Goal: Task Accomplishment & Management: Complete application form

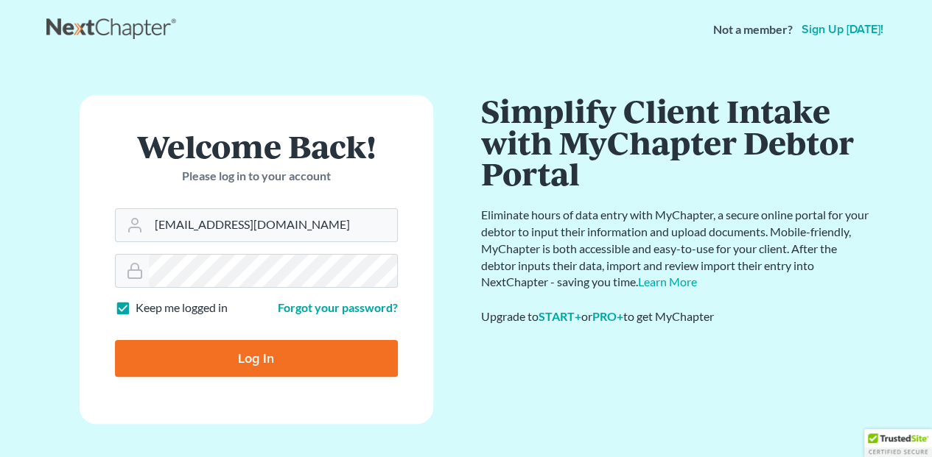
type input "[EMAIL_ADDRESS][DOMAIN_NAME]"
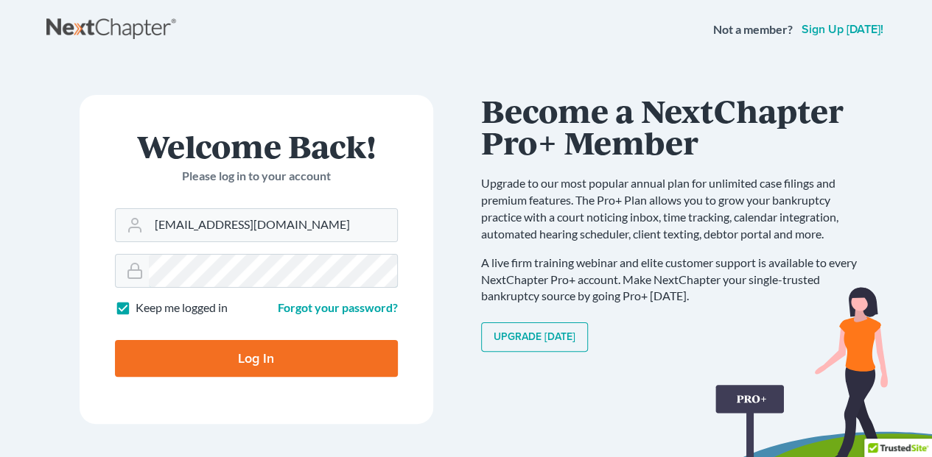
click at [115, 340] on input "Log In" at bounding box center [256, 358] width 283 height 37
type input "Thinking..."
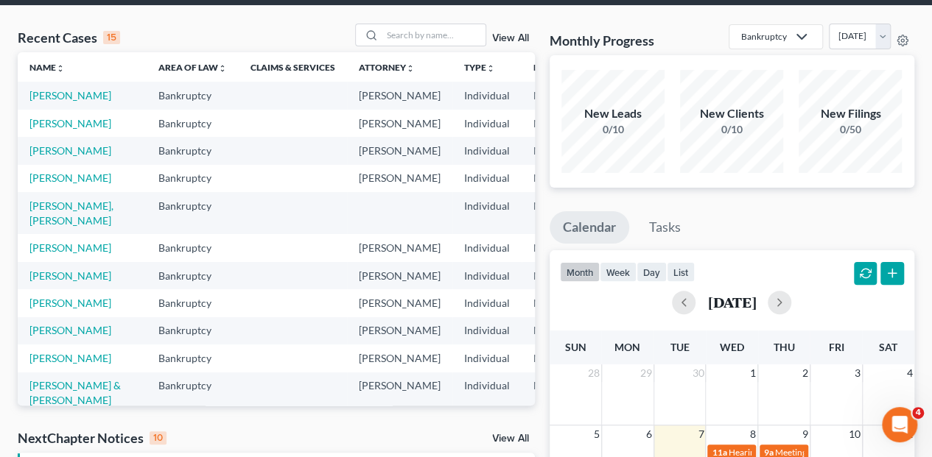
scroll to position [98, 0]
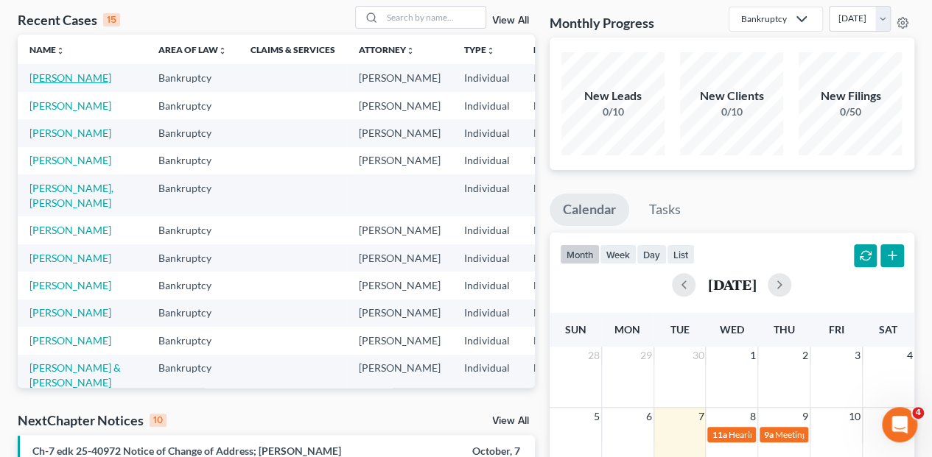
click at [42, 71] on link "[PERSON_NAME]" at bounding box center [70, 77] width 82 height 13
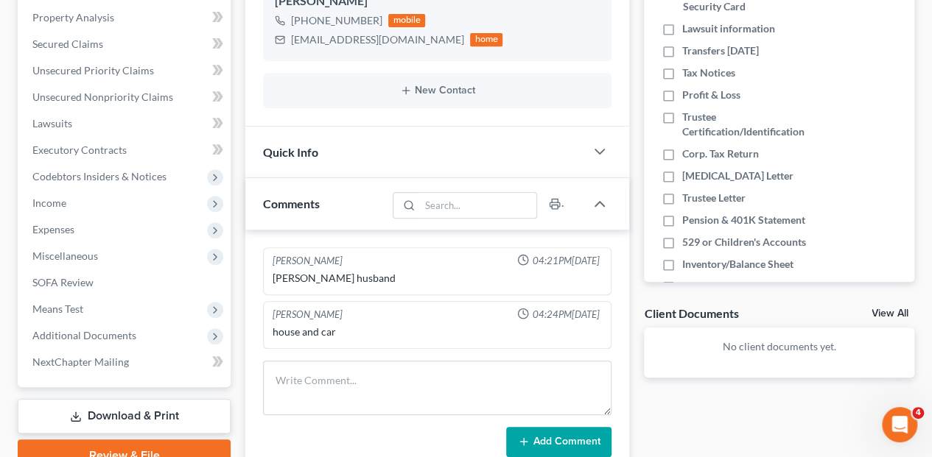
scroll to position [346, 0]
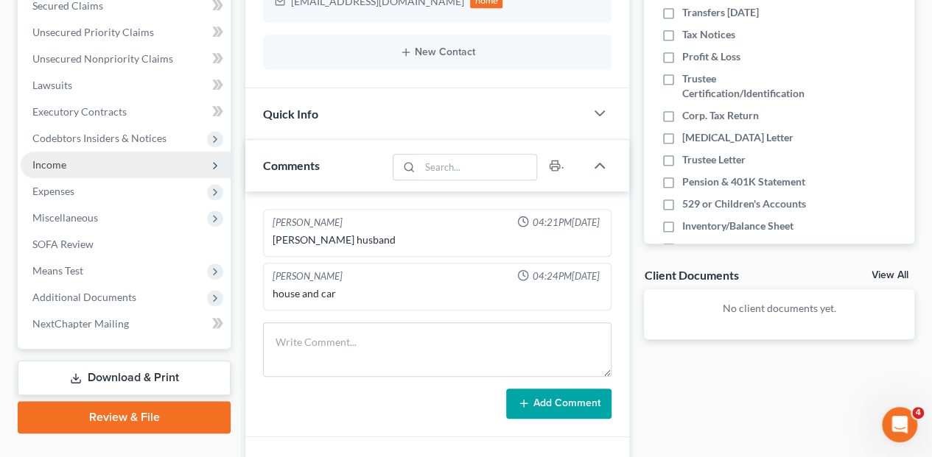
click at [57, 158] on span "Income" at bounding box center [49, 164] width 34 height 13
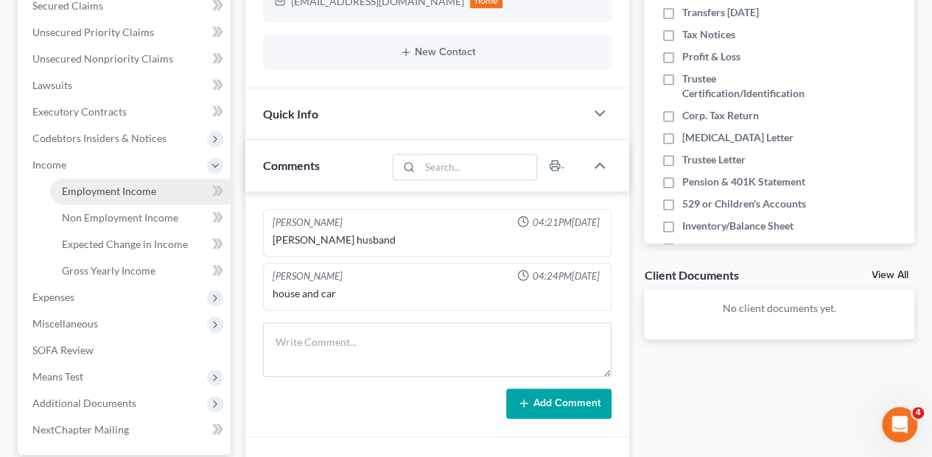
click at [90, 185] on span "Employment Income" at bounding box center [109, 191] width 94 height 13
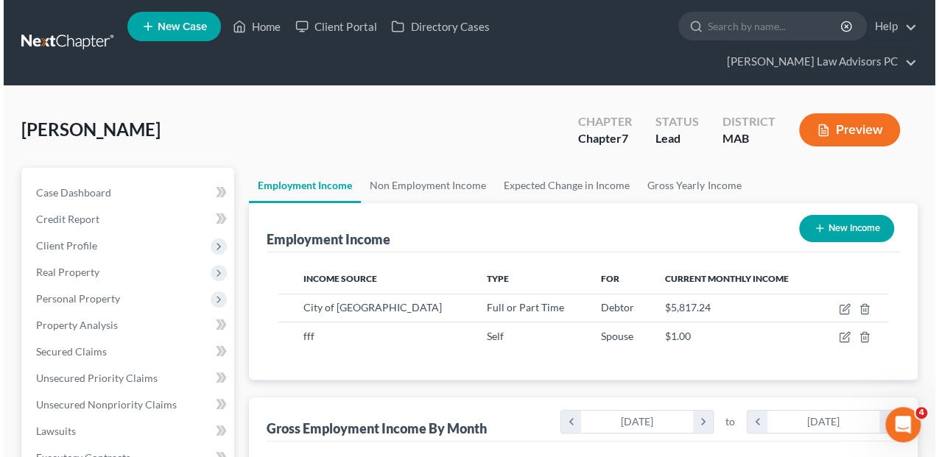
scroll to position [262, 373]
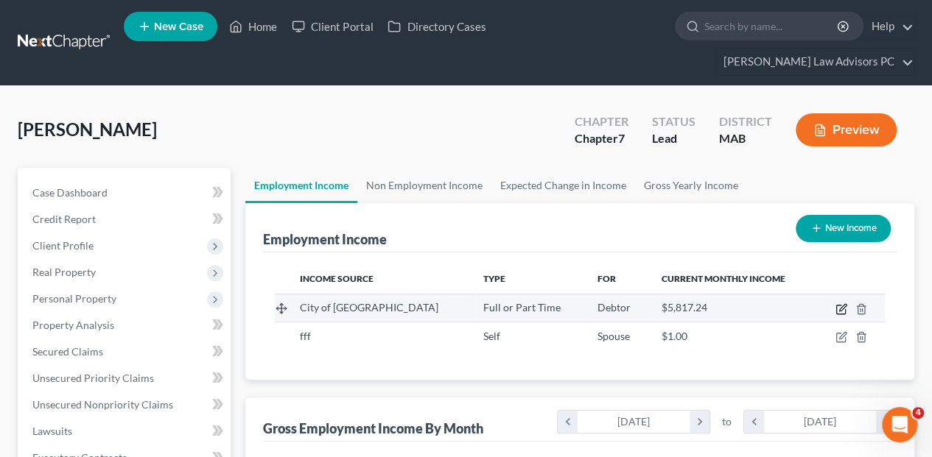
click at [838, 303] on icon "button" at bounding box center [841, 309] width 12 height 12
select select "0"
select select "22"
select select "3"
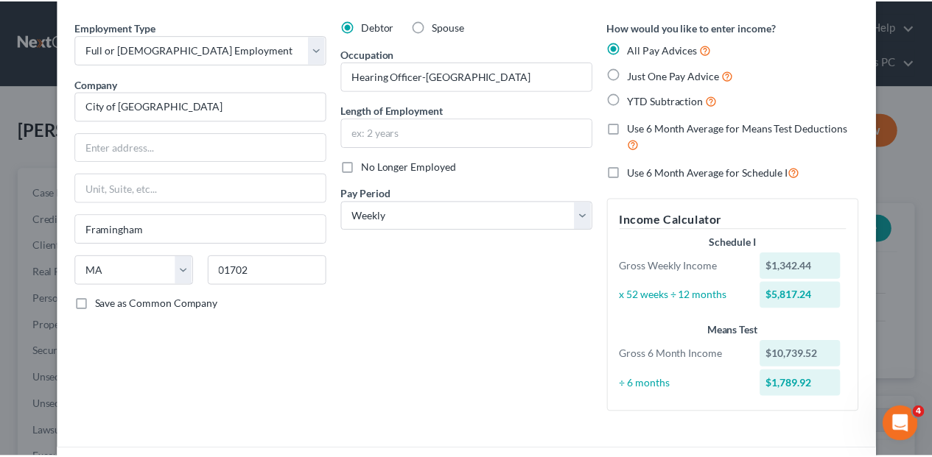
scroll to position [0, 0]
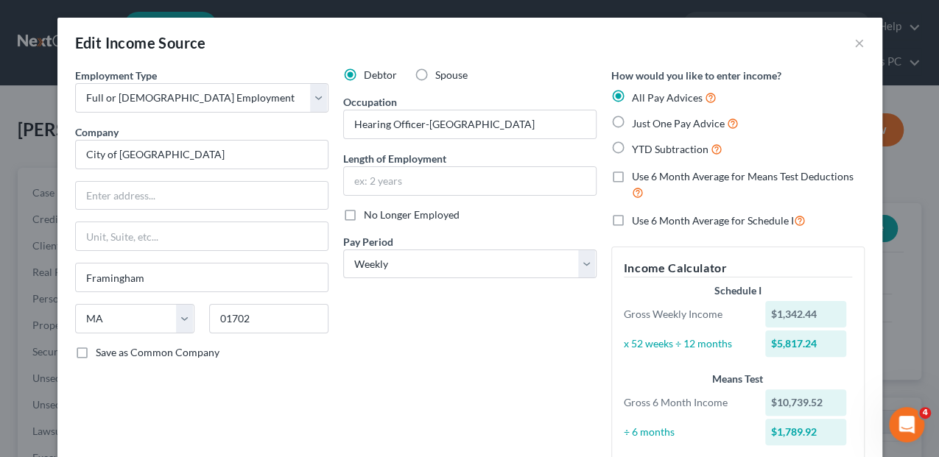
click at [860, 44] on div "Edit Income Source ×" at bounding box center [469, 43] width 825 height 50
click at [857, 44] on button "×" at bounding box center [859, 43] width 10 height 18
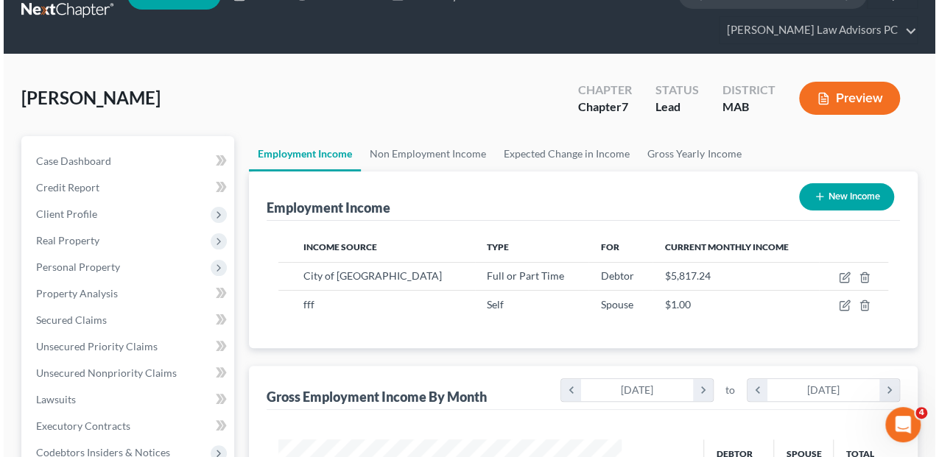
scroll to position [98, 0]
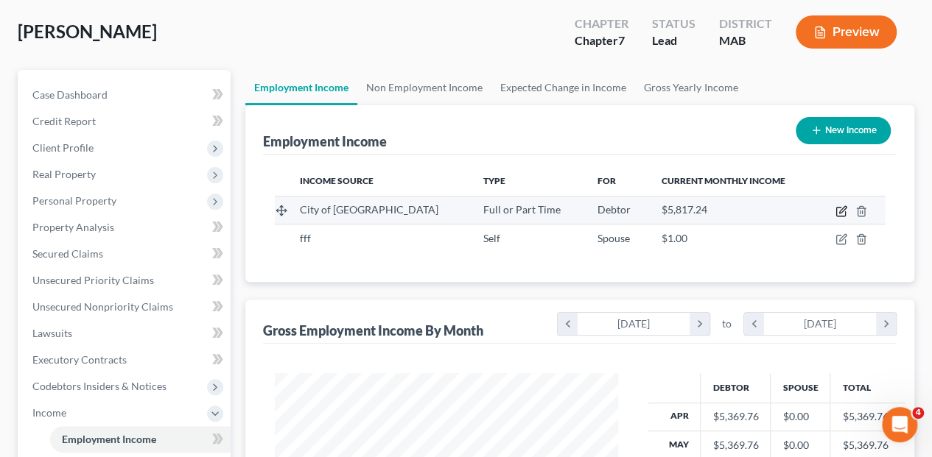
click at [835, 206] on icon "button" at bounding box center [841, 212] width 12 height 12
select select "0"
select select "22"
select select "3"
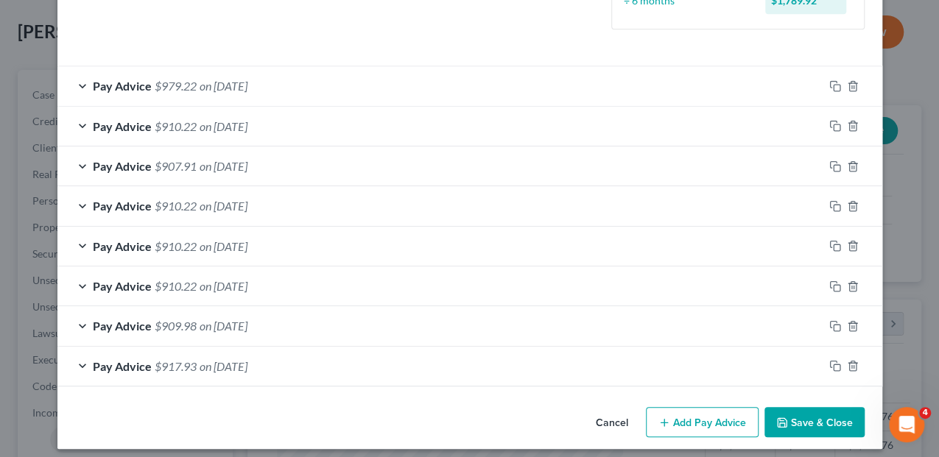
scroll to position [438, 0]
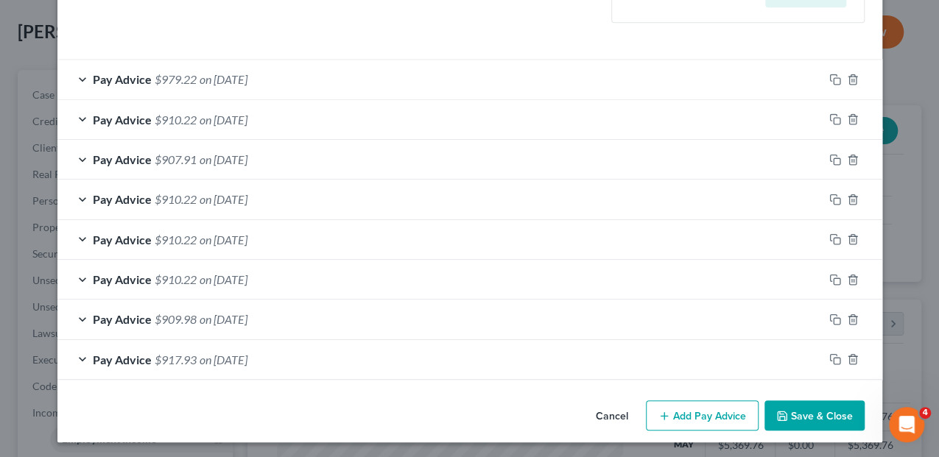
click at [115, 358] on span "Pay Advice" at bounding box center [122, 360] width 59 height 14
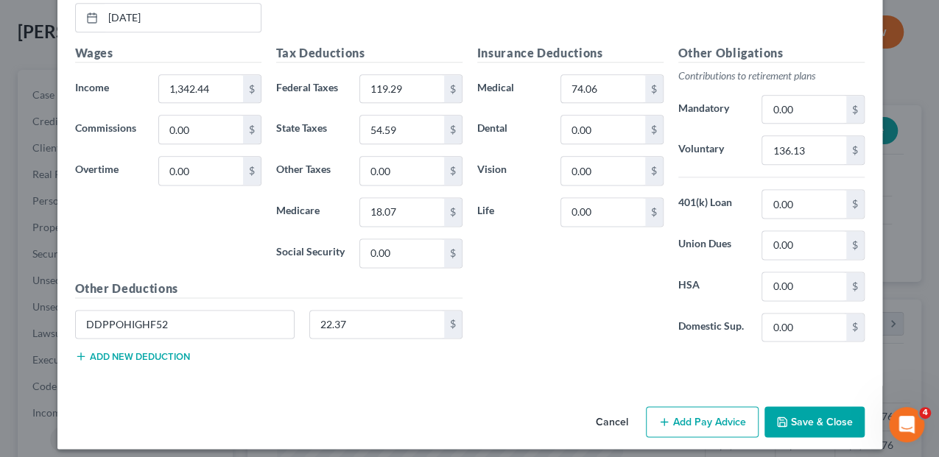
scroll to position [877, 0]
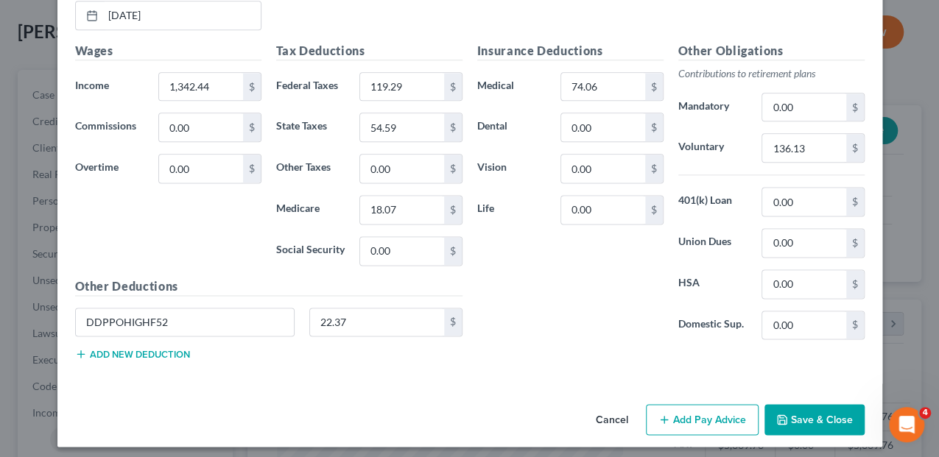
click at [702, 410] on button "Add Pay Advice" at bounding box center [702, 419] width 113 height 31
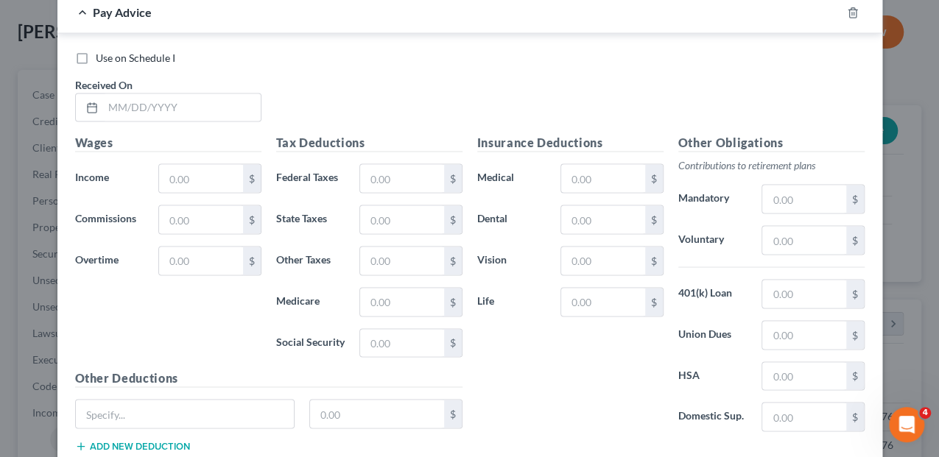
scroll to position [1270, 0]
click at [121, 101] on input "text" at bounding box center [182, 107] width 158 height 28
type input "[DATE]"
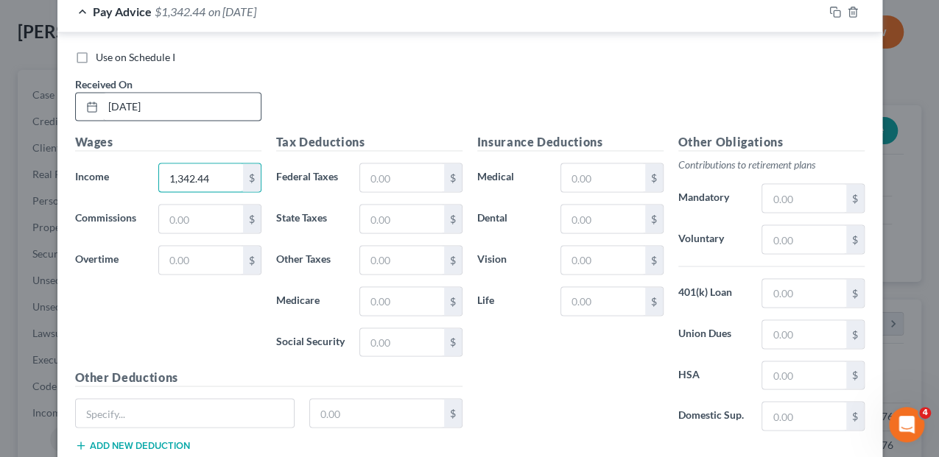
type input "1,342.44"
type input "119.29"
type input "54.59"
type input "18.07"
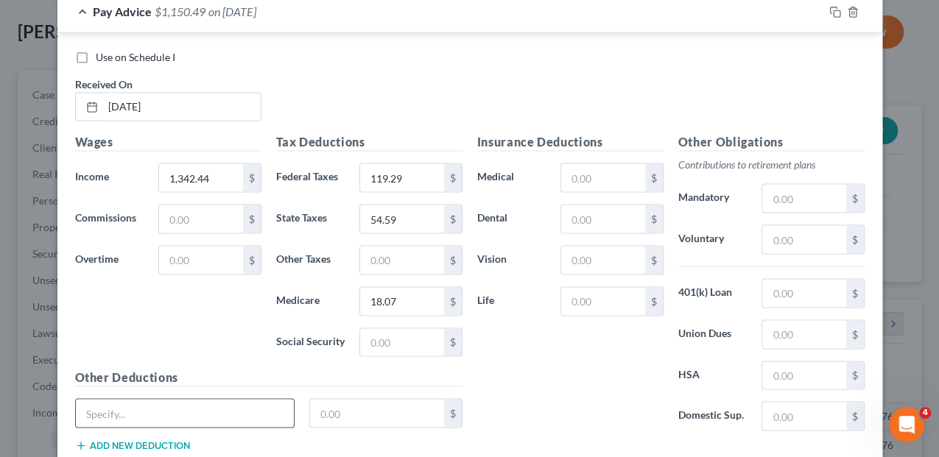
click at [138, 401] on input "text" at bounding box center [185, 413] width 219 height 28
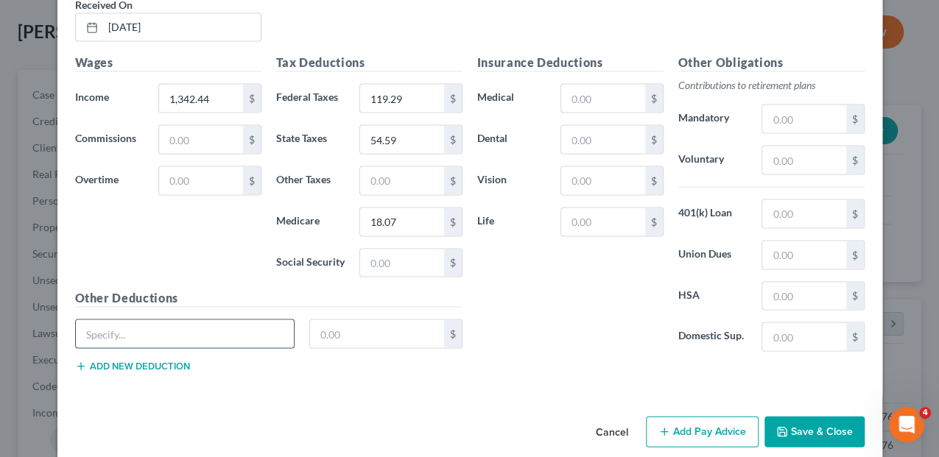
scroll to position [1357, 0]
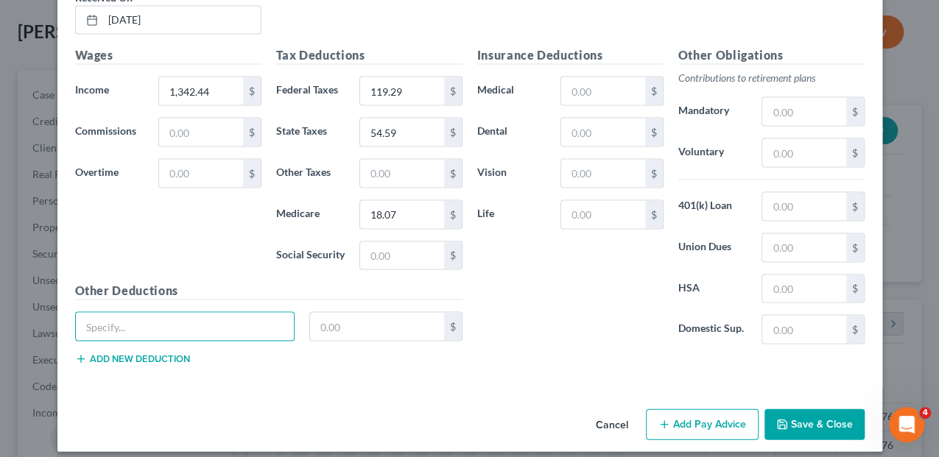
type input "DDPPOHIGHF52"
click at [326, 317] on input "text" at bounding box center [377, 326] width 134 height 28
type input "22.37"
click at [616, 87] on input "text" at bounding box center [602, 91] width 83 height 28
type input "74.06"
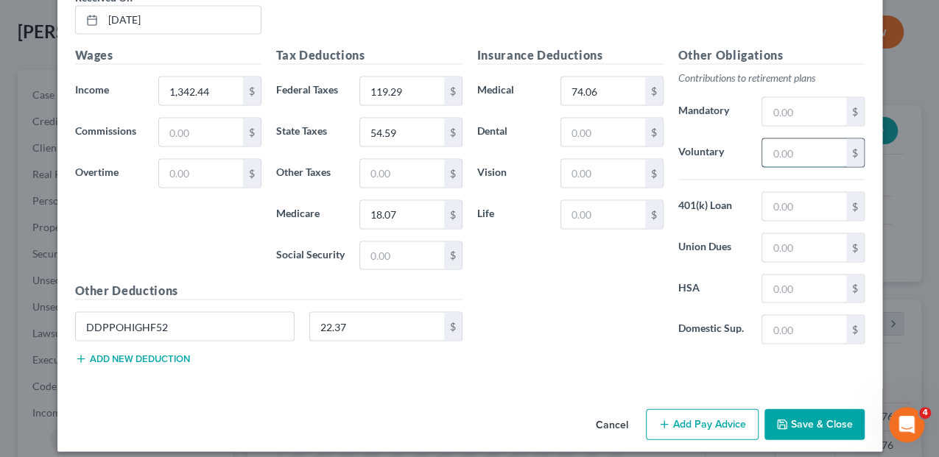
click at [769, 142] on input "text" at bounding box center [803, 152] width 83 height 28
click at [779, 142] on input "text" at bounding box center [803, 152] width 83 height 28
type input "136.13"
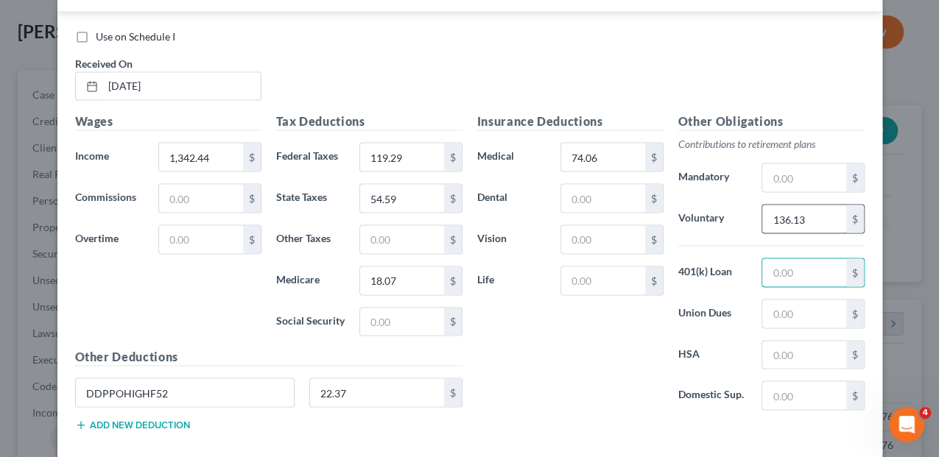
scroll to position [1308, 0]
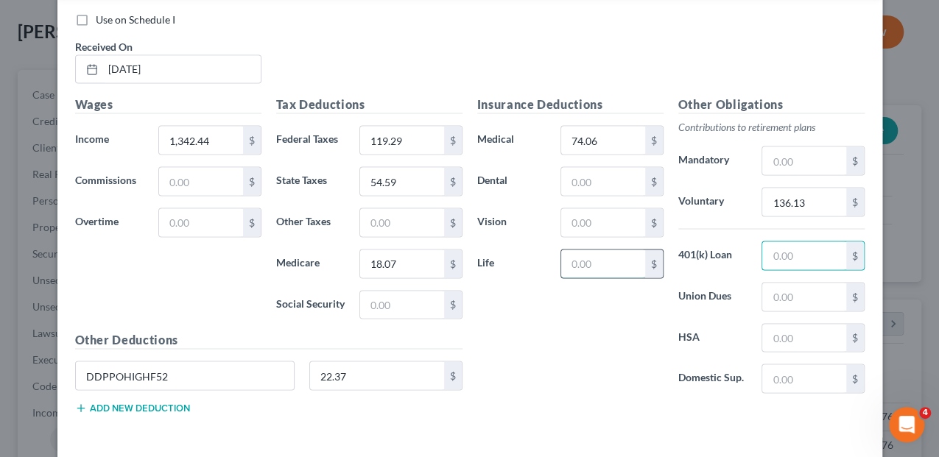
click at [608, 250] on input "text" at bounding box center [602, 264] width 83 height 28
type input "2.31"
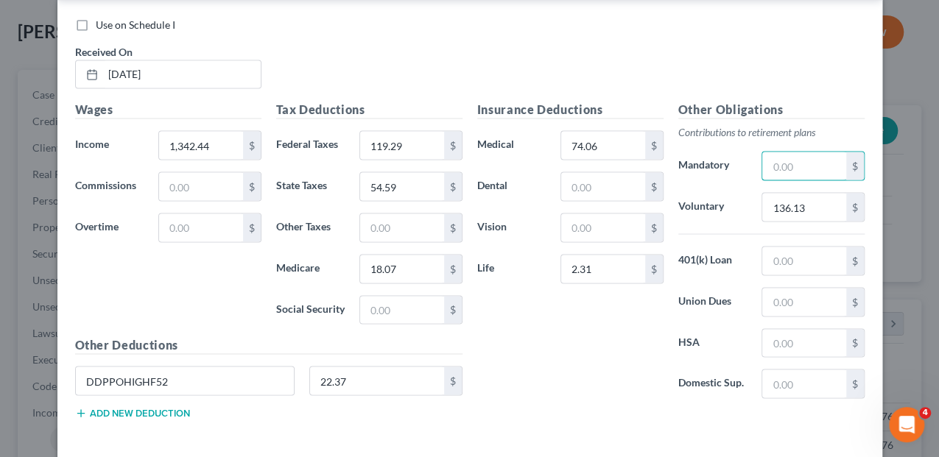
scroll to position [1357, 0]
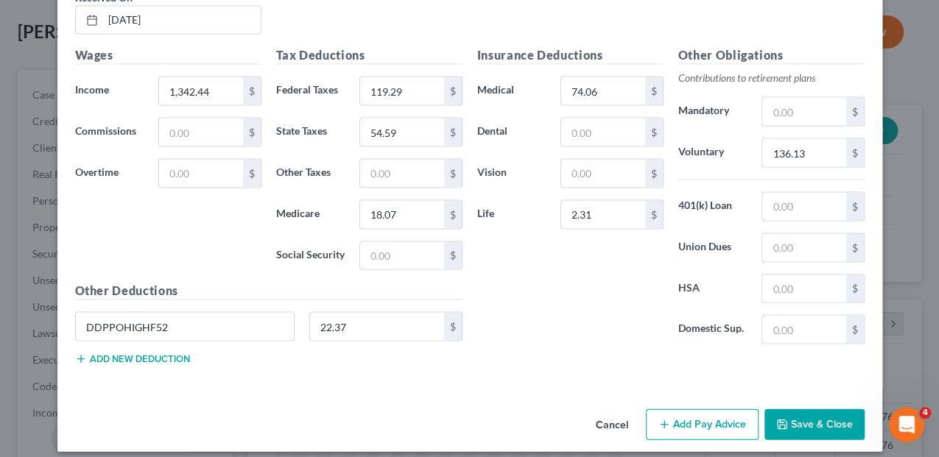
click at [695, 412] on button "Add Pay Advice" at bounding box center [702, 424] width 113 height 31
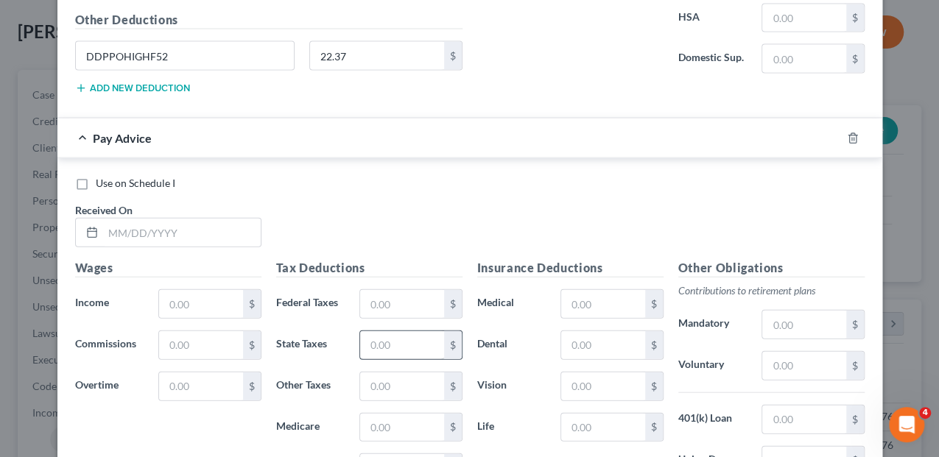
scroll to position [1700, 0]
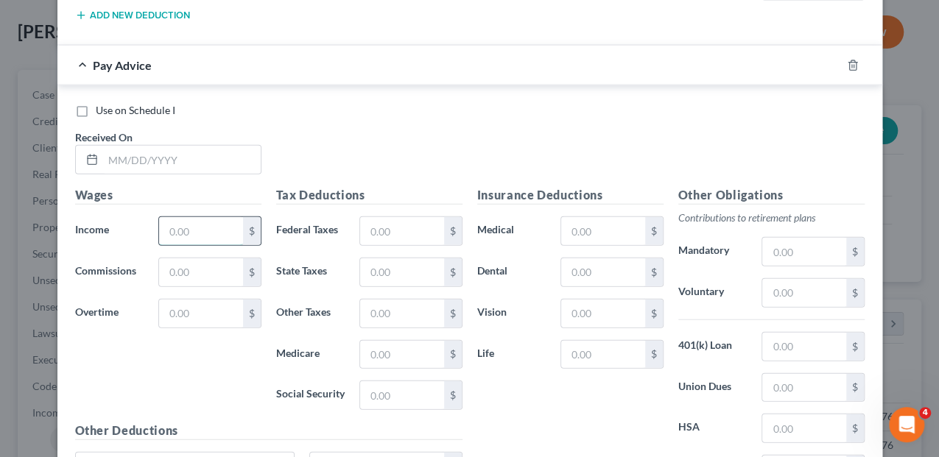
click at [178, 227] on input "text" at bounding box center [200, 231] width 83 height 28
type input "1,342.44"
type input "119.29"
type input "54.59"
type input "18.07"
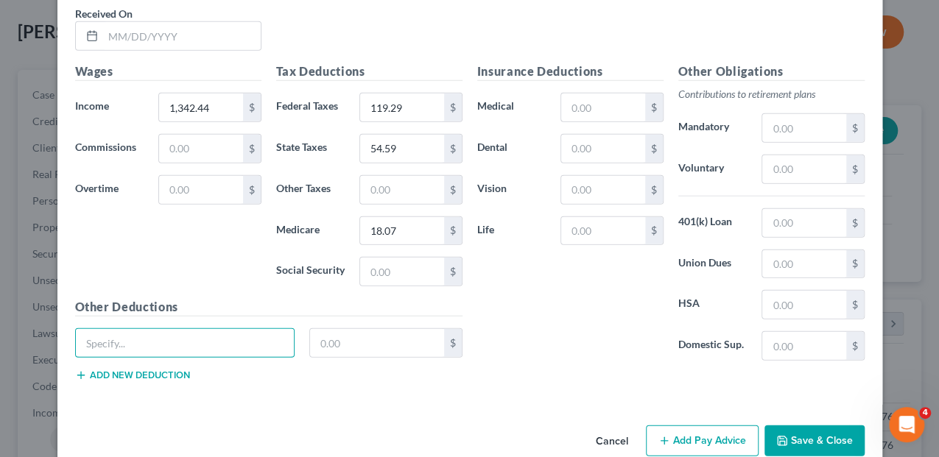
scroll to position [1836, 0]
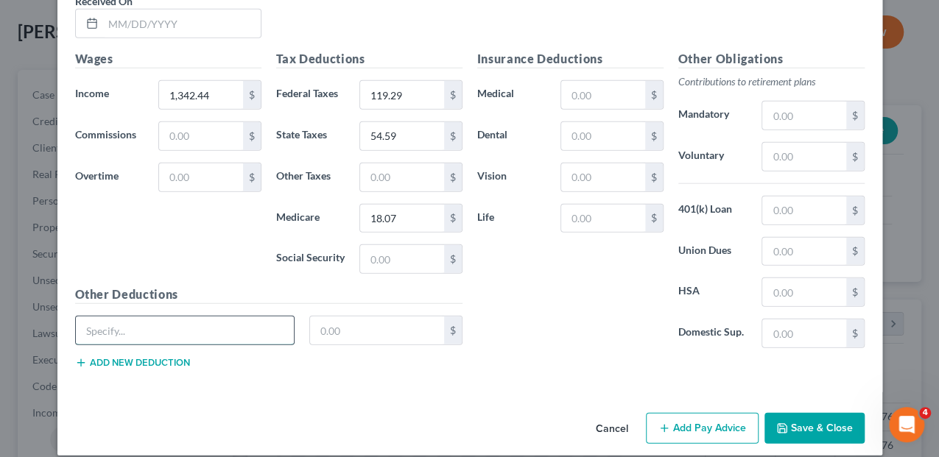
click at [220, 317] on input "text" at bounding box center [185, 331] width 219 height 28
type input "DDPPOHIGHF52"
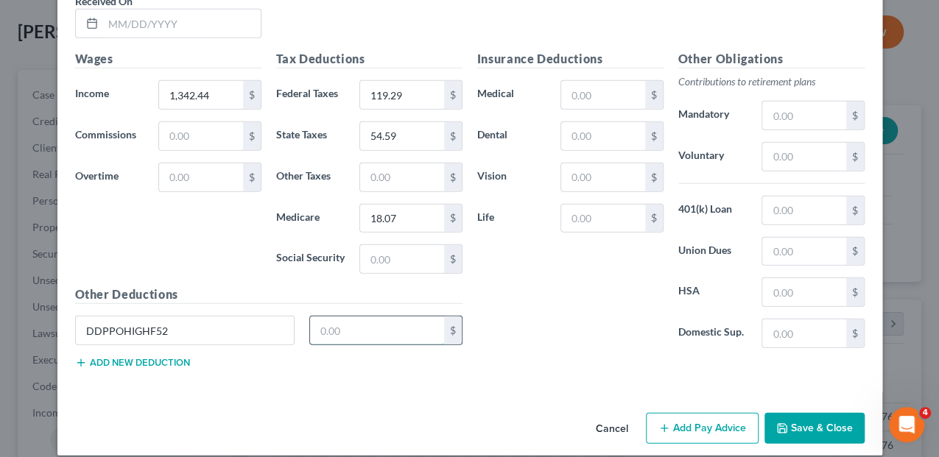
click at [323, 317] on input "text" at bounding box center [377, 331] width 134 height 28
type input "22.37"
click at [568, 87] on input "text" at bounding box center [602, 95] width 83 height 28
type input "74.06"
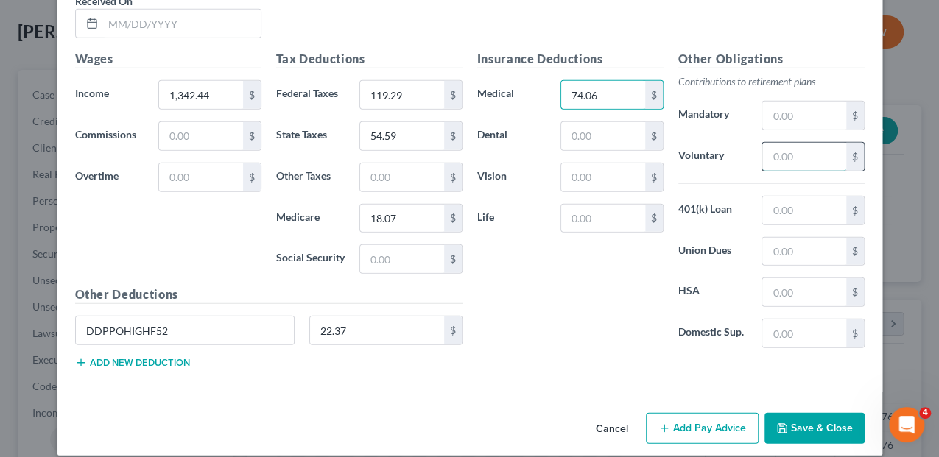
click at [775, 149] on input "text" at bounding box center [803, 157] width 83 height 28
type input "136.13"
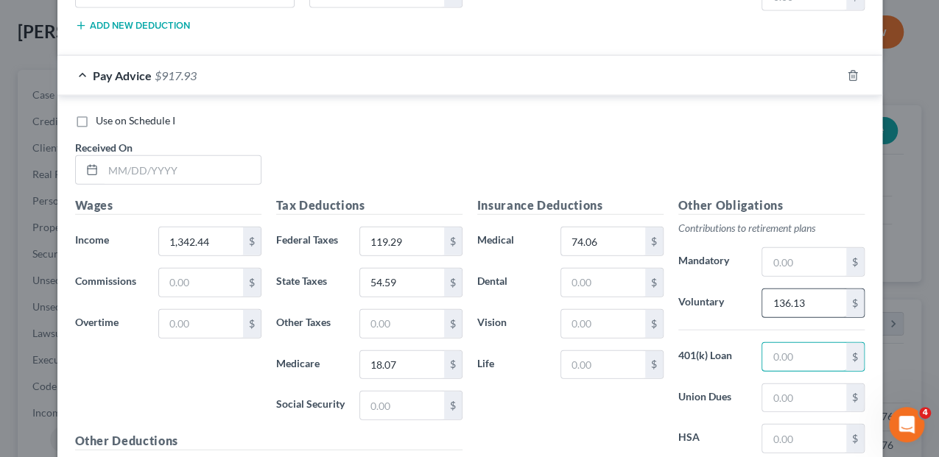
scroll to position [1689, 0]
click at [153, 161] on input "text" at bounding box center [182, 171] width 158 height 28
type input "[DATE]"
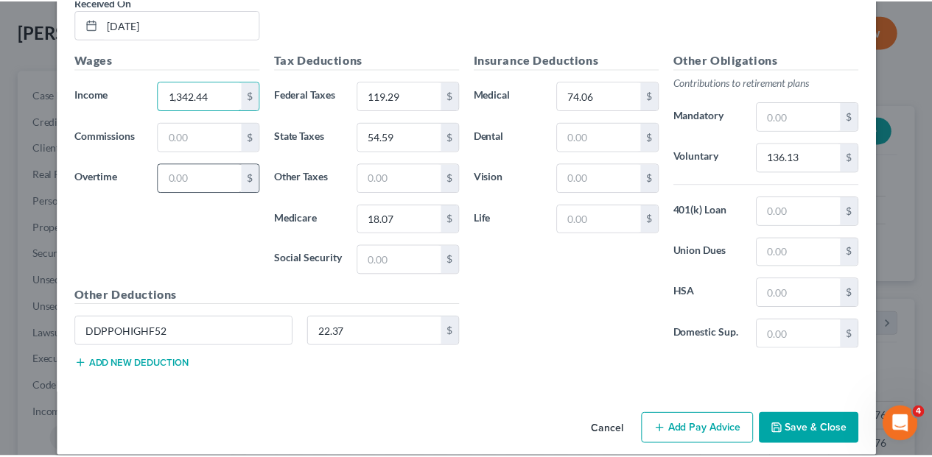
scroll to position [1836, 0]
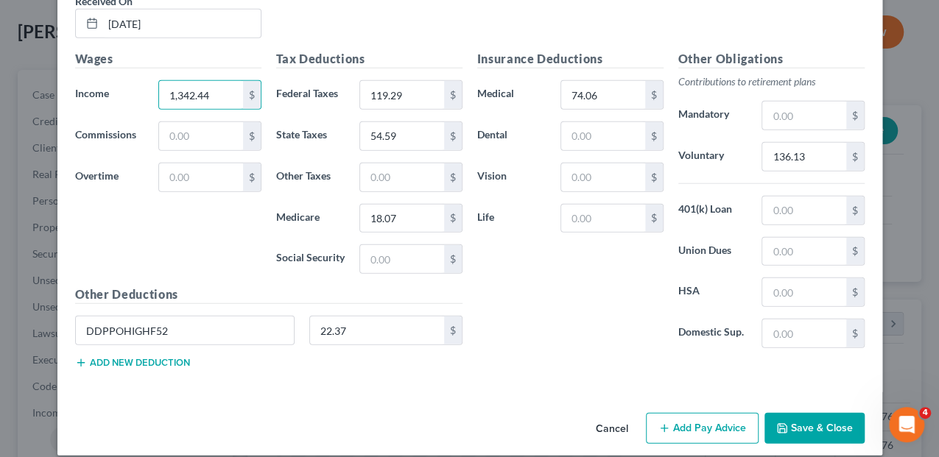
click at [802, 413] on button "Save & Close" at bounding box center [815, 428] width 100 height 31
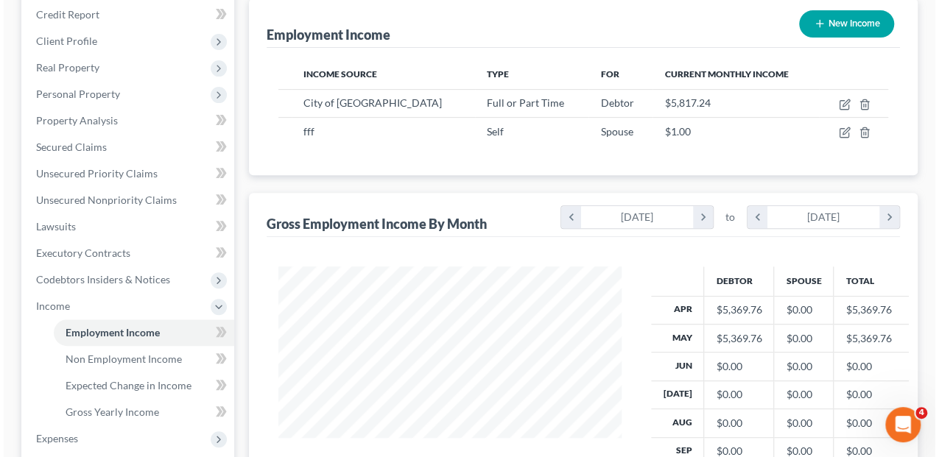
scroll to position [245, 0]
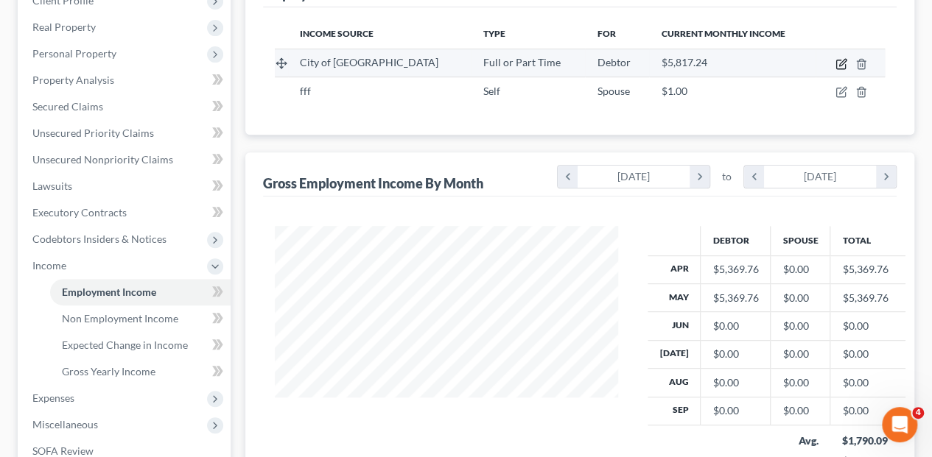
click at [842, 58] on icon "button" at bounding box center [841, 64] width 12 height 12
select select "0"
select select "22"
select select "3"
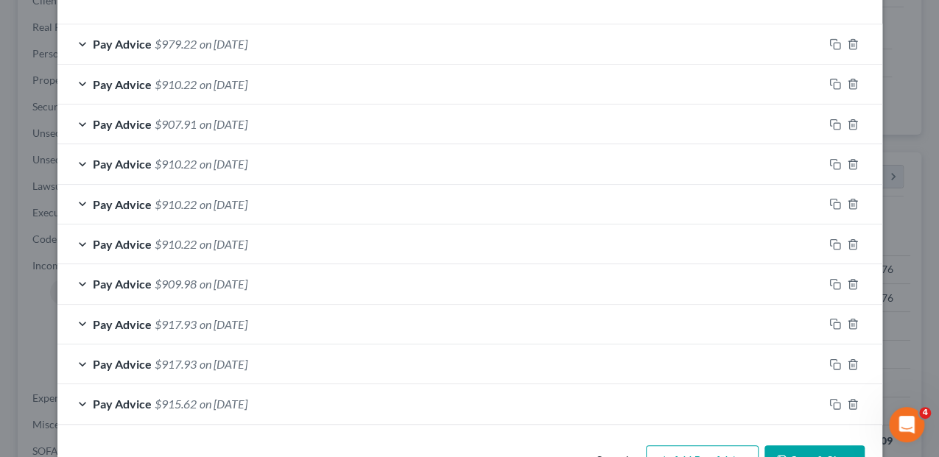
scroll to position [518, 0]
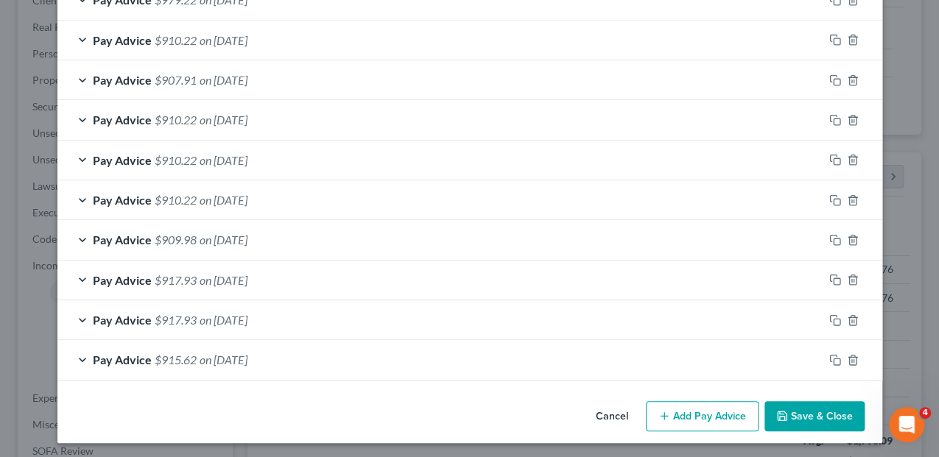
click at [699, 413] on button "Add Pay Advice" at bounding box center [702, 416] width 113 height 31
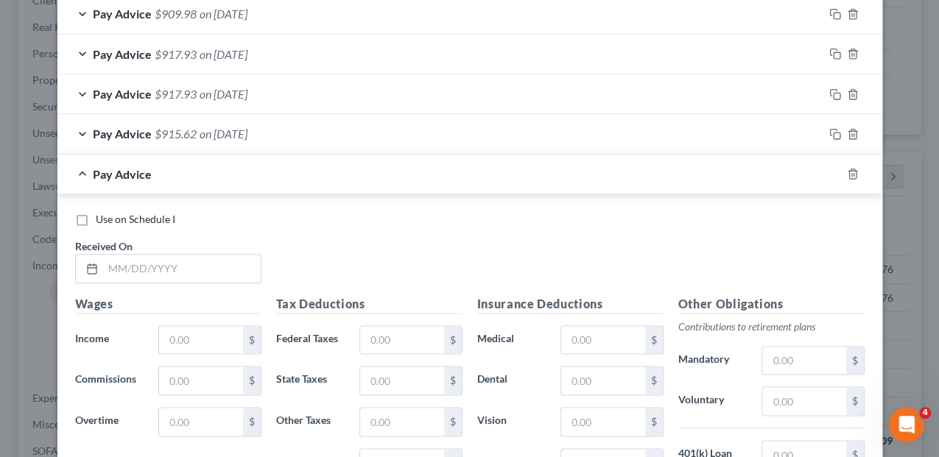
scroll to position [812, 0]
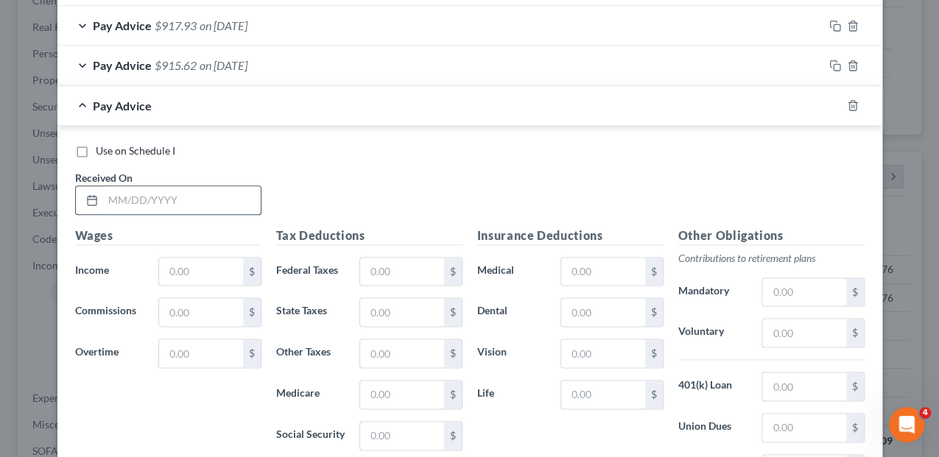
click at [141, 199] on input "text" at bounding box center [182, 200] width 158 height 28
type input "[DATE]"
type input "1,342.44"
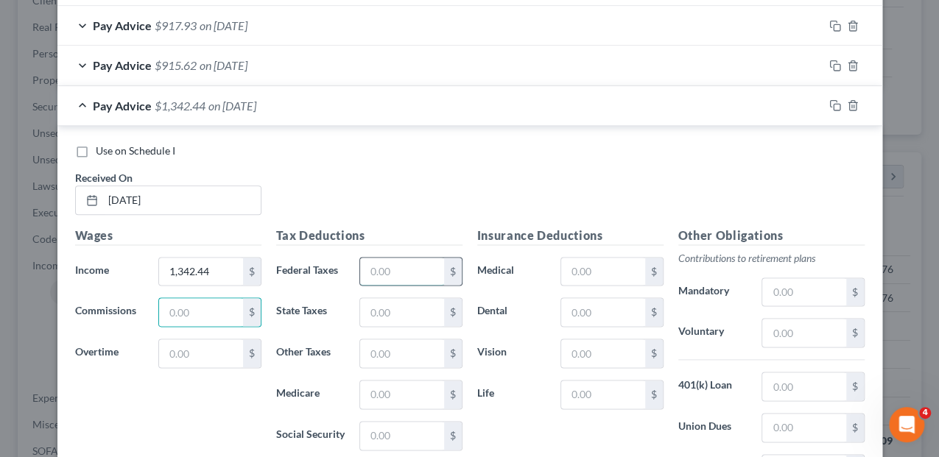
click at [371, 278] on input "text" at bounding box center [401, 272] width 83 height 28
type input "119.29"
type input "54.59"
type input "18.07"
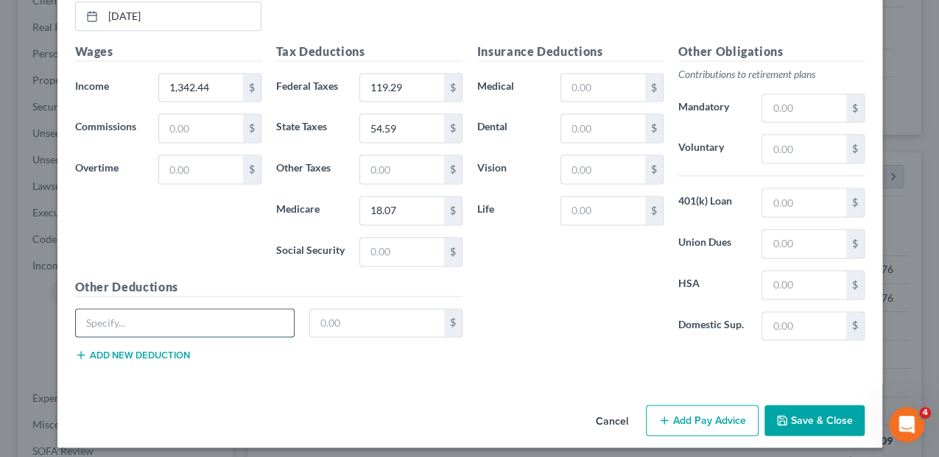
click at [244, 321] on input "text" at bounding box center [185, 323] width 219 height 28
type input "DDPPOHIGHF52"
click at [334, 310] on input "text" at bounding box center [377, 323] width 134 height 28
type input "22.37"
click at [571, 78] on input "text" at bounding box center [602, 88] width 83 height 28
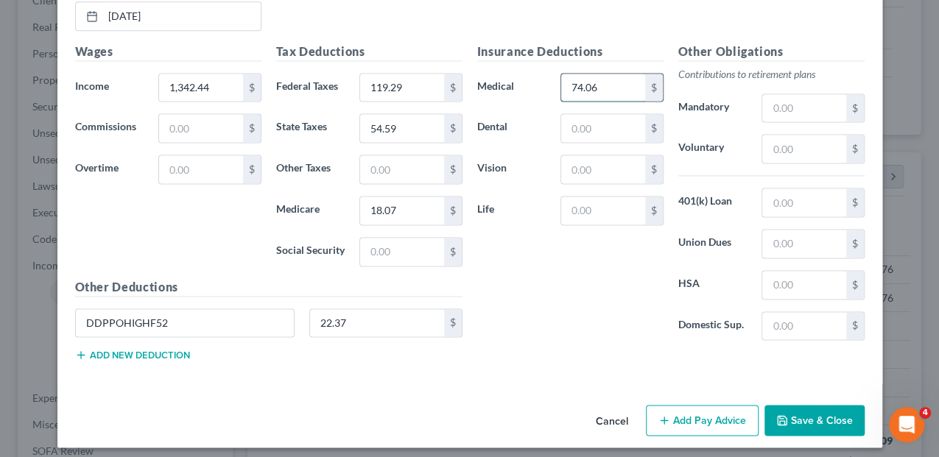
type input "74.06"
click at [803, 147] on input "text" at bounding box center [803, 149] width 83 height 28
type input "136.13"
click at [815, 418] on button "Save & Close" at bounding box center [815, 420] width 100 height 31
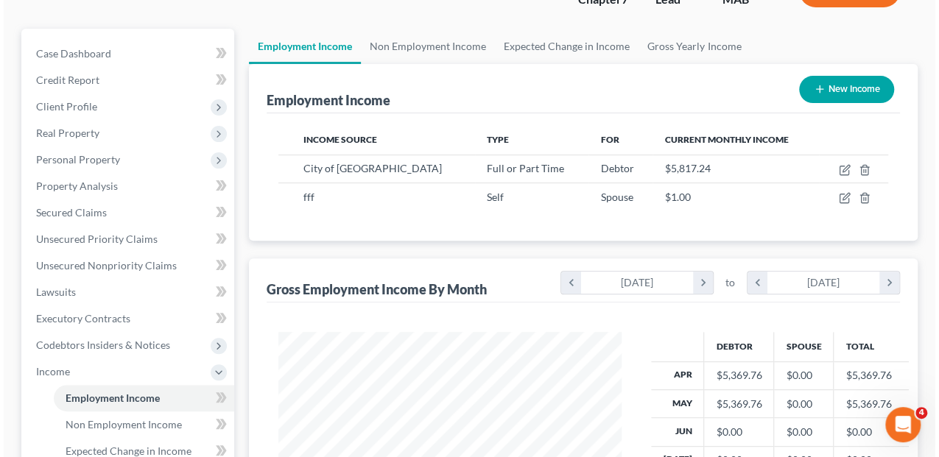
scroll to position [49, 0]
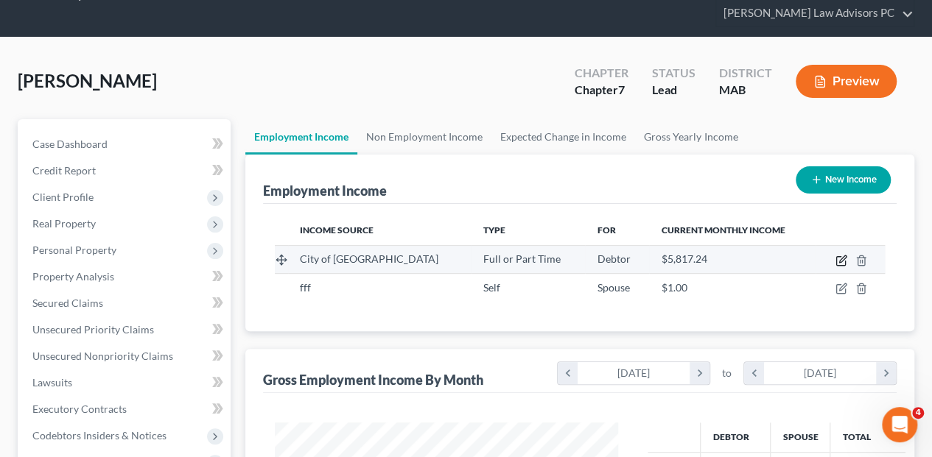
click at [843, 255] on icon "button" at bounding box center [841, 261] width 12 height 12
select select "0"
select select "22"
select select "3"
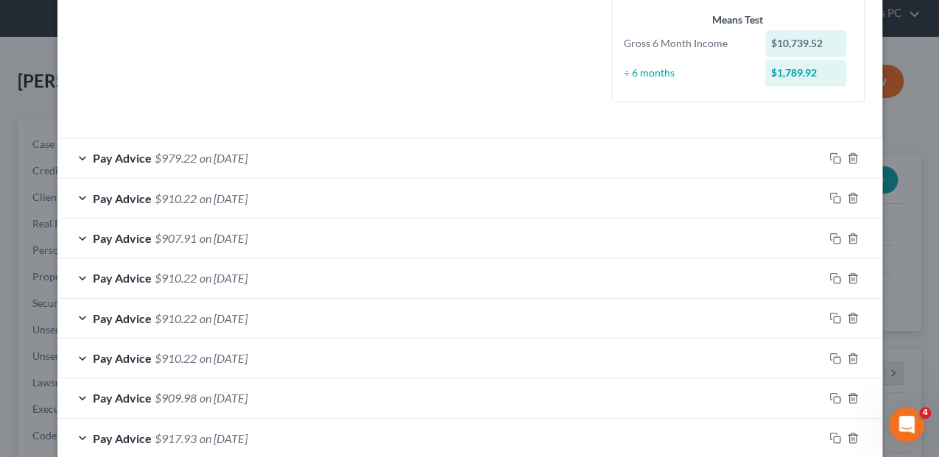
scroll to position [558, 0]
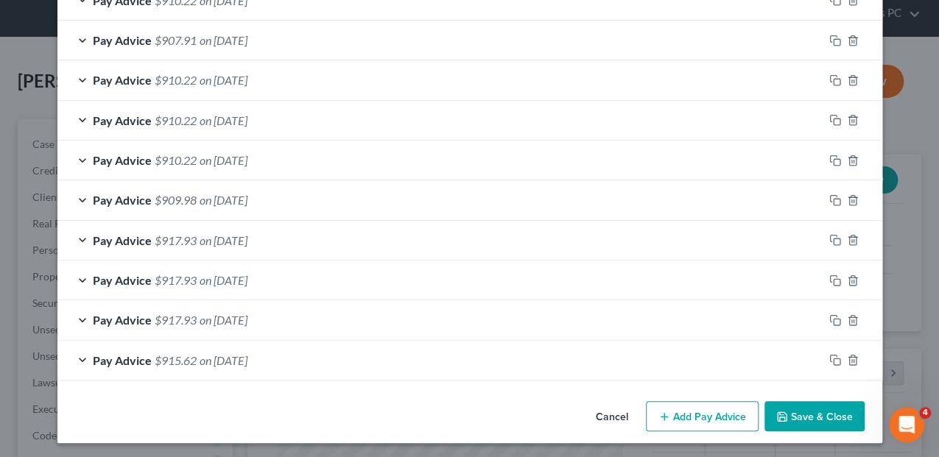
click at [726, 424] on button "Add Pay Advice" at bounding box center [702, 416] width 113 height 31
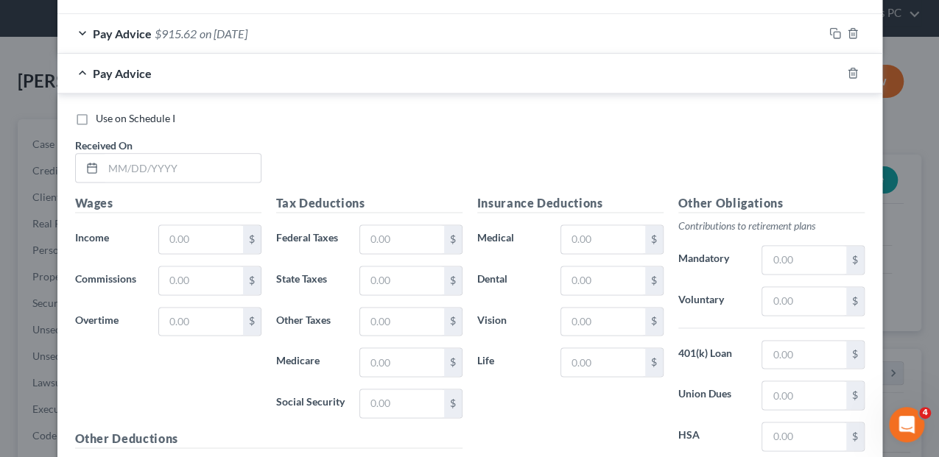
scroll to position [902, 0]
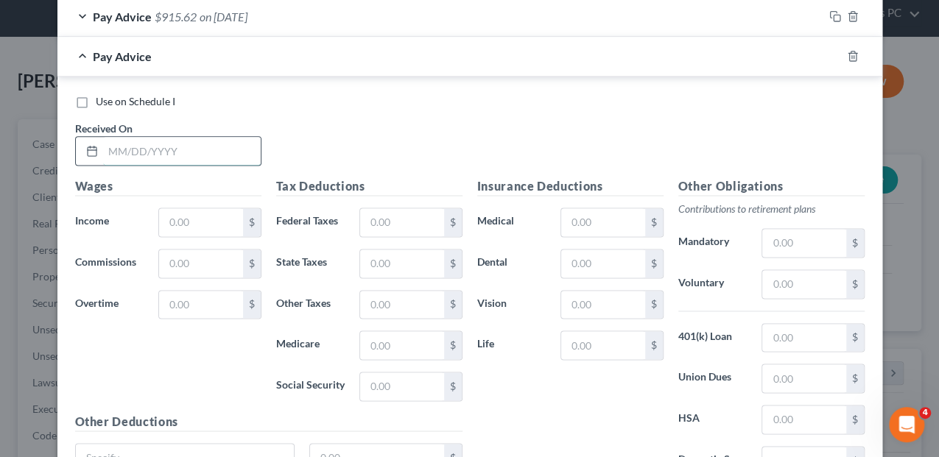
click at [166, 152] on input "text" at bounding box center [182, 151] width 158 height 28
type input "[DATE]"
type input "1,342.44"
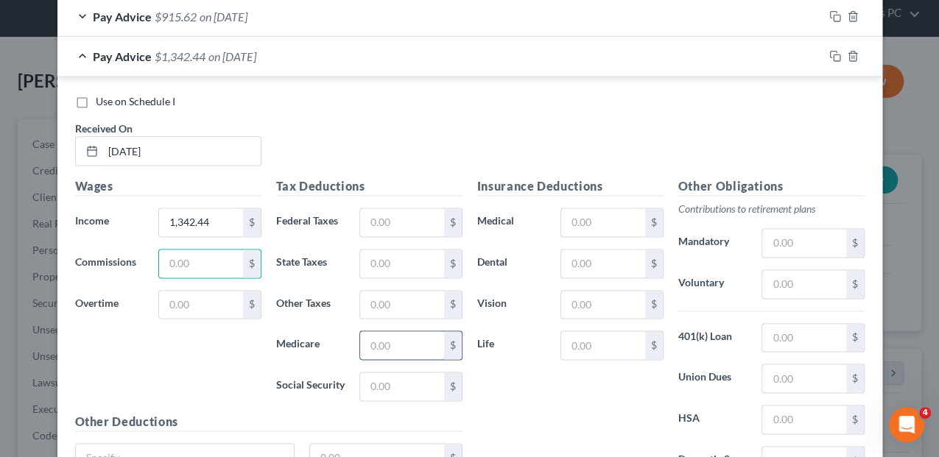
click at [395, 343] on input "text" at bounding box center [401, 345] width 83 height 28
type input "29.25"
click at [379, 340] on input "text" at bounding box center [401, 345] width 83 height 28
type input "29.25"
click at [378, 208] on input "text" at bounding box center [401, 222] width 83 height 28
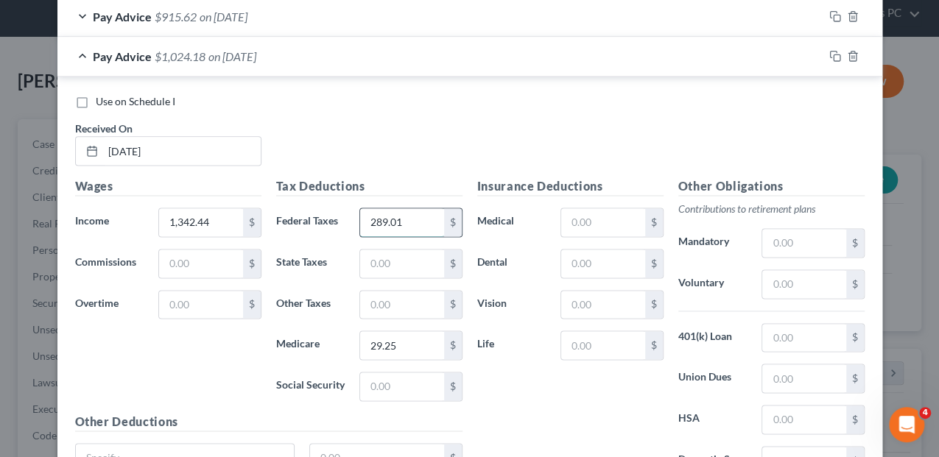
type input "289.01"
type input "100.87"
click at [785, 278] on input "text" at bounding box center [803, 284] width 83 height 28
type input "136.13"
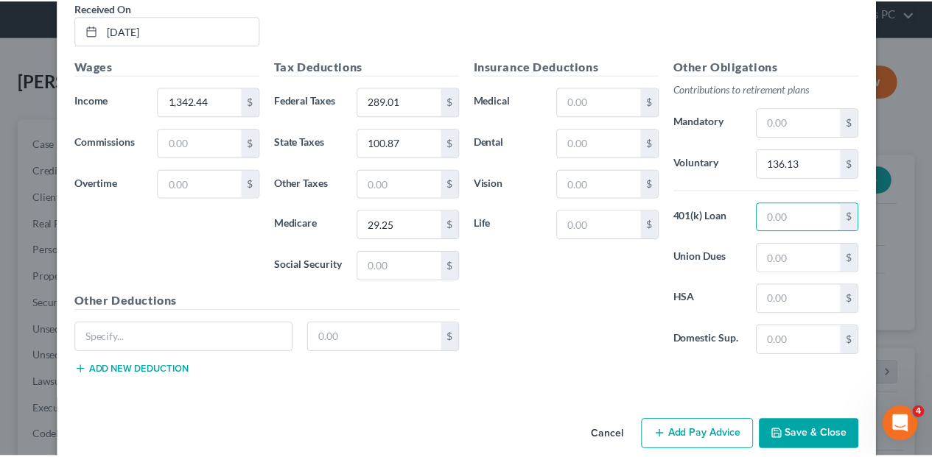
scroll to position [1036, 0]
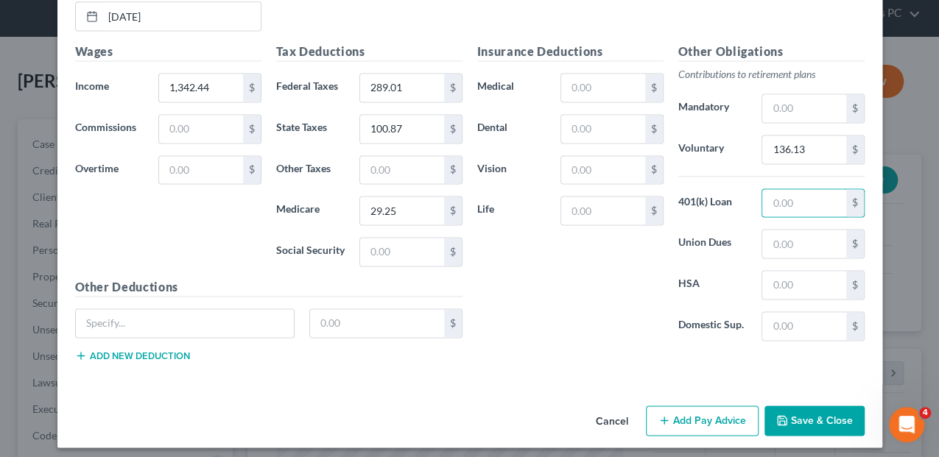
click at [798, 406] on button "Save & Close" at bounding box center [815, 421] width 100 height 31
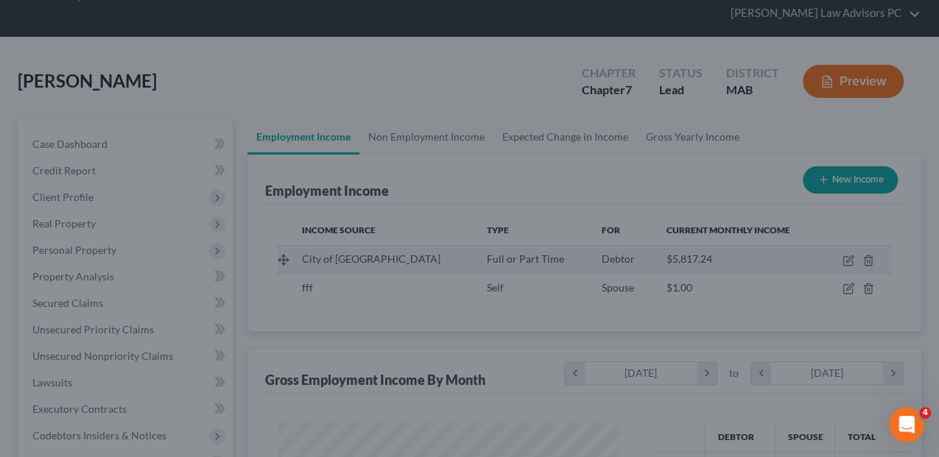
scroll to position [736360, 736250]
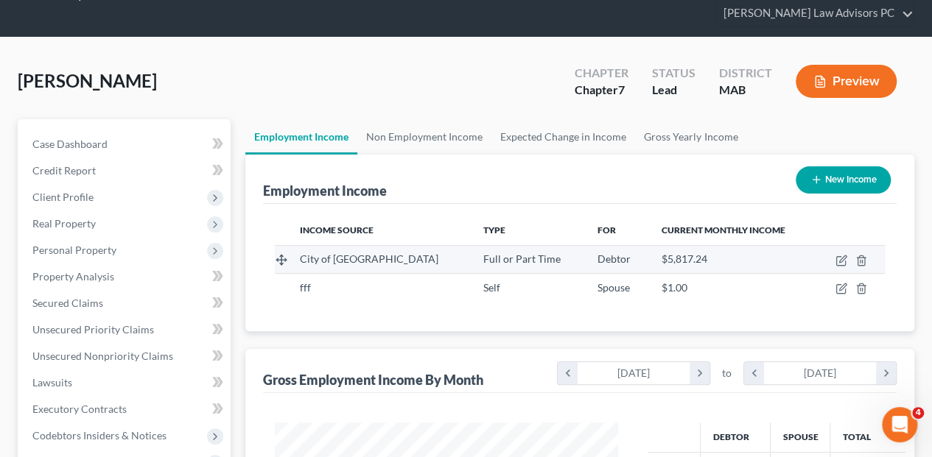
click at [834, 245] on td at bounding box center [849, 259] width 69 height 28
click at [838, 255] on icon "button" at bounding box center [841, 261] width 12 height 12
select select "0"
select select "22"
select select "3"
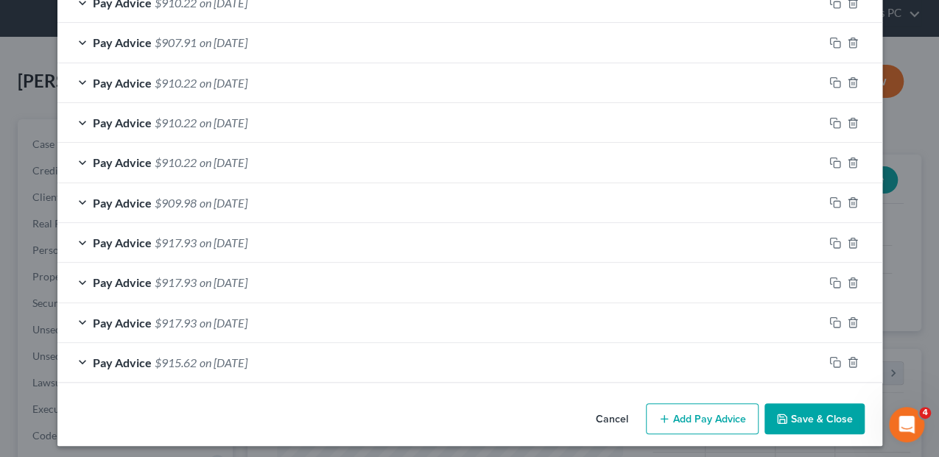
scroll to position [597, 0]
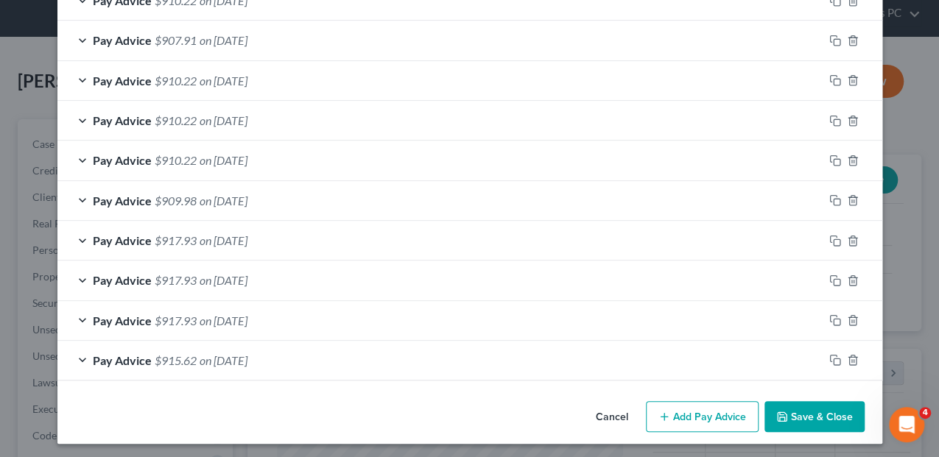
click at [698, 420] on button "Add Pay Advice" at bounding box center [702, 416] width 113 height 31
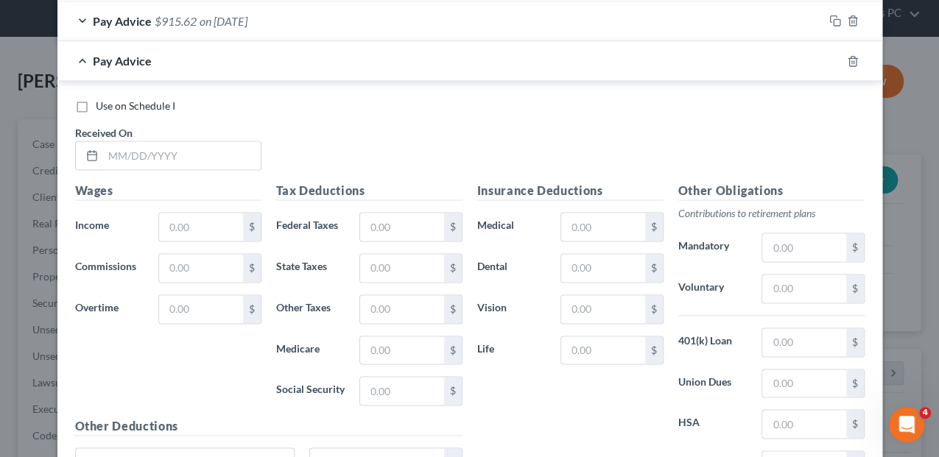
scroll to position [941, 0]
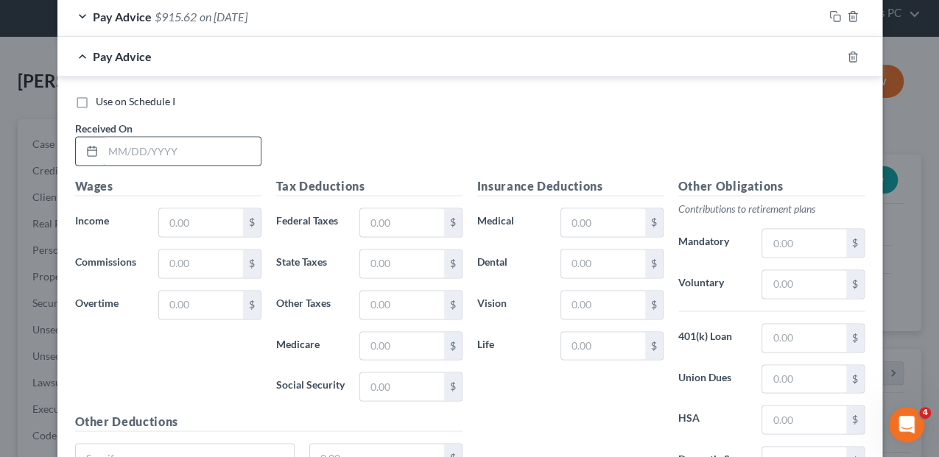
click at [172, 144] on input "text" at bounding box center [182, 151] width 158 height 28
type input "[DATE]"
type input "1,610.82"
click at [370, 218] on input "text" at bounding box center [401, 222] width 83 height 28
type input "161.03"
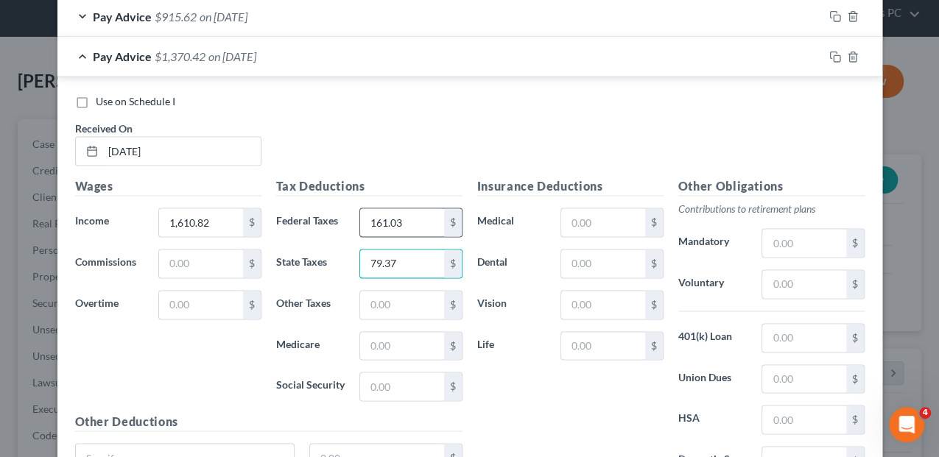
type input "79.37"
type input "23.36"
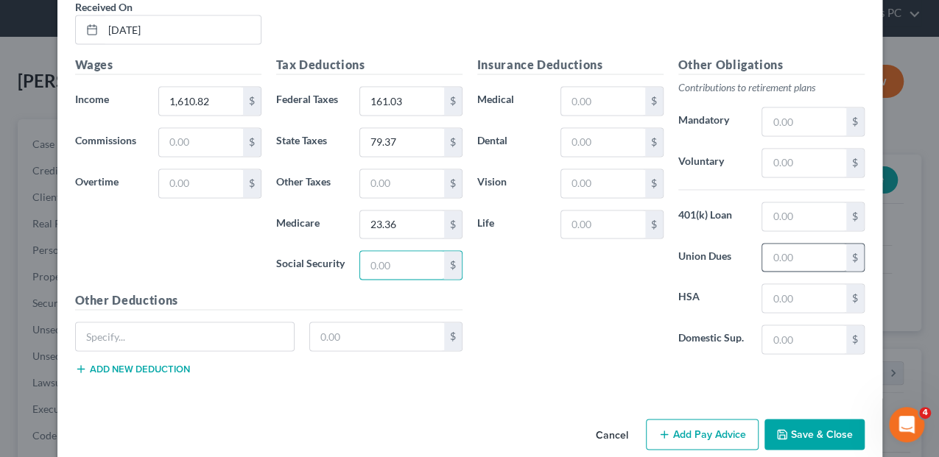
scroll to position [1076, 0]
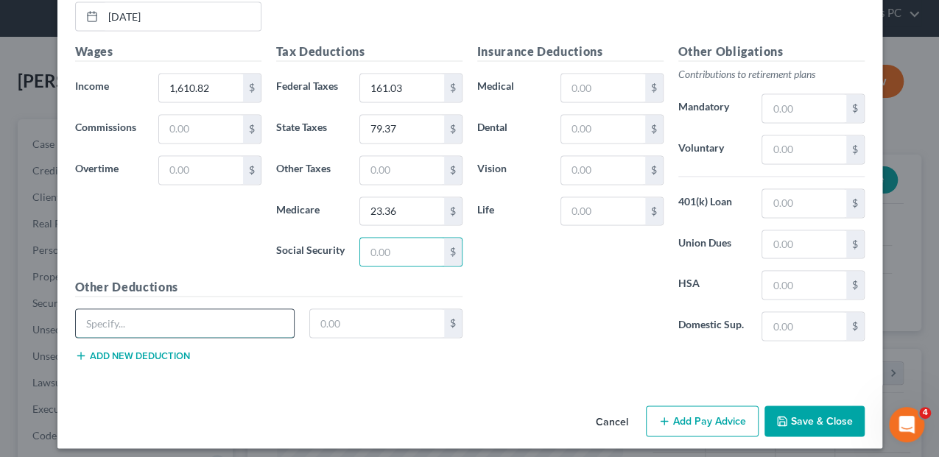
click at [129, 321] on input "text" at bounding box center [185, 323] width 219 height 28
type input "Pension"
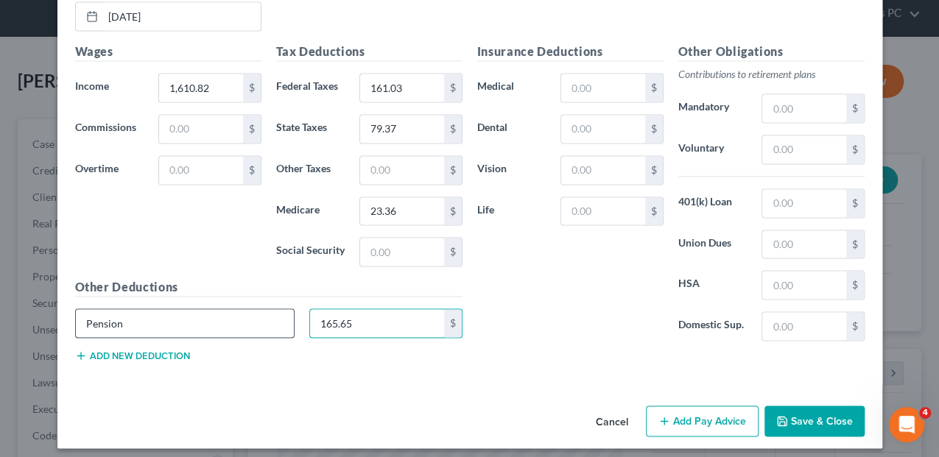
type input "165.65"
click at [681, 409] on button "Add Pay Advice" at bounding box center [702, 421] width 113 height 31
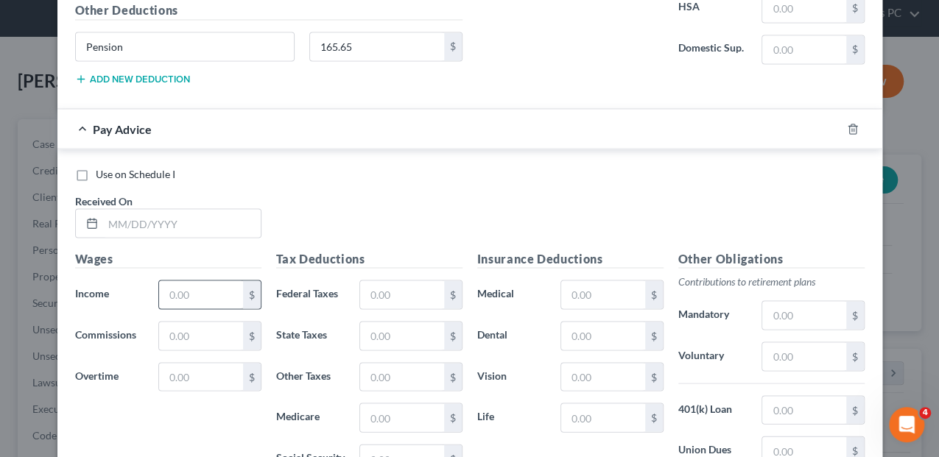
scroll to position [1371, 0]
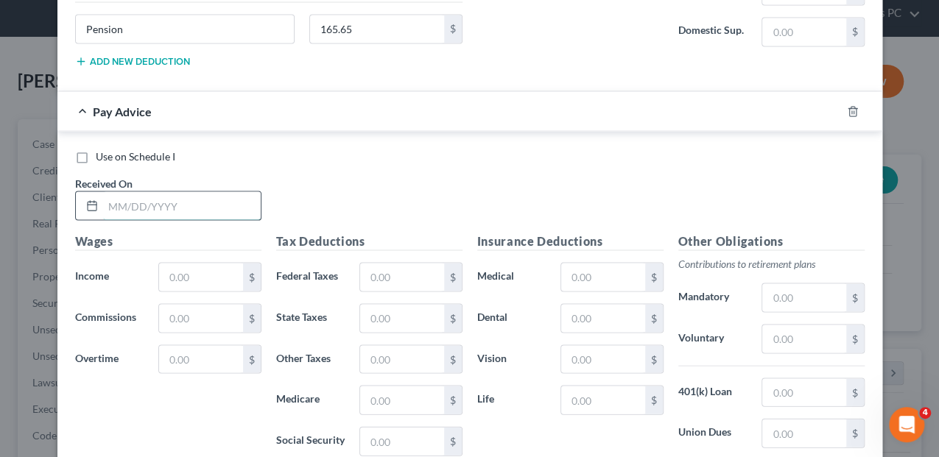
click at [142, 200] on input "text" at bounding box center [182, 206] width 158 height 28
type input "[DATE]"
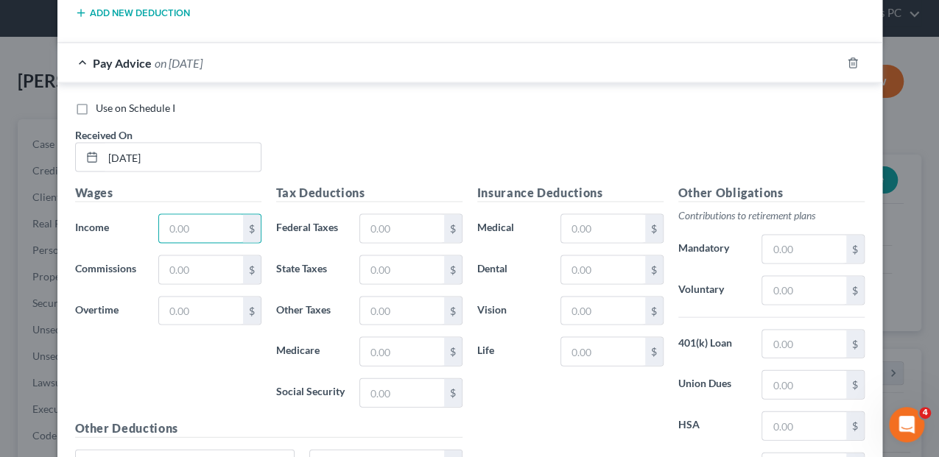
scroll to position [1420, 0]
click at [177, 217] on input "text" at bounding box center [200, 228] width 83 height 28
type input "3,221.64"
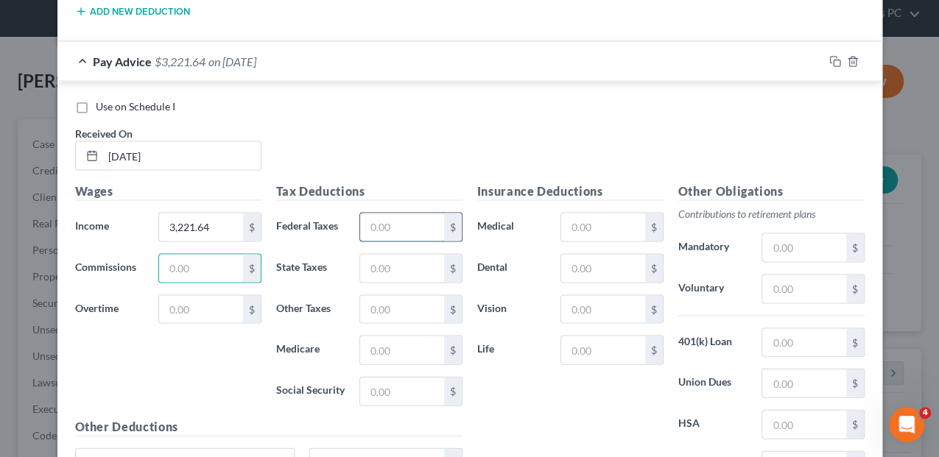
click at [381, 214] on input "text" at bounding box center [401, 228] width 83 height 28
type input "125.67"
type input "71.45"
type input "21.02"
click at [631, 214] on input "text" at bounding box center [602, 228] width 83 height 28
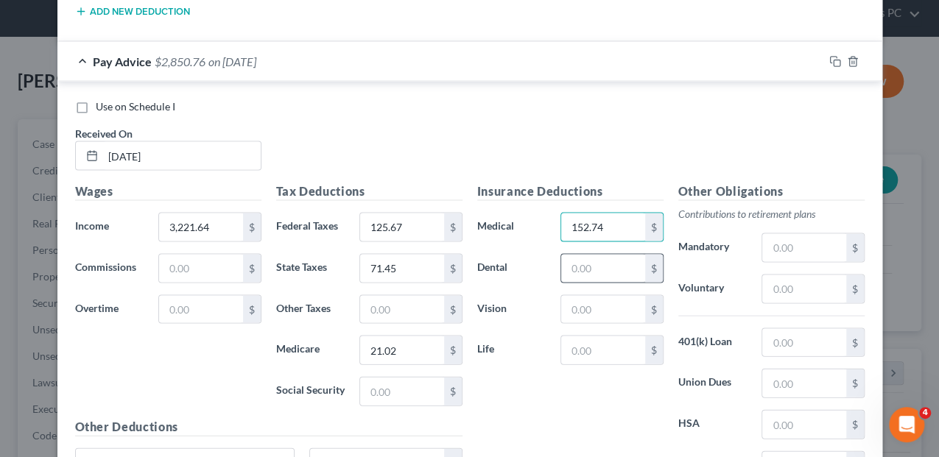
type input "152.74"
click at [629, 256] on input "text" at bounding box center [602, 269] width 83 height 28
type input "8.00"
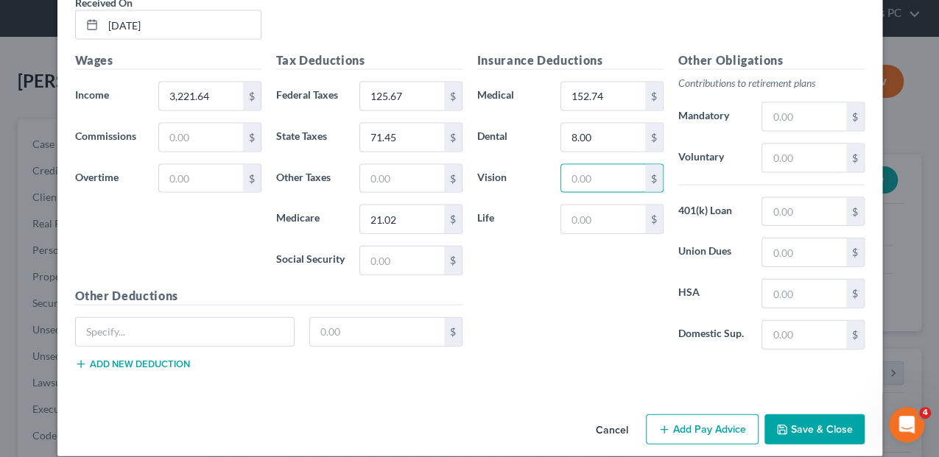
scroll to position [1556, 0]
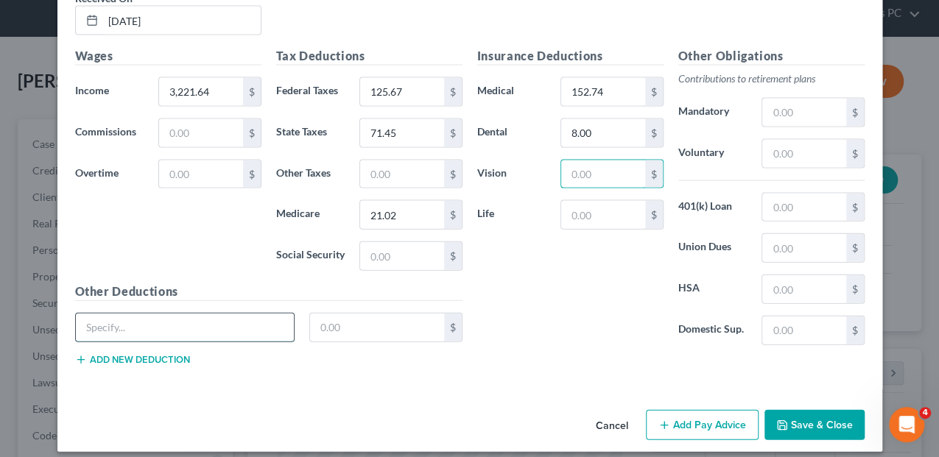
click at [90, 317] on input "text" at bounding box center [185, 328] width 219 height 28
type input "p"
type input "pension"
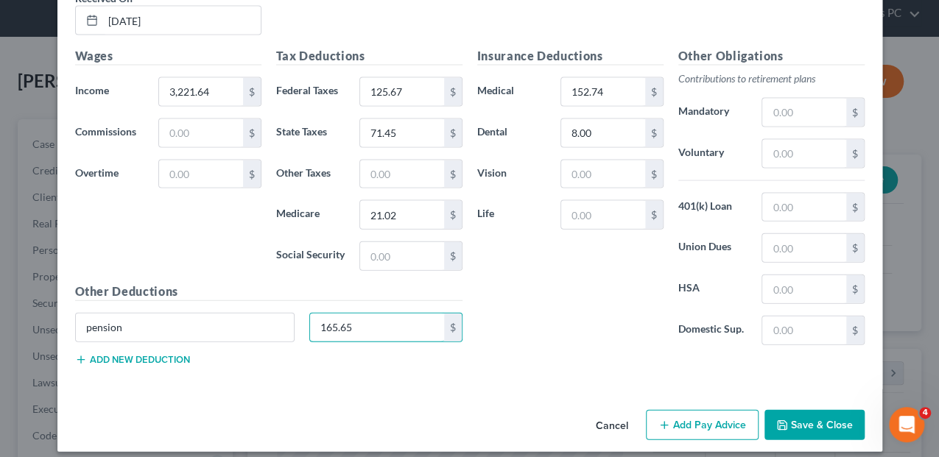
type input "165.65"
type input "1,610.82"
click at [692, 413] on button "Add Pay Advice" at bounding box center [702, 425] width 113 height 31
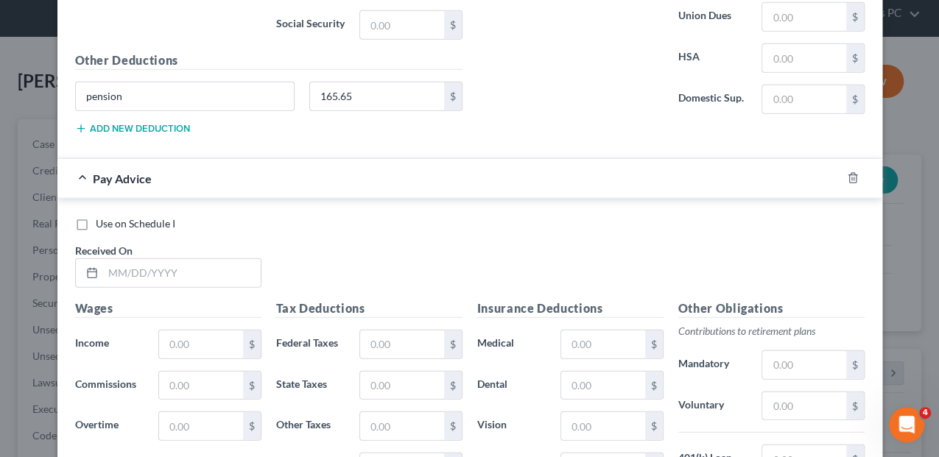
scroll to position [1850, 0]
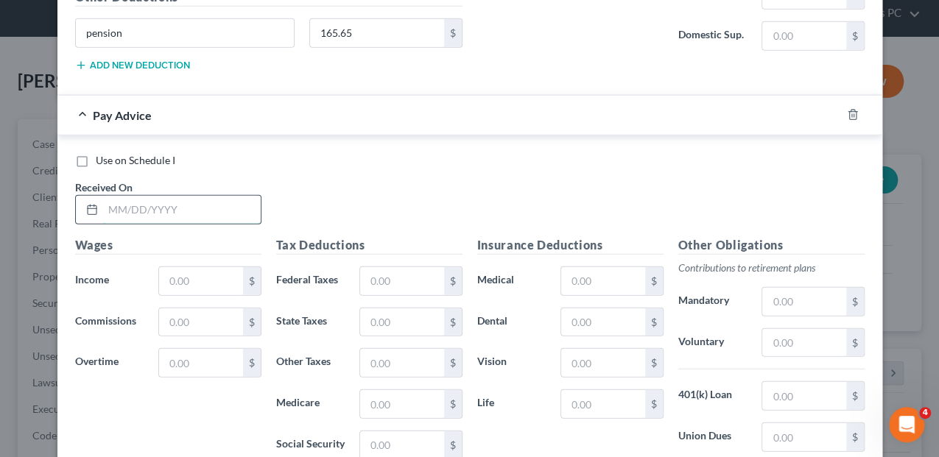
click at [128, 203] on input "text" at bounding box center [182, 210] width 158 height 28
type input "[DATE]"
type input "1,610.82"
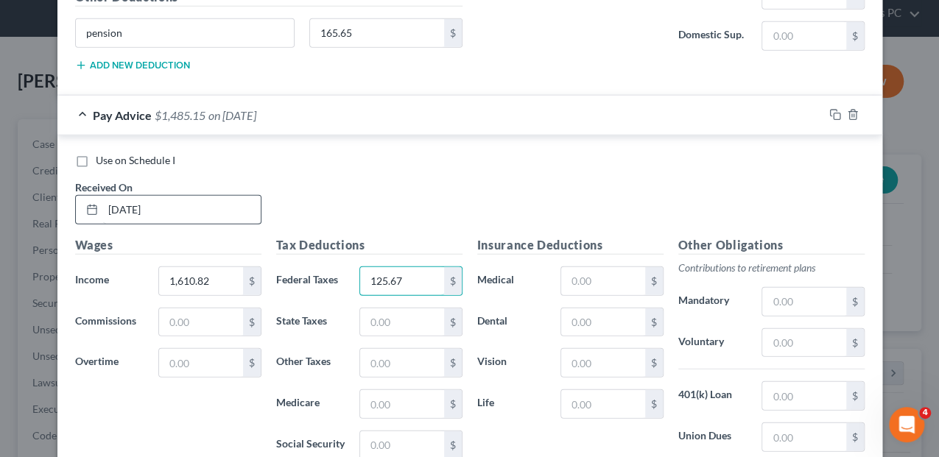
type input "125.67"
type input "71.45"
type input "21.03"
click at [608, 267] on input "text" at bounding box center [602, 281] width 83 height 28
type input "152.74"
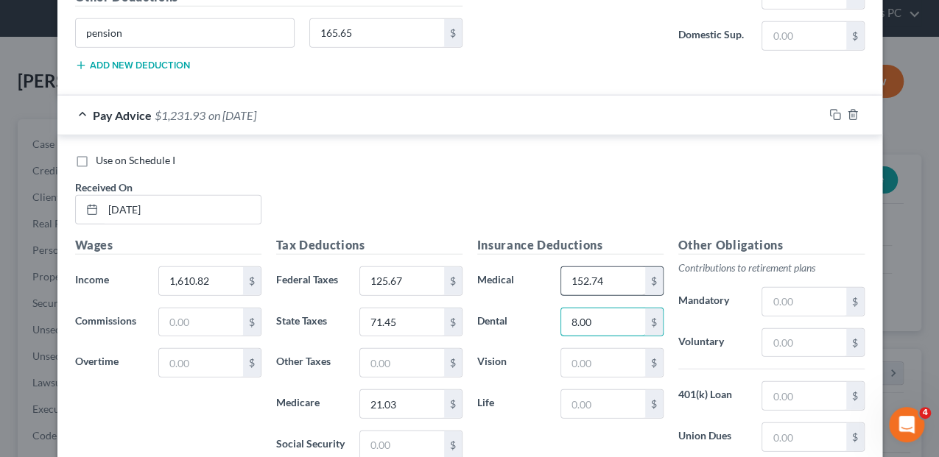
type input "8.00"
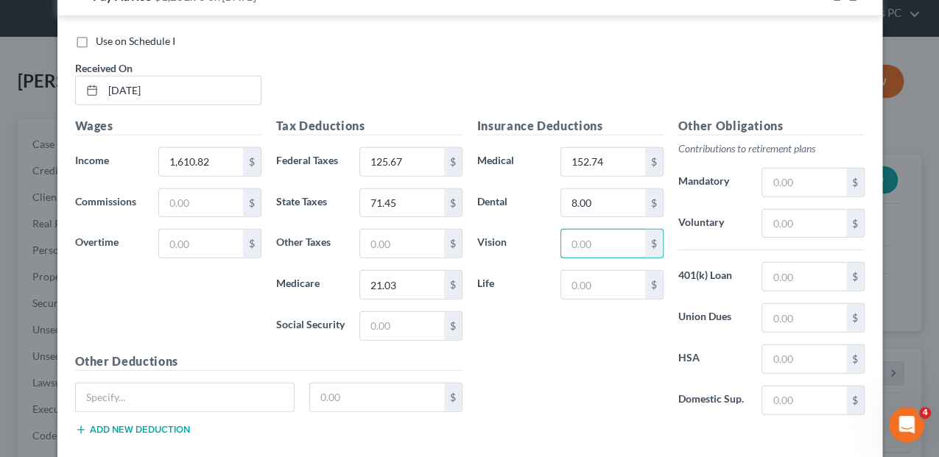
scroll to position [1998, 0]
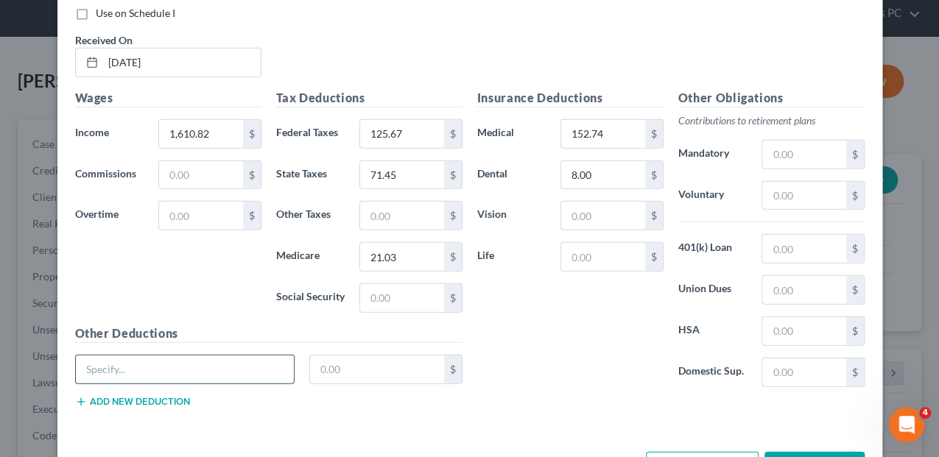
click at [168, 361] on input "text" at bounding box center [185, 370] width 219 height 28
click at [225, 360] on input "pension" at bounding box center [185, 370] width 219 height 28
type input "p"
click at [94, 356] on input "text" at bounding box center [185, 370] width 219 height 28
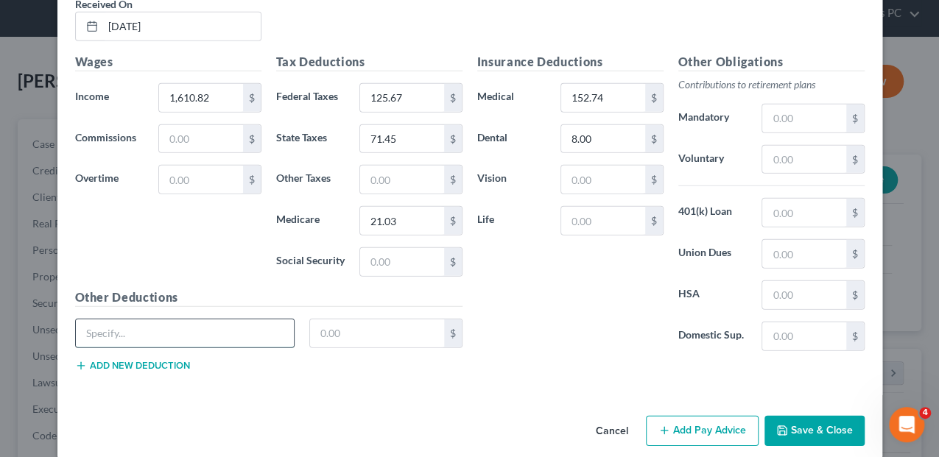
scroll to position [2035, 0]
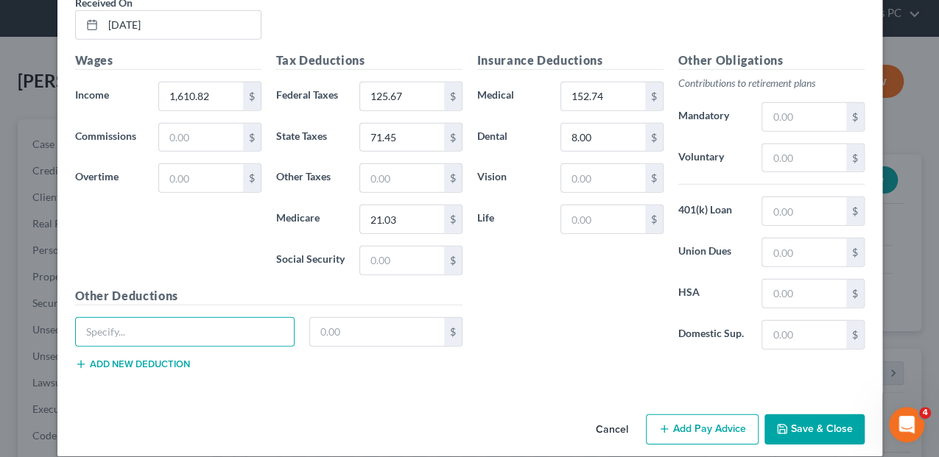
click at [138, 359] on button "Add new deduction" at bounding box center [132, 365] width 115 height 12
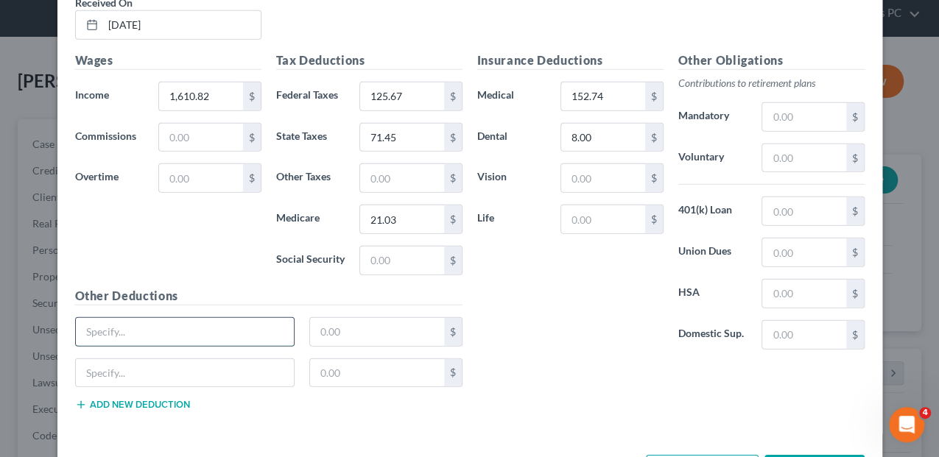
click at [121, 318] on input "text" at bounding box center [185, 332] width 219 height 28
type input "pension"
type input "165.65"
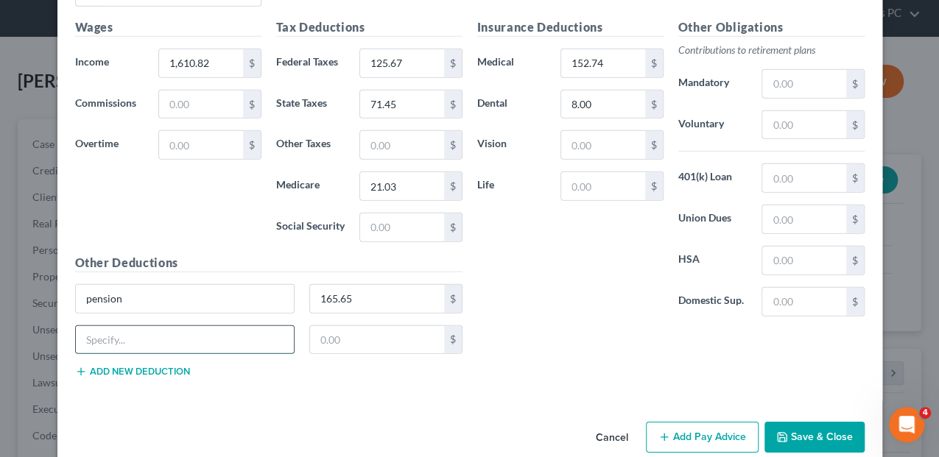
scroll to position [2076, 0]
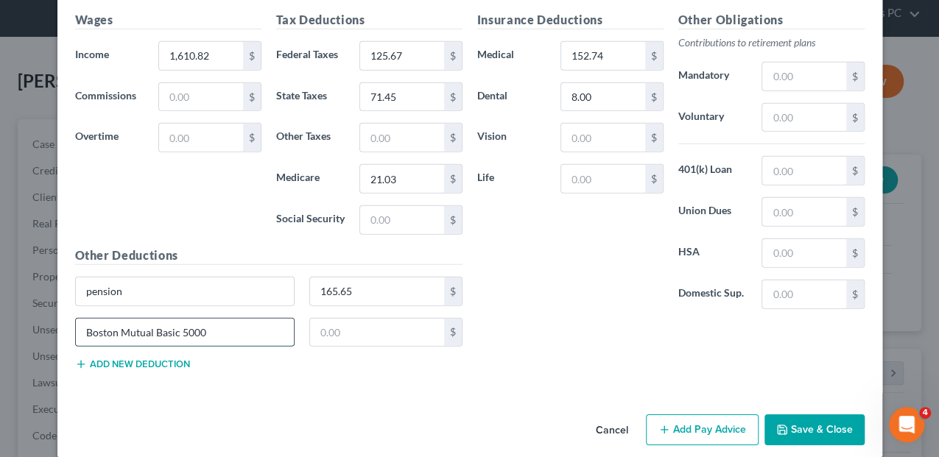
type input "Boston Mutual Basic 5000"
type input "2.00"
click at [804, 421] on button "Save & Close" at bounding box center [815, 430] width 100 height 31
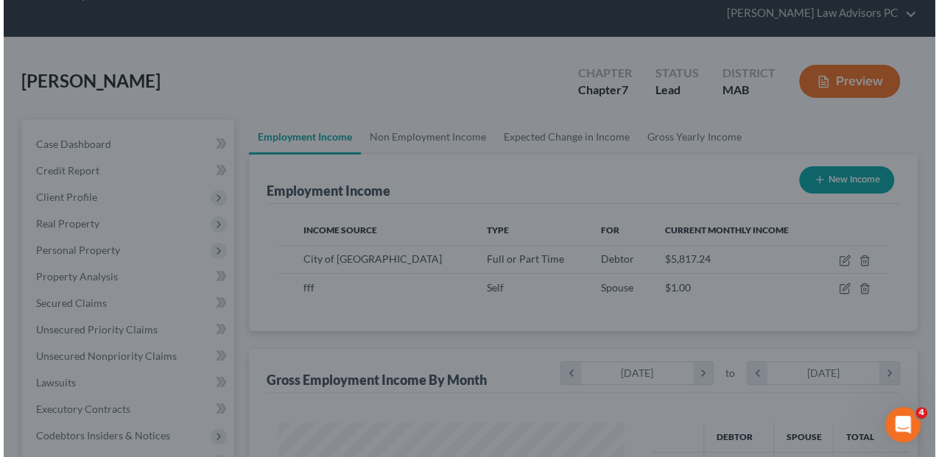
scroll to position [736360, 736250]
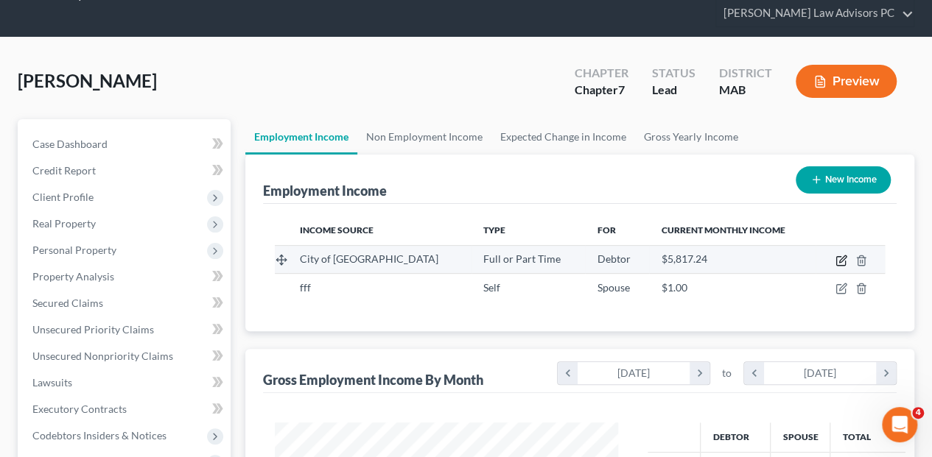
click at [838, 257] on icon "button" at bounding box center [840, 261] width 9 height 9
select select "0"
select select "22"
select select "3"
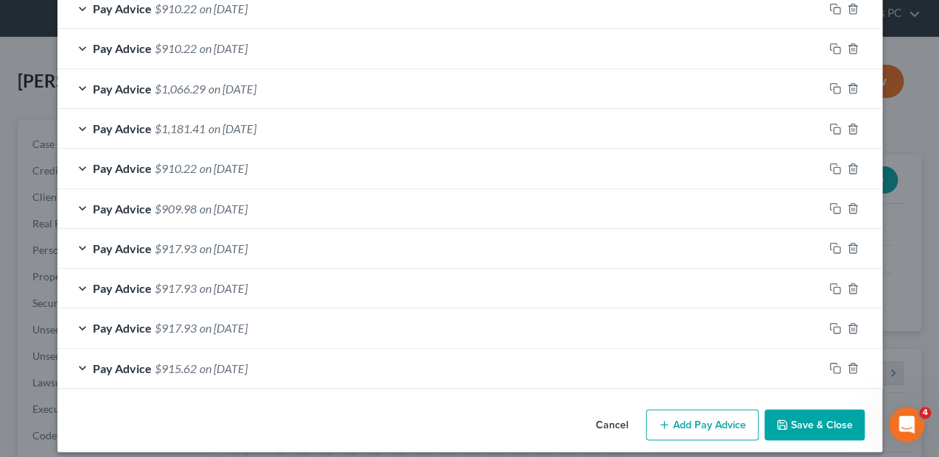
scroll to position [717, 0]
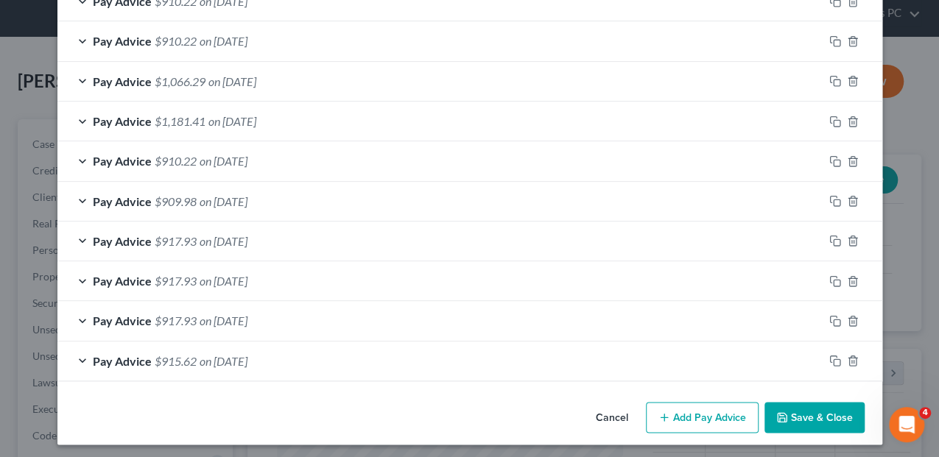
click at [691, 413] on button "Add Pay Advice" at bounding box center [702, 417] width 113 height 31
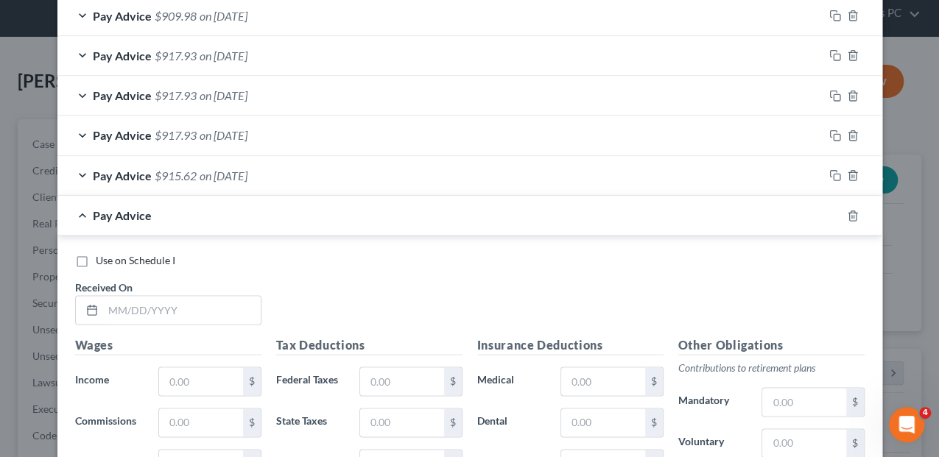
scroll to position [913, 0]
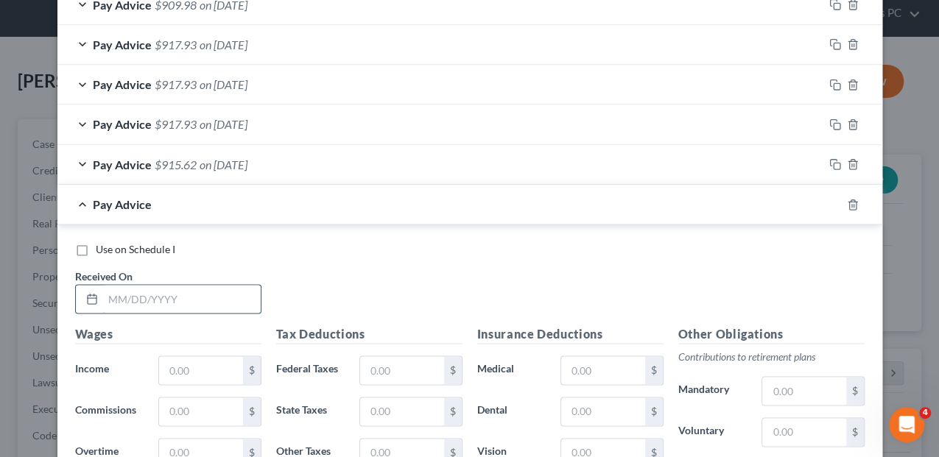
click at [124, 290] on input "text" at bounding box center [182, 299] width 158 height 28
type input "[DATE]"
type input "1,610.82"
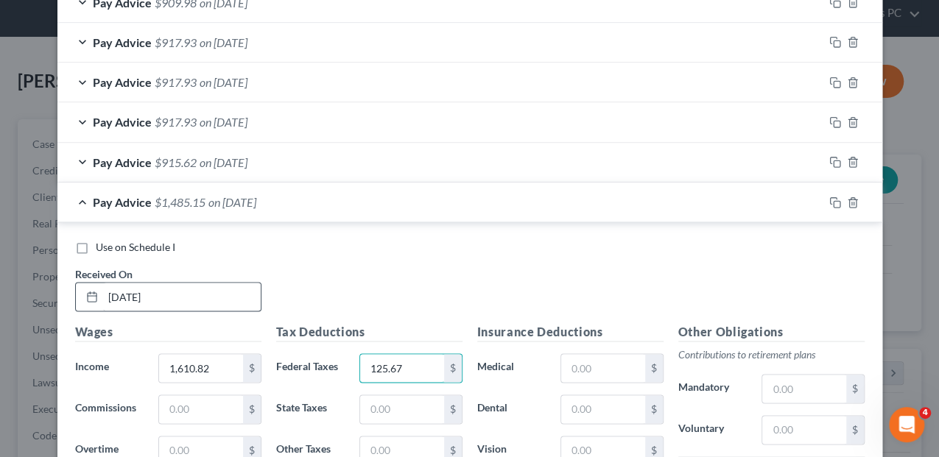
type input "125.67"
type input "71.45"
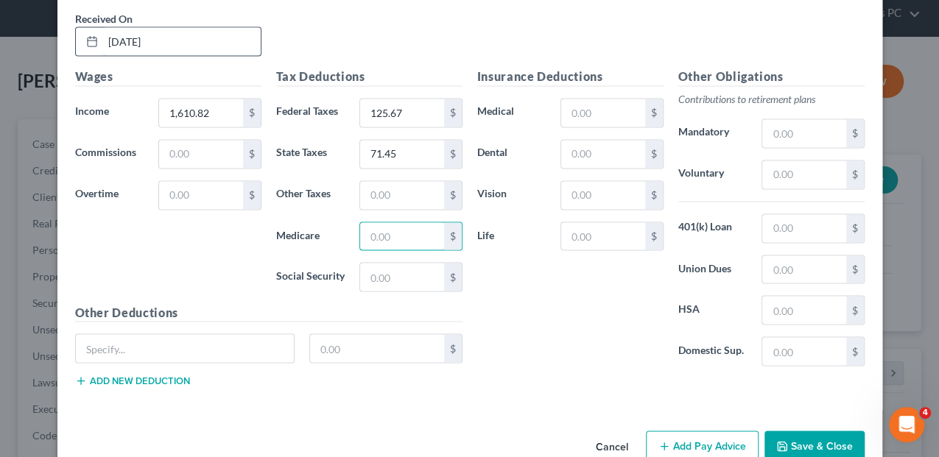
type input "3"
type input "21.03"
click at [572, 108] on input "text" at bounding box center [602, 113] width 83 height 28
type input "152.74"
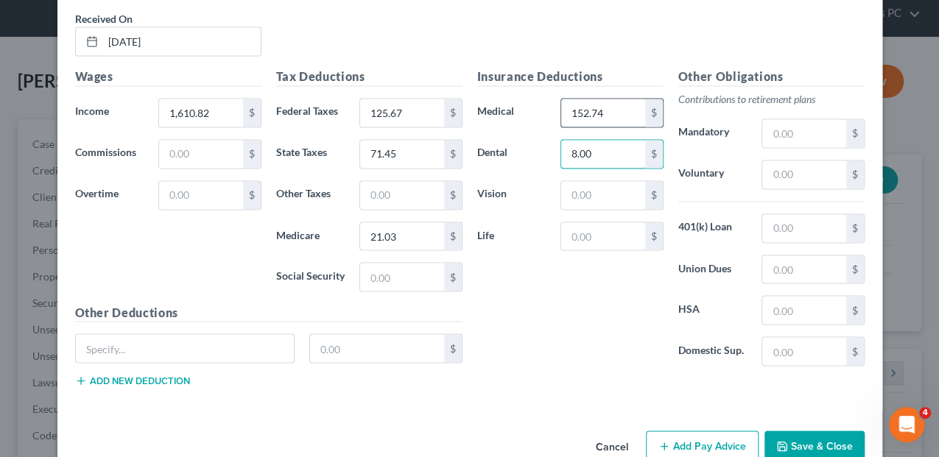
type input "8.00"
click at [124, 321] on div "Other Deductions $ Add new deduction" at bounding box center [269, 350] width 402 height 95
click at [124, 334] on input "text" at bounding box center [185, 348] width 219 height 28
type input "Pension"
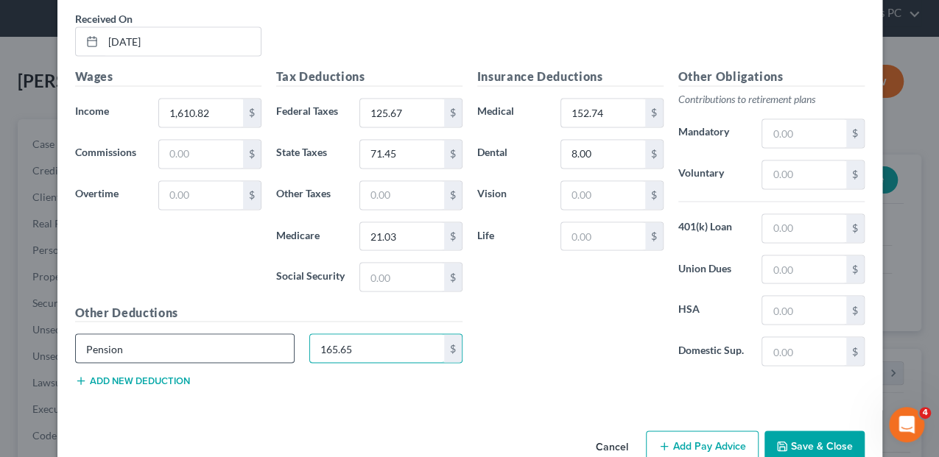
type input "165.65"
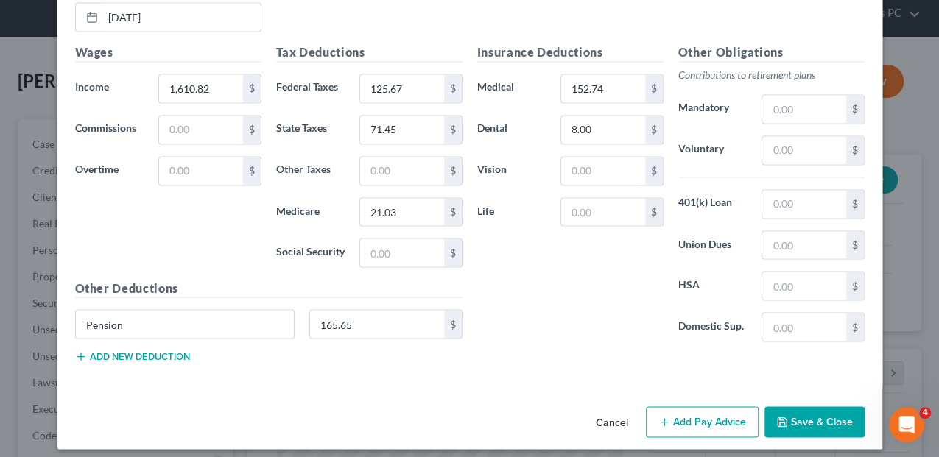
click at [105, 351] on button "Add new deduction" at bounding box center [132, 357] width 115 height 12
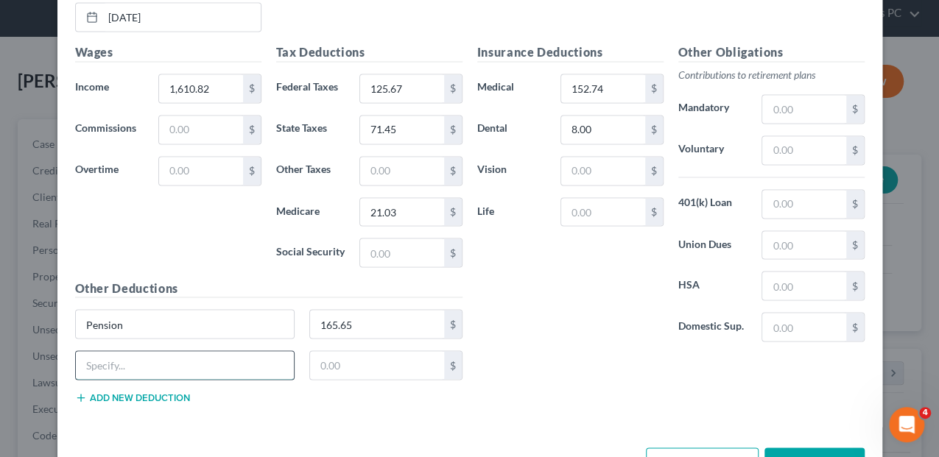
click at [105, 351] on input "text" at bounding box center [185, 365] width 219 height 28
type input "Garage Parking"
type input "10.00"
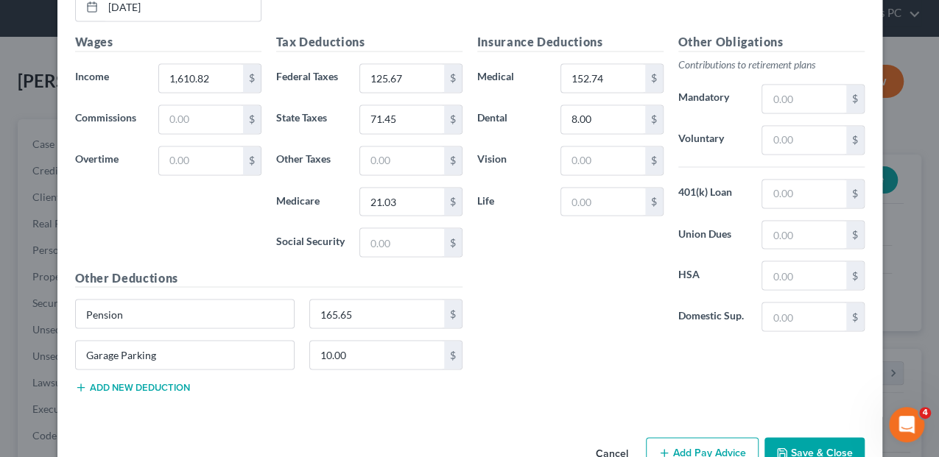
scroll to position [1236, 0]
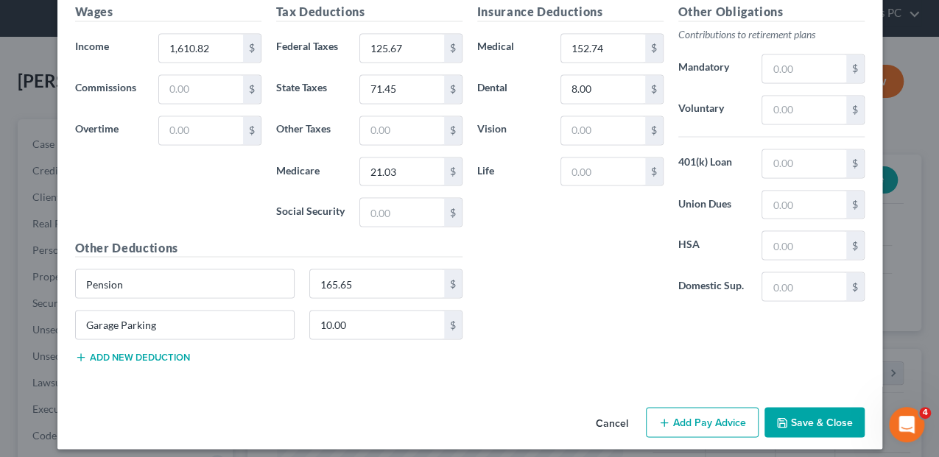
click at [682, 415] on button "Add Pay Advice" at bounding box center [702, 422] width 113 height 31
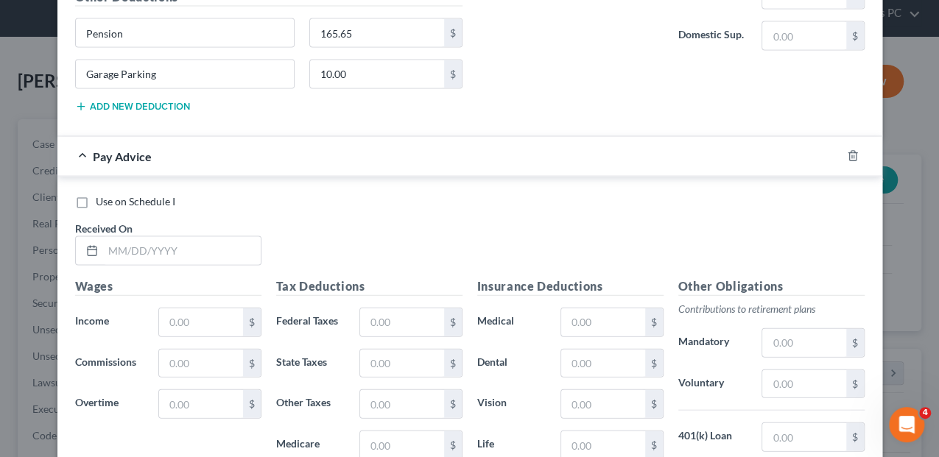
scroll to position [1531, 0]
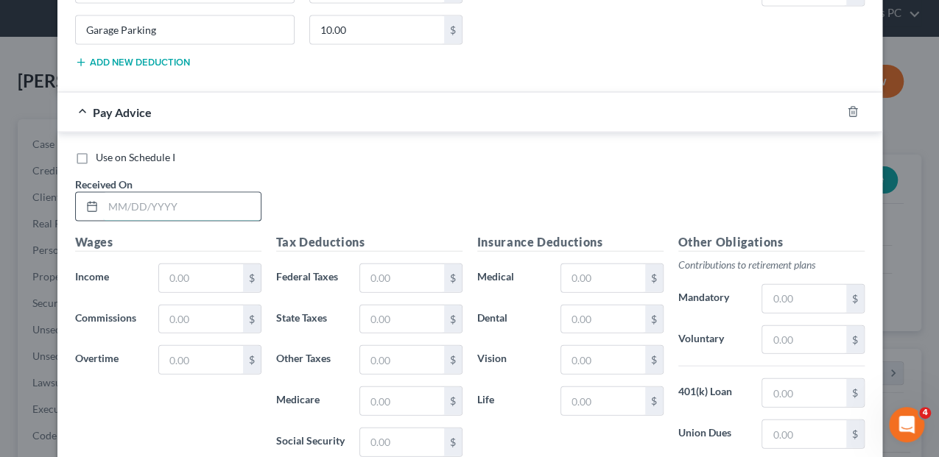
click at [115, 201] on input "text" at bounding box center [182, 207] width 158 height 28
type input "[DATE]"
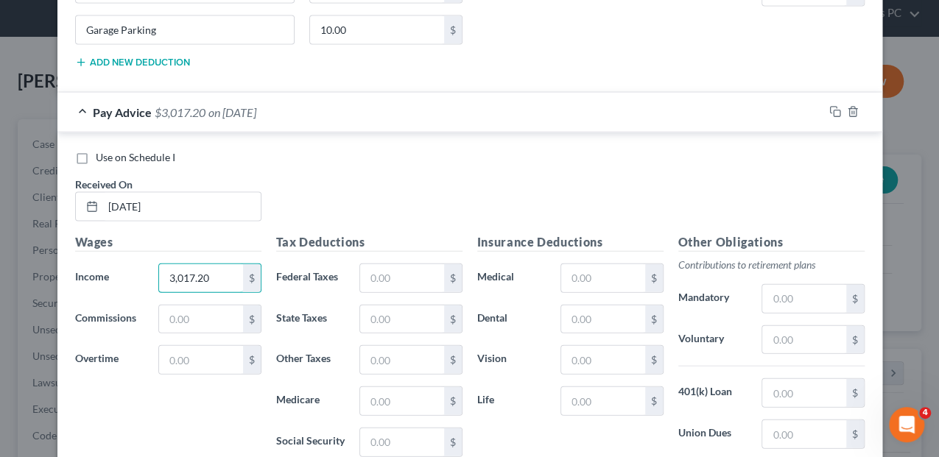
type input "3,017.20"
type input "443.12"
type input "140.90"
type input "41.42"
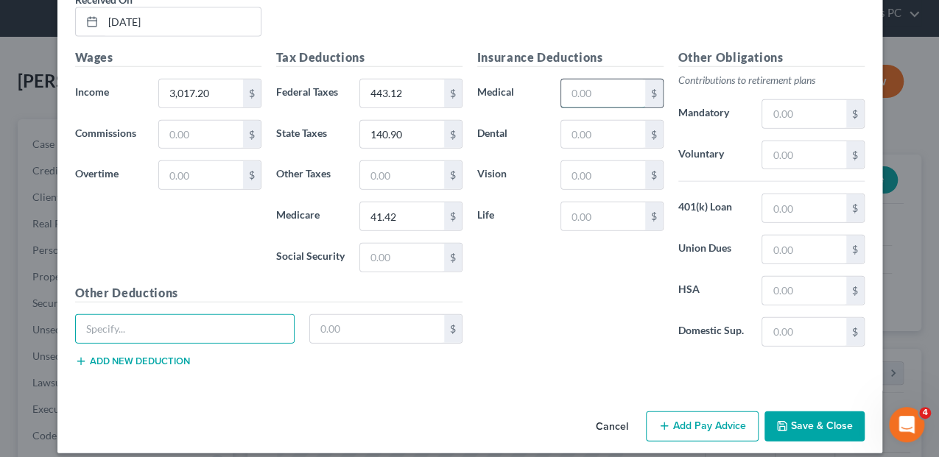
click at [600, 80] on input "text" at bounding box center [602, 94] width 83 height 28
type input "152.74"
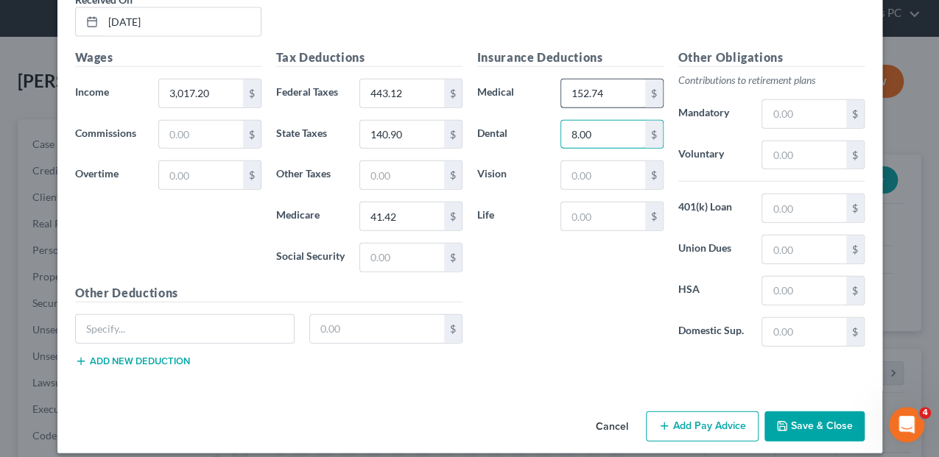
type input "8.00"
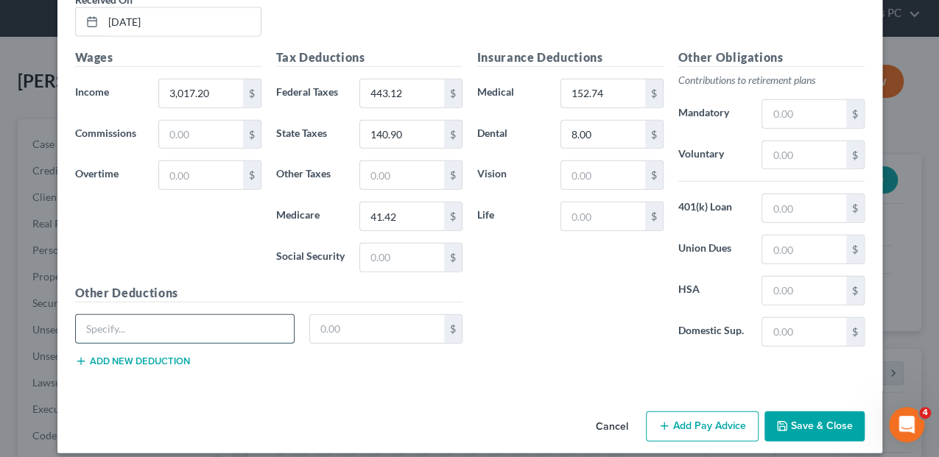
click at [106, 315] on input "text" at bounding box center [185, 329] width 219 height 28
type input "Pension"
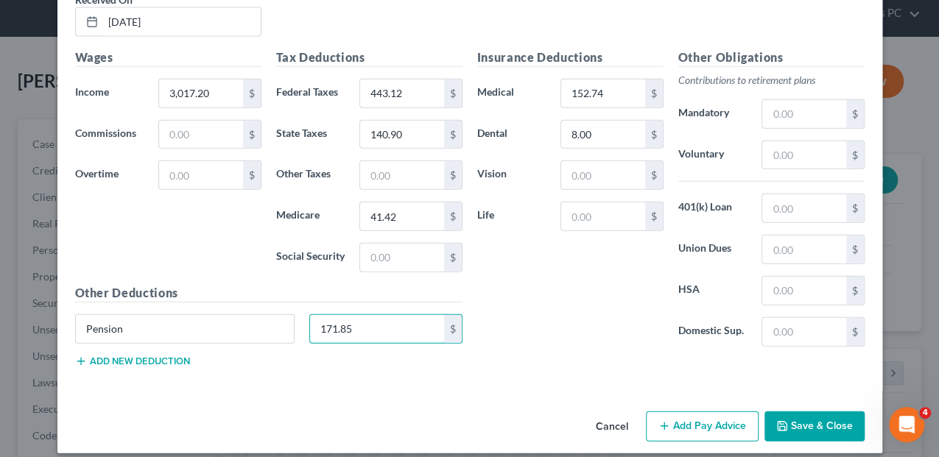
type input "171.85"
click at [105, 356] on button "Add new deduction" at bounding box center [132, 362] width 115 height 12
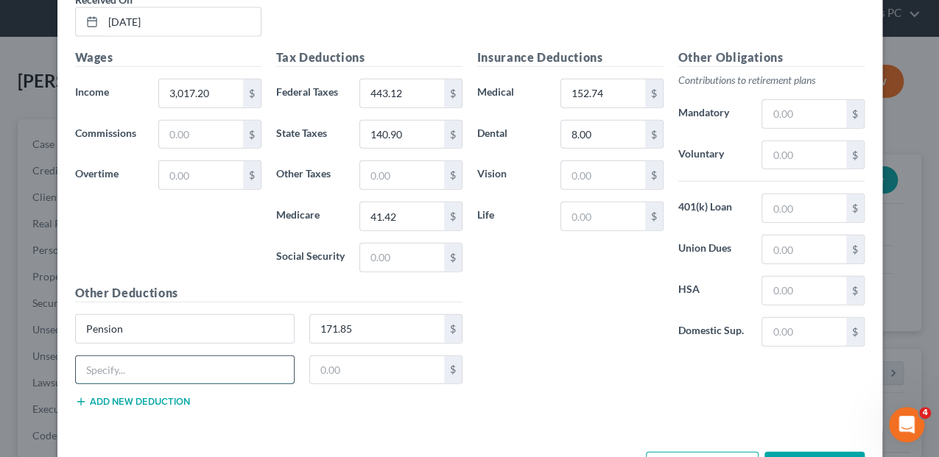
click at [115, 357] on input "text" at bounding box center [185, 371] width 219 height 28
type input "Boston Mutual Basic 5000"
drag, startPoint x: 211, startPoint y: 357, endPoint x: -2, endPoint y: 382, distance: 214.4
click at [0, 382] on html "Home New Case Client Portal Directory Cases [PERSON_NAME] Law Advisors PC [EMAI…" at bounding box center [469, 422] width 939 height 942
type input "Garage Parking"
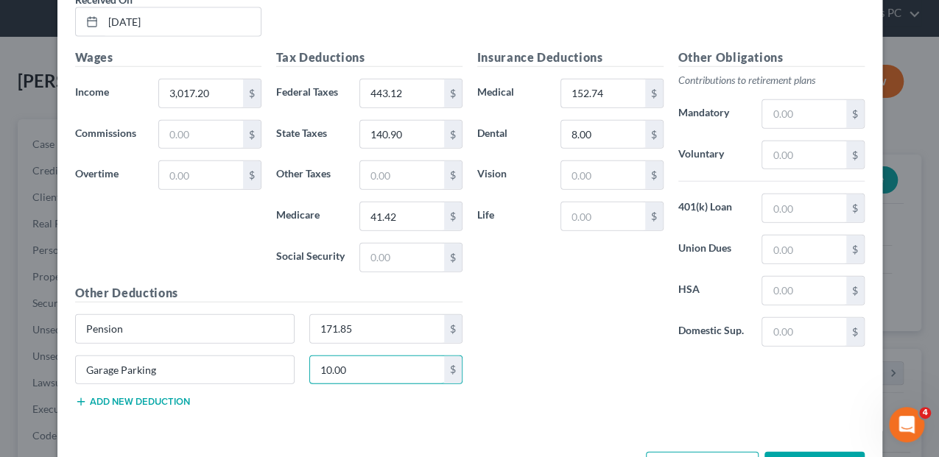
type input "10.00"
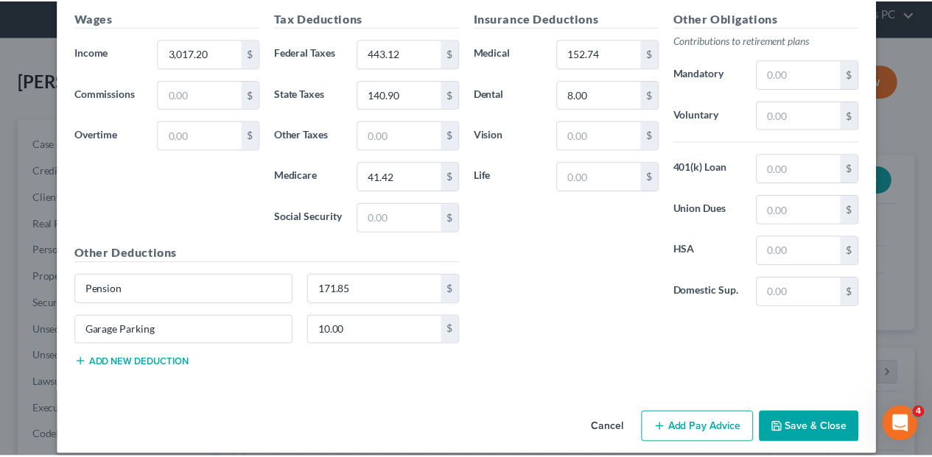
scroll to position [1756, 0]
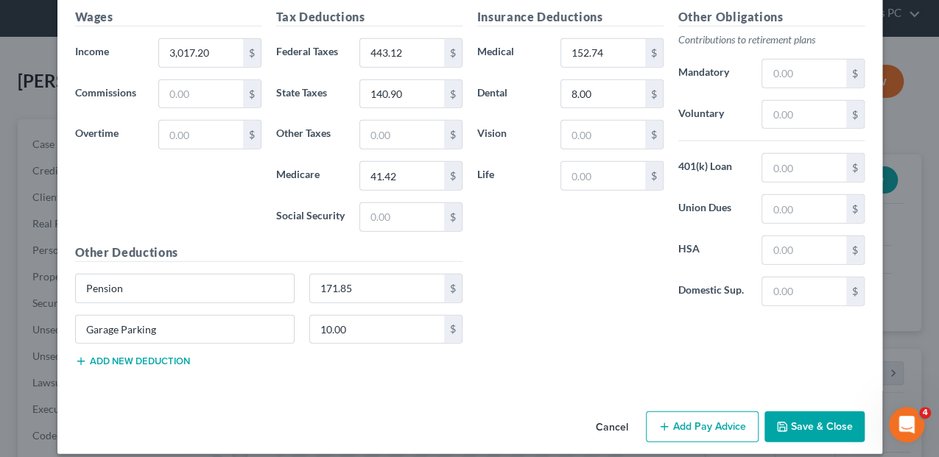
click at [824, 412] on button "Save & Close" at bounding box center [815, 427] width 100 height 31
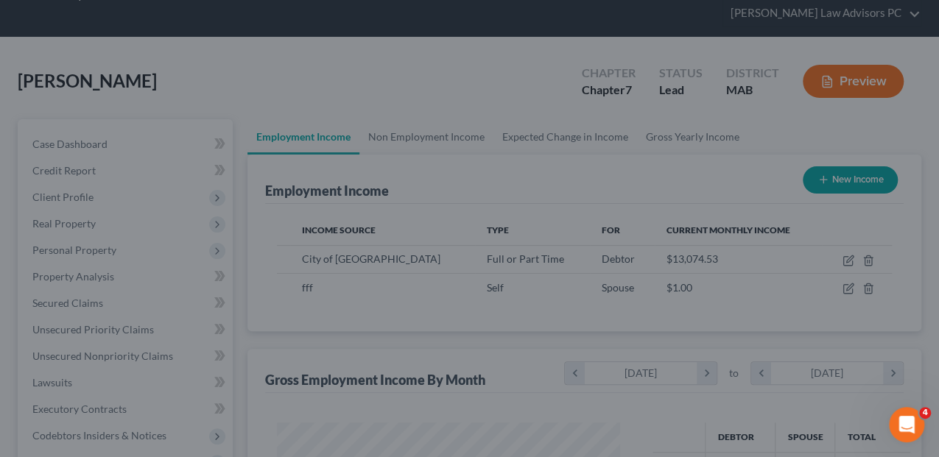
scroll to position [736360, 736250]
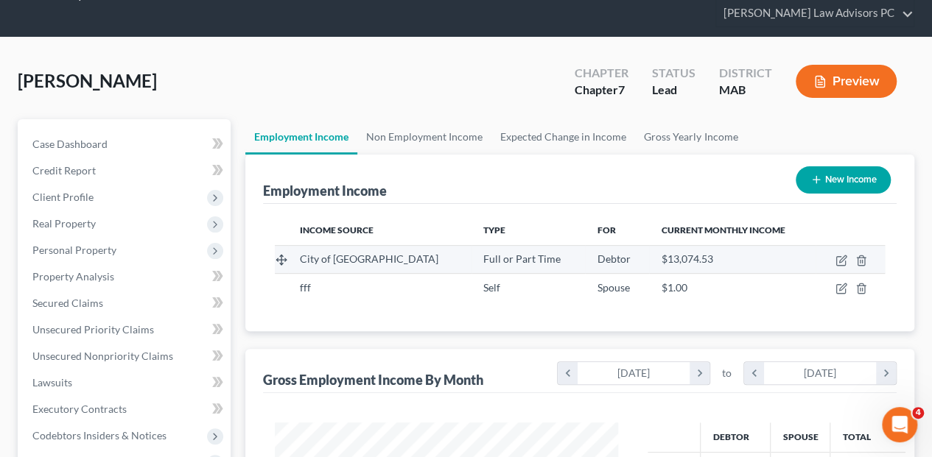
click at [838, 245] on td at bounding box center [849, 259] width 69 height 28
click at [844, 256] on icon "button" at bounding box center [842, 259] width 7 height 7
select select "0"
select select "22"
select select "3"
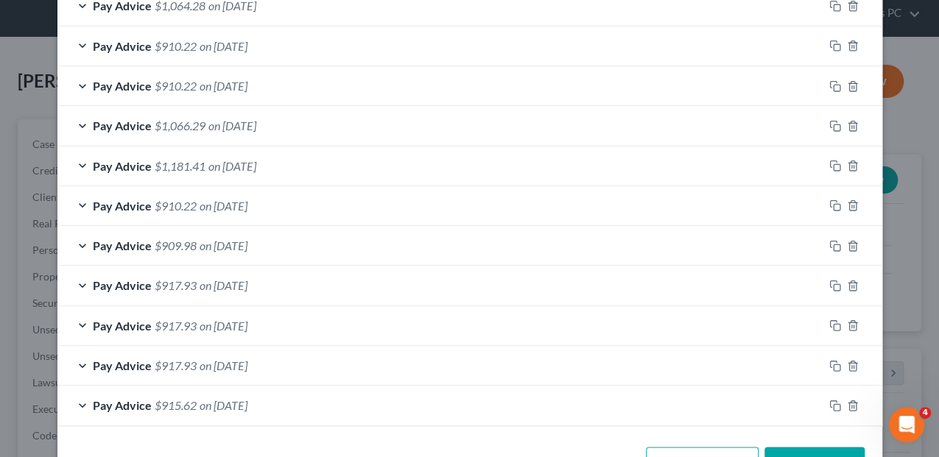
scroll to position [796, 0]
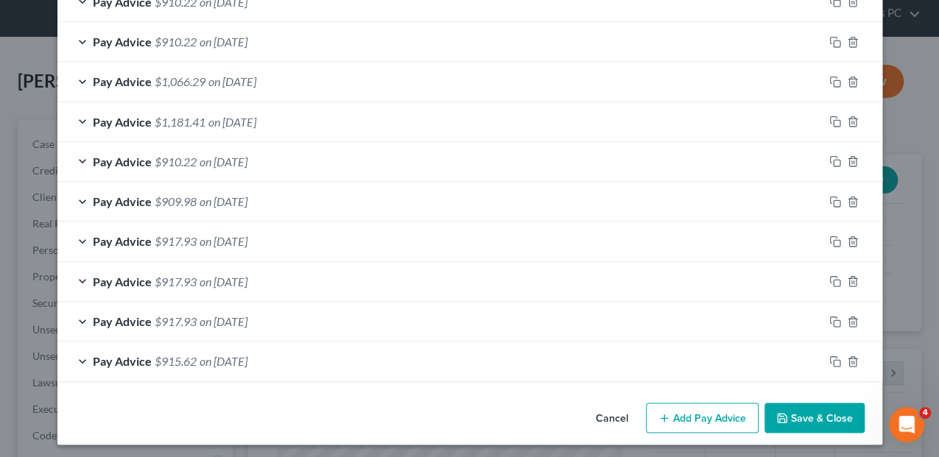
click at [709, 409] on button "Add Pay Advice" at bounding box center [702, 418] width 113 height 31
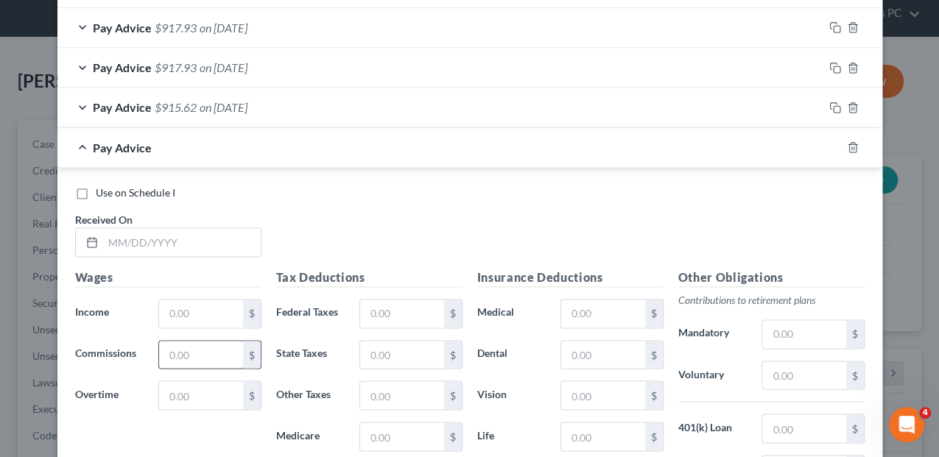
scroll to position [1140, 0]
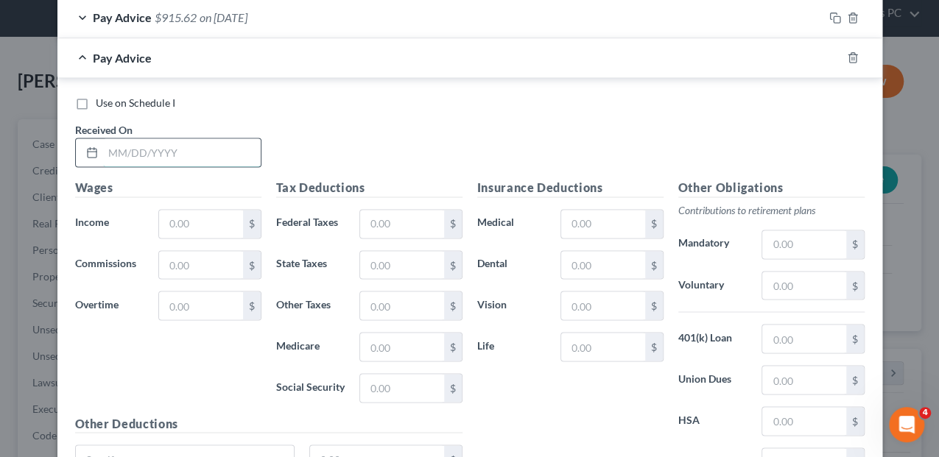
click at [136, 143] on input "text" at bounding box center [182, 152] width 158 height 28
type input "[DATE]"
type input "1,667.20"
type input "136.71"
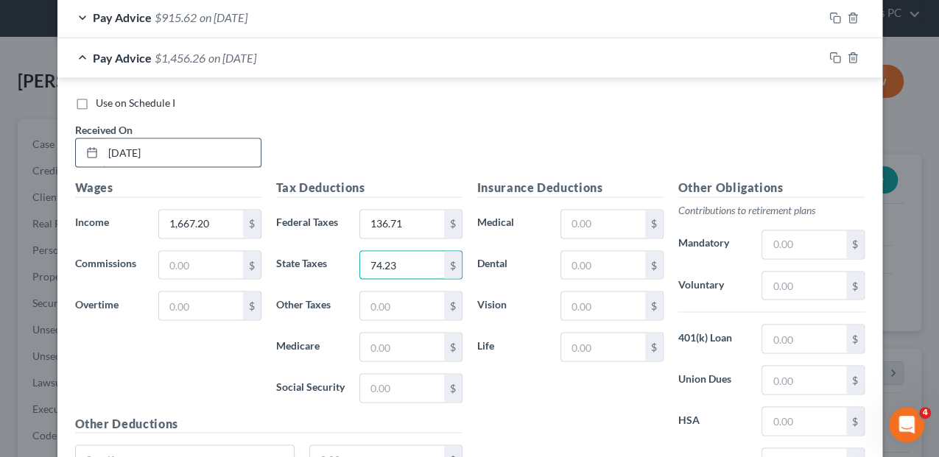
type input "74.23"
type input "21.85"
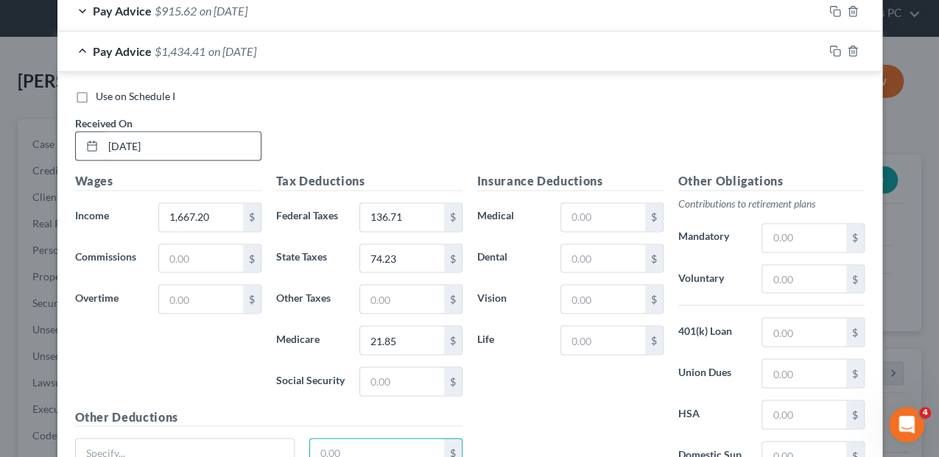
scroll to position [1275, 0]
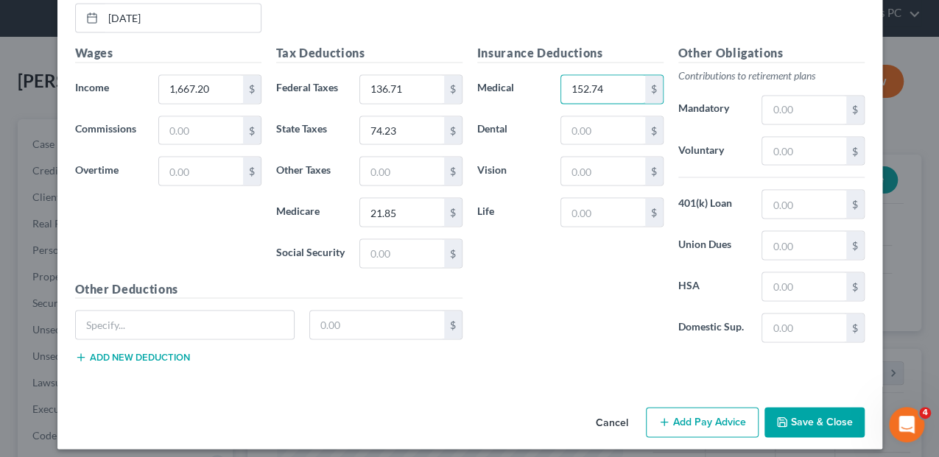
type input "152.74"
click at [565, 138] on div "Insurance Deductions Medical 152.74 $ Dental $ Vision $ Life $" at bounding box center [570, 199] width 201 height 310
click at [562, 126] on input "text" at bounding box center [602, 130] width 83 height 28
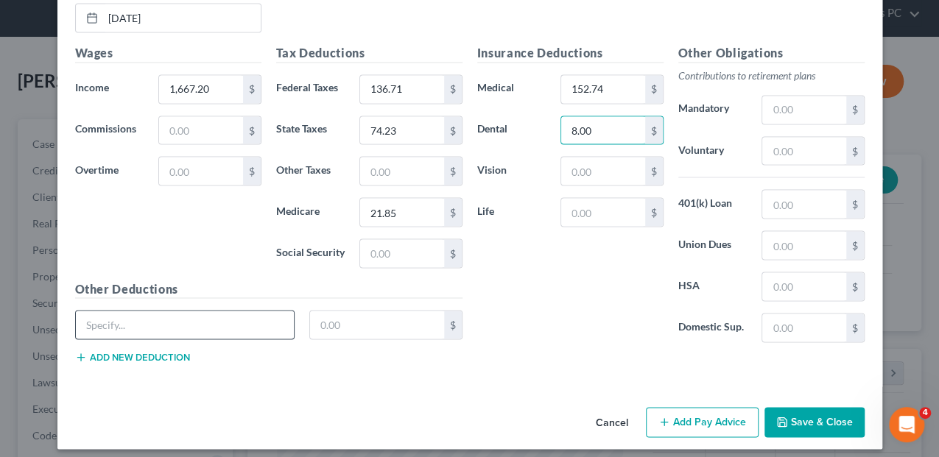
type input "8.00"
click at [192, 311] on input "text" at bounding box center [185, 325] width 219 height 28
type input "Pension"
type input "171.85"
click at [136, 351] on button "Add new deduction" at bounding box center [132, 357] width 115 height 12
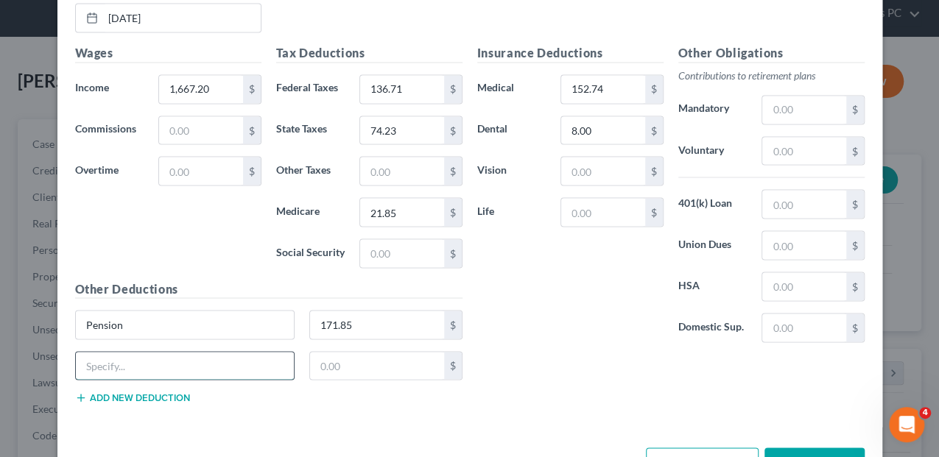
click at [136, 352] on input "text" at bounding box center [185, 366] width 219 height 28
type input "Garage Parking"
type input "10.00"
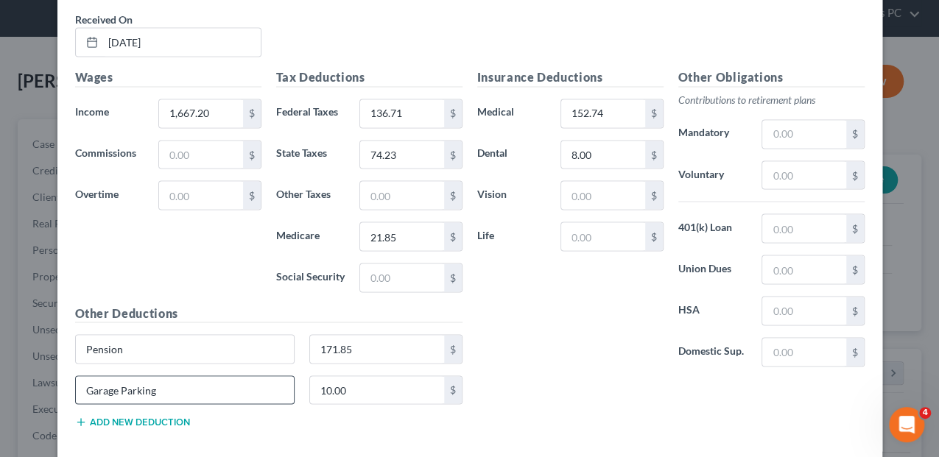
scroll to position [1316, 0]
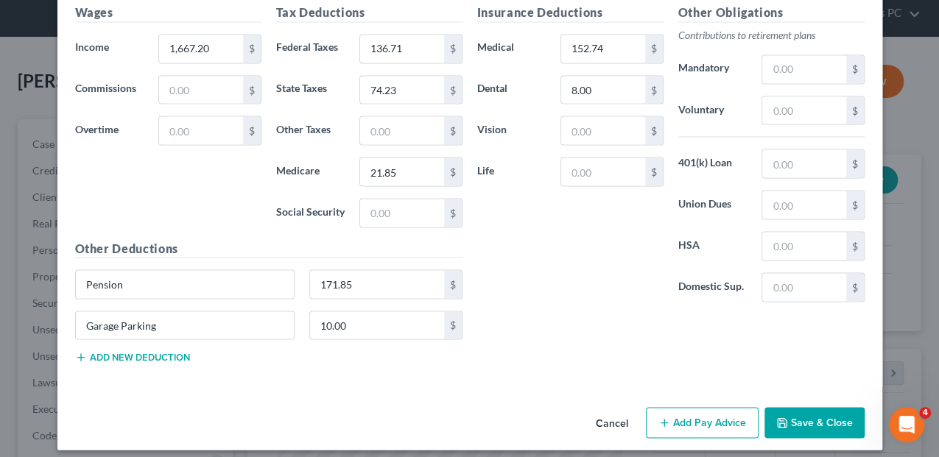
click at [694, 413] on button "Add Pay Advice" at bounding box center [702, 422] width 113 height 31
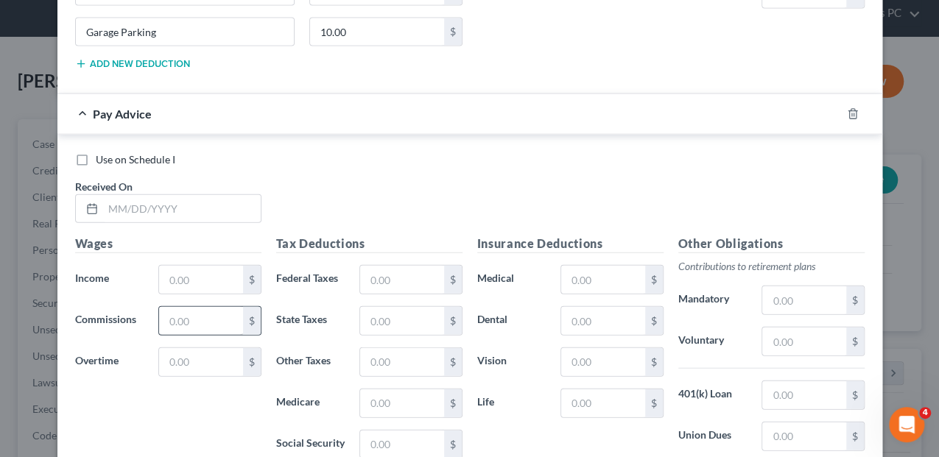
scroll to position [1610, 0]
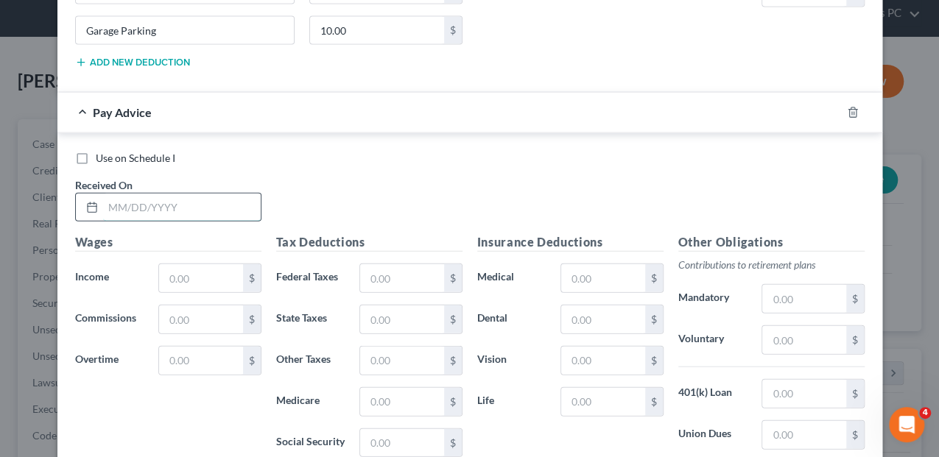
click at [147, 206] on input "text" at bounding box center [182, 208] width 158 height 28
click at [162, 194] on input "text" at bounding box center [182, 208] width 158 height 28
type input "[DATE]"
type input "1,667.20"
type input "136.71"
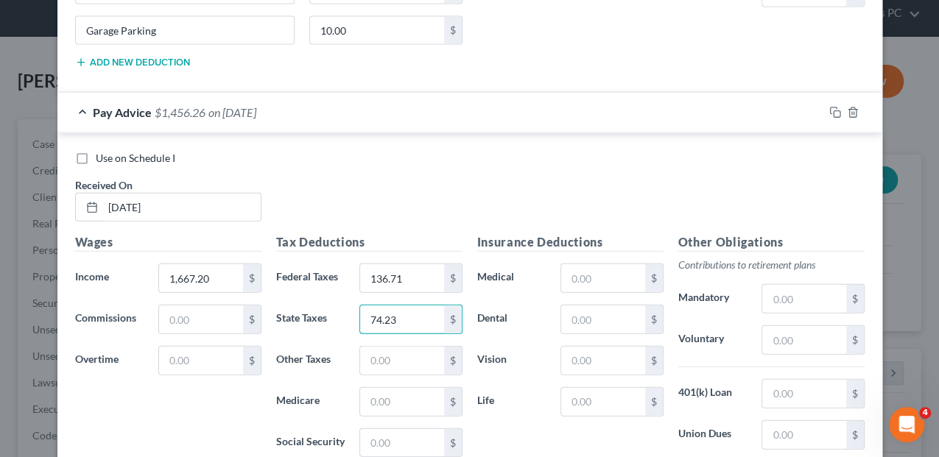
type input "74.23"
type input "21.84"
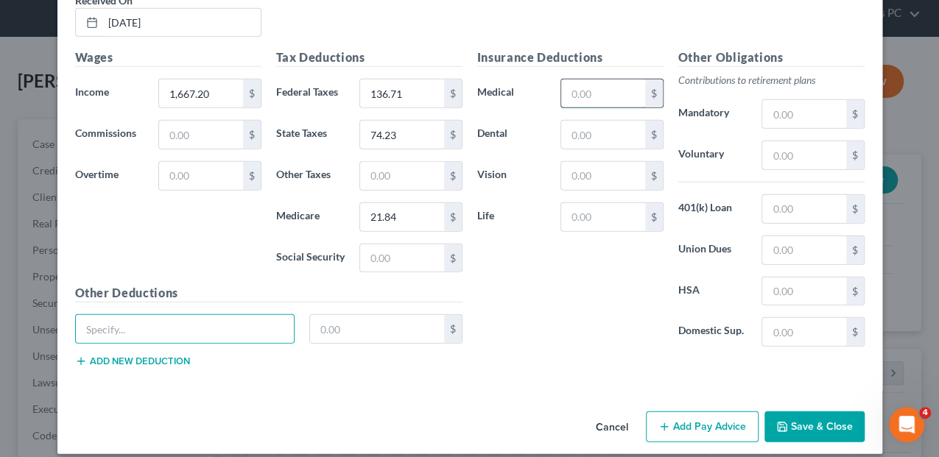
click at [625, 80] on input "text" at bounding box center [602, 94] width 83 height 28
type input "152.74"
type input "8.00"
click at [196, 315] on input "text" at bounding box center [185, 329] width 219 height 28
type input "pension"
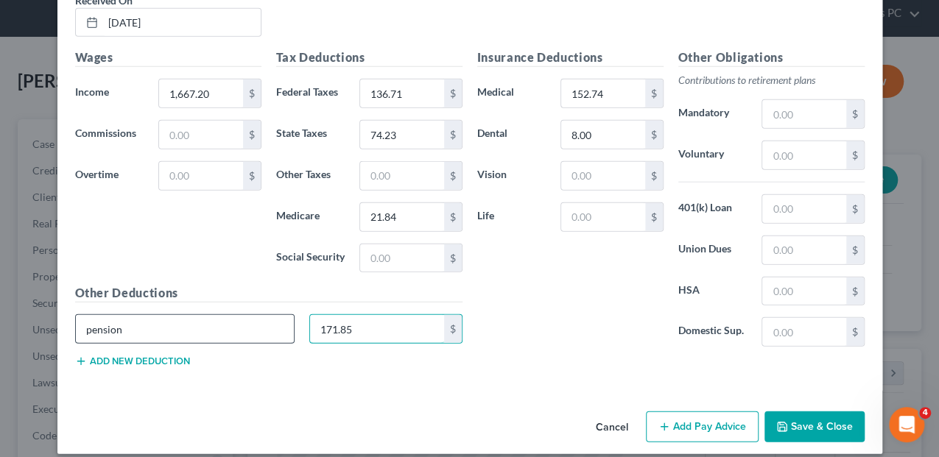
type input "171.85"
click at [172, 356] on button "Add new deduction" at bounding box center [132, 362] width 115 height 12
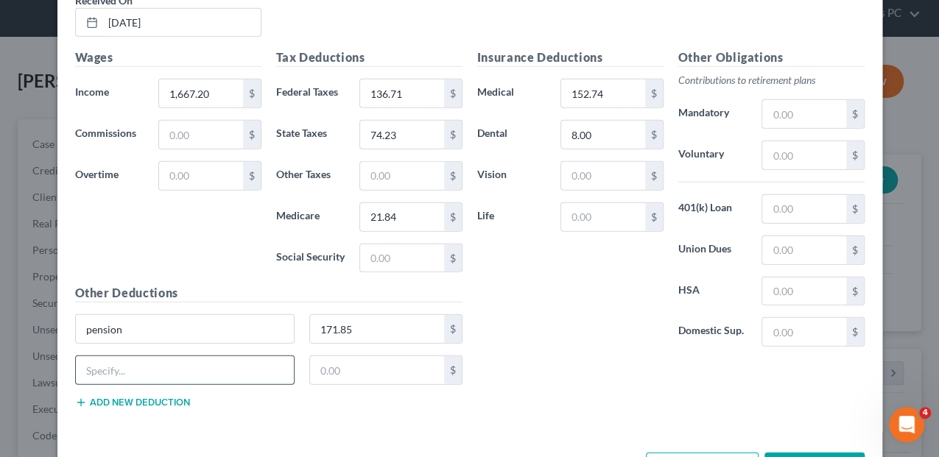
click at [194, 362] on input "text" at bounding box center [185, 371] width 219 height 28
type input "garage parking"
type input "10.00"
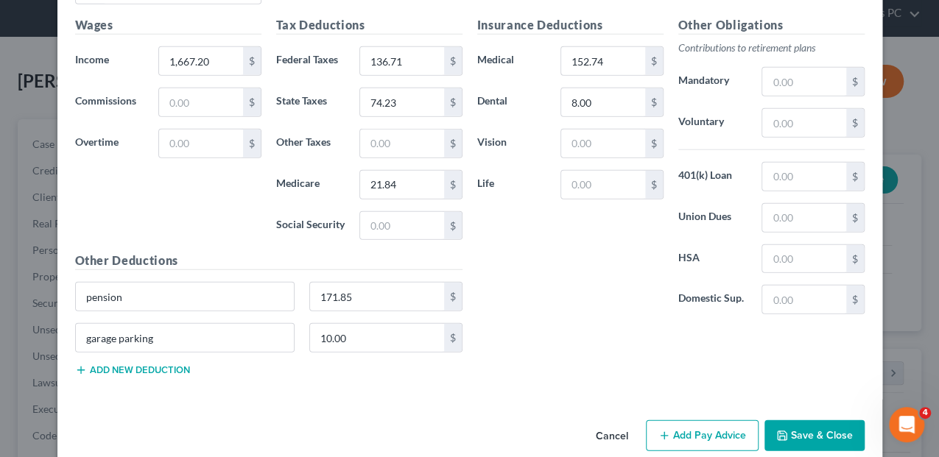
scroll to position [1836, 0]
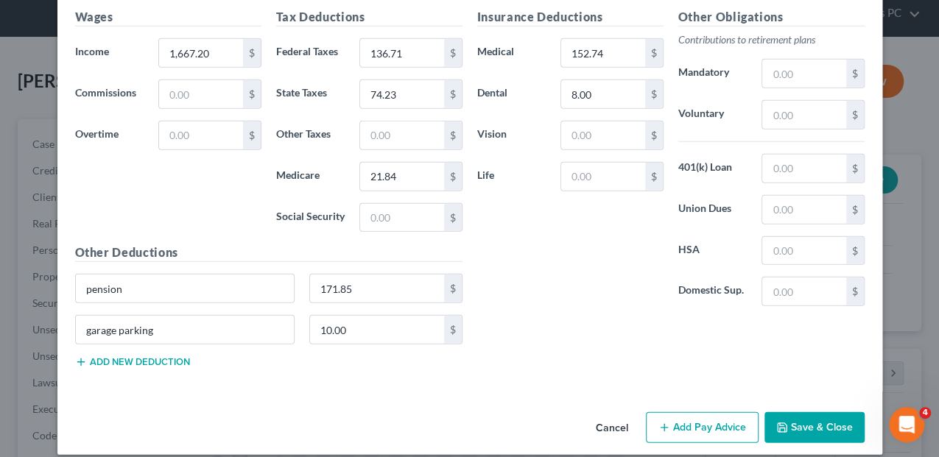
click at [716, 417] on button "Add Pay Advice" at bounding box center [702, 428] width 113 height 31
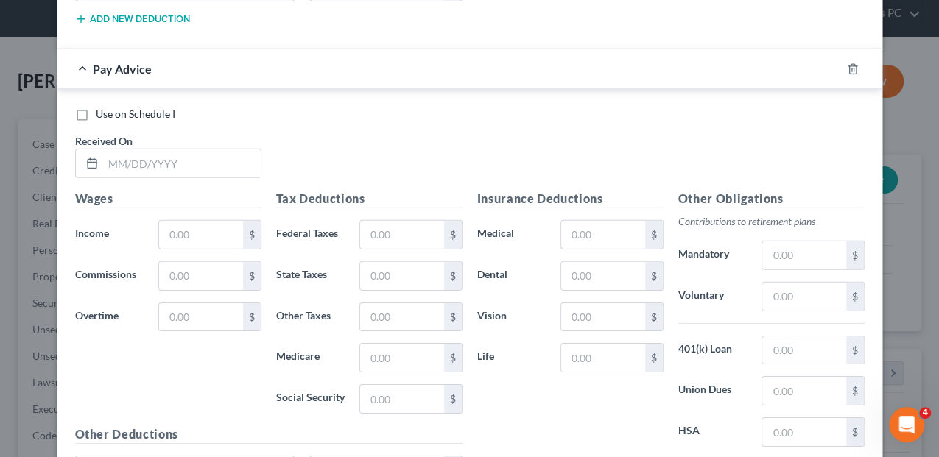
scroll to position [2180, 0]
click at [150, 149] on input "text" at bounding box center [182, 163] width 158 height 28
type input "[DATE]"
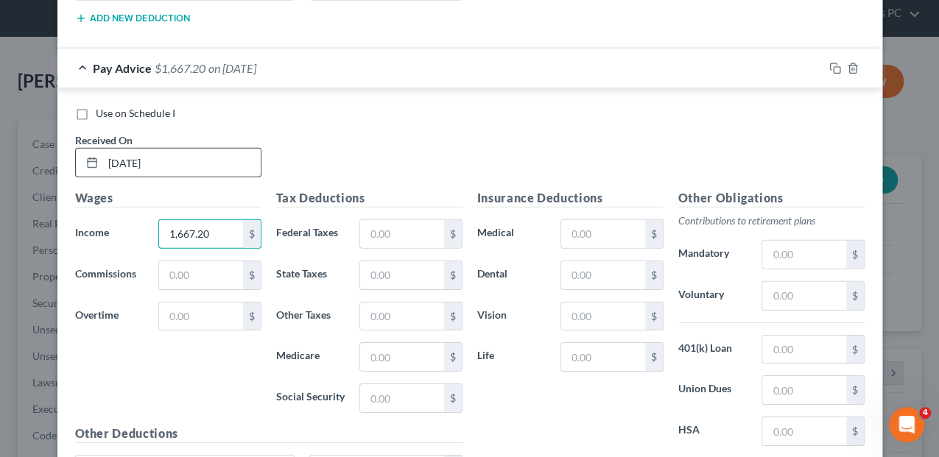
type input "1,667.20"
type input "1"
type input "136.71"
type input "74.23"
type input "21.84"
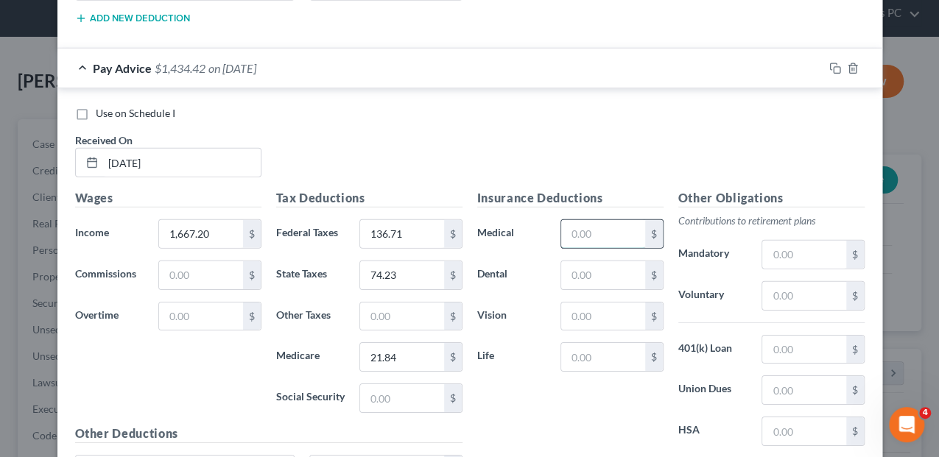
click at [561, 228] on input "text" at bounding box center [602, 234] width 83 height 28
type input "152.74"
type input "8.01"
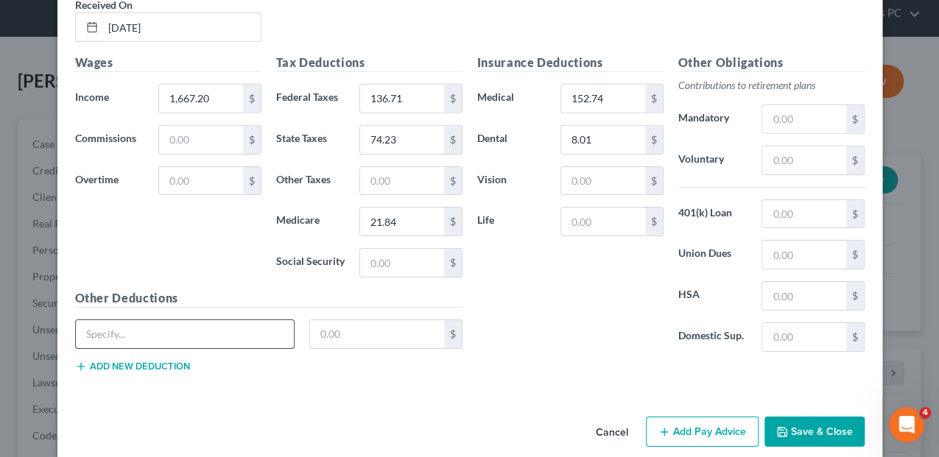
click at [185, 321] on input "text" at bounding box center [185, 334] width 219 height 28
type input "Pension"
type input "171.85"
click at [106, 361] on button "Add new deduction" at bounding box center [132, 367] width 115 height 12
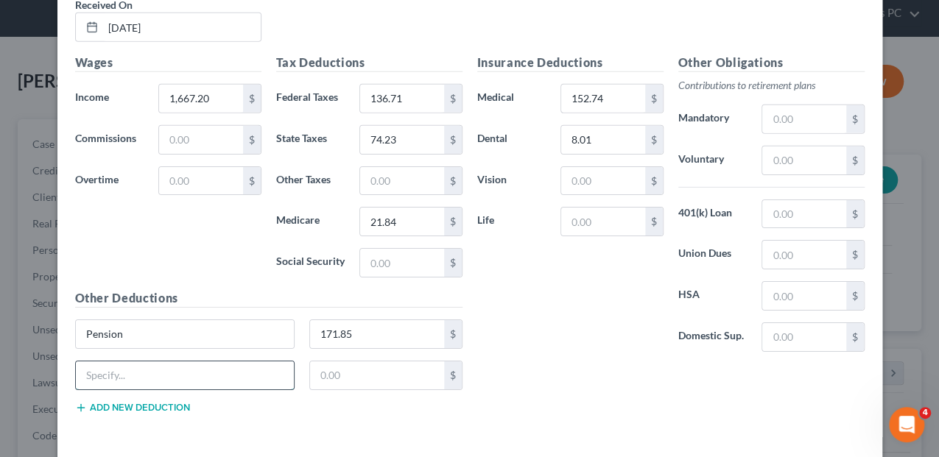
click at [115, 362] on input "text" at bounding box center [185, 376] width 219 height 28
type input "Boston Mutual Basic 5000"
type input "2.00"
click at [105, 402] on button "Add new deduction" at bounding box center [132, 408] width 115 height 12
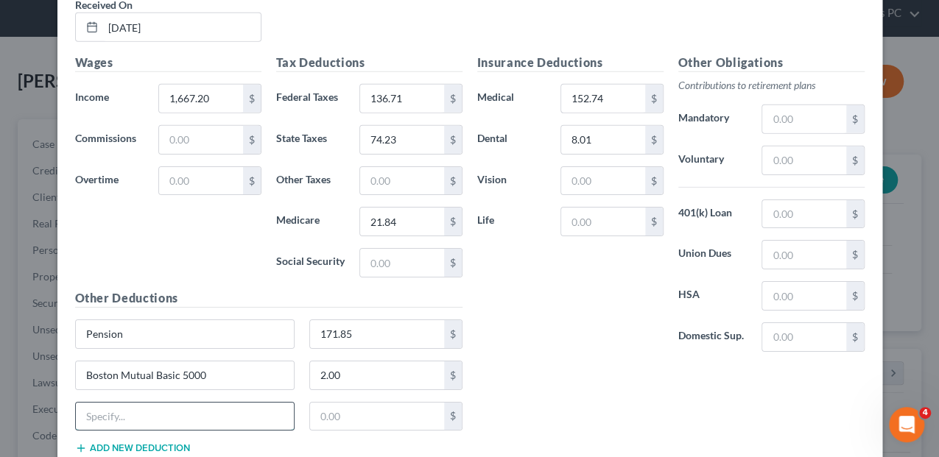
click at [106, 403] on input "text" at bounding box center [185, 417] width 219 height 28
type input "Garage Parking"
type input "10.00"
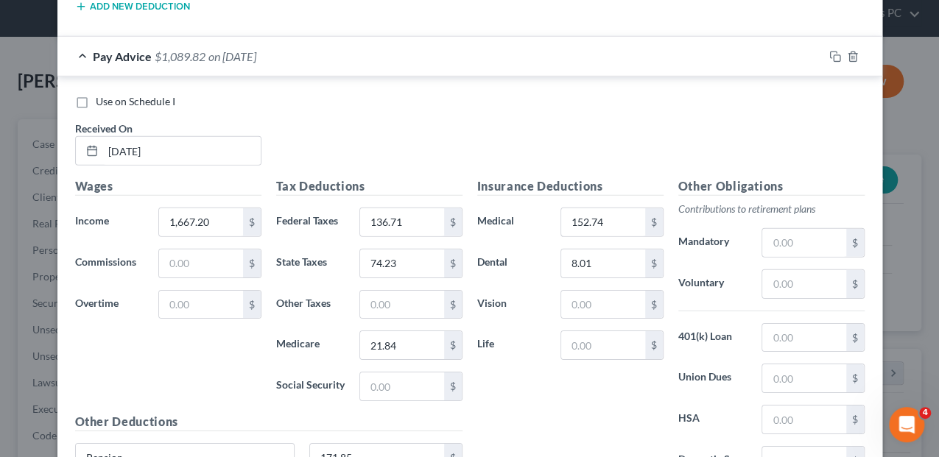
scroll to position [2168, 0]
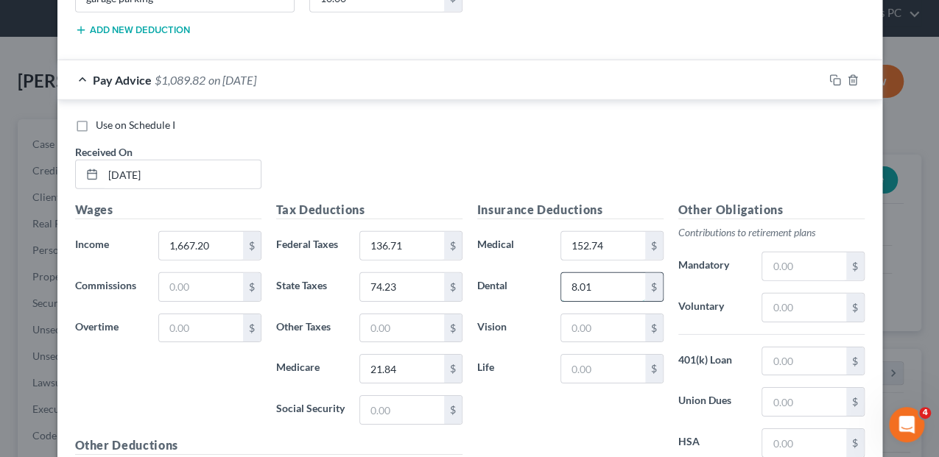
click at [608, 273] on input "8.01" at bounding box center [602, 287] width 83 height 28
type input "8.00"
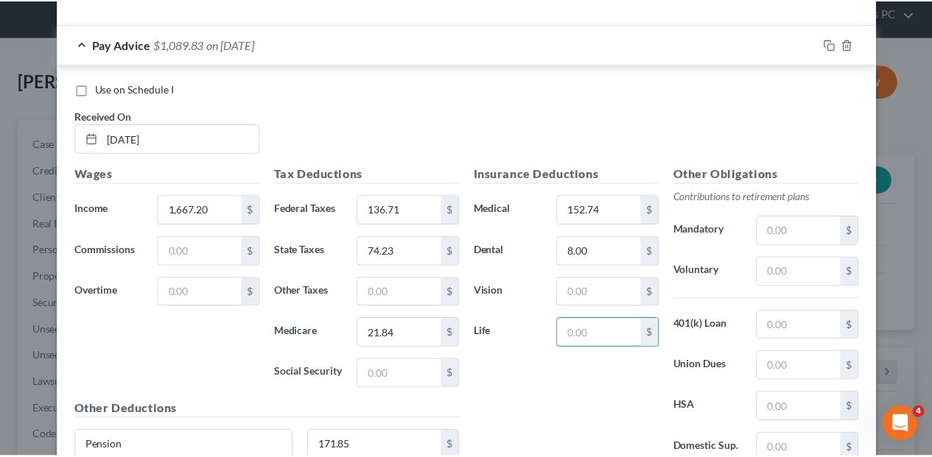
scroll to position [2396, 0]
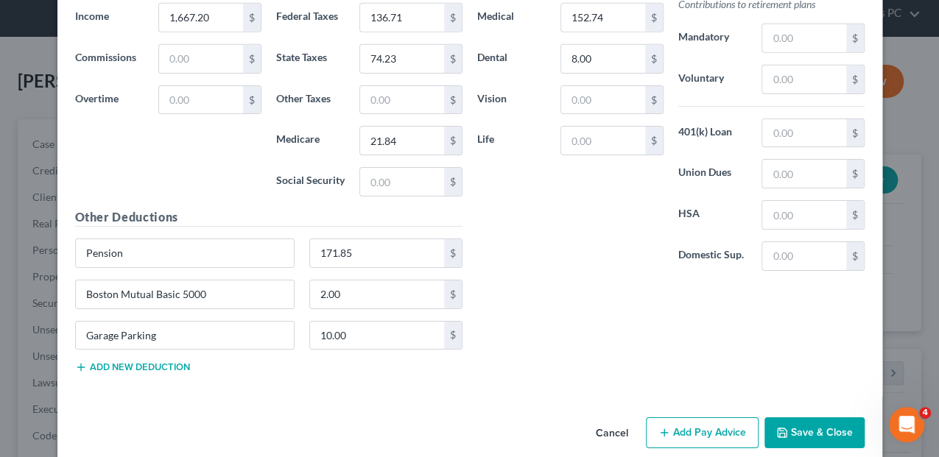
click at [839, 418] on button "Save & Close" at bounding box center [815, 433] width 100 height 31
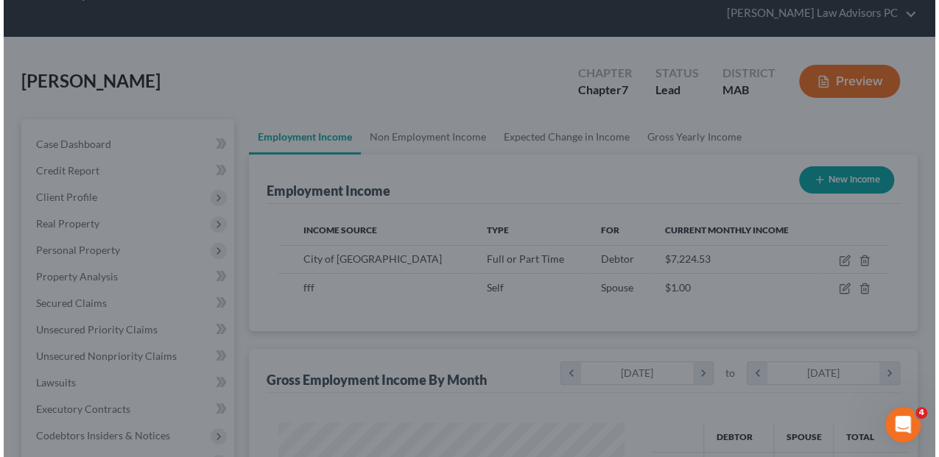
scroll to position [736360, 736250]
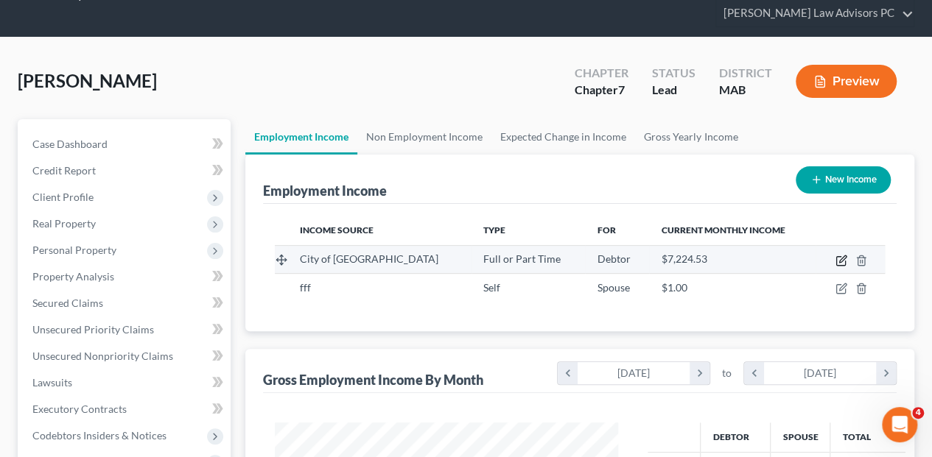
click at [836, 257] on icon "button" at bounding box center [840, 261] width 9 height 9
select select "0"
select select "22"
select select "3"
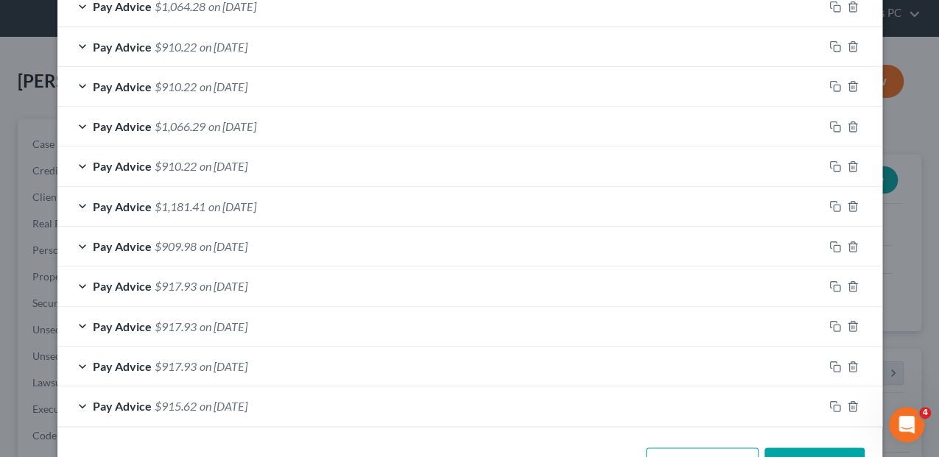
scroll to position [916, 0]
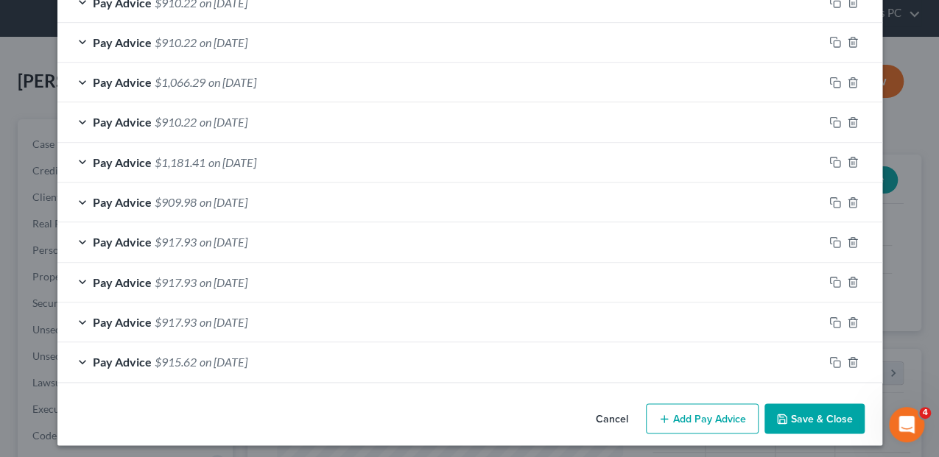
click at [682, 404] on button "Add Pay Advice" at bounding box center [702, 419] width 113 height 31
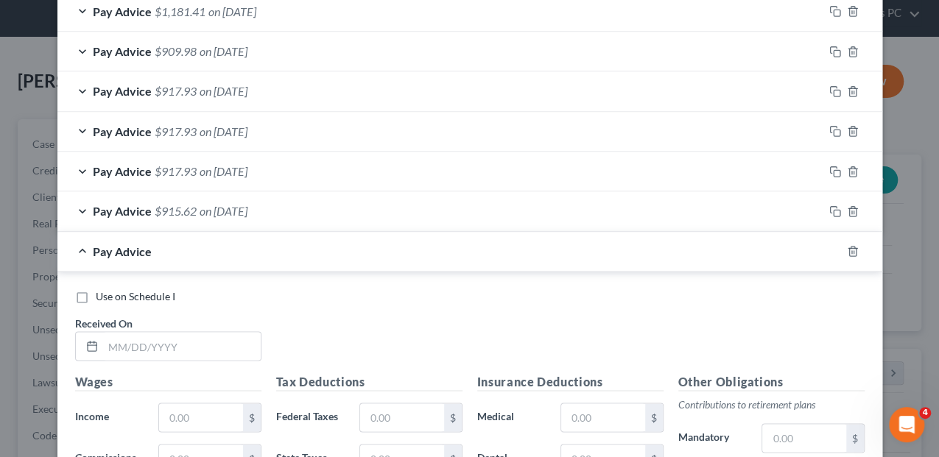
scroll to position [1210, 0]
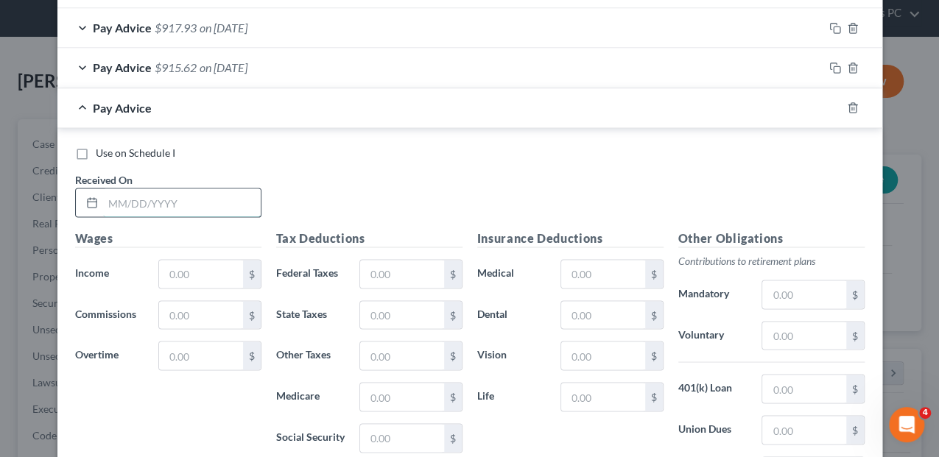
click at [138, 200] on input "text" at bounding box center [182, 203] width 158 height 28
type input "[DATE]"
click at [178, 266] on input "text" at bounding box center [200, 274] width 83 height 28
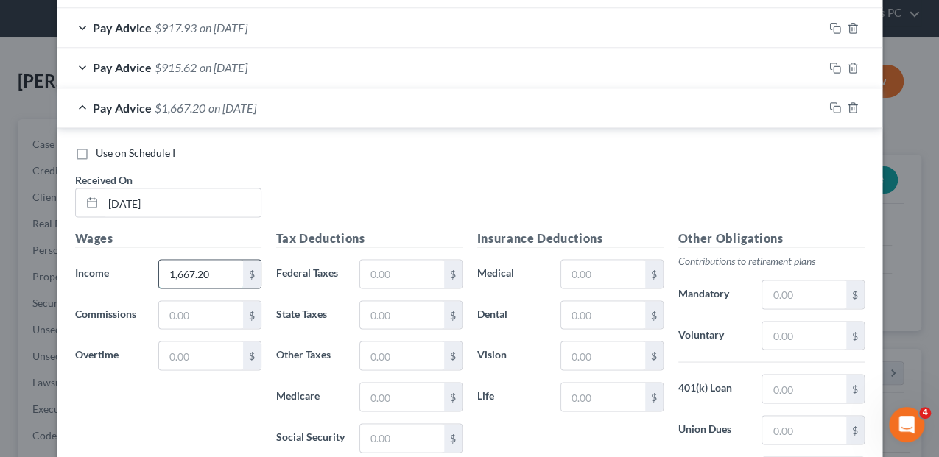
type input "1,667.20"
type input "136.71"
type input "74.23"
type input "21.85"
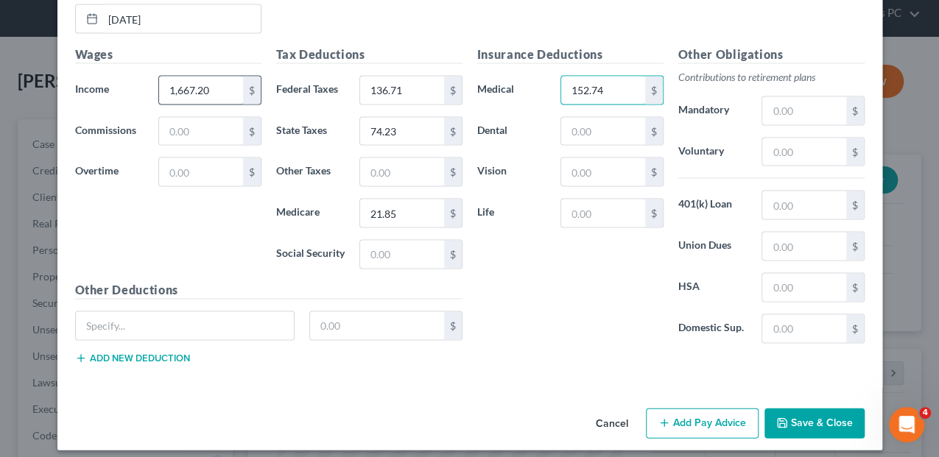
type input "152.74"
type input "8.00"
click at [133, 320] on input "text" at bounding box center [185, 326] width 219 height 28
type input "Pension"
type input "171.85"
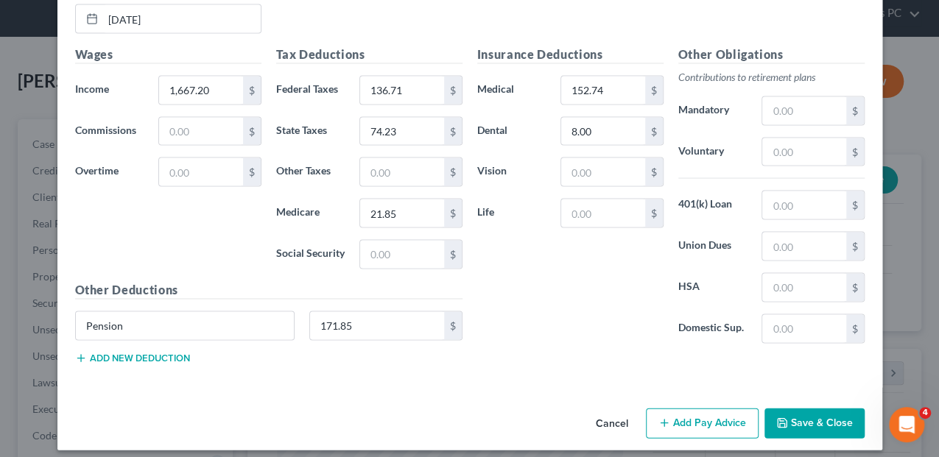
click at [168, 352] on button "Add new deduction" at bounding box center [132, 358] width 115 height 12
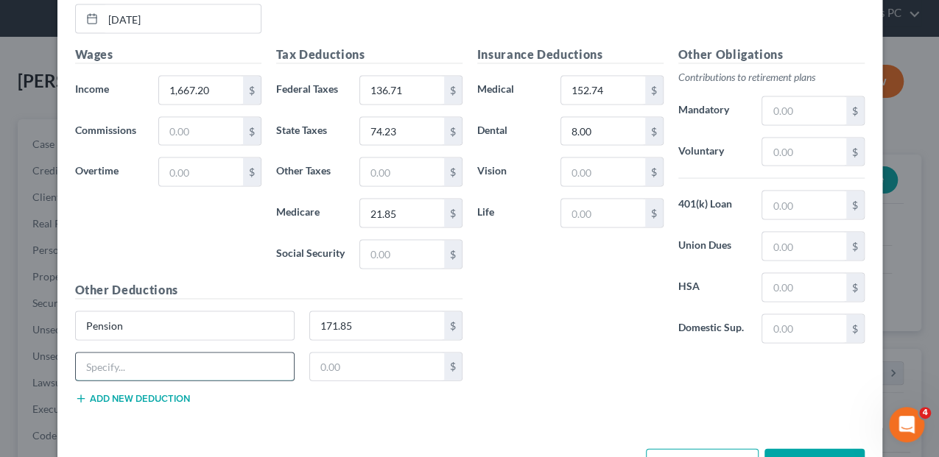
click at [168, 353] on input "text" at bounding box center [185, 367] width 219 height 28
type input "Garage Parking"
type input "10.00"
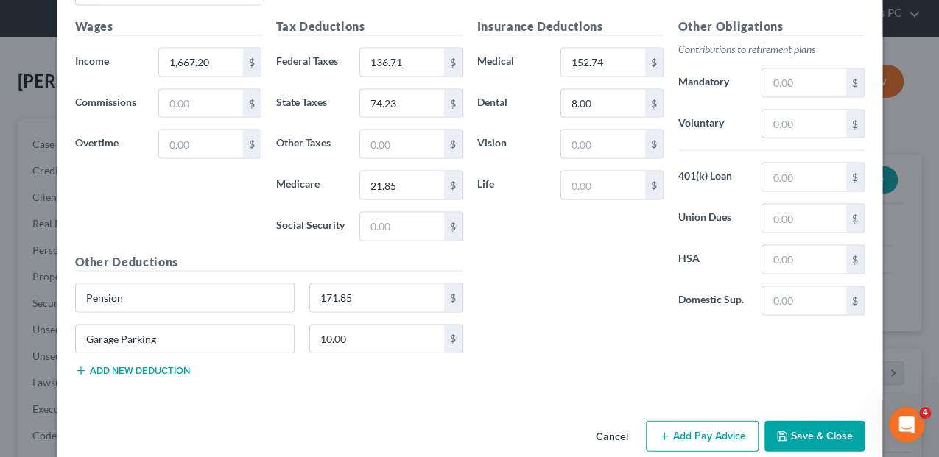
scroll to position [1435, 0]
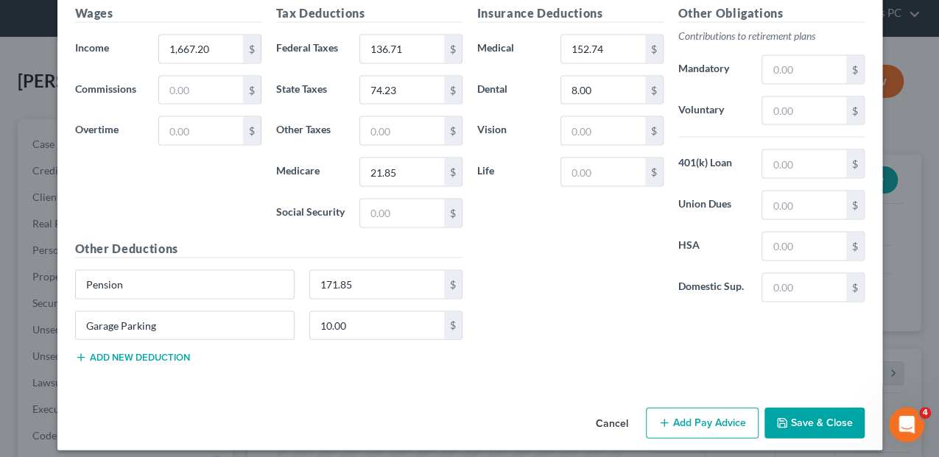
click at [715, 424] on button "Add Pay Advice" at bounding box center [702, 423] width 113 height 31
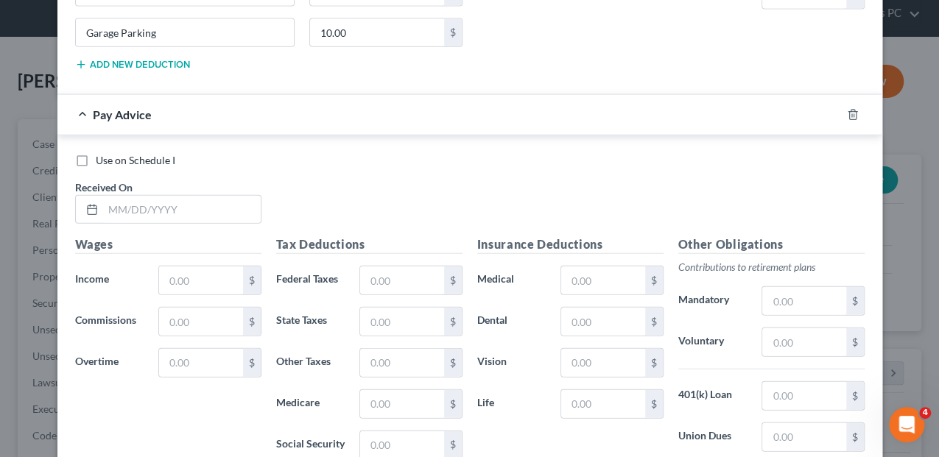
scroll to position [1730, 0]
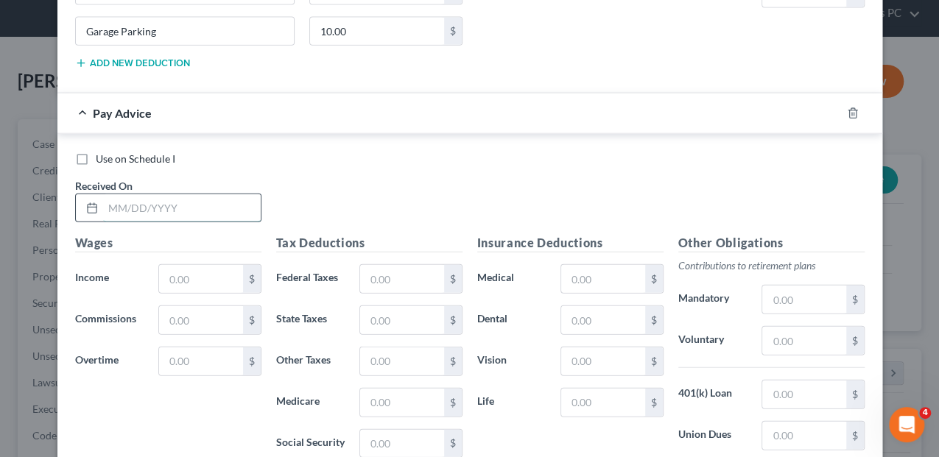
click at [126, 194] on input "text" at bounding box center [182, 208] width 158 height 28
type input "[DATE]"
type input "1,667.20"
type input "136.71"
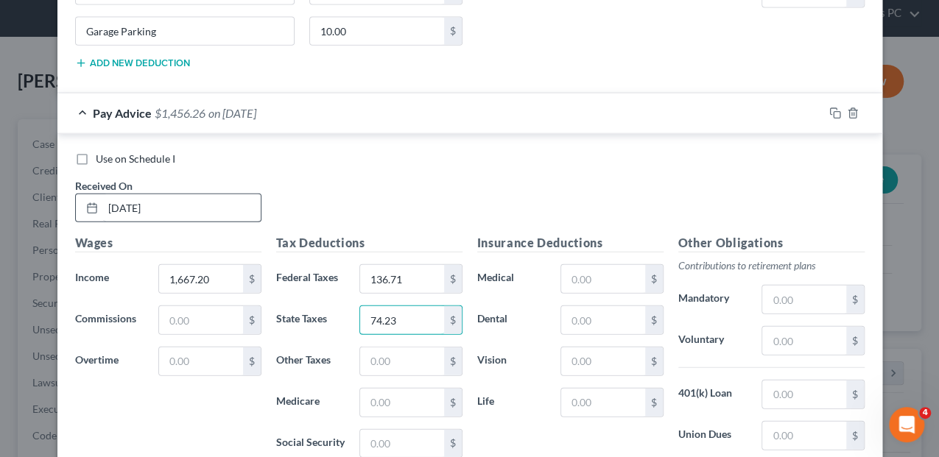
type input "74.23"
type input "21.84"
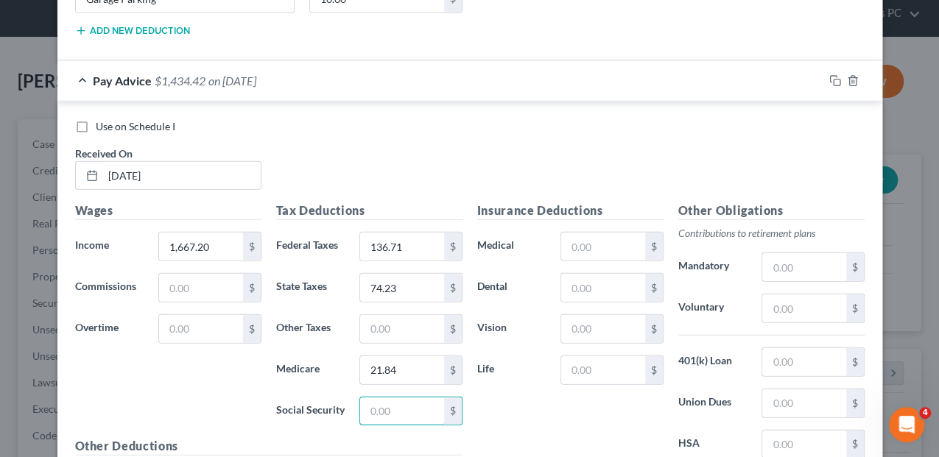
scroll to position [1779, 0]
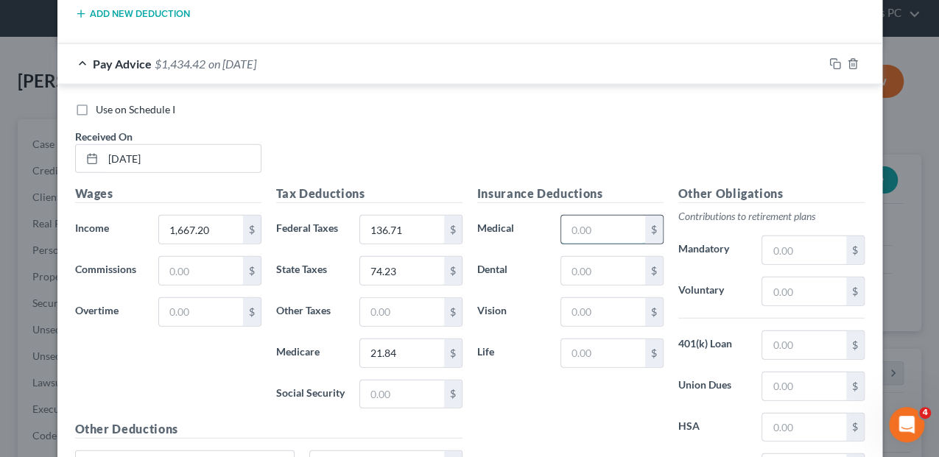
click at [620, 217] on input "text" at bounding box center [602, 230] width 83 height 28
type input "152.74"
type input "8.00"
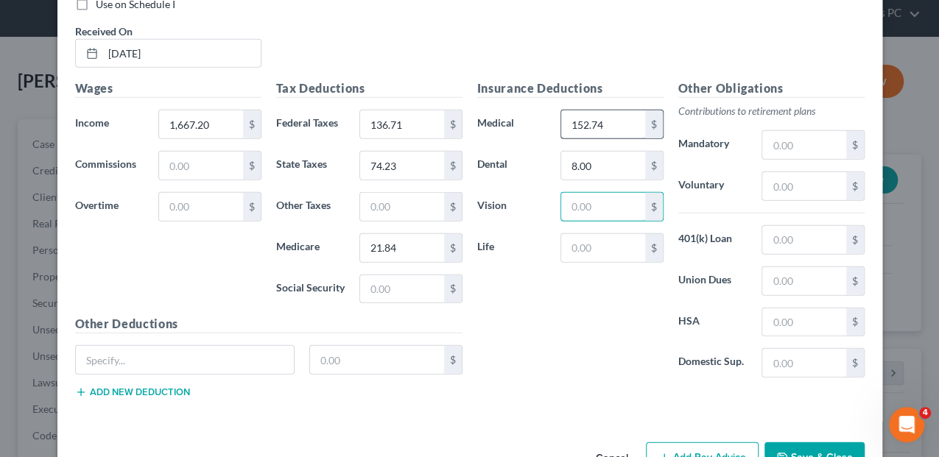
scroll to position [1914, 0]
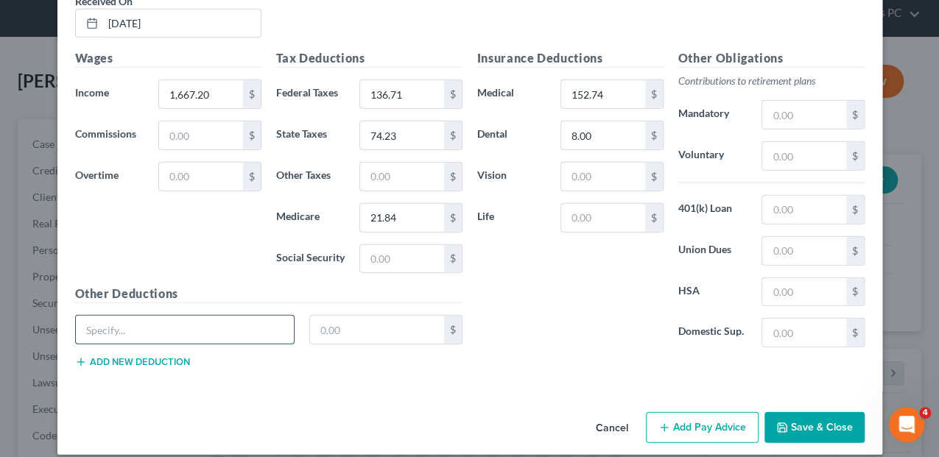
click at [144, 322] on input "text" at bounding box center [185, 330] width 219 height 28
type input "Pension"
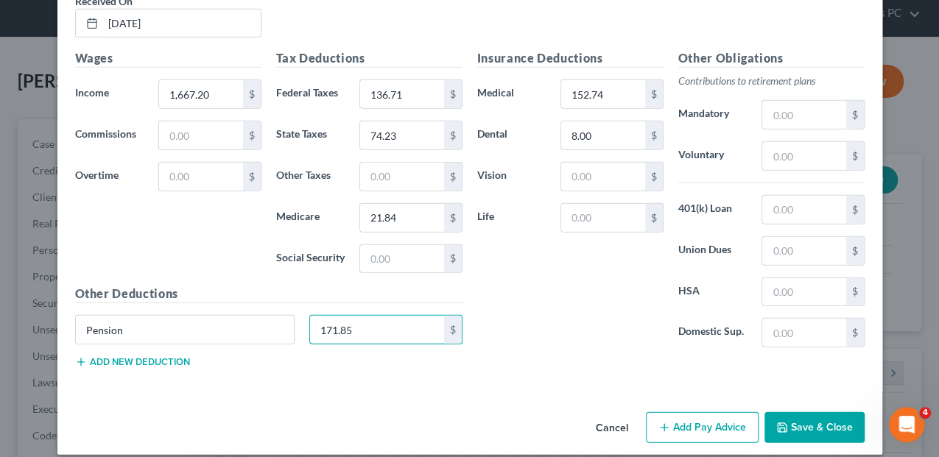
type input "171.85"
click at [113, 357] on button "Add new deduction" at bounding box center [132, 363] width 115 height 12
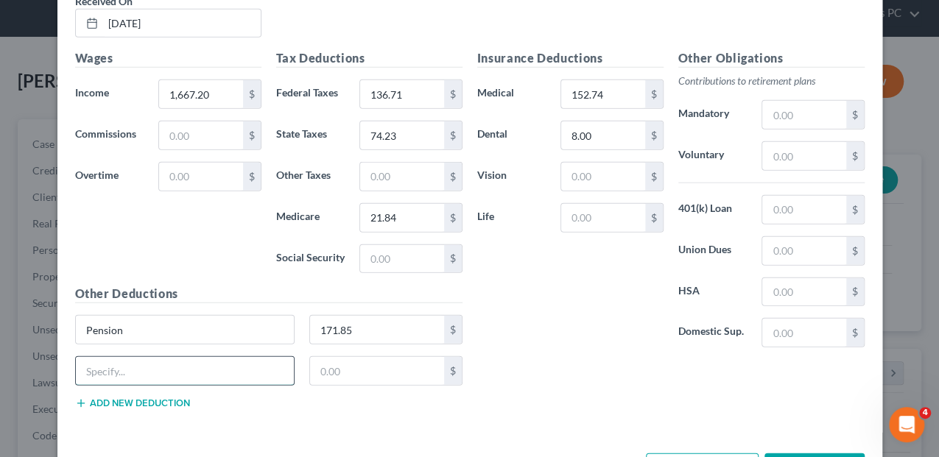
click at [103, 358] on input "text" at bounding box center [185, 371] width 219 height 28
type input "g"
type input "Garage Parking"
type input "10.00"
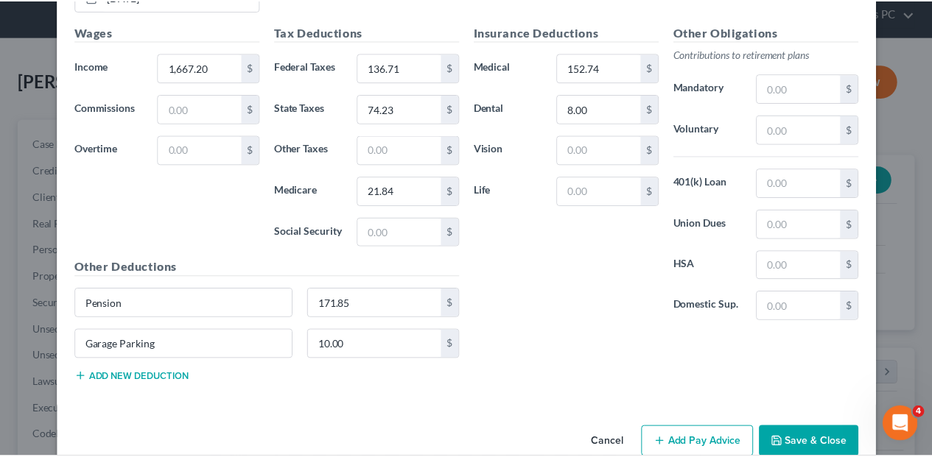
scroll to position [1955, 0]
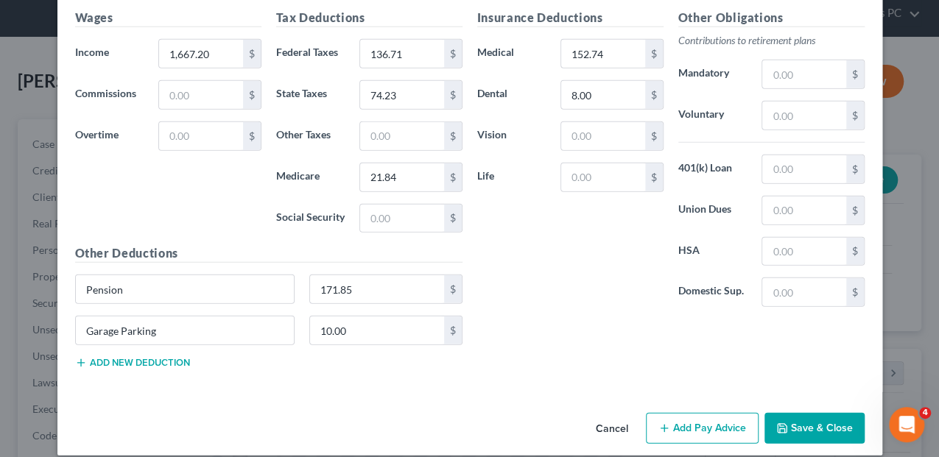
click at [809, 417] on button "Save & Close" at bounding box center [815, 428] width 100 height 31
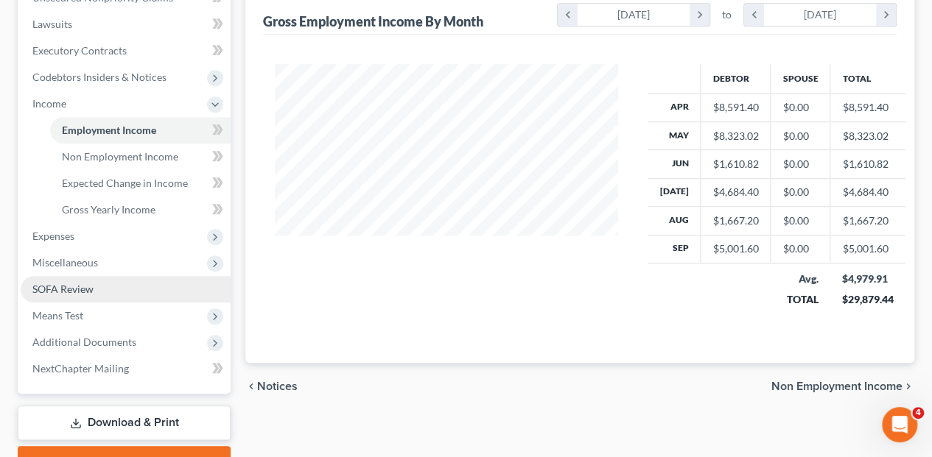
scroll to position [442, 0]
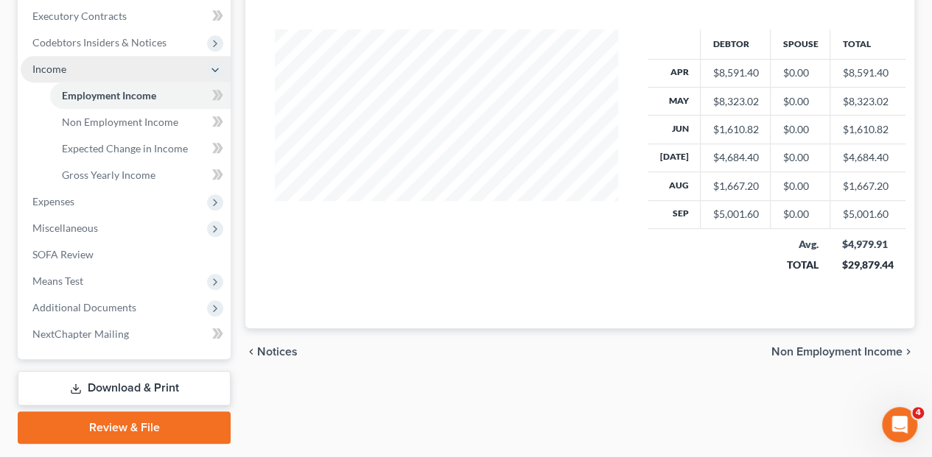
click at [60, 63] on span "Income" at bounding box center [49, 69] width 34 height 13
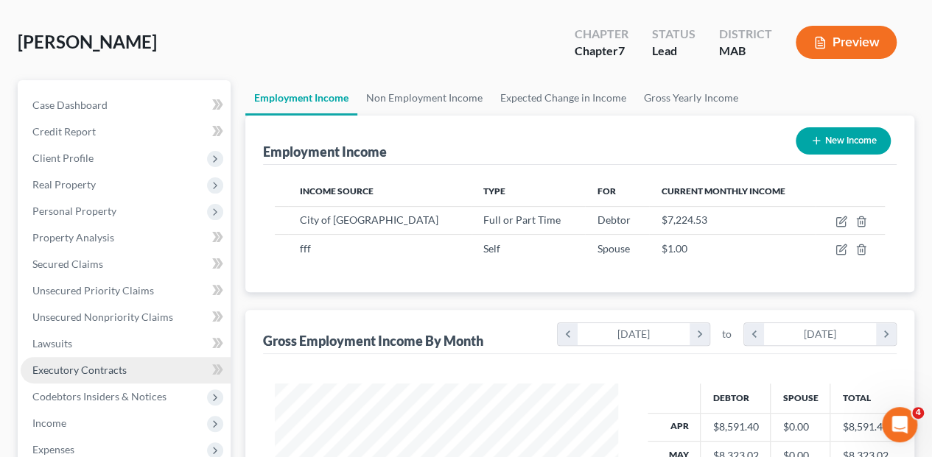
scroll to position [41, 0]
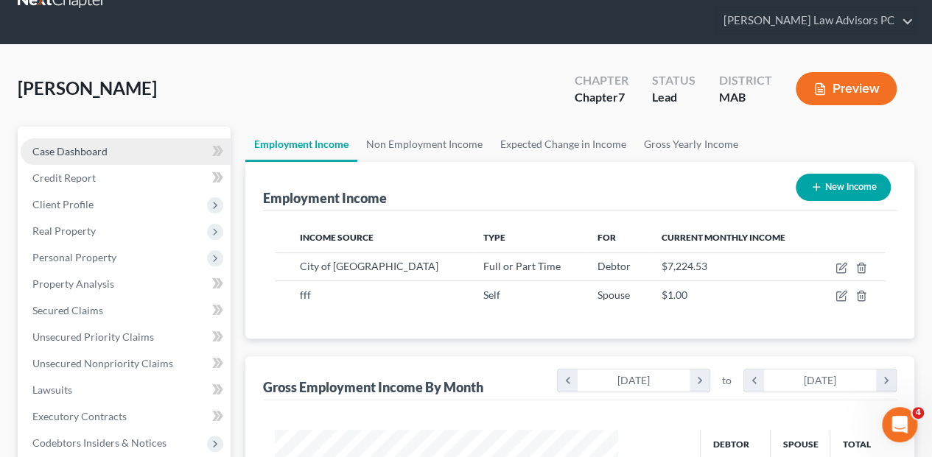
click at [82, 145] on span "Case Dashboard" at bounding box center [69, 151] width 75 height 13
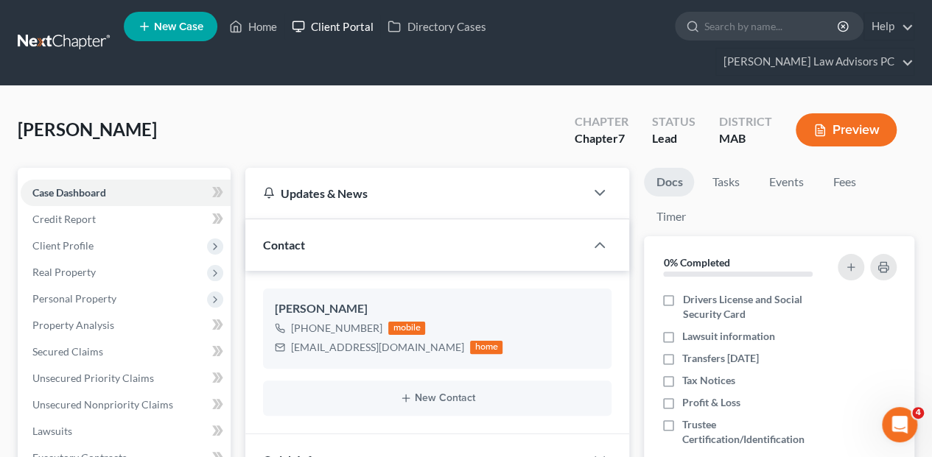
click at [330, 26] on link "Client Portal" at bounding box center [332, 26] width 96 height 27
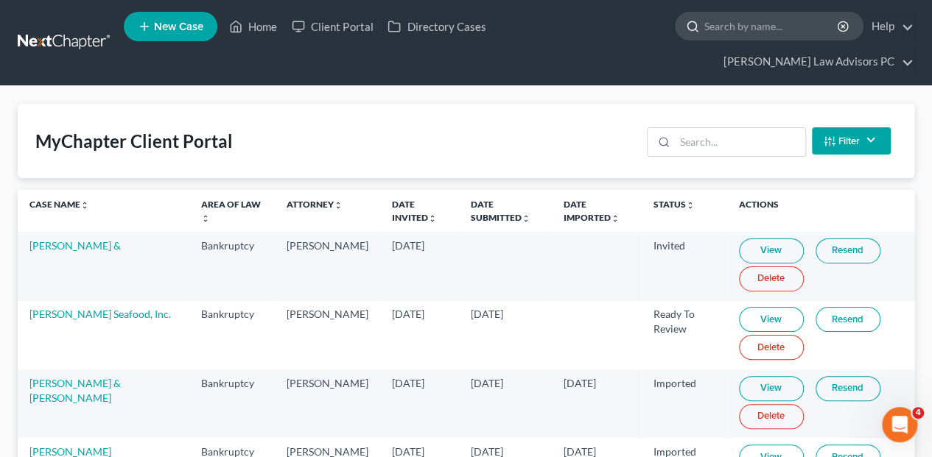
click at [704, 25] on input "search" at bounding box center [771, 26] width 135 height 27
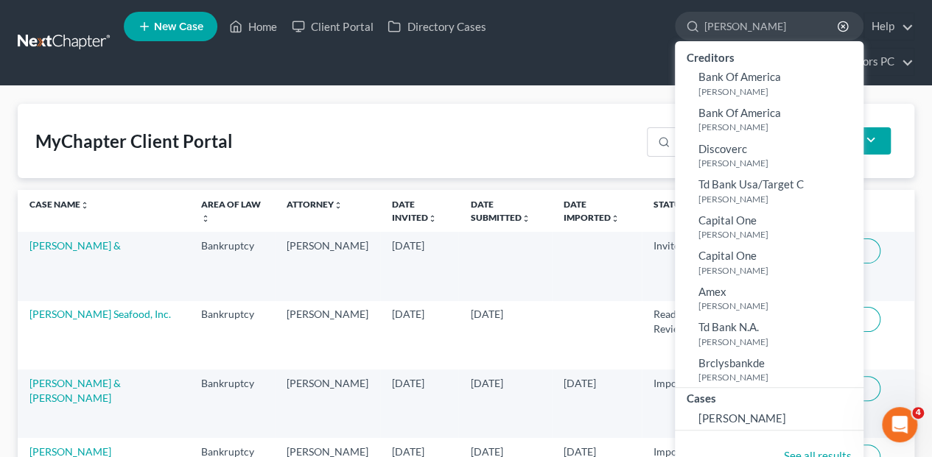
type input "[PERSON_NAME]"
click at [262, 140] on div "MyChapter Client Portal Filter Status Filter... Invited In Progress Ready To Re…" at bounding box center [466, 141] width 896 height 74
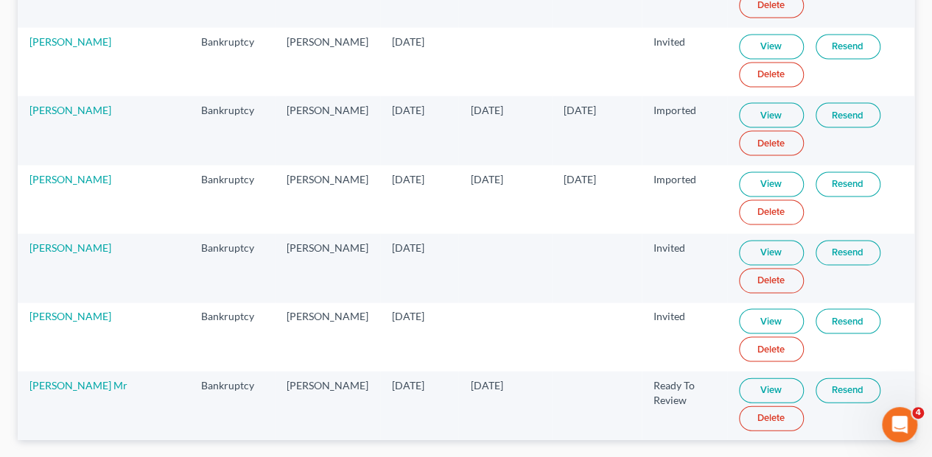
scroll to position [1376, 0]
click at [85, 377] on link "[PERSON_NAME] Mr" at bounding box center [78, 383] width 98 height 13
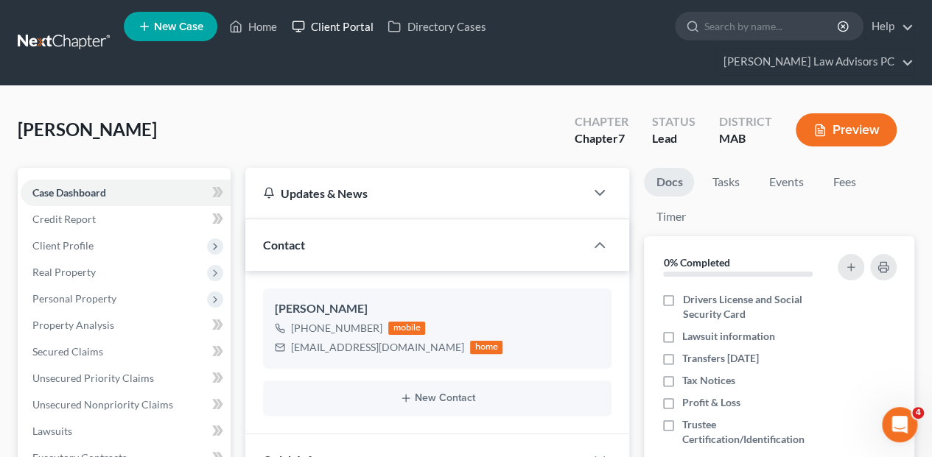
click at [342, 20] on link "Client Portal" at bounding box center [332, 26] width 96 height 27
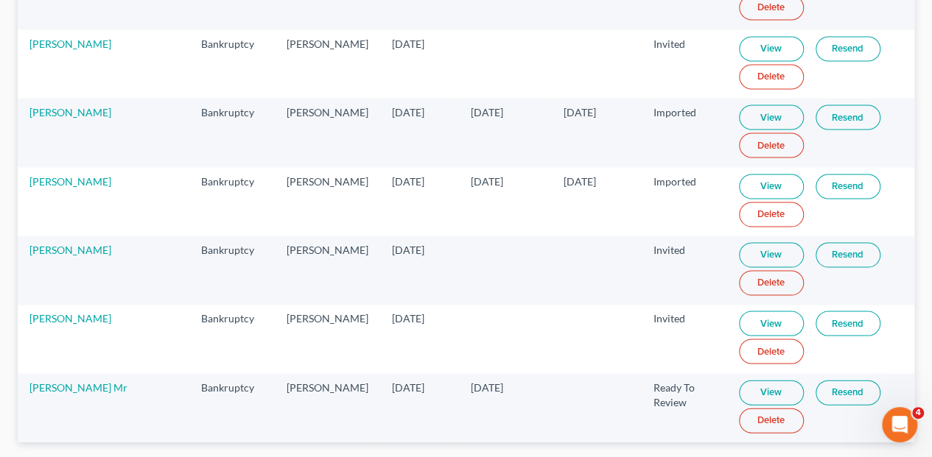
scroll to position [1376, 0]
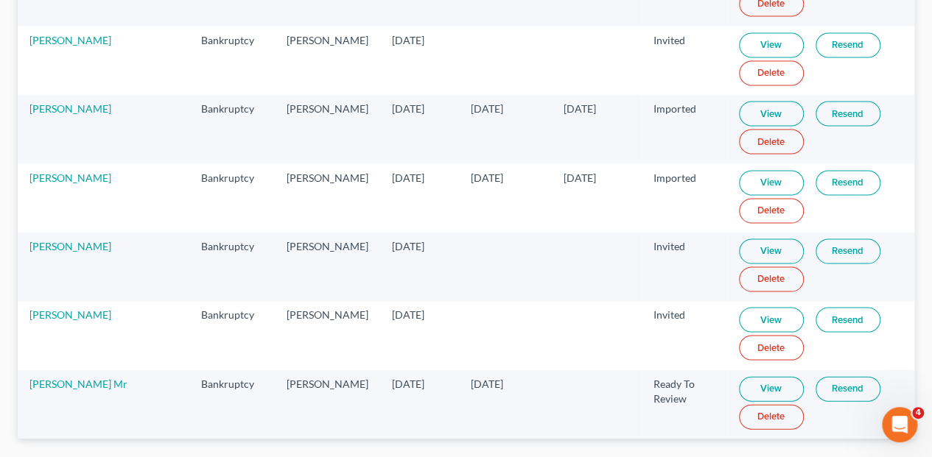
click at [752, 376] on link "View" at bounding box center [771, 388] width 65 height 25
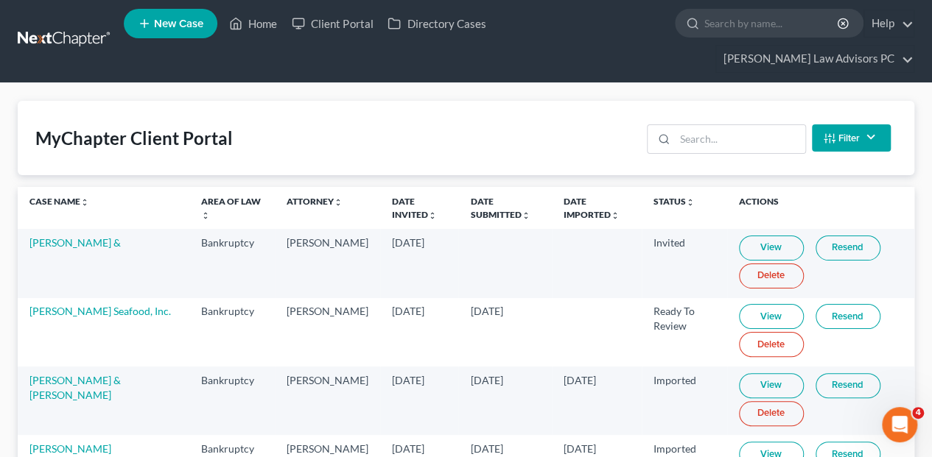
scroll to position [0, 0]
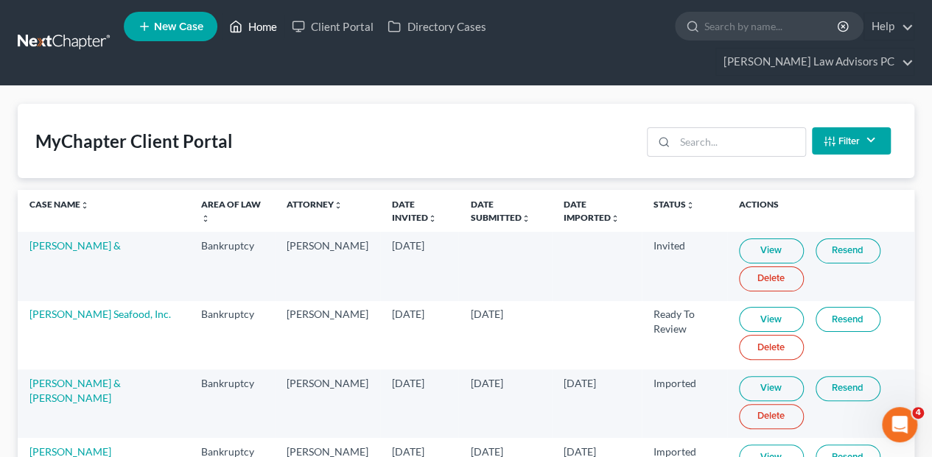
drag, startPoint x: 254, startPoint y: 32, endPoint x: 315, endPoint y: 6, distance: 66.4
click at [254, 32] on link "Home" at bounding box center [253, 26] width 63 height 27
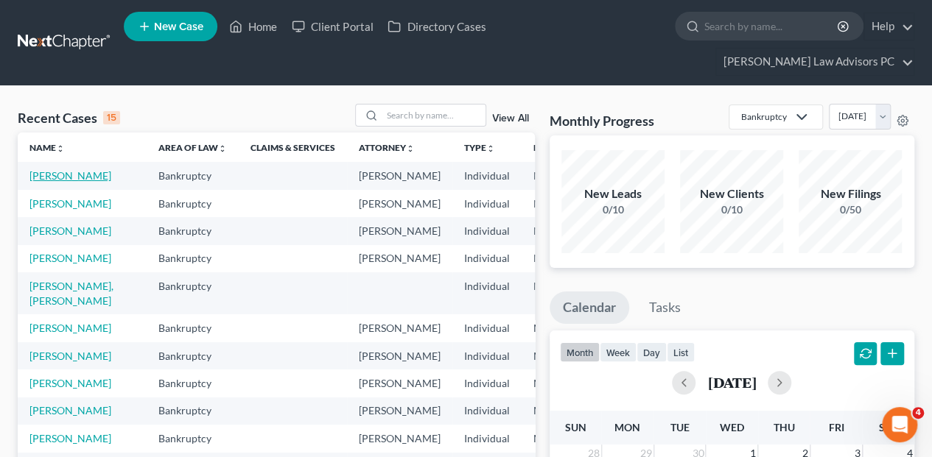
click at [43, 169] on link "[PERSON_NAME]" at bounding box center [70, 175] width 82 height 13
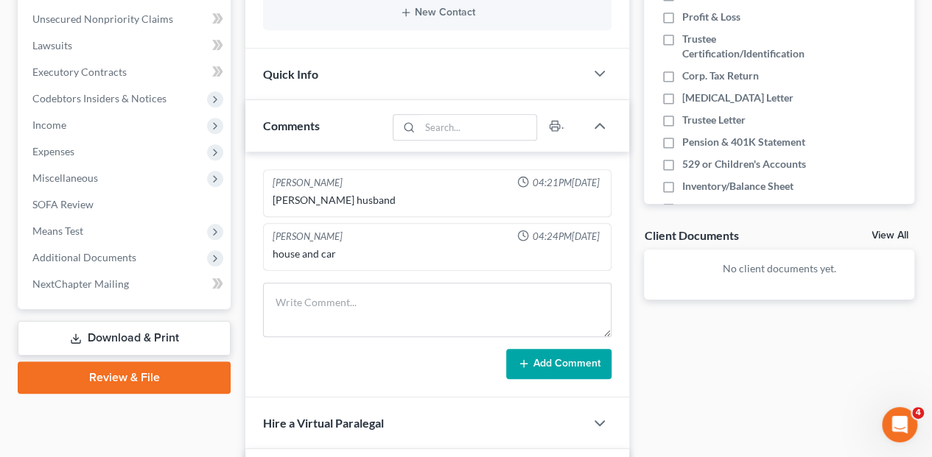
scroll to position [393, 0]
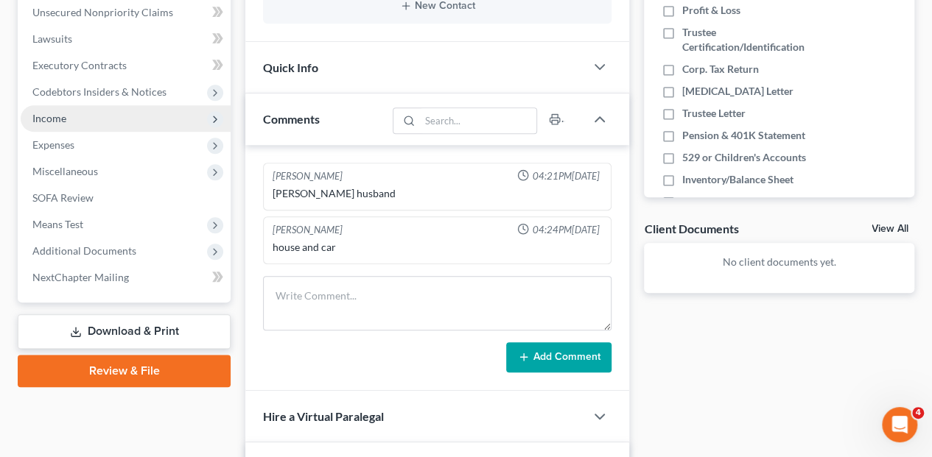
click at [46, 112] on span "Income" at bounding box center [49, 118] width 34 height 13
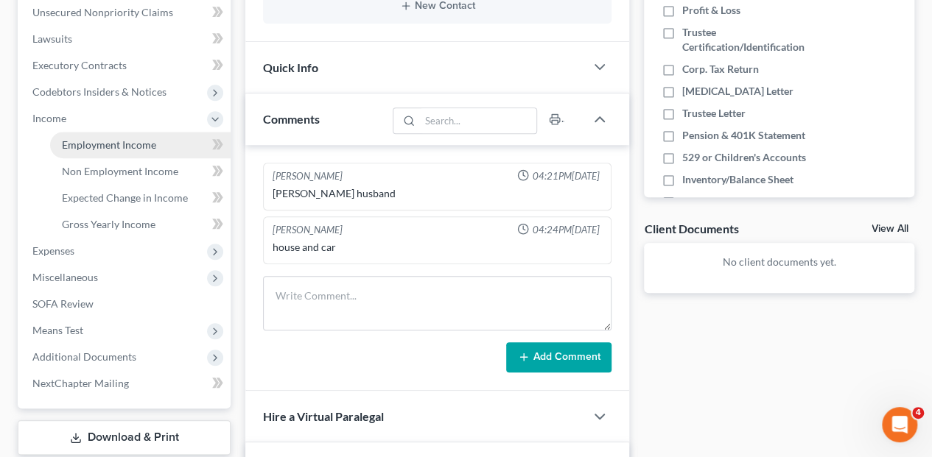
click at [119, 138] on span "Employment Income" at bounding box center [109, 144] width 94 height 13
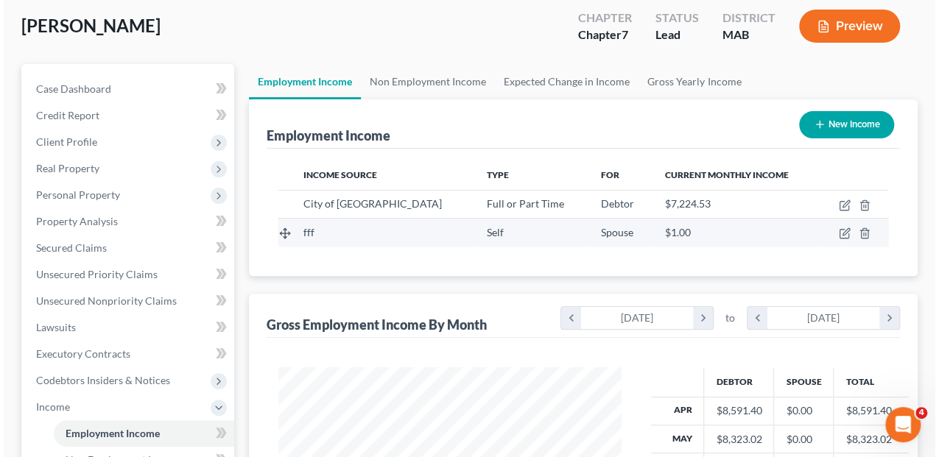
scroll to position [98, 0]
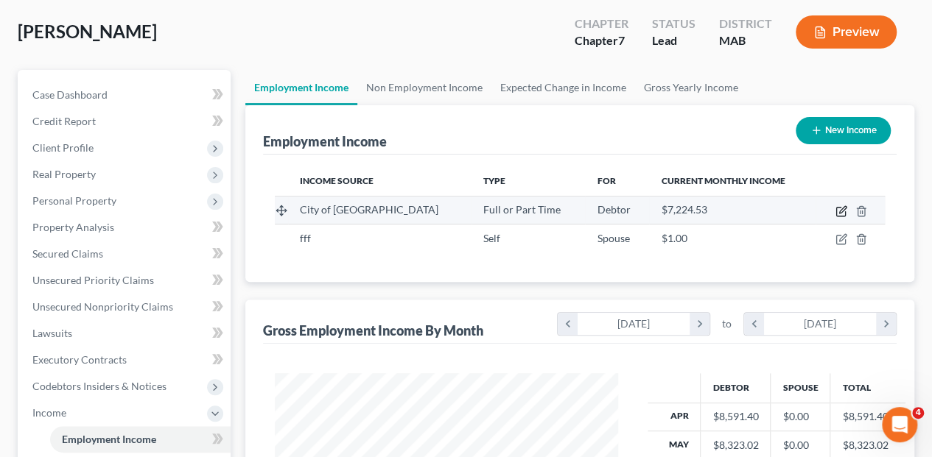
click at [844, 206] on icon "button" at bounding box center [842, 209] width 7 height 7
select select "0"
select select "22"
select select "3"
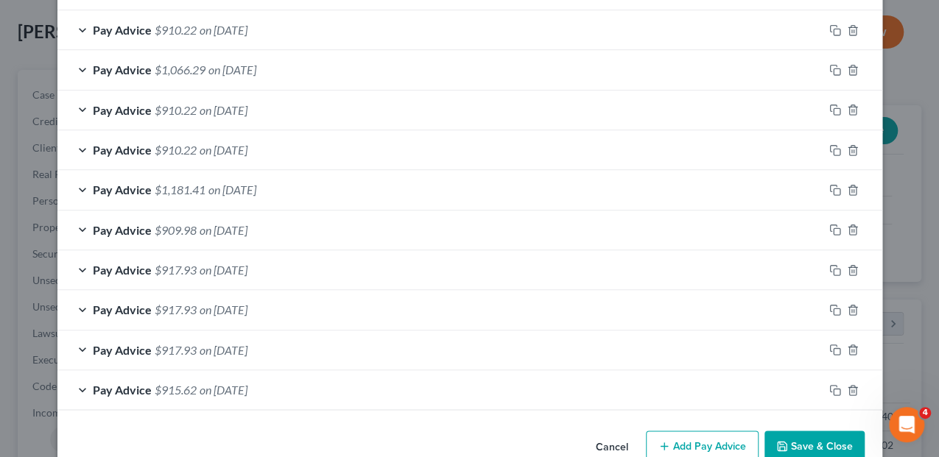
scroll to position [995, 0]
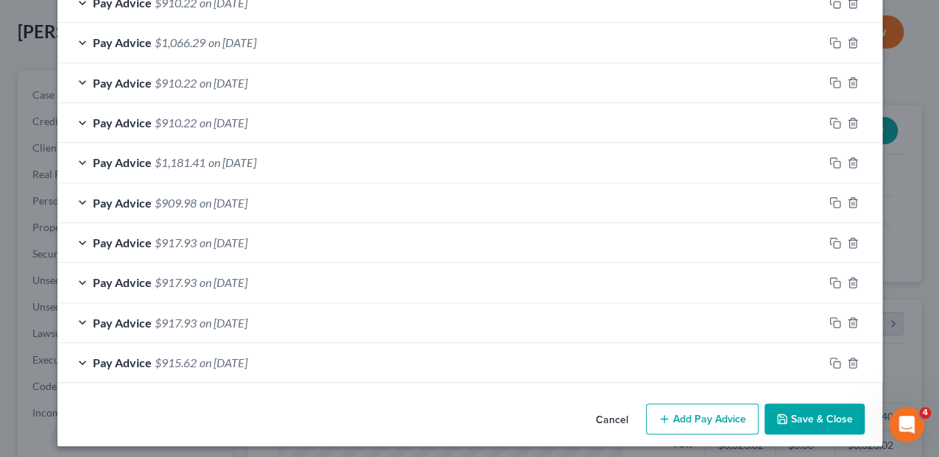
click at [726, 414] on button "Add Pay Advice" at bounding box center [702, 419] width 113 height 31
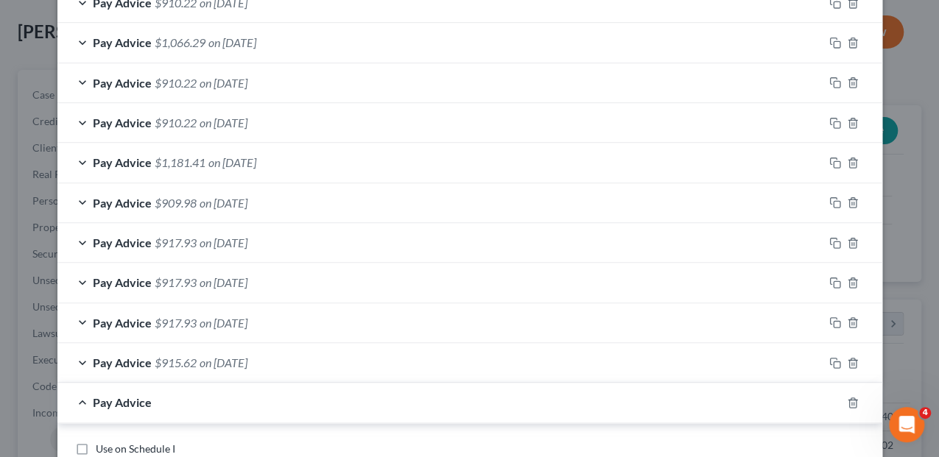
scroll to position [1290, 0]
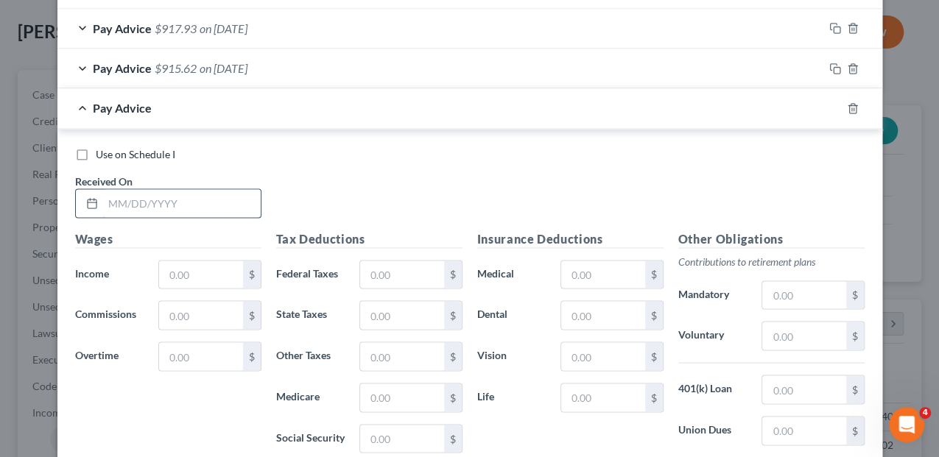
click at [140, 192] on input "text" at bounding box center [182, 203] width 158 height 28
type input "[DATE]"
type input "1,610.82"
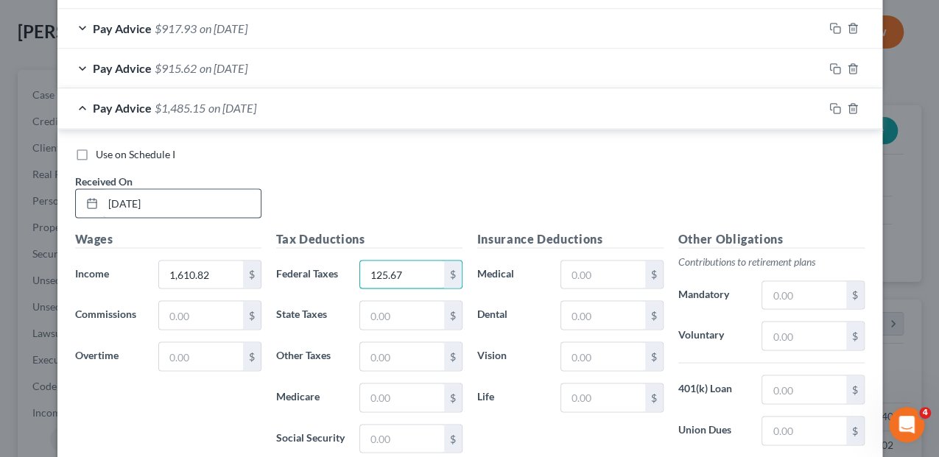
type input "125.67"
type input "71.45"
type input "21.03"
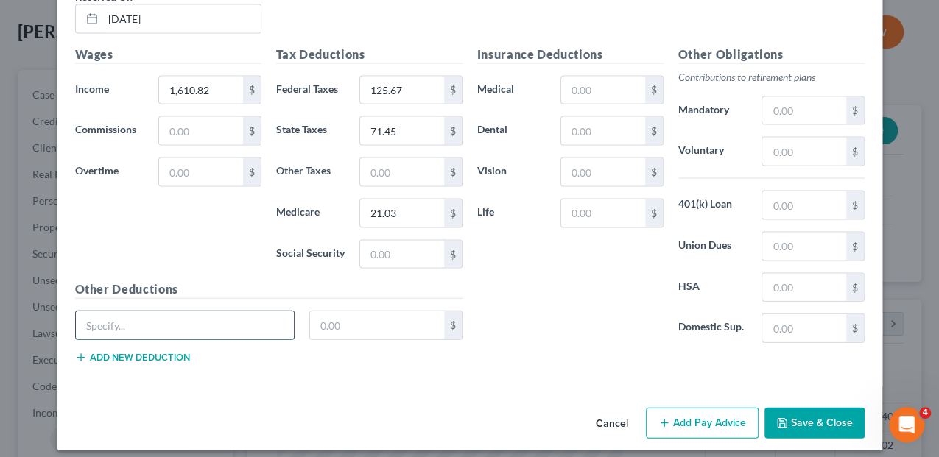
click at [107, 313] on input "text" at bounding box center [185, 326] width 219 height 28
type input "Pension"
type input "165.65"
click at [124, 352] on button "Add new deduction" at bounding box center [132, 358] width 115 height 12
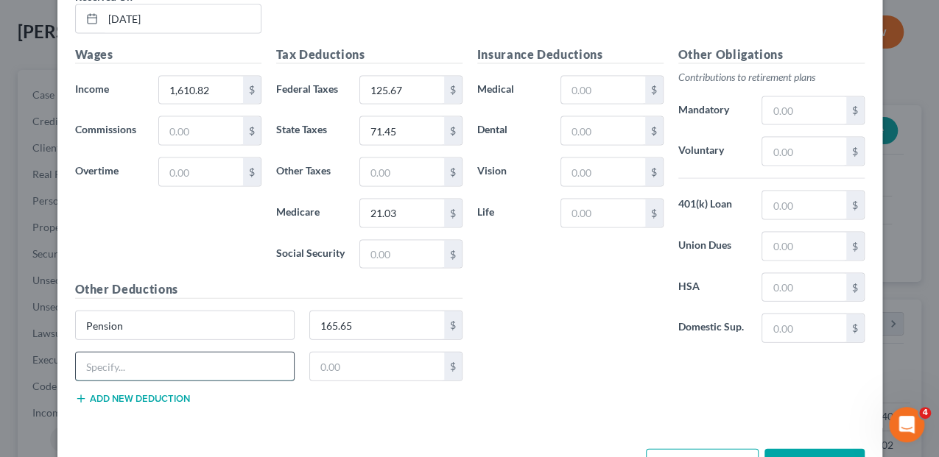
click at [123, 355] on input "text" at bounding box center [185, 367] width 219 height 28
click at [578, 77] on input "text" at bounding box center [602, 91] width 83 height 28
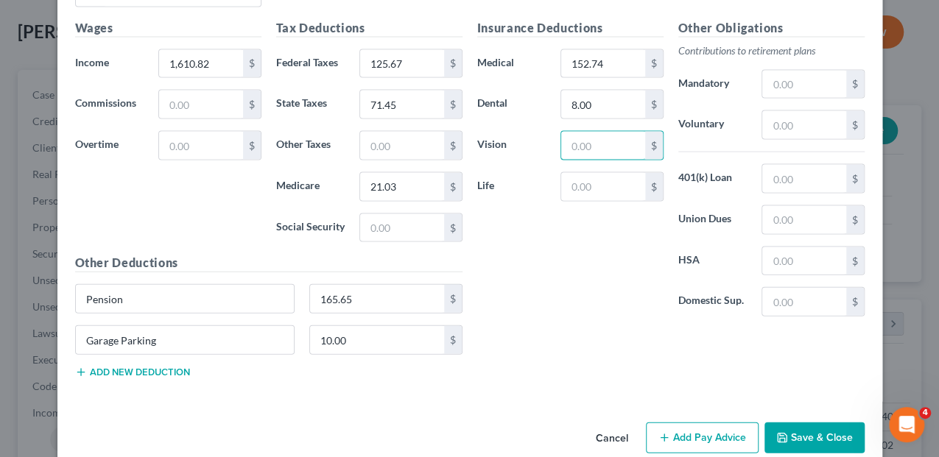
scroll to position [1514, 0]
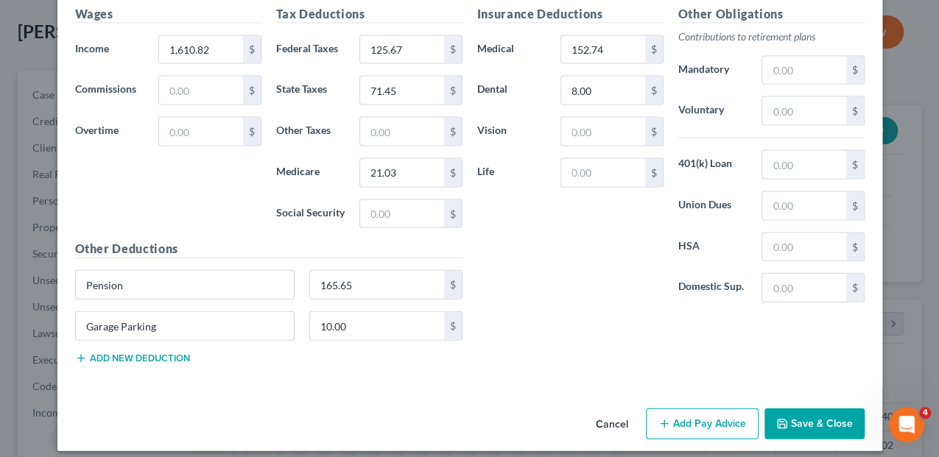
click at [704, 413] on button "Add Pay Advice" at bounding box center [702, 424] width 113 height 31
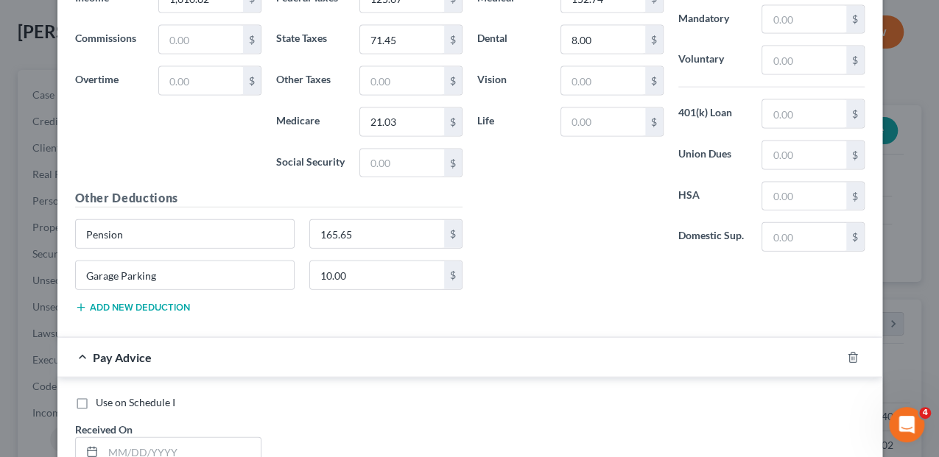
scroll to position [1711, 0]
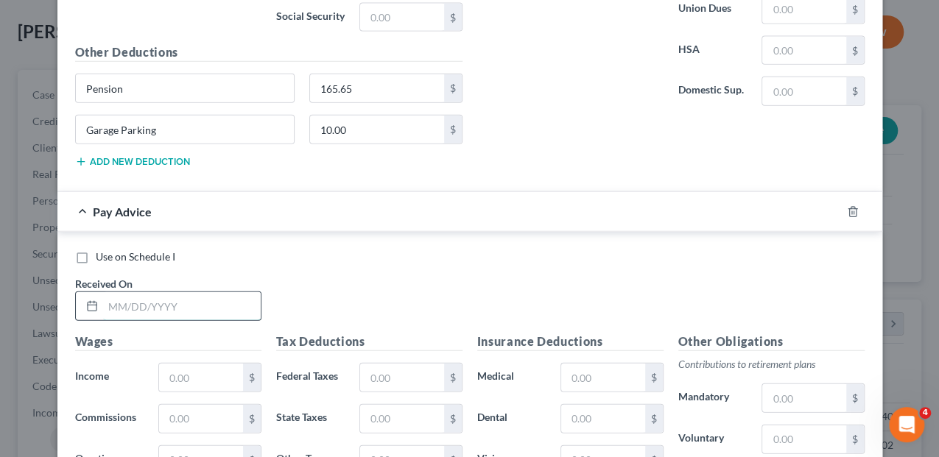
click at [118, 298] on input "text" at bounding box center [182, 306] width 158 height 28
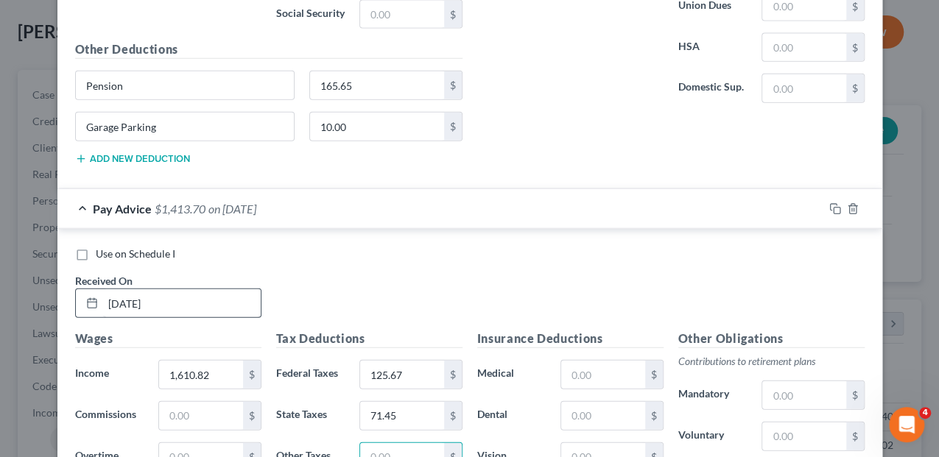
scroll to position [1970, 0]
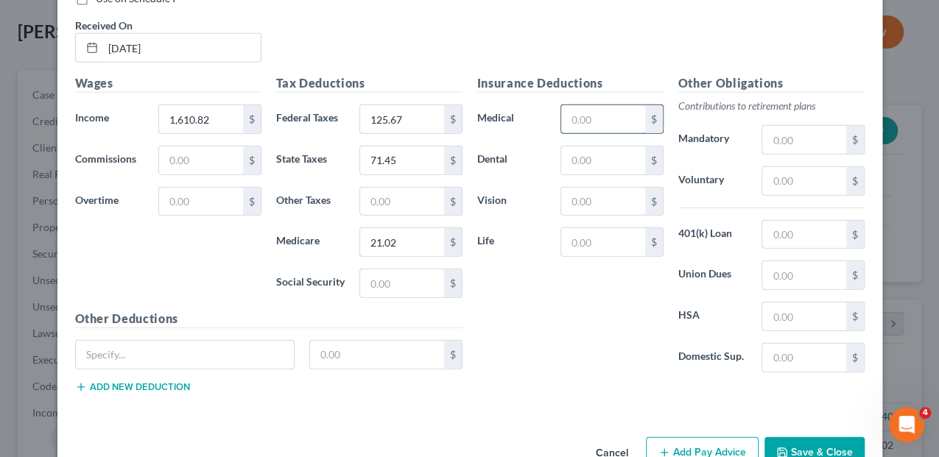
click at [617, 105] on input "text" at bounding box center [602, 119] width 83 height 28
click at [621, 158] on input "text" at bounding box center [602, 161] width 83 height 28
click at [194, 352] on input "text" at bounding box center [185, 355] width 219 height 28
click at [142, 382] on button "Add new deduction" at bounding box center [132, 388] width 115 height 12
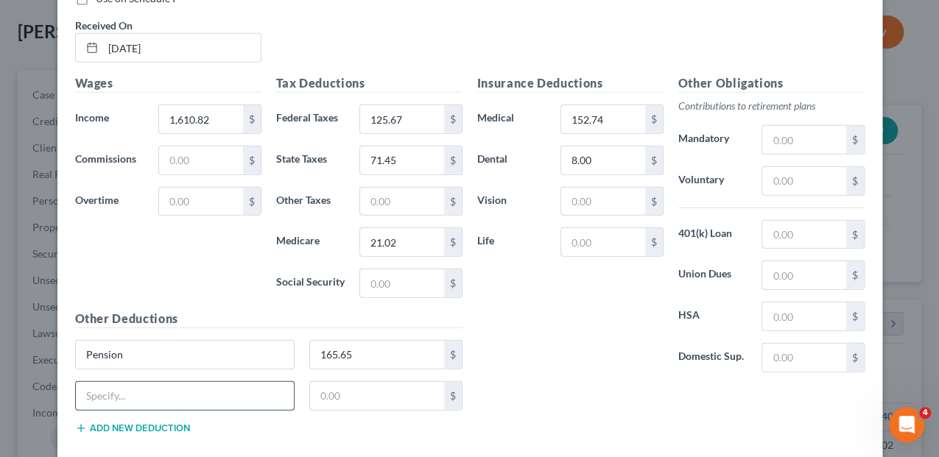
click at [131, 382] on input "text" at bounding box center [185, 396] width 219 height 28
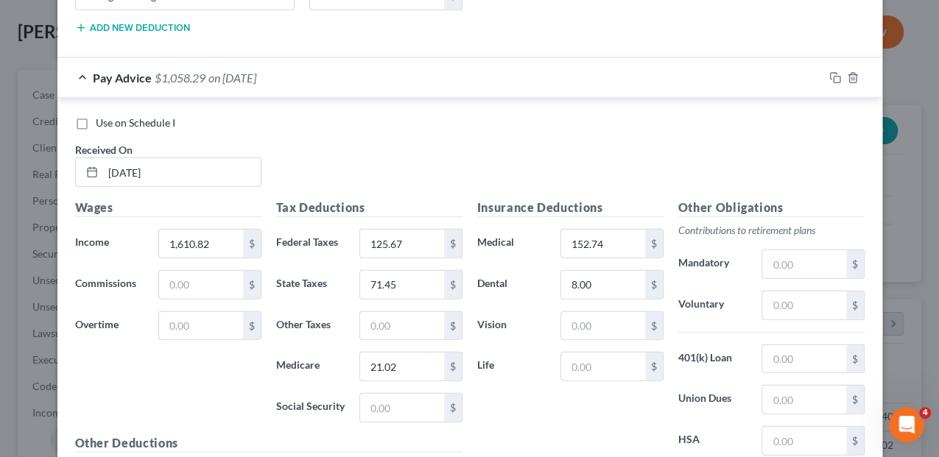
scroll to position [1822, 0]
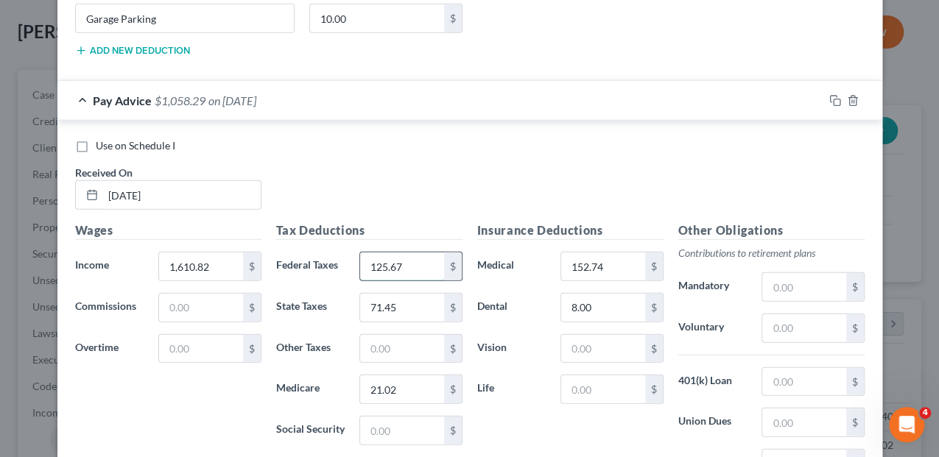
click at [401, 253] on input "125.67" at bounding box center [401, 267] width 83 height 28
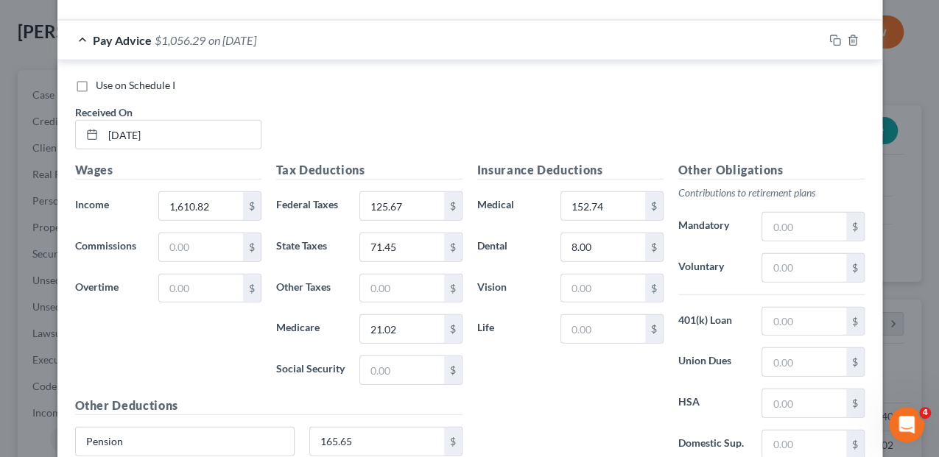
scroll to position [2018, 0]
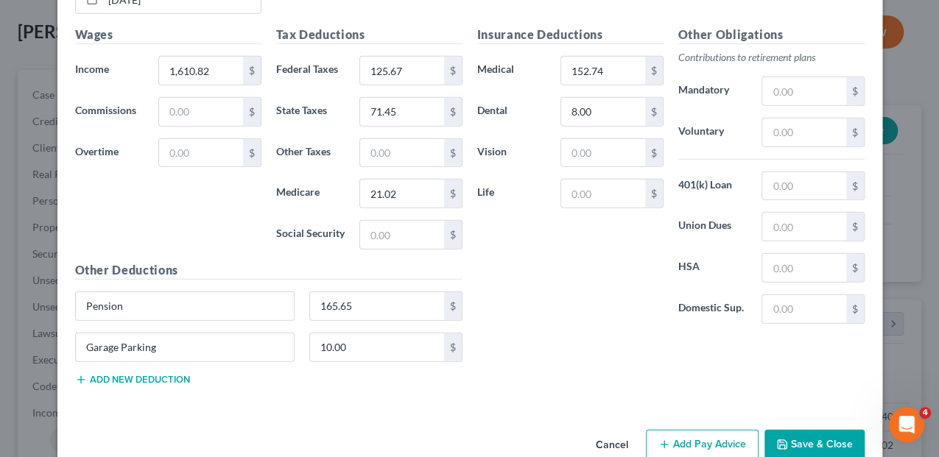
click at [706, 436] on button "Add Pay Advice" at bounding box center [702, 445] width 113 height 31
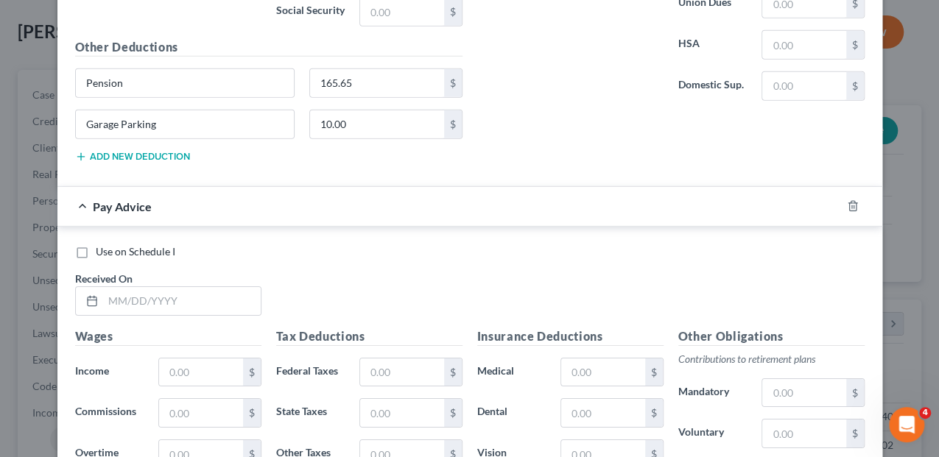
scroll to position [2264, 0]
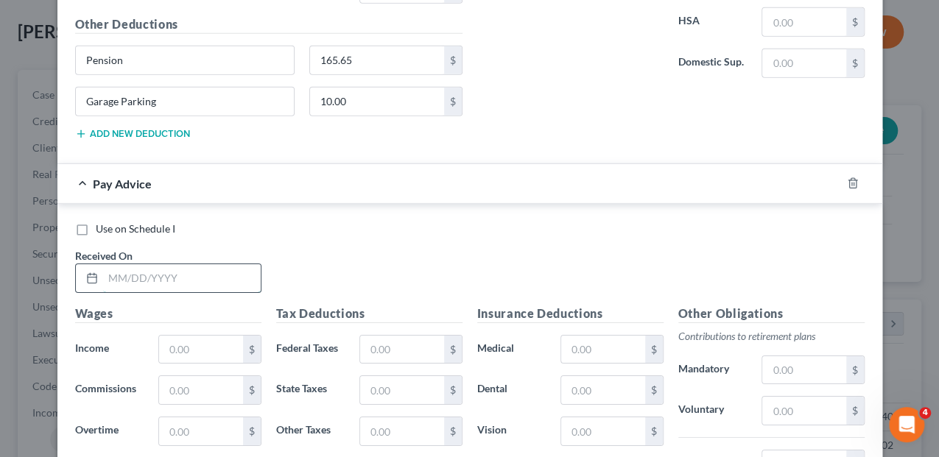
click at [189, 264] on input "text" at bounding box center [182, 278] width 158 height 28
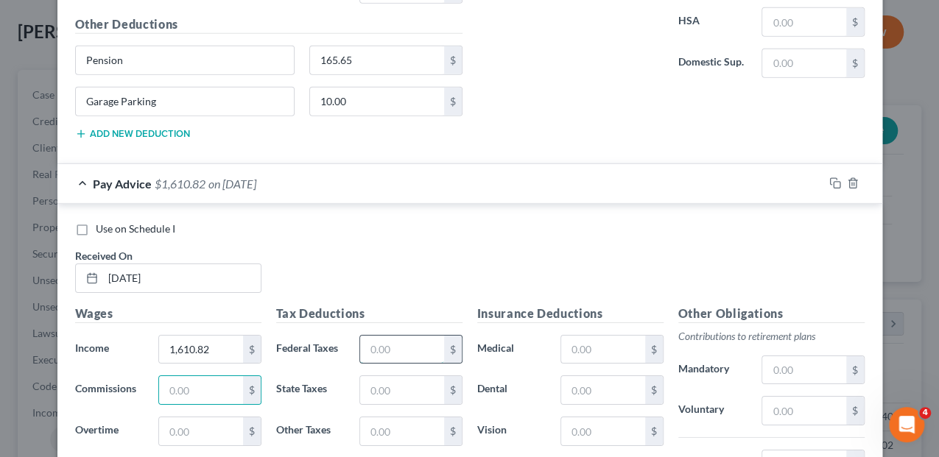
click at [376, 336] on input "text" at bounding box center [401, 350] width 83 height 28
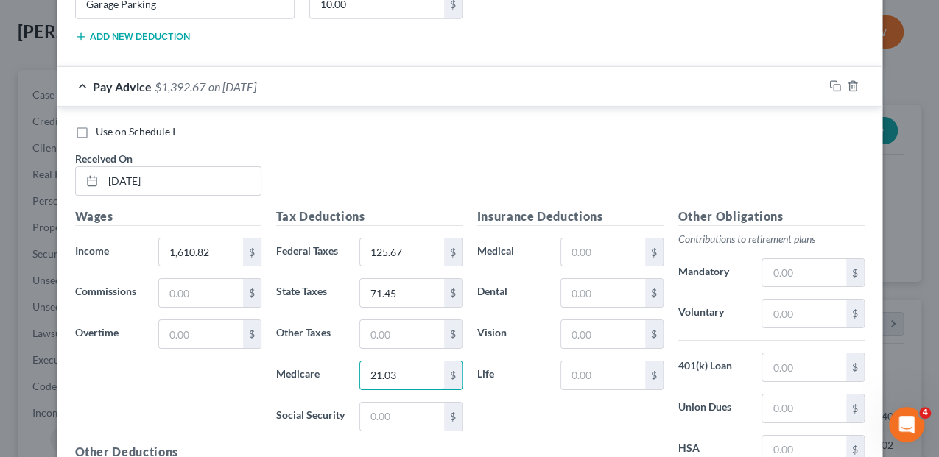
scroll to position [2323, 0]
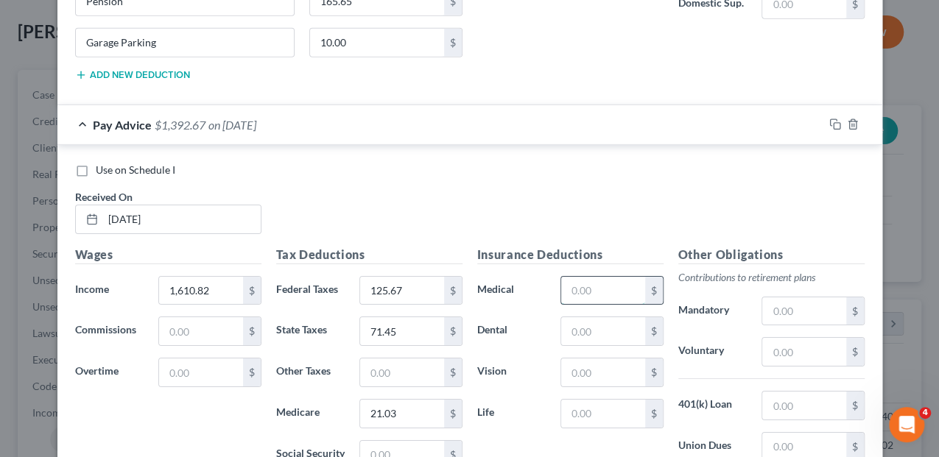
click at [574, 277] on input "text" at bounding box center [602, 291] width 83 height 28
click at [592, 317] on input "text" at bounding box center [602, 331] width 83 height 28
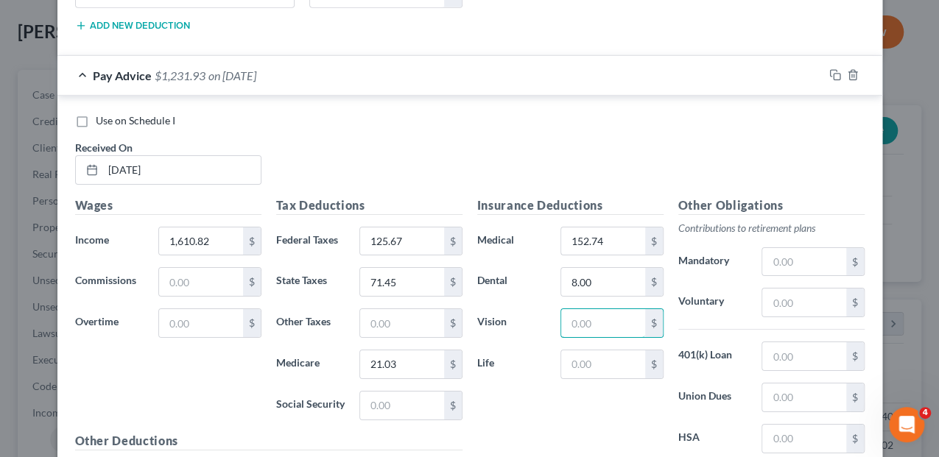
scroll to position [2471, 0]
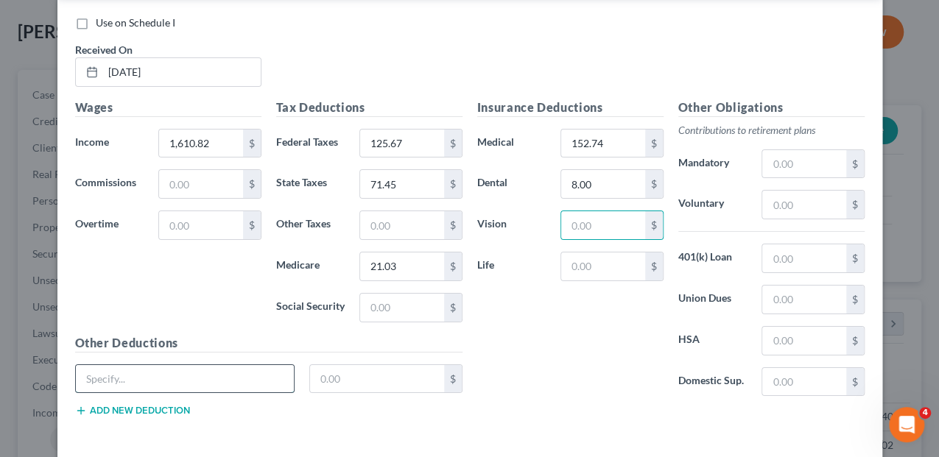
click at [81, 365] on input "text" at bounding box center [185, 379] width 219 height 28
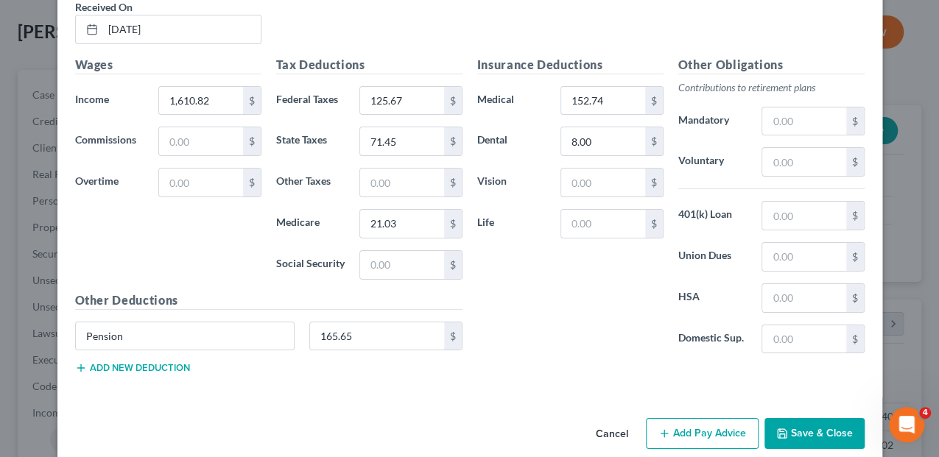
scroll to position [2514, 0]
click at [117, 362] on button "Add new deduction" at bounding box center [132, 368] width 115 height 12
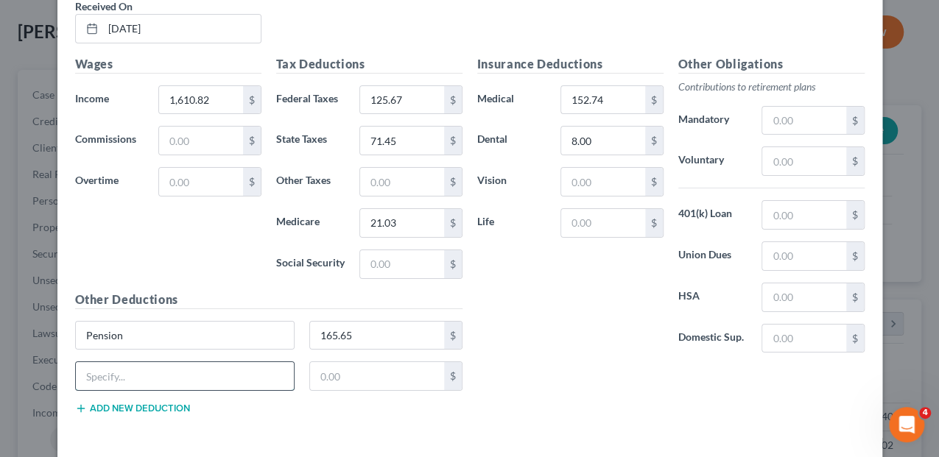
click at [108, 362] on input "text" at bounding box center [185, 376] width 219 height 28
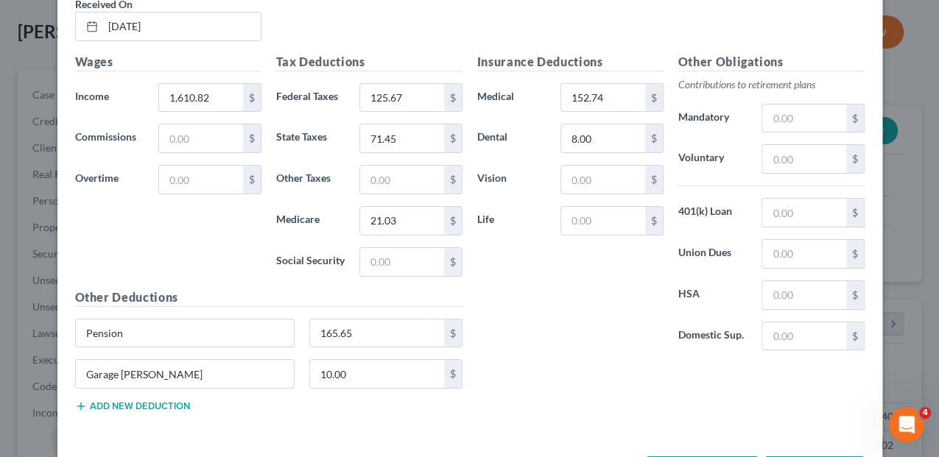
scroll to position [2555, 0]
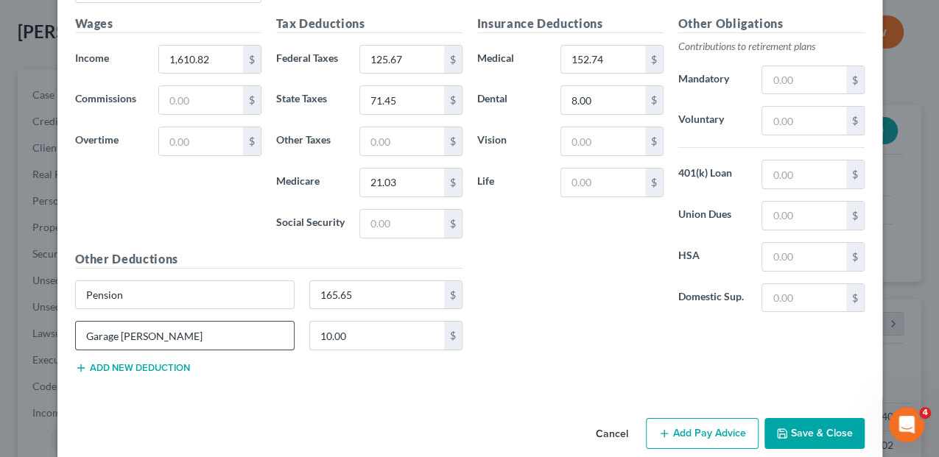
click at [194, 322] on input "Garage [PERSON_NAME]" at bounding box center [185, 336] width 219 height 28
click at [712, 418] on button "Add Pay Advice" at bounding box center [702, 433] width 113 height 31
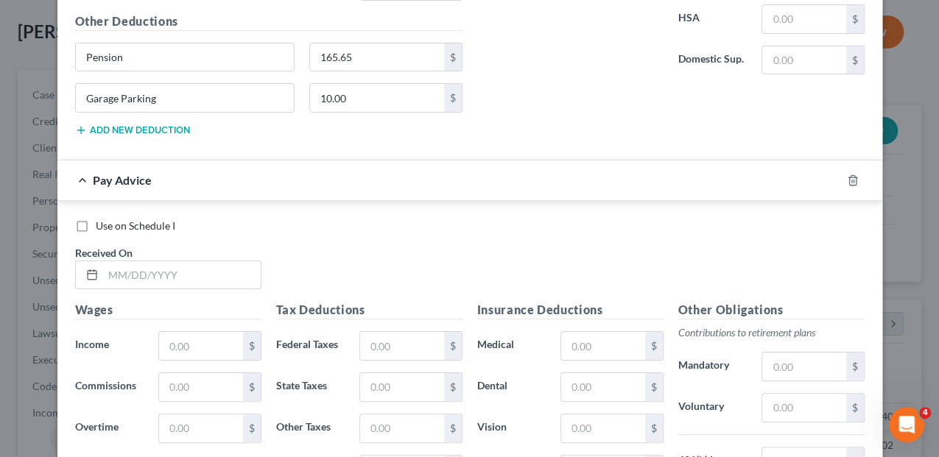
scroll to position [2801, 0]
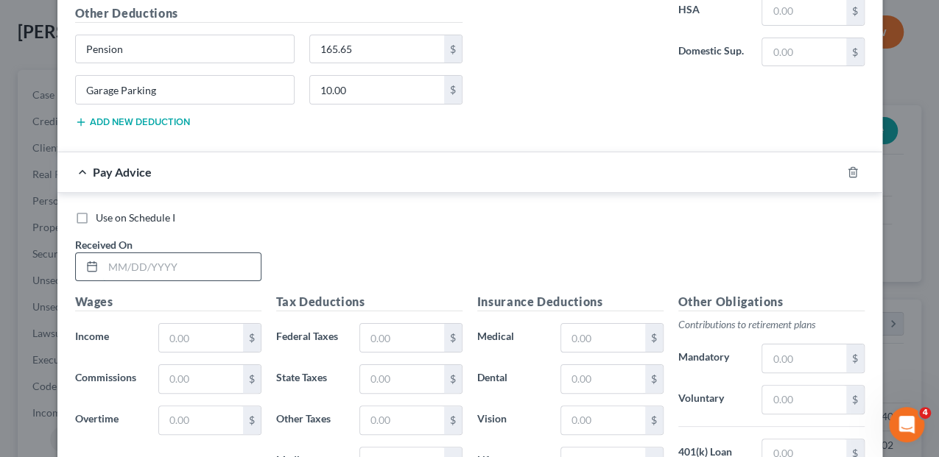
click at [155, 253] on input "text" at bounding box center [182, 267] width 158 height 28
click at [165, 327] on input "text" at bounding box center [200, 338] width 83 height 28
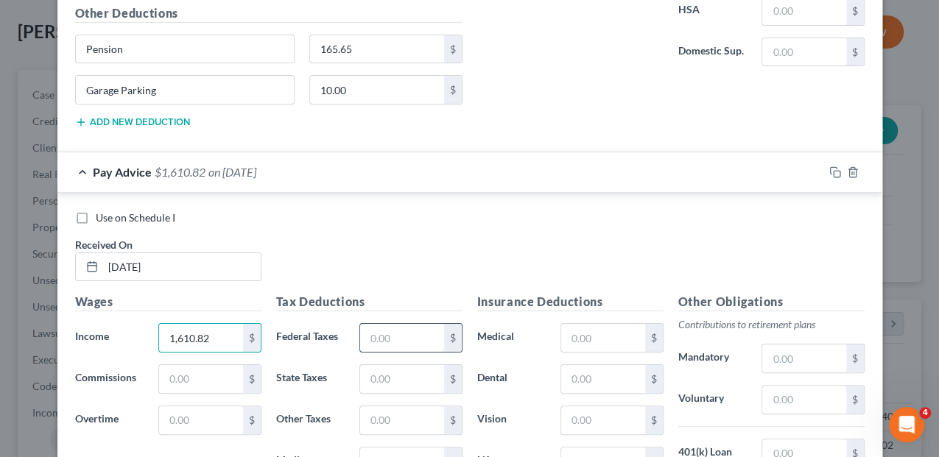
click at [371, 326] on input "text" at bounding box center [401, 338] width 83 height 28
click at [376, 365] on input "text" at bounding box center [401, 379] width 83 height 28
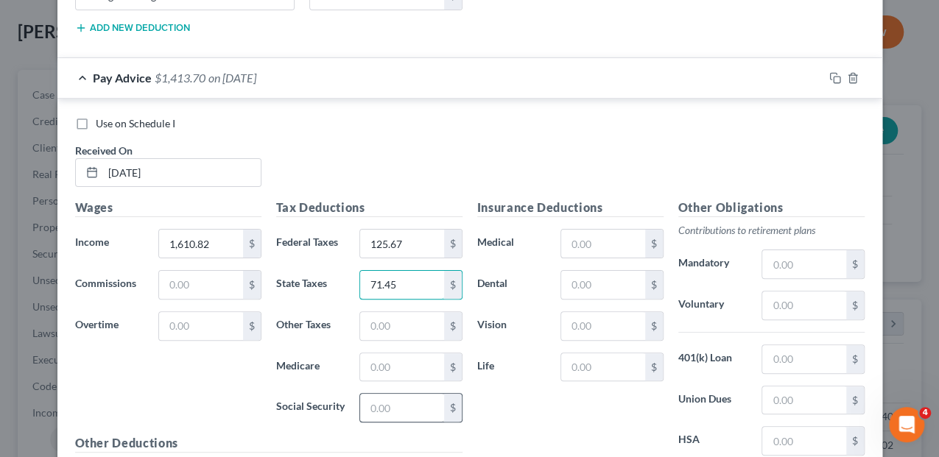
scroll to position [2899, 0]
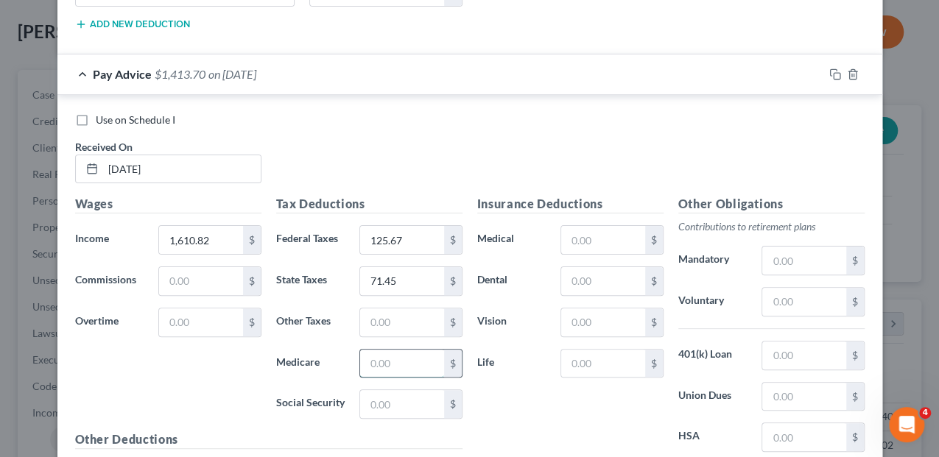
click at [367, 350] on input "text" at bounding box center [401, 364] width 83 height 28
click at [605, 226] on input "text" at bounding box center [602, 240] width 83 height 28
click at [561, 267] on input "text" at bounding box center [602, 281] width 83 height 28
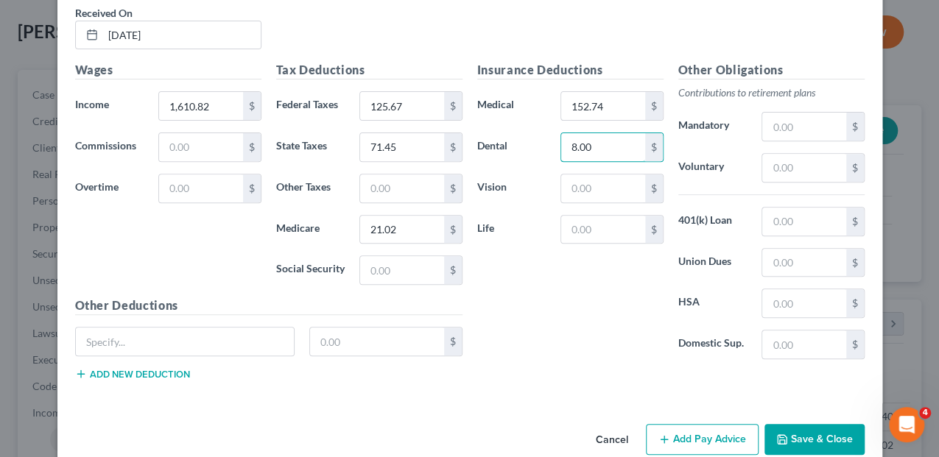
scroll to position [3034, 0]
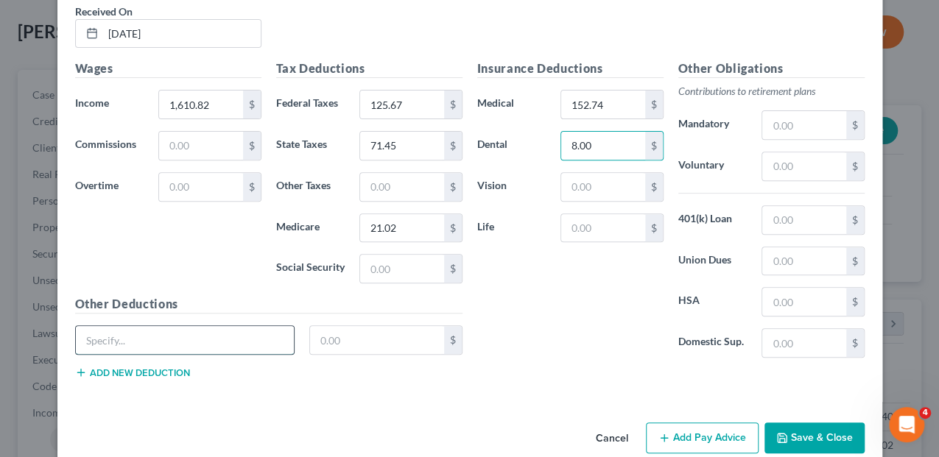
click at [133, 326] on input "text" at bounding box center [185, 340] width 219 height 28
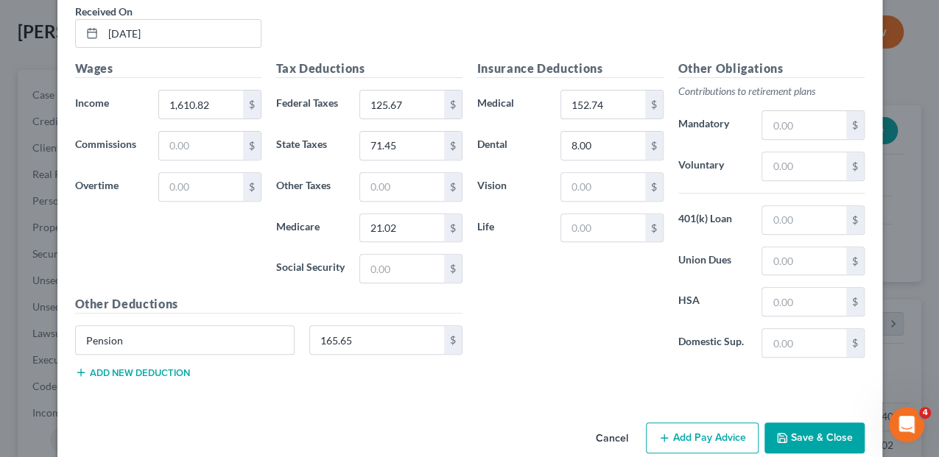
click at [136, 367] on button "Add new deduction" at bounding box center [132, 373] width 115 height 12
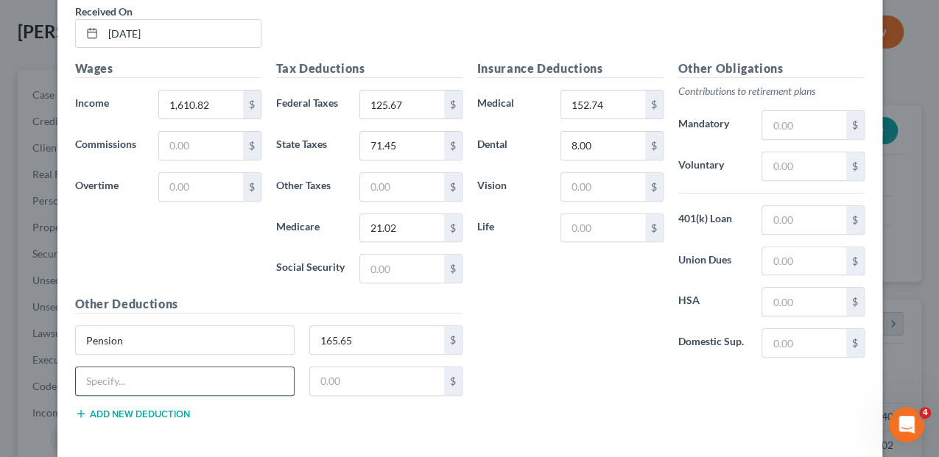
click at [136, 368] on input "text" at bounding box center [185, 382] width 219 height 28
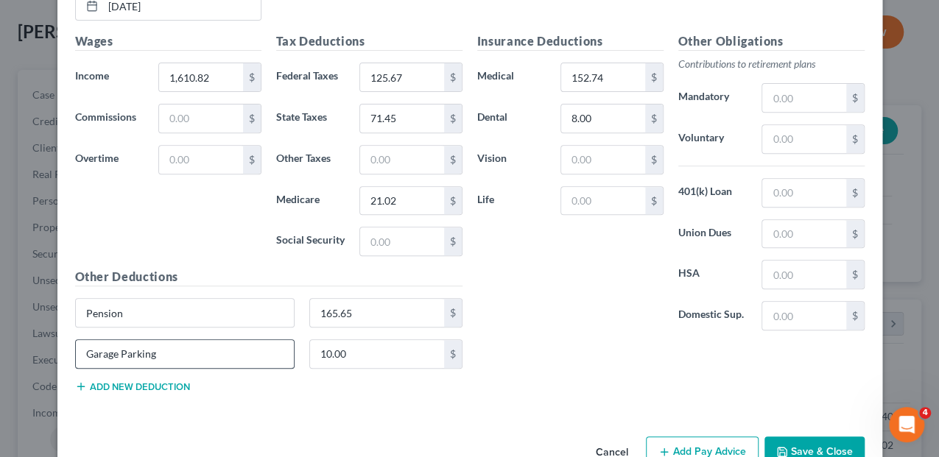
scroll to position [3075, 0]
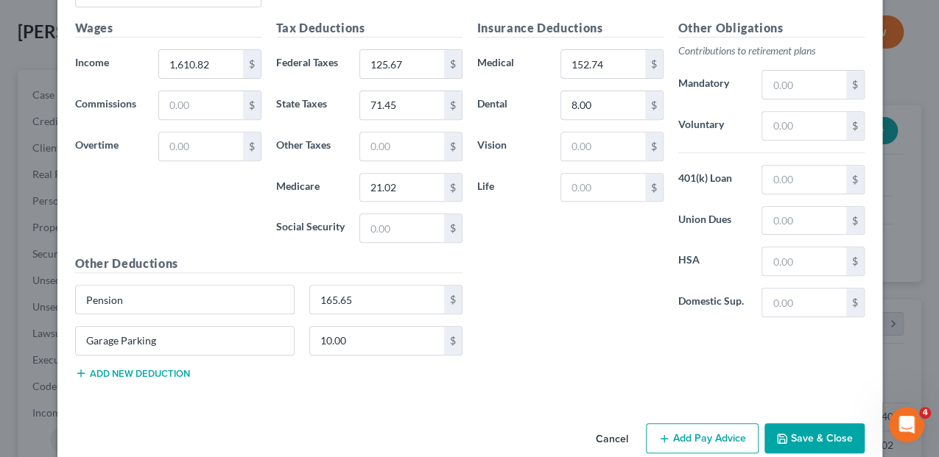
click at [699, 424] on button "Add Pay Advice" at bounding box center [702, 439] width 113 height 31
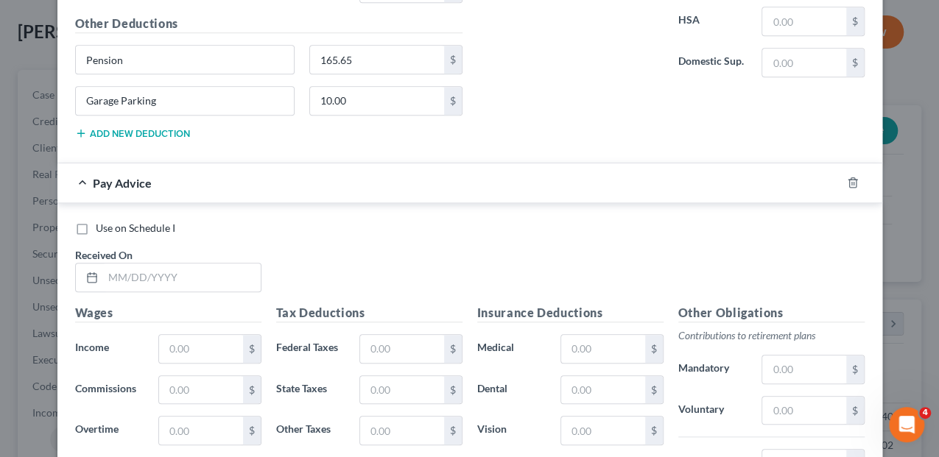
scroll to position [3369, 0]
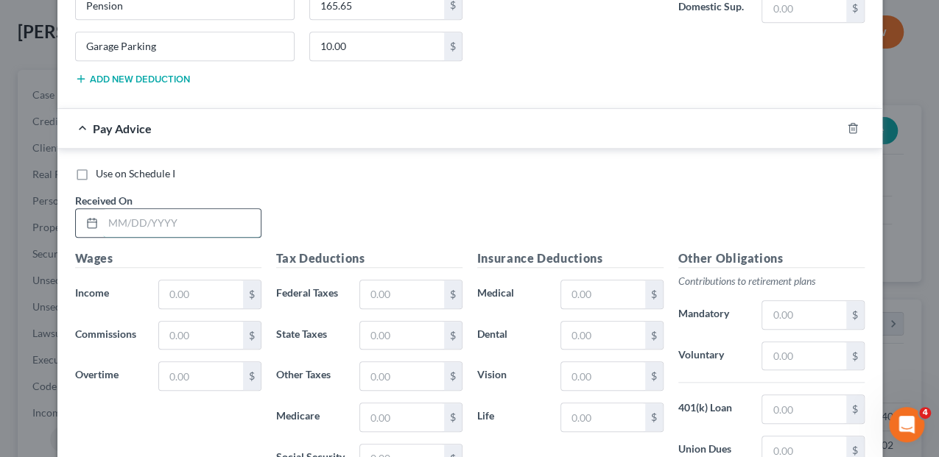
click at [129, 209] on input "text" at bounding box center [182, 223] width 158 height 28
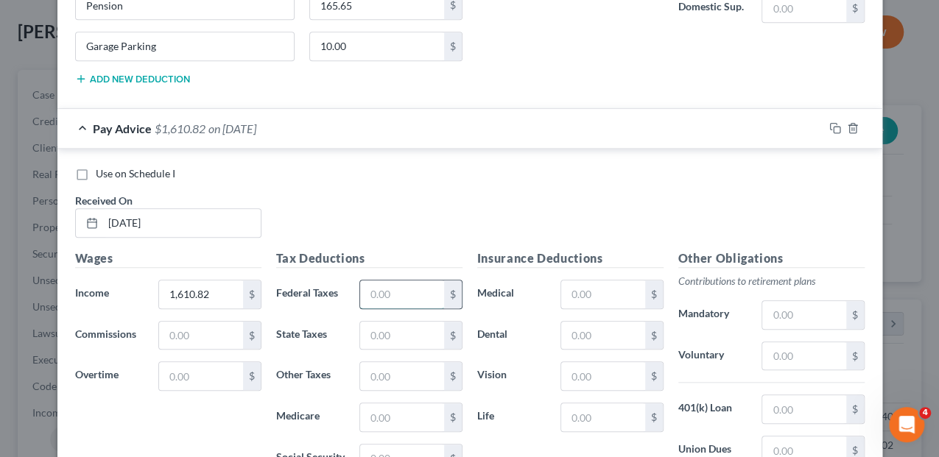
click at [368, 281] on input "text" at bounding box center [401, 295] width 83 height 28
click at [389, 322] on input "text" at bounding box center [401, 336] width 83 height 28
click at [398, 404] on input "text" at bounding box center [401, 418] width 83 height 28
click at [583, 281] on input "text" at bounding box center [602, 295] width 83 height 28
click at [592, 322] on input "text" at bounding box center [602, 336] width 83 height 28
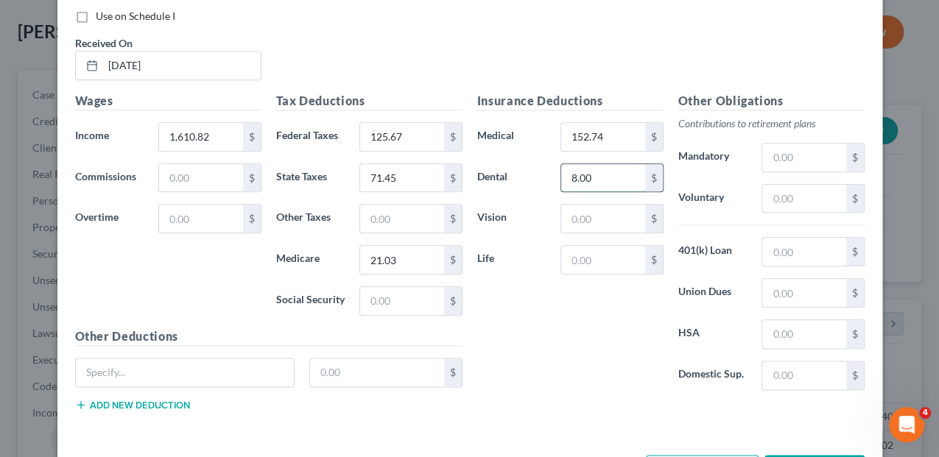
scroll to position [3554, 0]
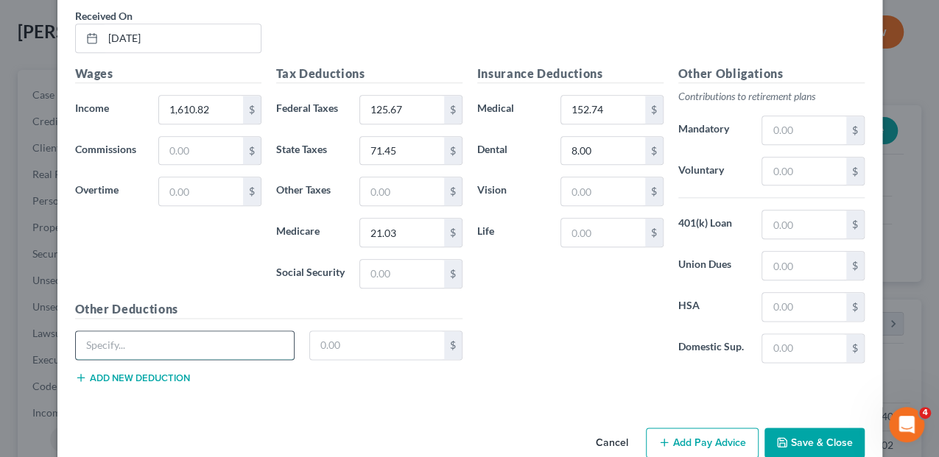
click at [162, 331] on input "text" at bounding box center [185, 345] width 219 height 28
click at [155, 372] on button "Add new deduction" at bounding box center [132, 378] width 115 height 12
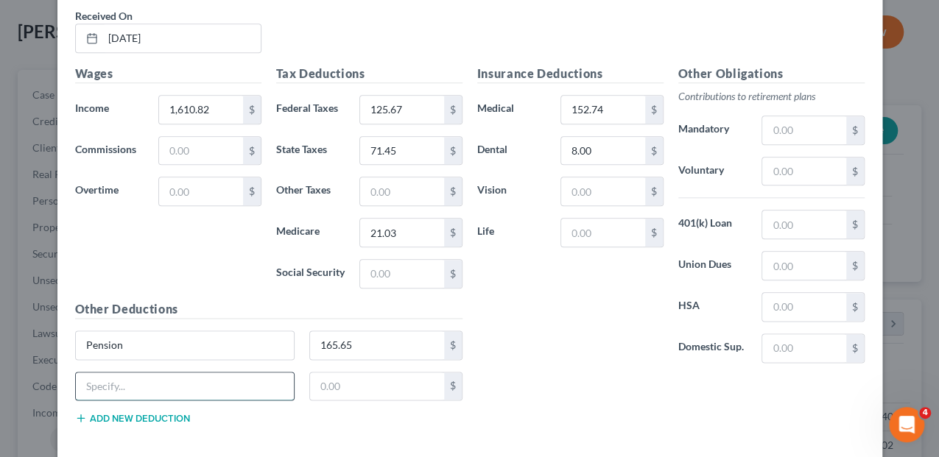
click at [142, 373] on input "text" at bounding box center [185, 387] width 219 height 28
click at [136, 413] on button "Add new deduction" at bounding box center [132, 419] width 115 height 12
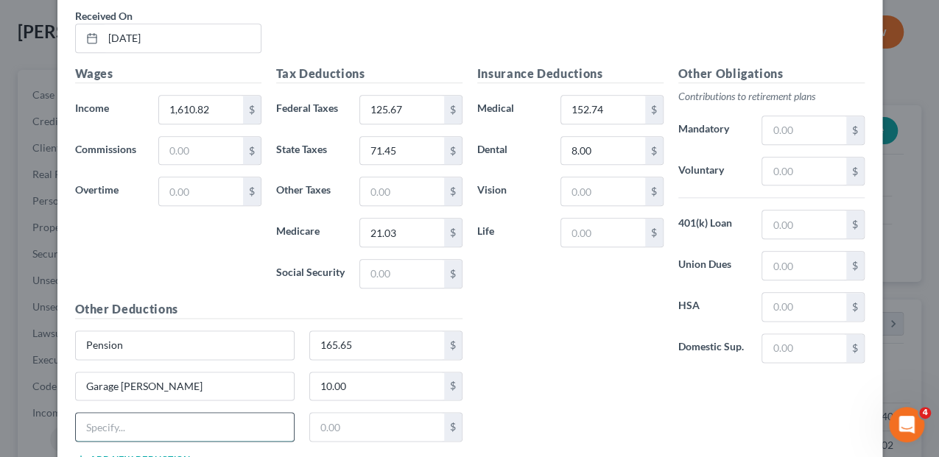
click at [127, 413] on input "text" at bounding box center [185, 427] width 219 height 28
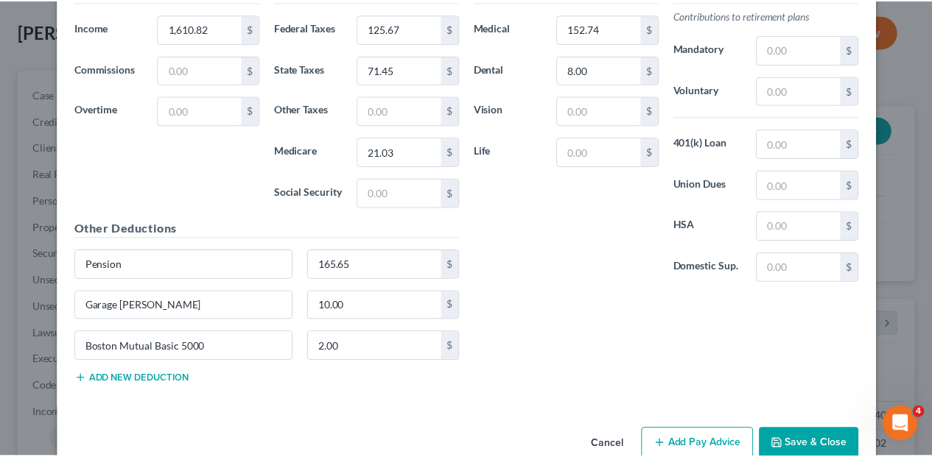
scroll to position [3635, 0]
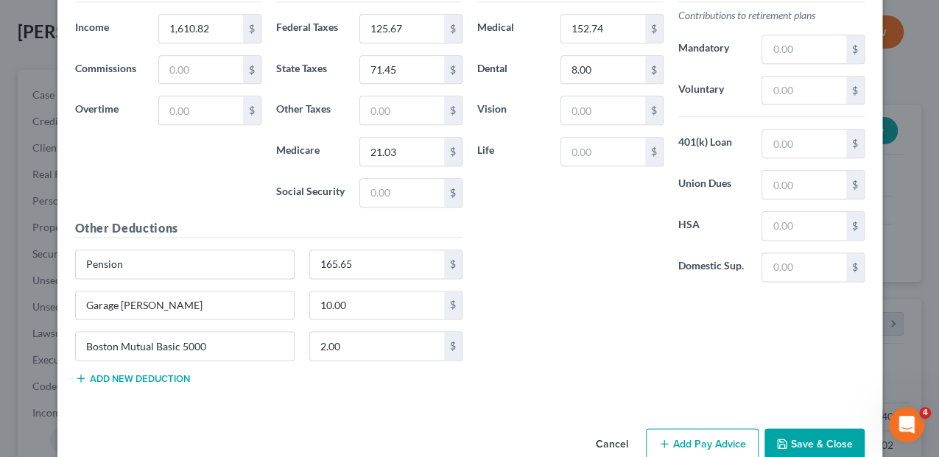
click at [785, 438] on icon "button" at bounding box center [782, 444] width 12 height 12
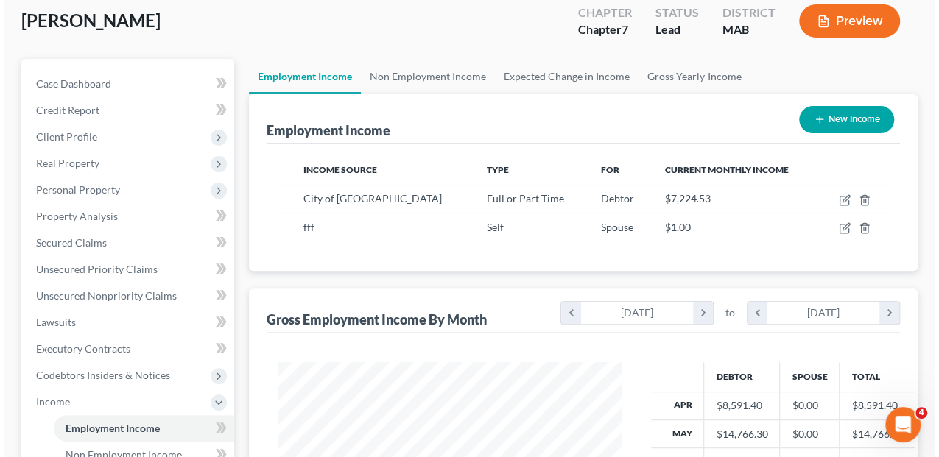
scroll to position [147, 0]
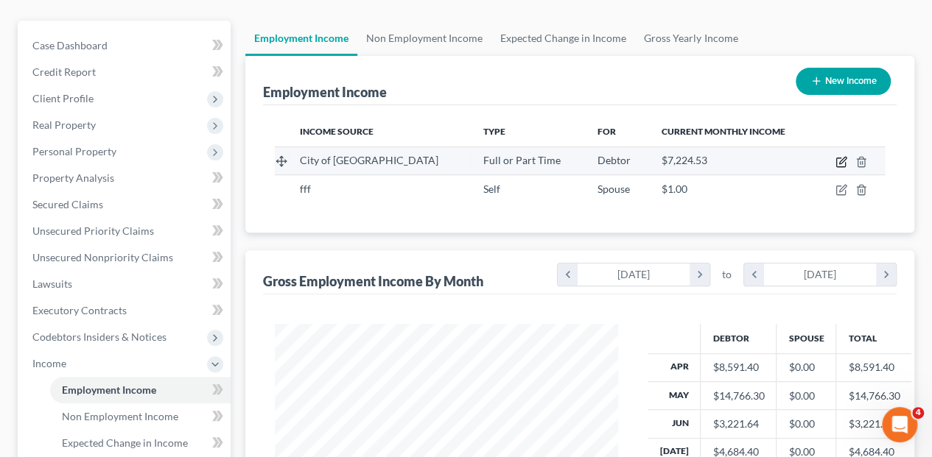
click at [837, 156] on icon "button" at bounding box center [841, 162] width 12 height 12
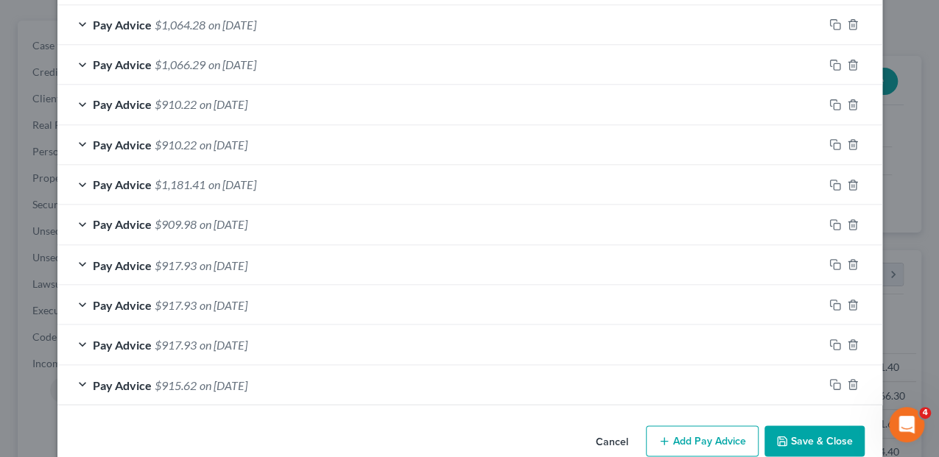
scroll to position [1194, 0]
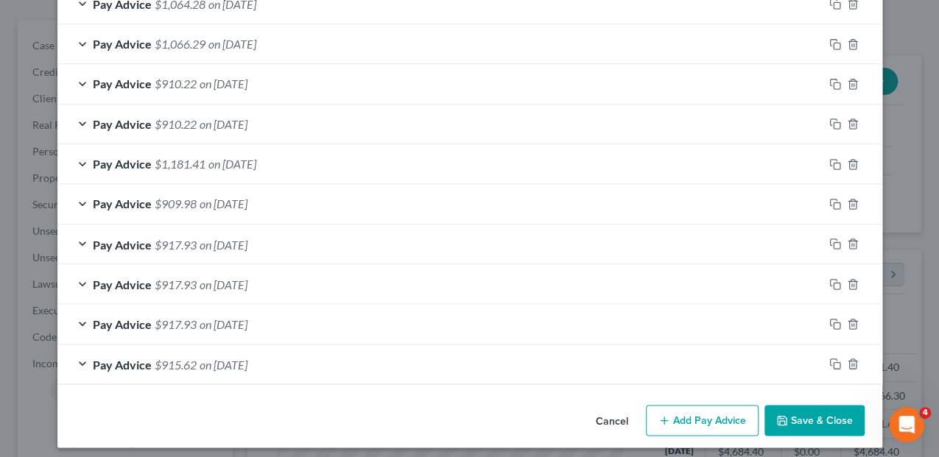
click at [672, 410] on button "Add Pay Advice" at bounding box center [702, 420] width 113 height 31
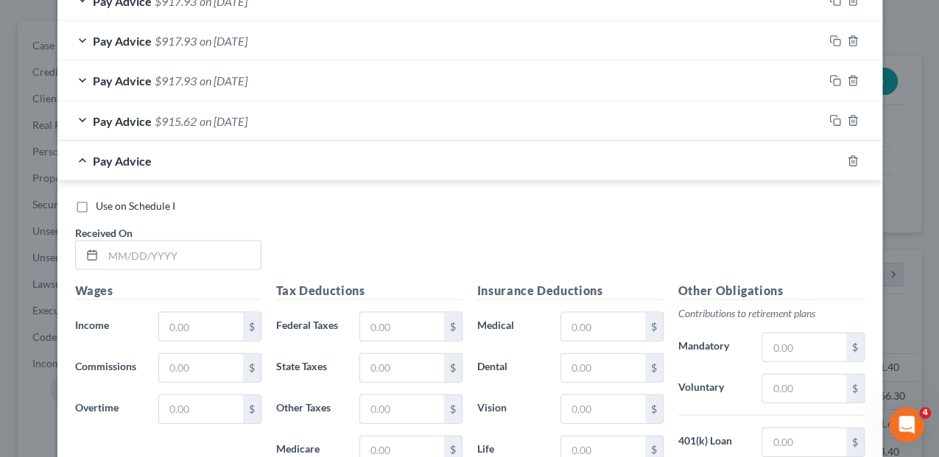
scroll to position [1439, 0]
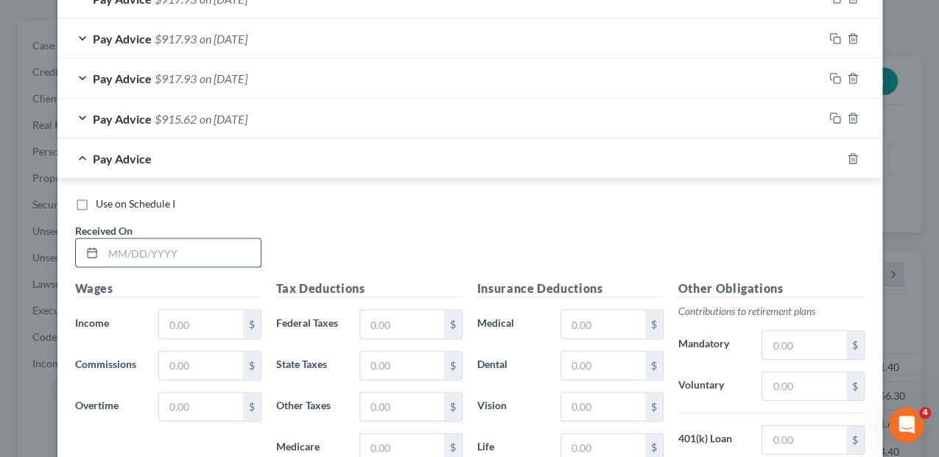
click at [106, 248] on input "text" at bounding box center [182, 253] width 158 height 28
click at [175, 315] on input "text" at bounding box center [200, 325] width 83 height 28
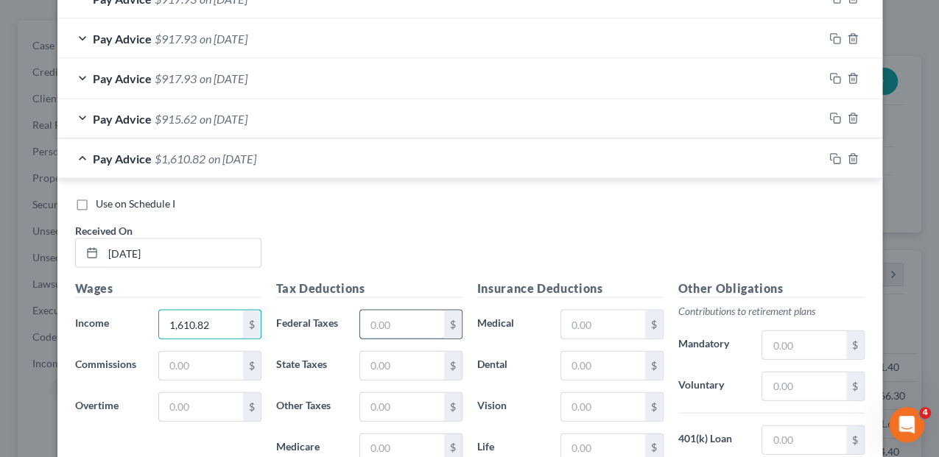
click at [385, 317] on input "text" at bounding box center [401, 325] width 83 height 28
click at [395, 361] on input "text" at bounding box center [401, 366] width 83 height 28
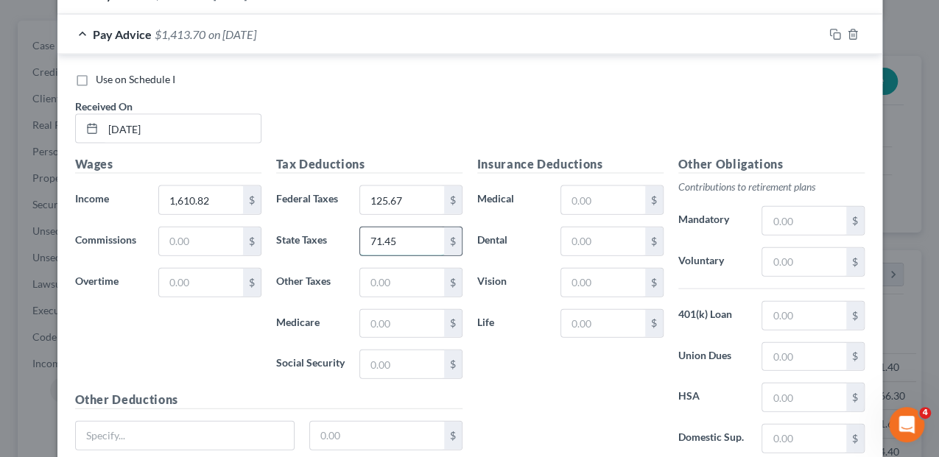
scroll to position [1587, 0]
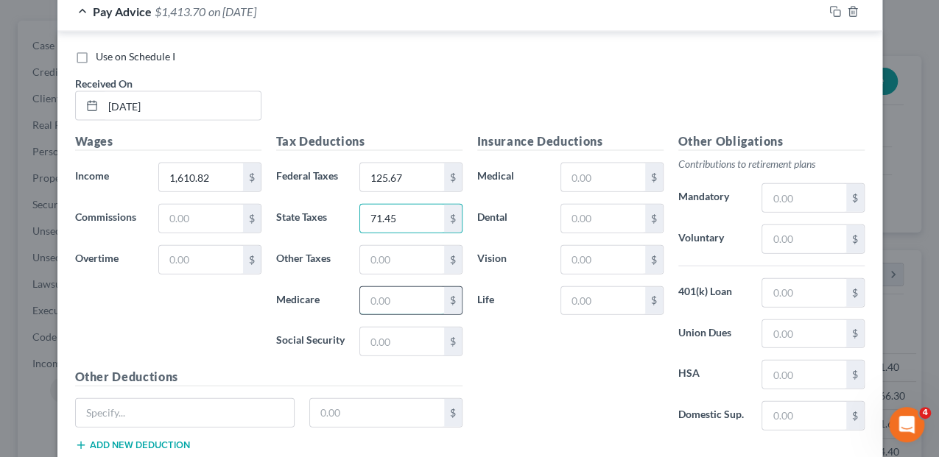
click at [365, 292] on input "text" at bounding box center [401, 301] width 83 height 28
click at [561, 169] on input "text" at bounding box center [602, 178] width 83 height 28
click at [594, 205] on input "text" at bounding box center [602, 219] width 83 height 28
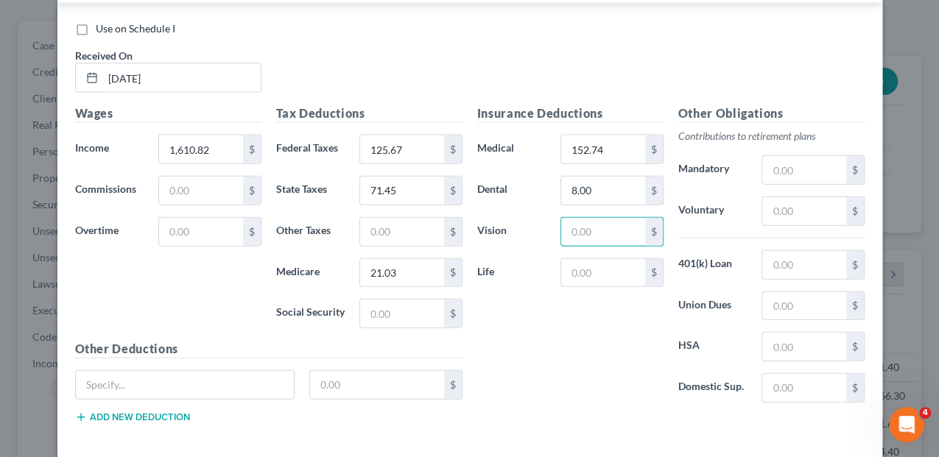
scroll to position [1673, 0]
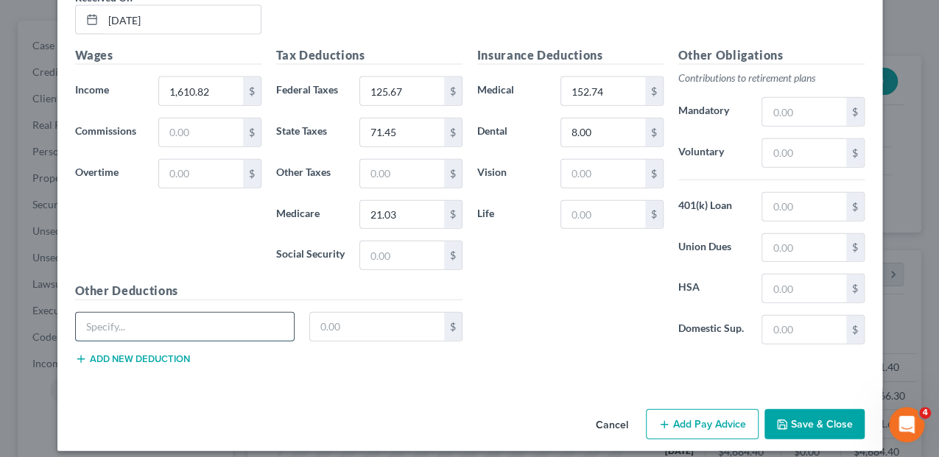
click at [184, 313] on input "text" at bounding box center [185, 327] width 219 height 28
click at [151, 354] on button "Add new deduction" at bounding box center [132, 360] width 115 height 12
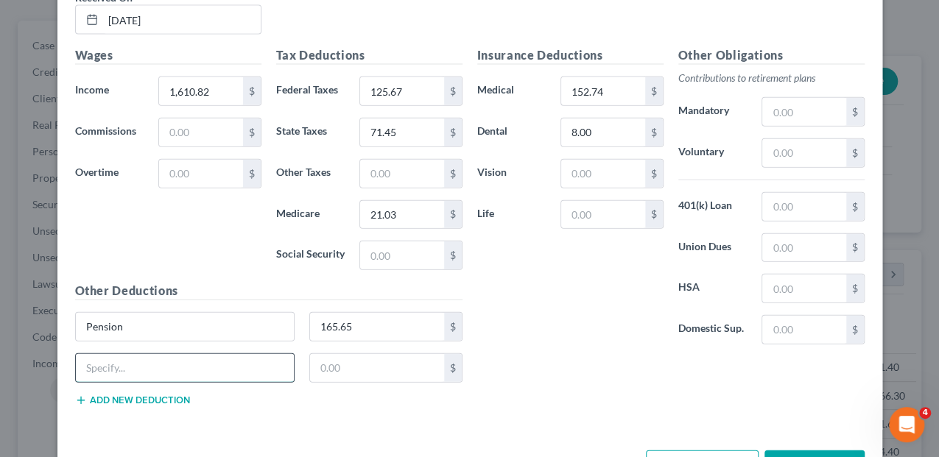
click at [142, 356] on input "text" at bounding box center [185, 368] width 219 height 28
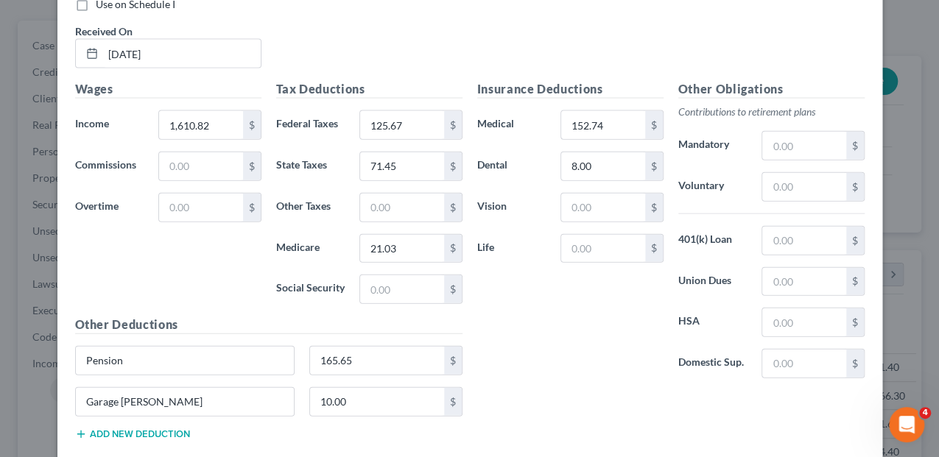
scroll to position [1713, 0]
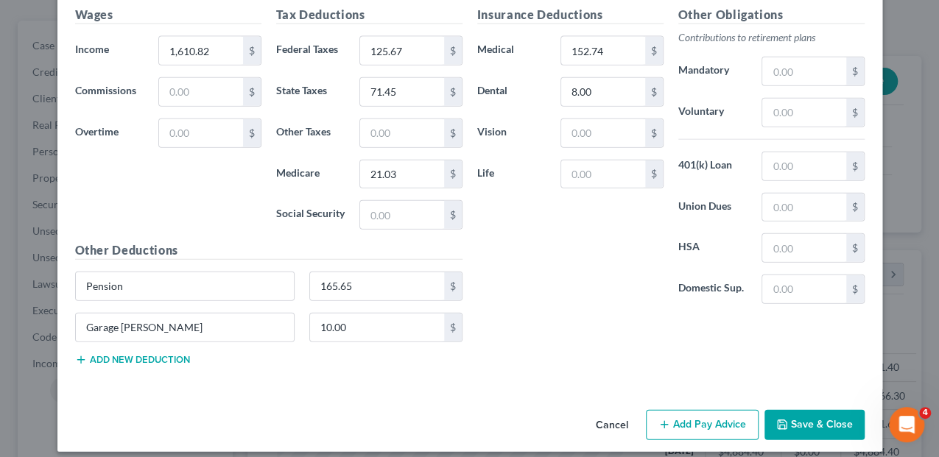
click at [686, 410] on button "Add Pay Advice" at bounding box center [702, 425] width 113 height 31
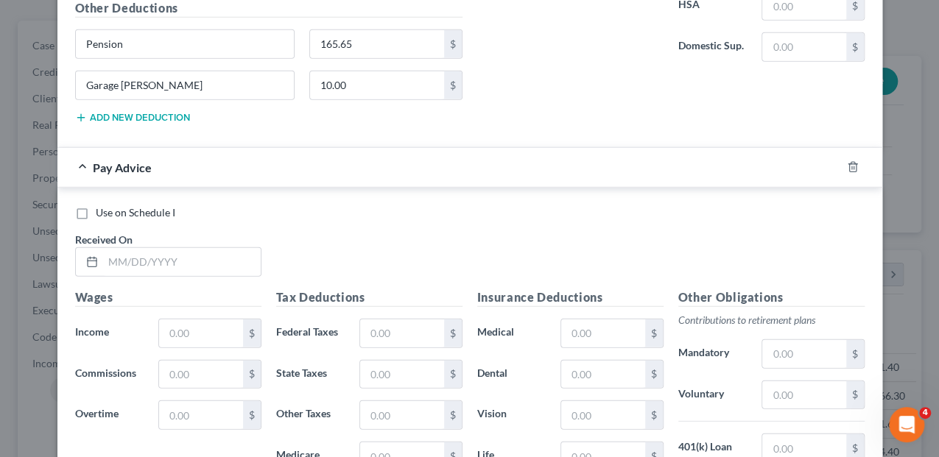
scroll to position [1959, 0]
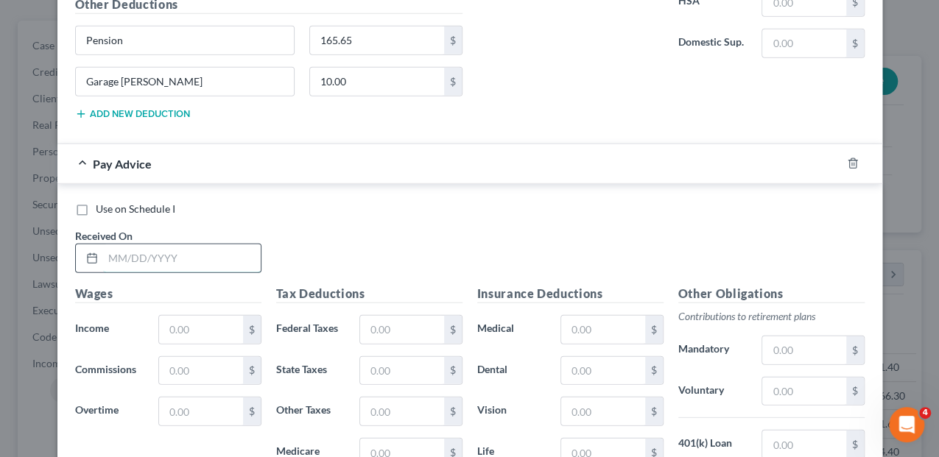
click at [130, 245] on input "text" at bounding box center [182, 259] width 158 height 28
click at [189, 318] on input "text" at bounding box center [200, 330] width 83 height 28
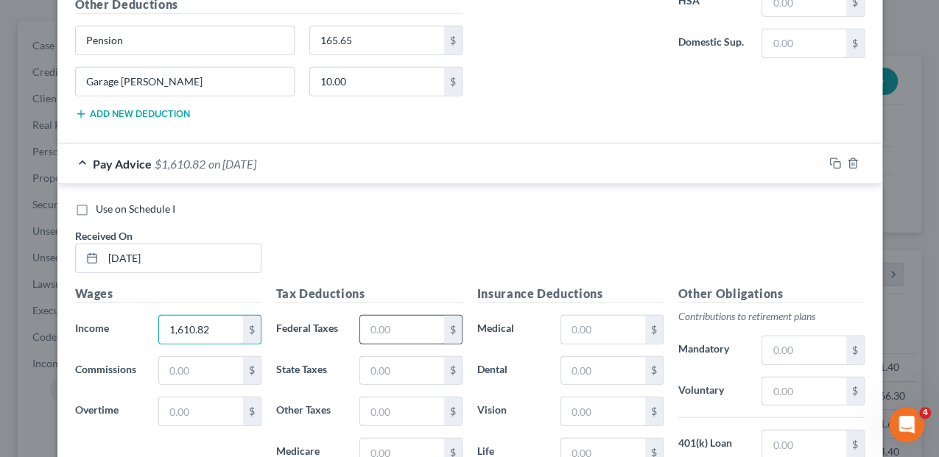
click at [396, 321] on input "text" at bounding box center [401, 330] width 83 height 28
click at [410, 360] on input "text" at bounding box center [401, 371] width 83 height 28
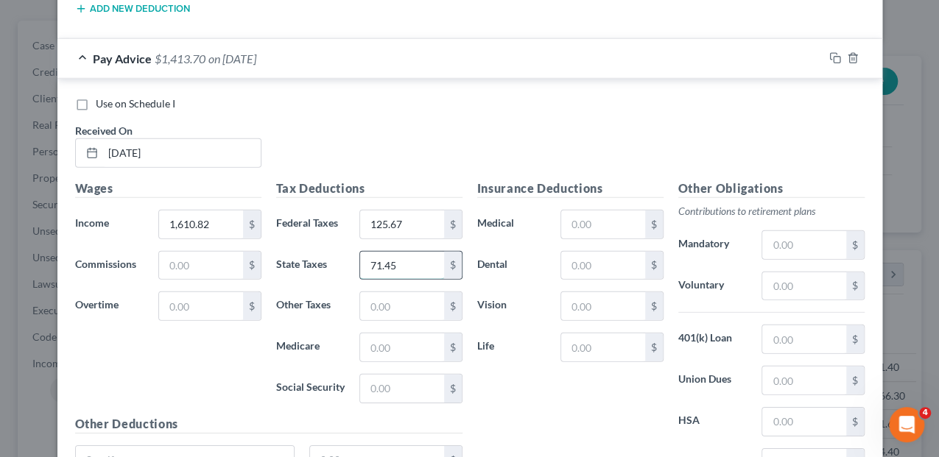
scroll to position [2107, 0]
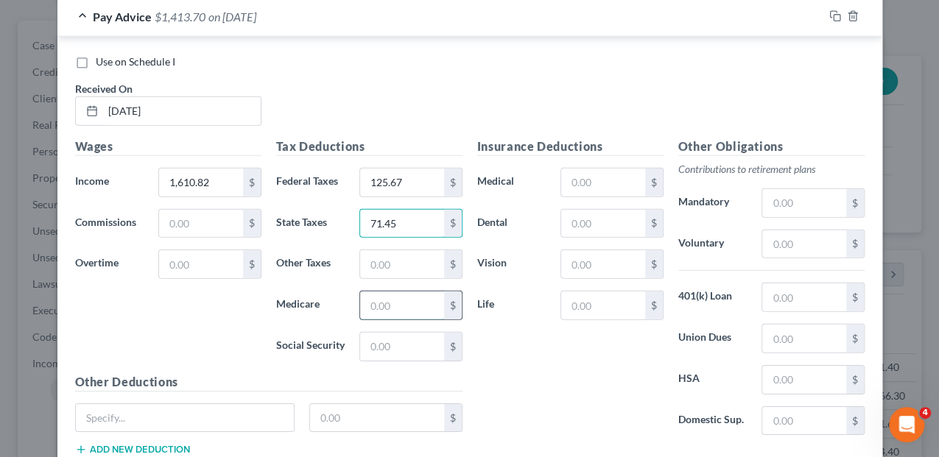
click at [382, 297] on input "text" at bounding box center [401, 306] width 83 height 28
click at [588, 169] on input "text" at bounding box center [602, 183] width 83 height 28
click at [589, 221] on input "text" at bounding box center [602, 224] width 83 height 28
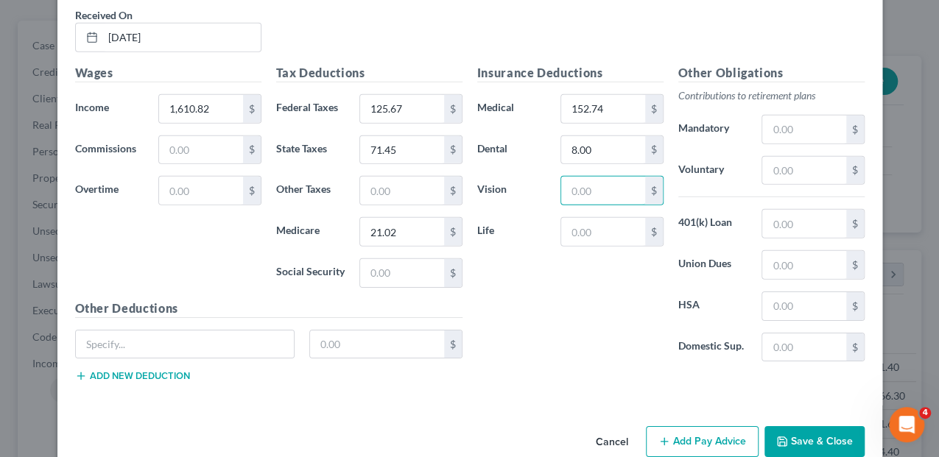
scroll to position [2193, 0]
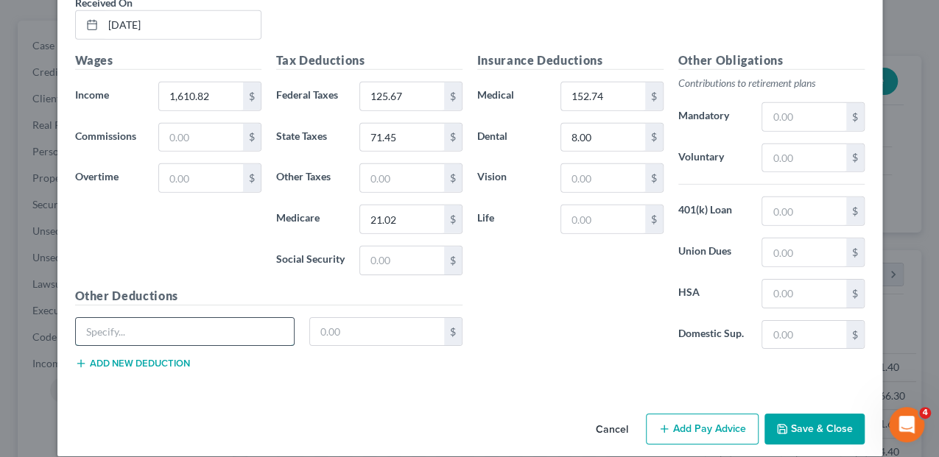
click at [191, 318] on input "text" at bounding box center [185, 332] width 219 height 28
click at [166, 358] on button "Add new deduction" at bounding box center [132, 364] width 115 height 12
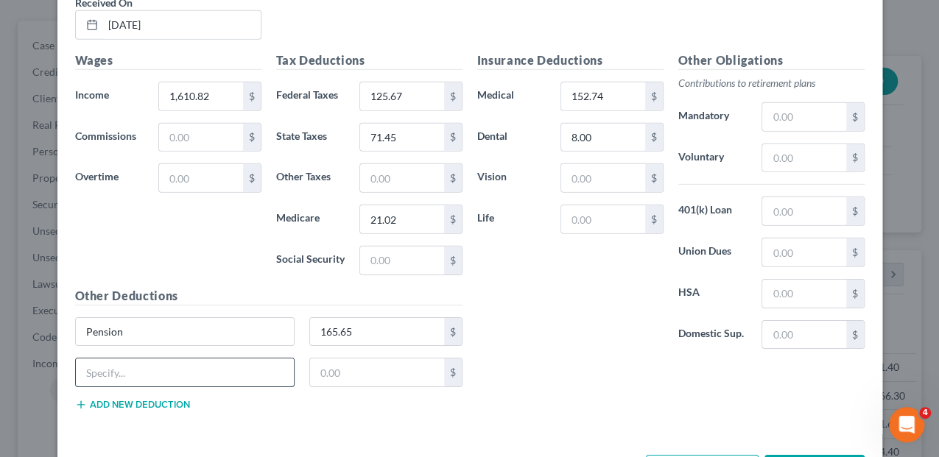
click at [143, 359] on input "text" at bounding box center [185, 373] width 219 height 28
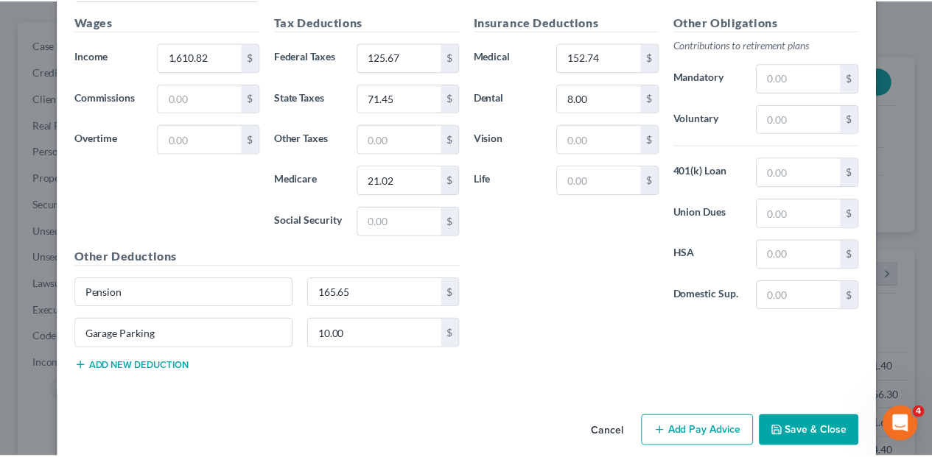
scroll to position [2233, 0]
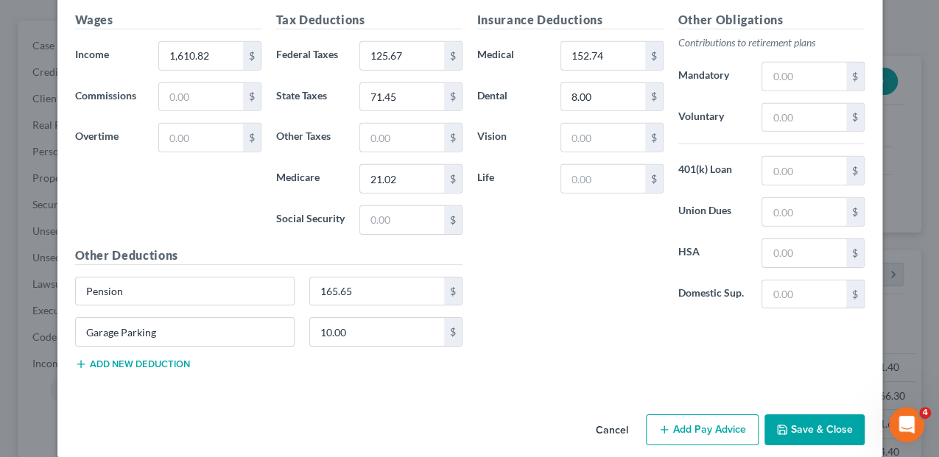
click at [826, 415] on button "Save & Close" at bounding box center [815, 430] width 100 height 31
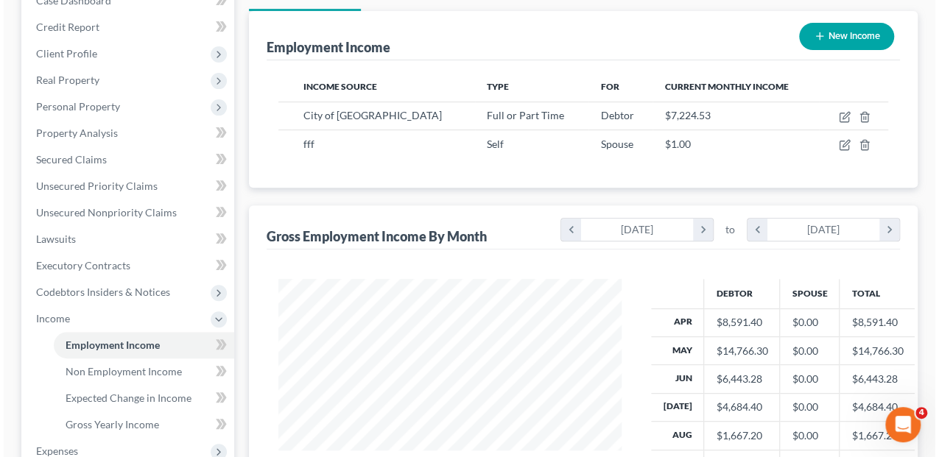
scroll to position [196, 0]
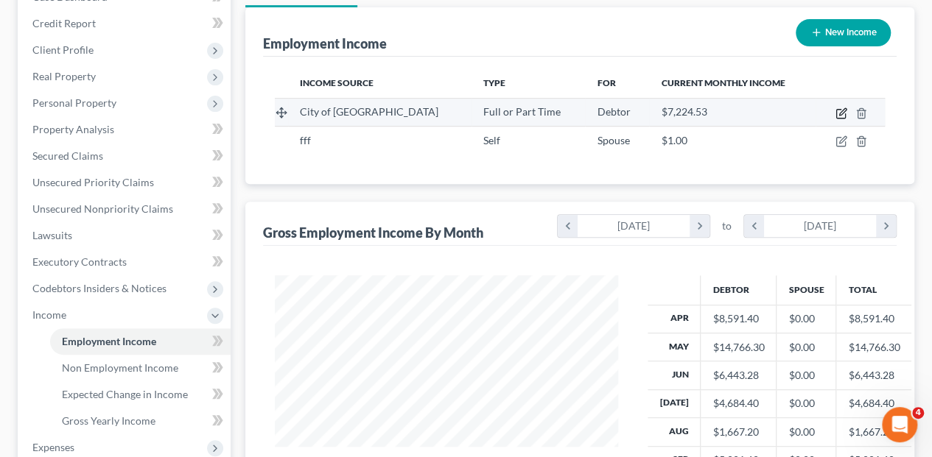
click at [837, 108] on icon "button" at bounding box center [841, 114] width 12 height 12
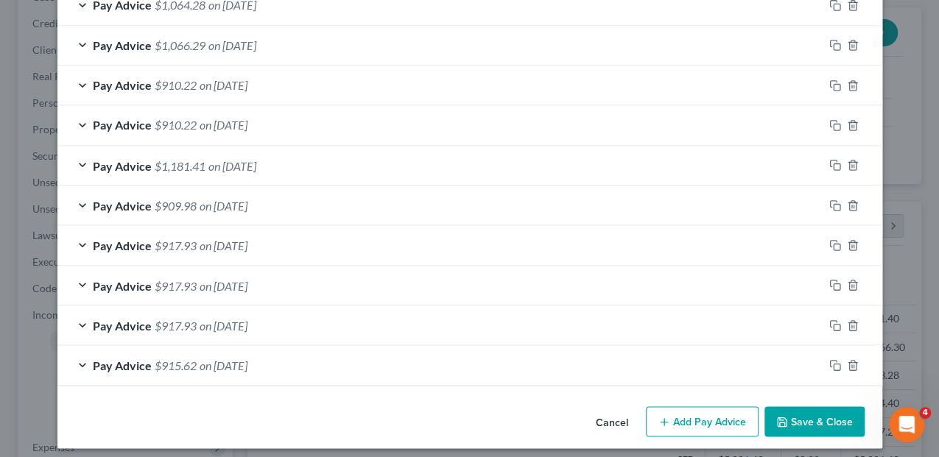
scroll to position [1274, 0]
click at [703, 413] on button "Add Pay Advice" at bounding box center [702, 421] width 113 height 31
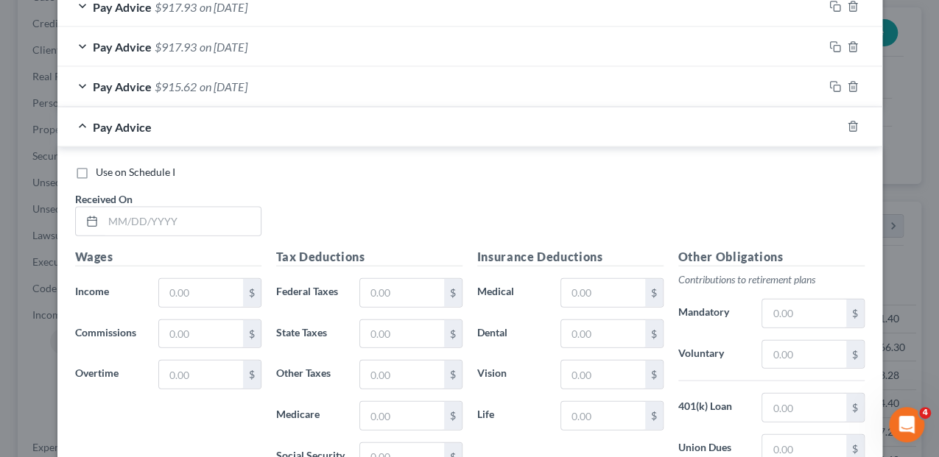
scroll to position [1568, 0]
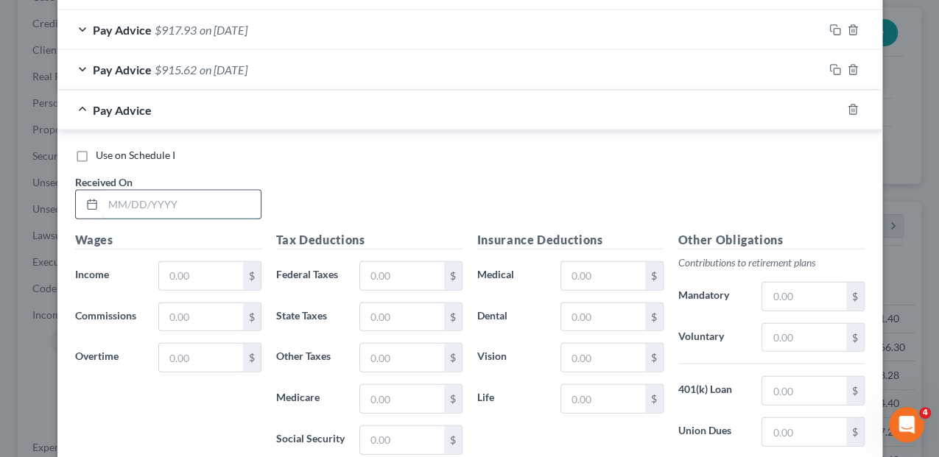
click at [149, 198] on input "text" at bounding box center [182, 205] width 158 height 28
click at [163, 271] on input "text" at bounding box center [200, 276] width 83 height 28
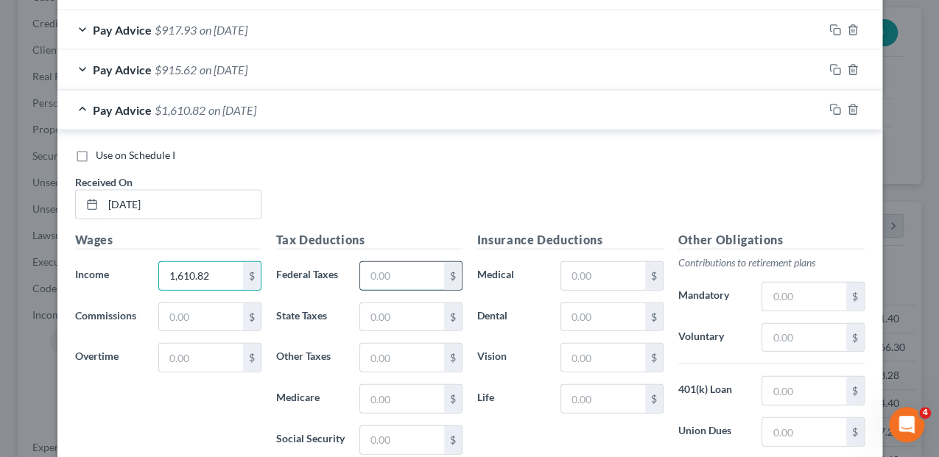
click at [407, 274] on input "text" at bounding box center [401, 276] width 83 height 28
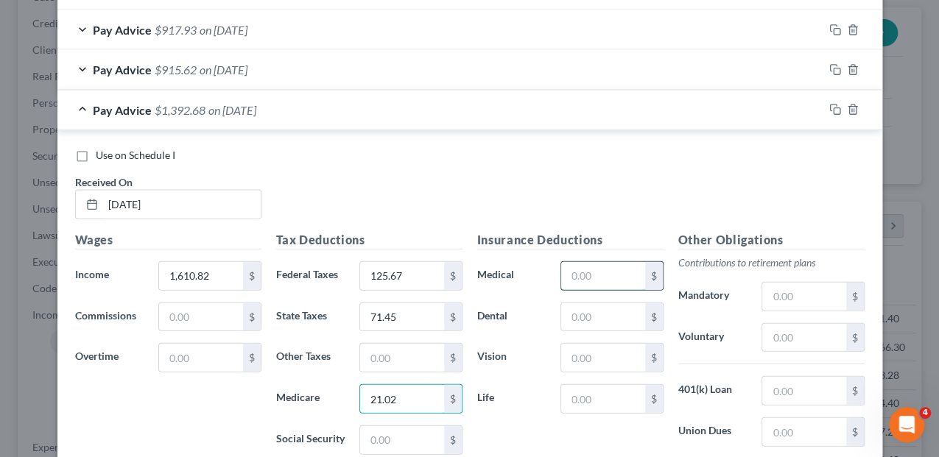
click at [576, 262] on input "text" at bounding box center [602, 276] width 83 height 28
click at [606, 305] on input "text" at bounding box center [602, 317] width 83 height 28
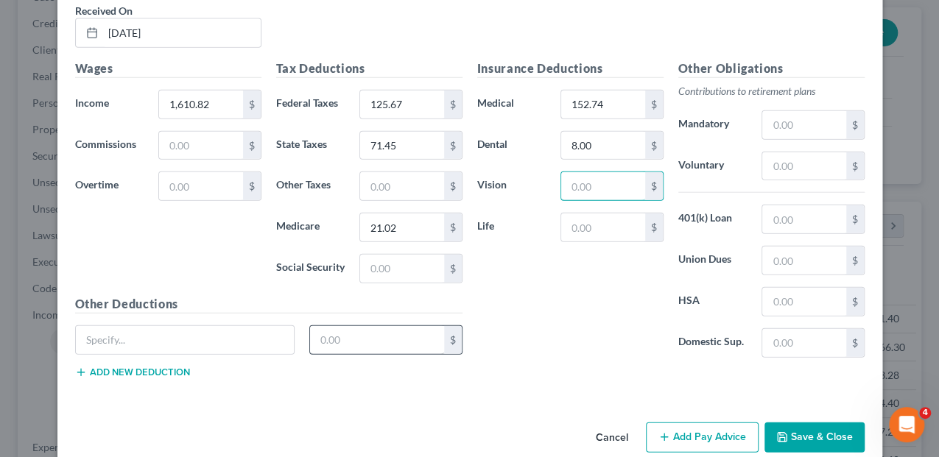
scroll to position [1752, 0]
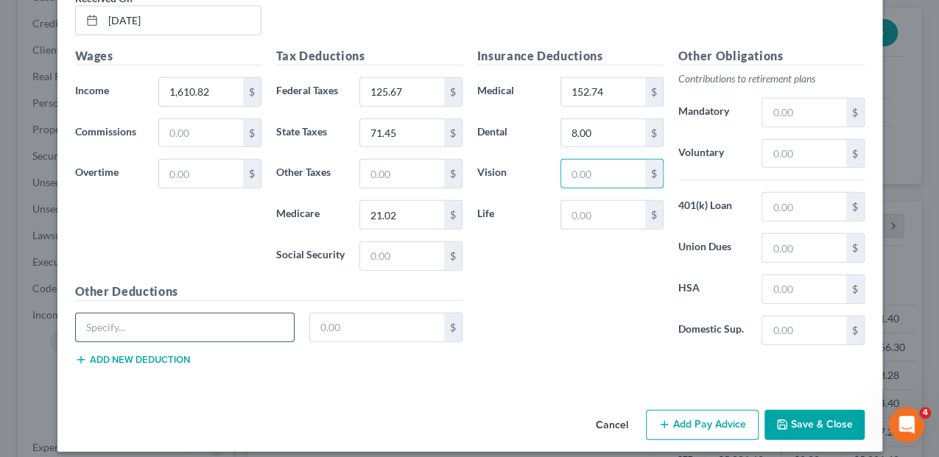
click at [177, 321] on input "text" at bounding box center [185, 328] width 219 height 28
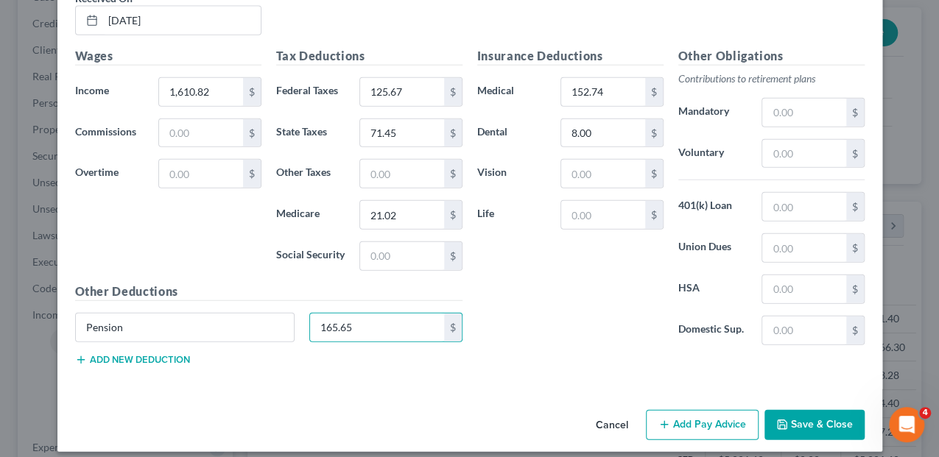
click at [141, 354] on button "Add new deduction" at bounding box center [132, 360] width 115 height 12
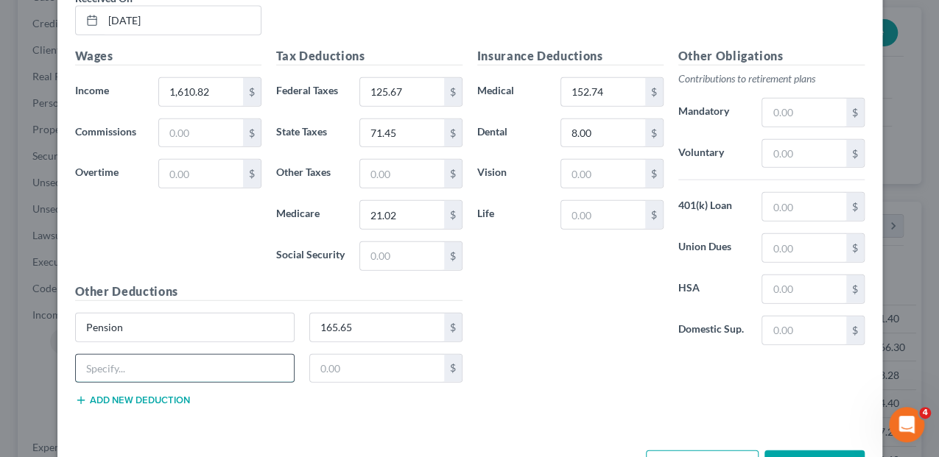
click at [139, 355] on input "text" at bounding box center [185, 369] width 219 height 28
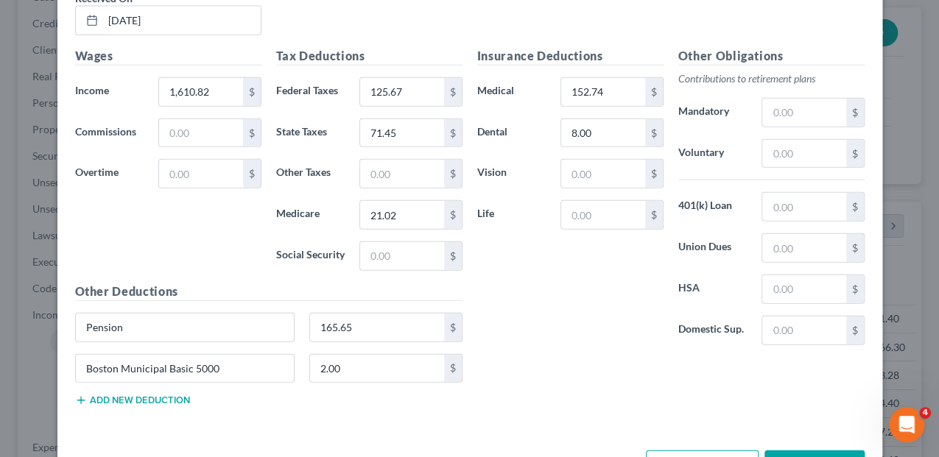
click at [137, 395] on button "Add new deduction" at bounding box center [132, 401] width 115 height 12
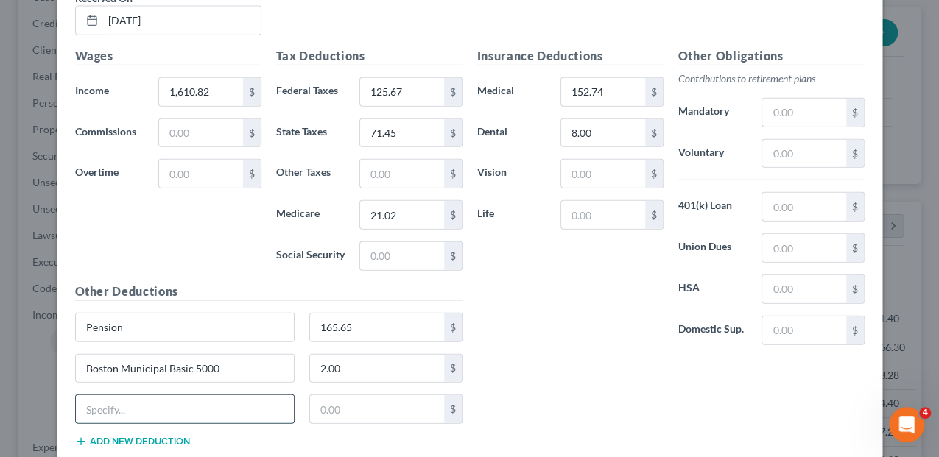
click at [133, 396] on input "text" at bounding box center [185, 410] width 219 height 28
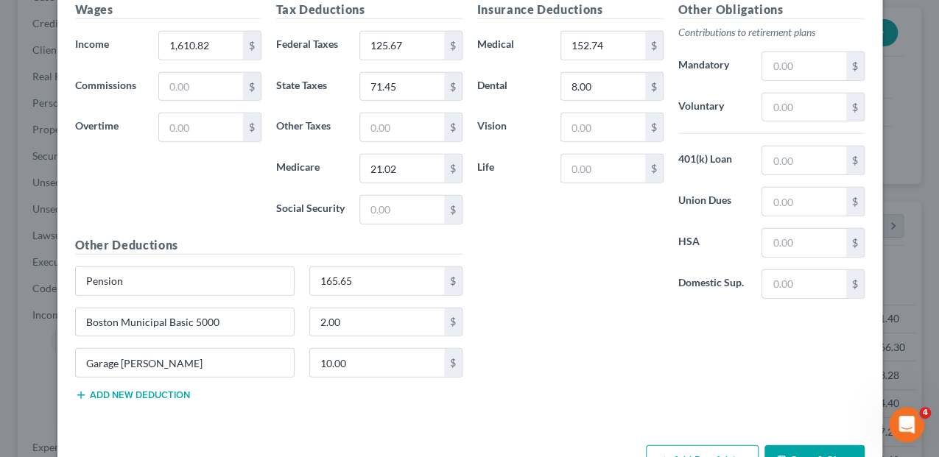
scroll to position [1833, 0]
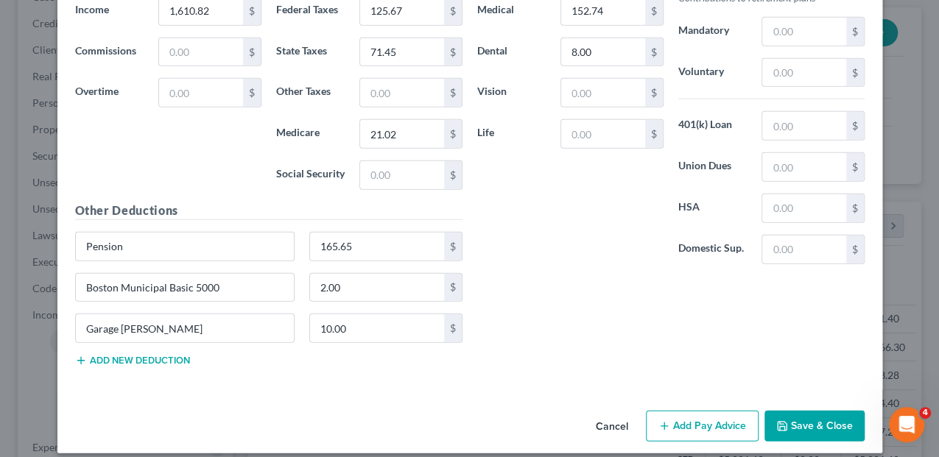
click at [709, 412] on button "Add Pay Advice" at bounding box center [702, 426] width 113 height 31
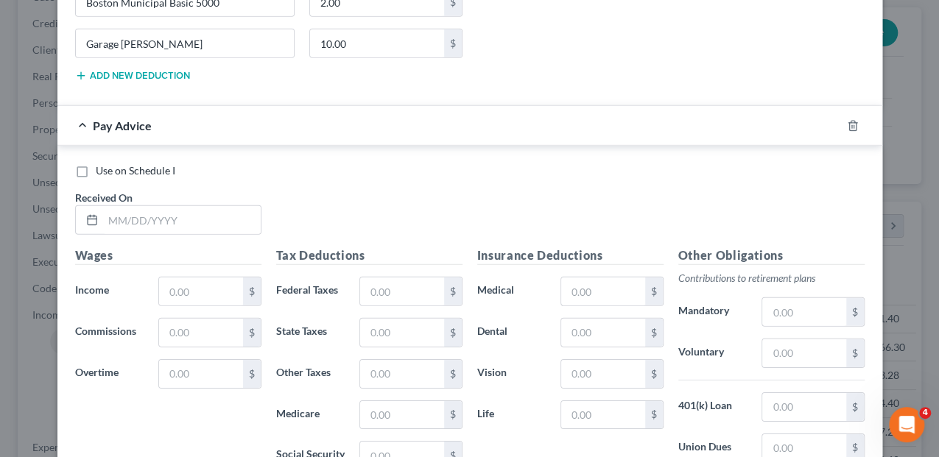
scroll to position [2128, 0]
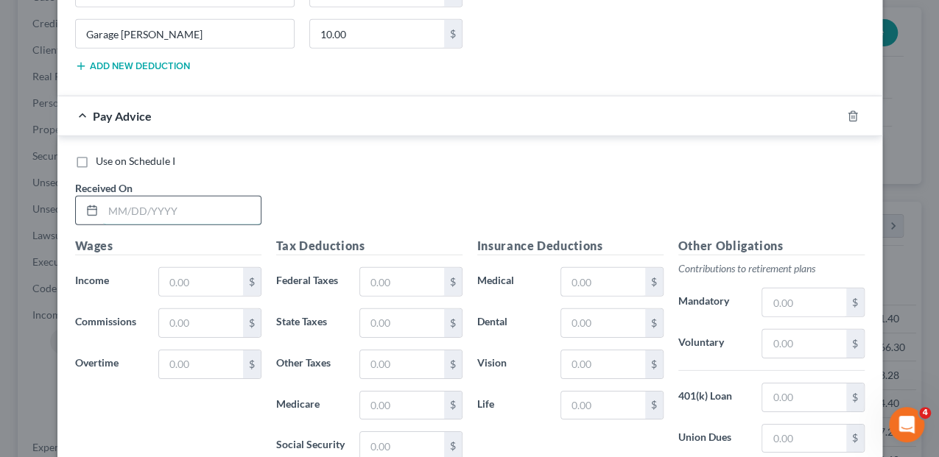
click at [113, 197] on input "text" at bounding box center [182, 211] width 158 height 28
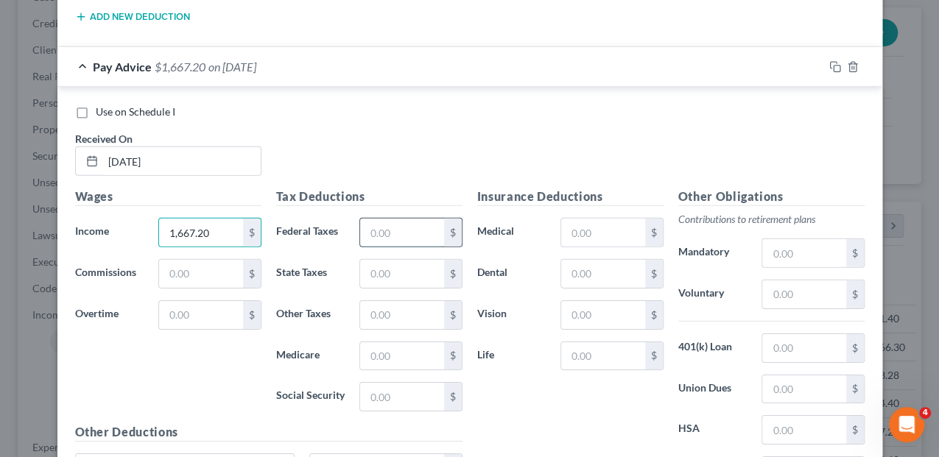
click at [362, 224] on input "text" at bounding box center [401, 233] width 83 height 28
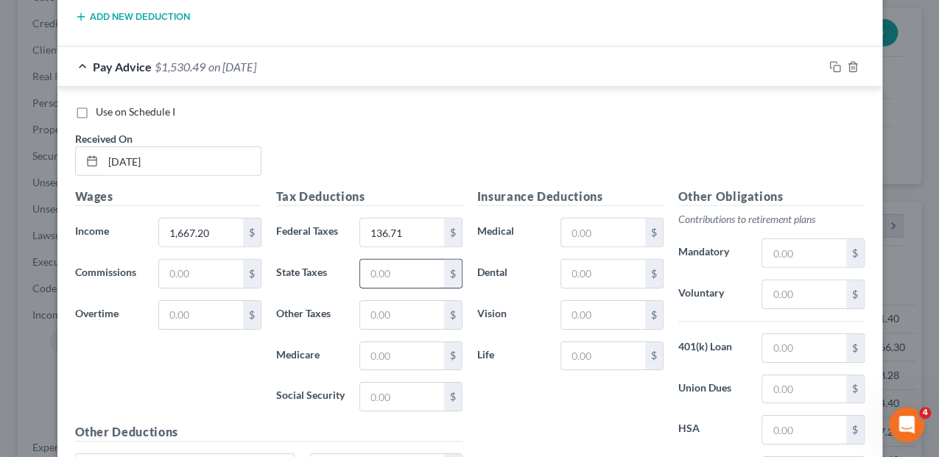
click at [374, 260] on input "text" at bounding box center [401, 274] width 83 height 28
click at [410, 345] on input "text" at bounding box center [401, 357] width 83 height 28
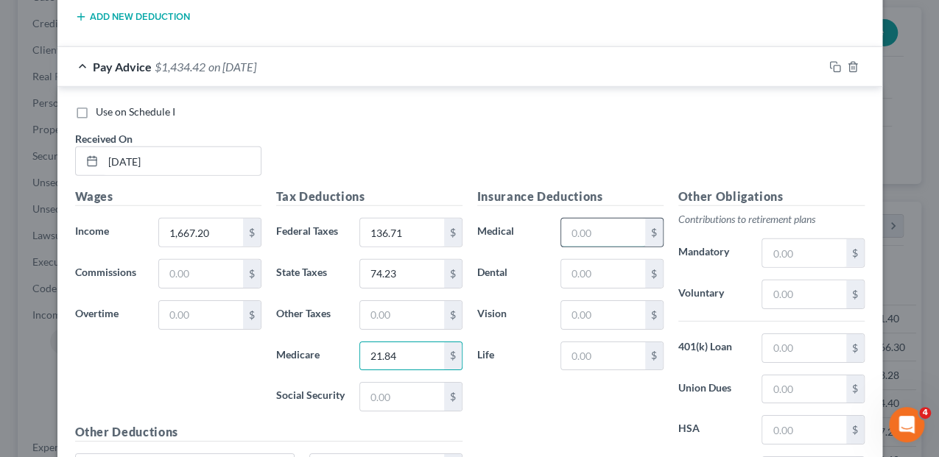
click at [580, 219] on input "text" at bounding box center [602, 233] width 83 height 28
click at [592, 260] on input "text" at bounding box center [602, 274] width 83 height 28
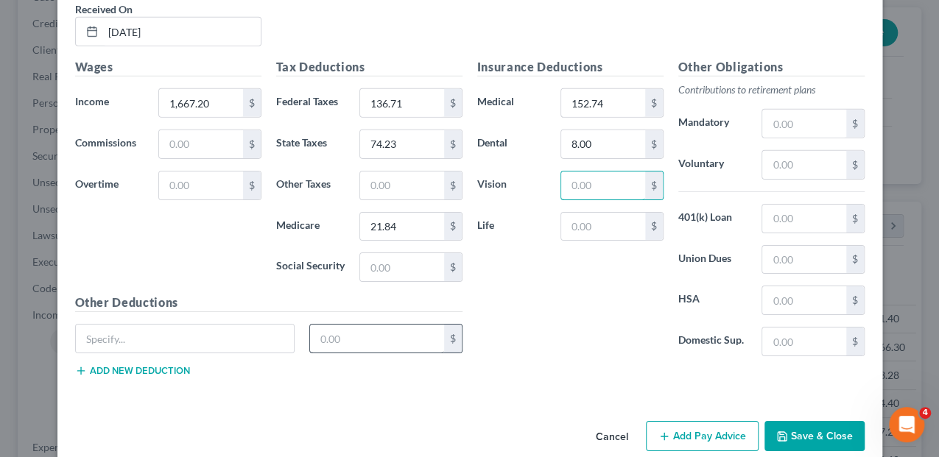
scroll to position [2313, 0]
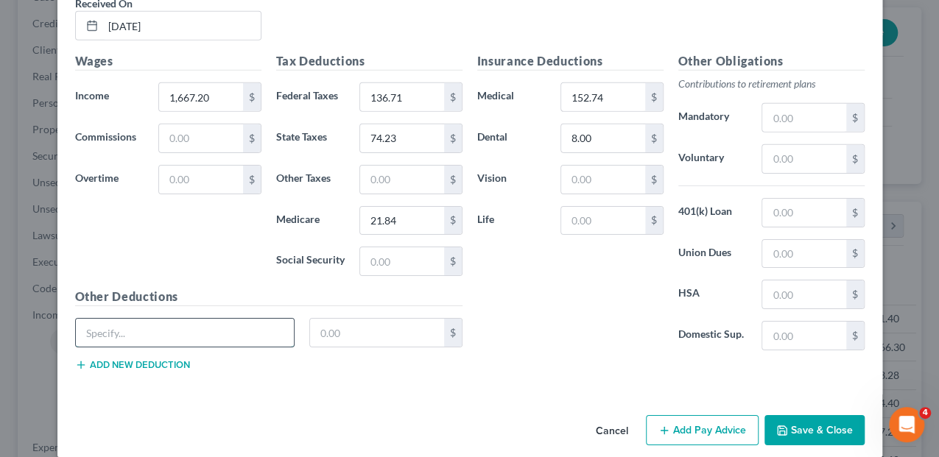
click at [157, 319] on input "text" at bounding box center [185, 333] width 219 height 28
click at [147, 359] on button "Add new deduction" at bounding box center [132, 365] width 115 height 12
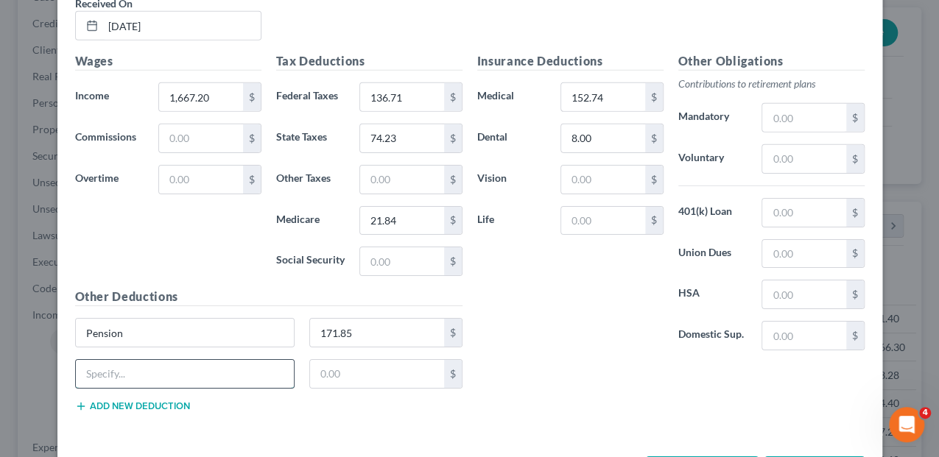
click at [109, 360] on input "text" at bounding box center [185, 374] width 219 height 28
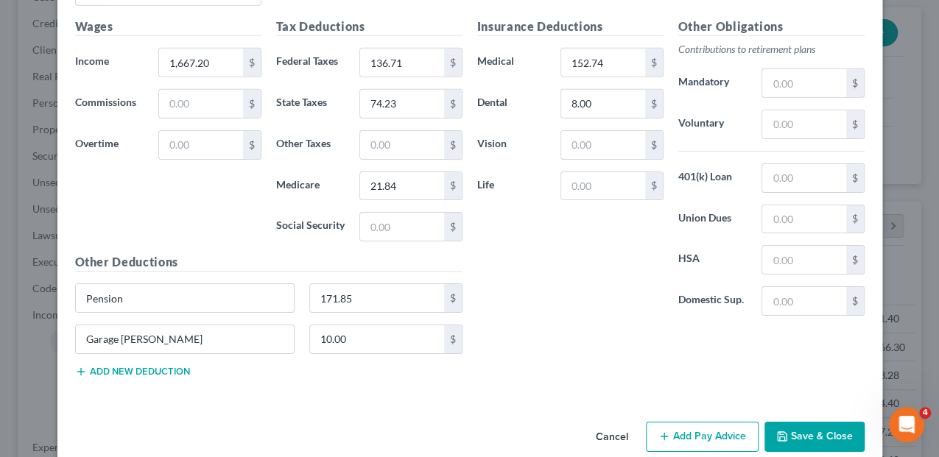
scroll to position [2354, 0]
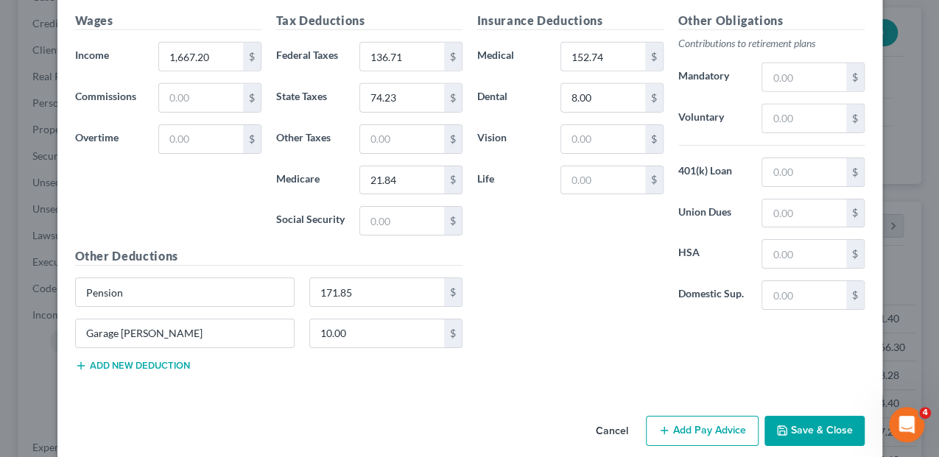
click at [715, 416] on button "Add Pay Advice" at bounding box center [702, 431] width 113 height 31
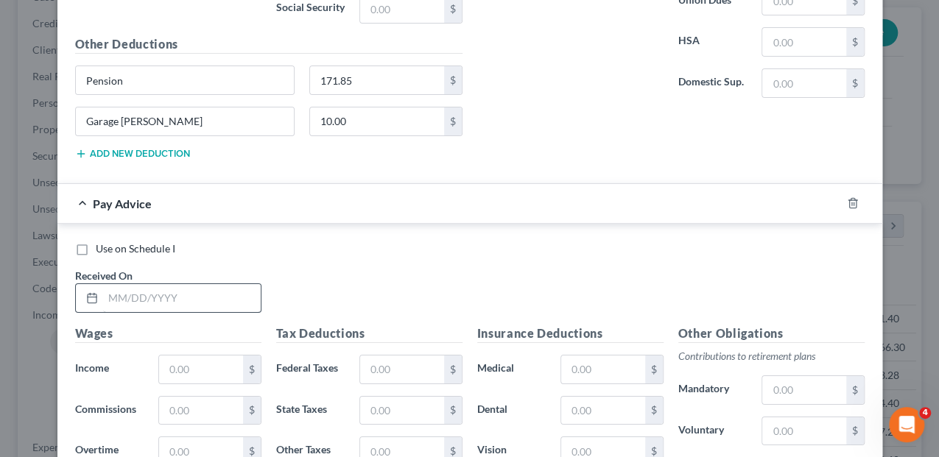
scroll to position [2599, 0]
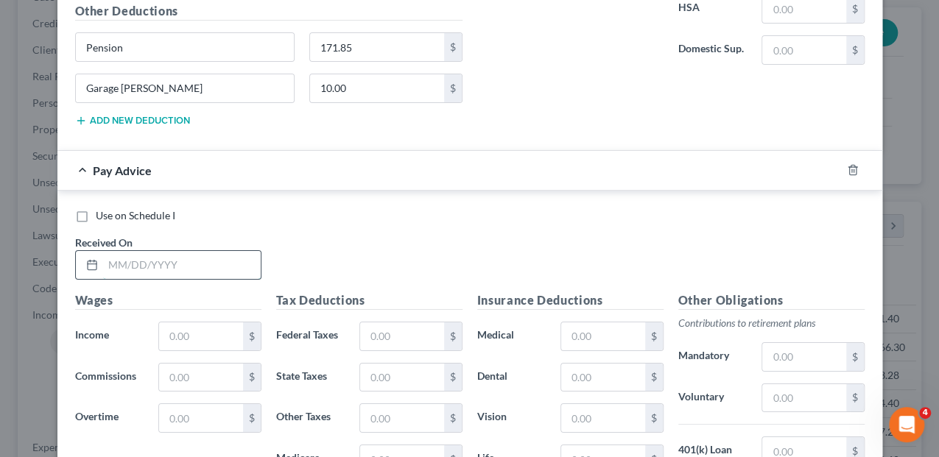
click at [133, 251] on input "text" at bounding box center [182, 265] width 158 height 28
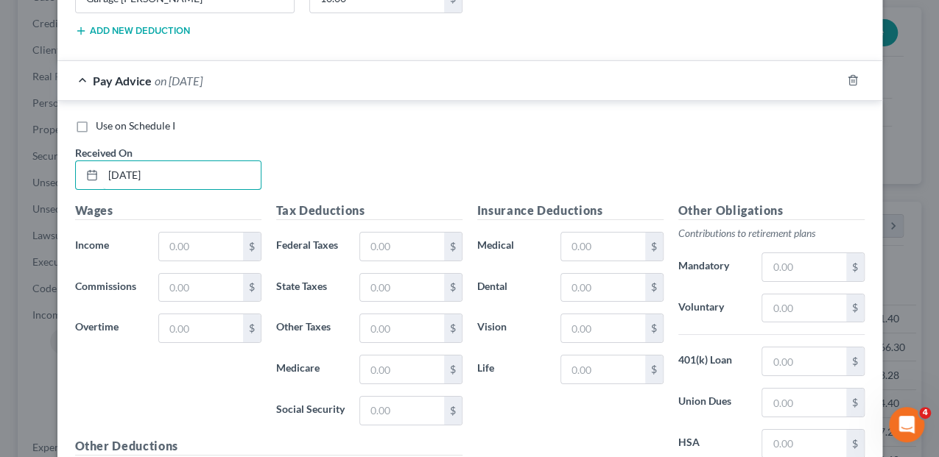
scroll to position [2698, 0]
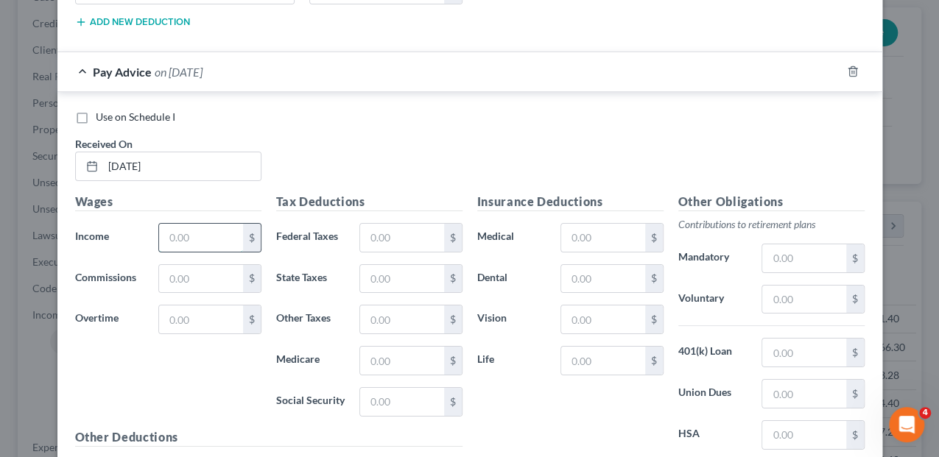
click at [175, 226] on input "text" at bounding box center [200, 238] width 83 height 28
click at [389, 224] on input "text" at bounding box center [401, 238] width 83 height 28
click at [401, 265] on input "text" at bounding box center [401, 279] width 83 height 28
click at [404, 347] on input "text" at bounding box center [401, 361] width 83 height 28
click at [572, 224] on input "text" at bounding box center [602, 238] width 83 height 28
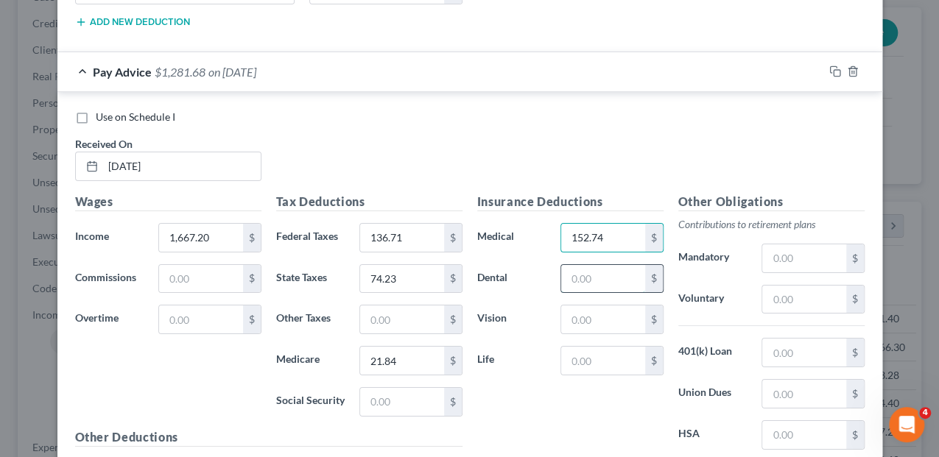
click at [567, 265] on input "text" at bounding box center [602, 279] width 83 height 28
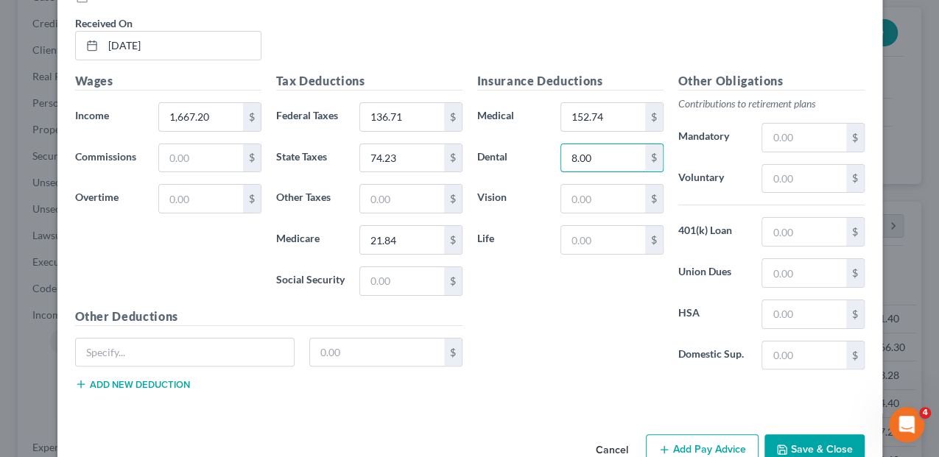
scroll to position [2833, 0]
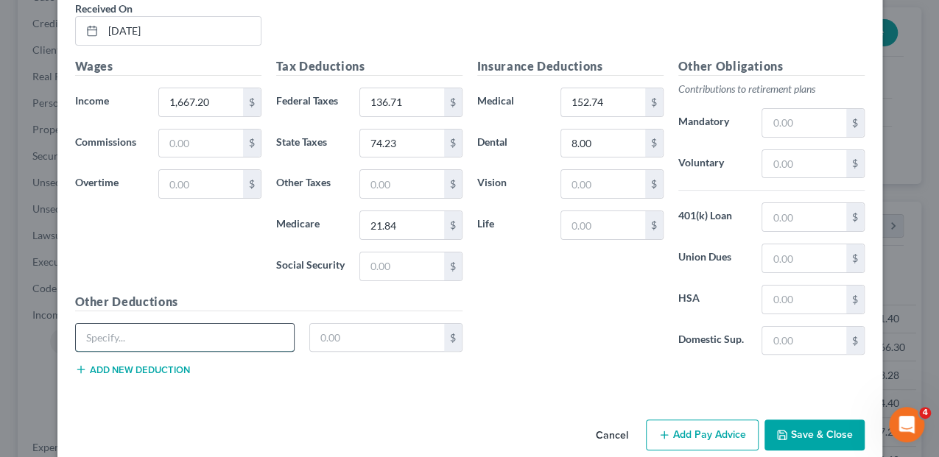
click at [147, 324] on input "text" at bounding box center [185, 338] width 219 height 28
click at [133, 364] on button "Add new deduction" at bounding box center [132, 370] width 115 height 12
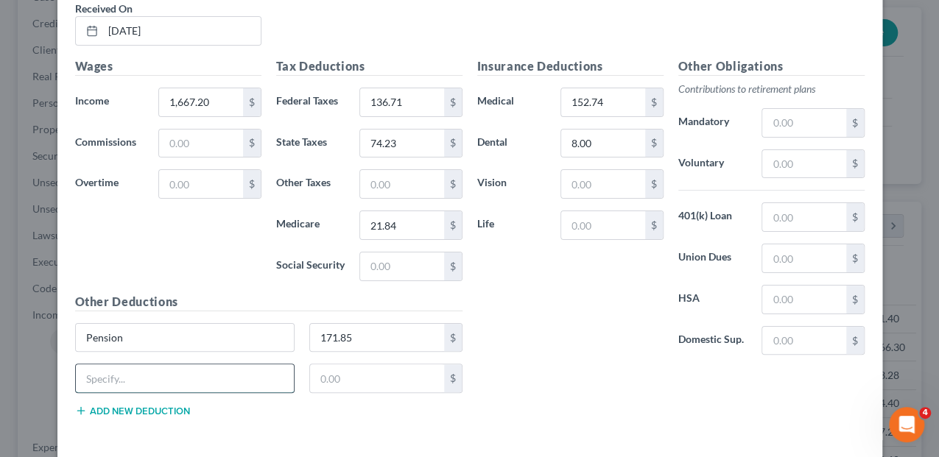
click at [124, 365] on input "text" at bounding box center [185, 379] width 219 height 28
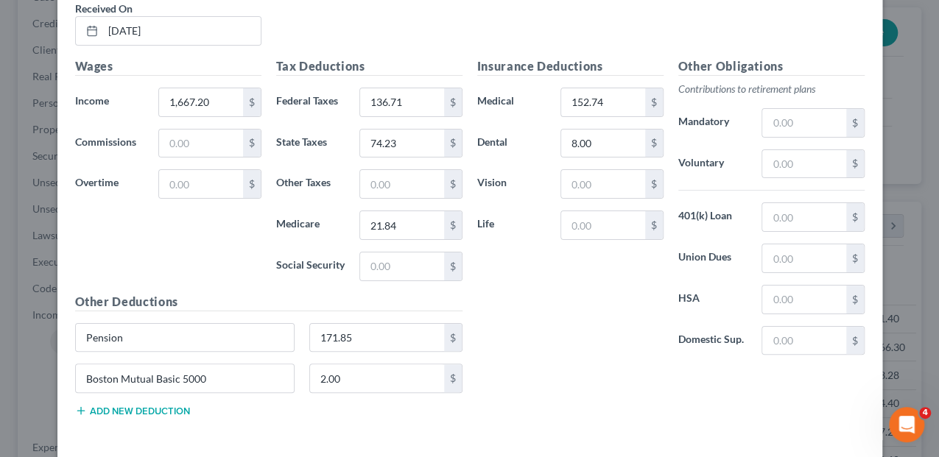
click at [118, 405] on button "Add new deduction" at bounding box center [132, 411] width 115 height 12
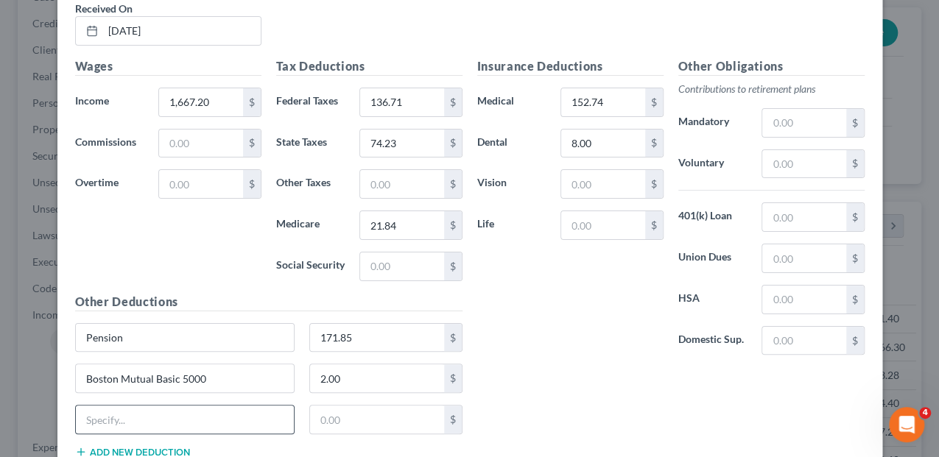
click at [127, 410] on div at bounding box center [185, 419] width 220 height 29
click at [114, 406] on input "text" at bounding box center [185, 420] width 219 height 28
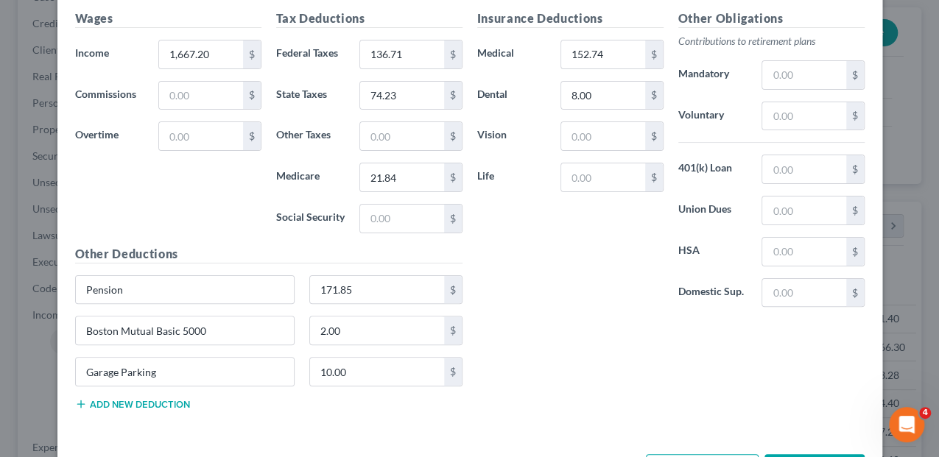
scroll to position [2914, 0]
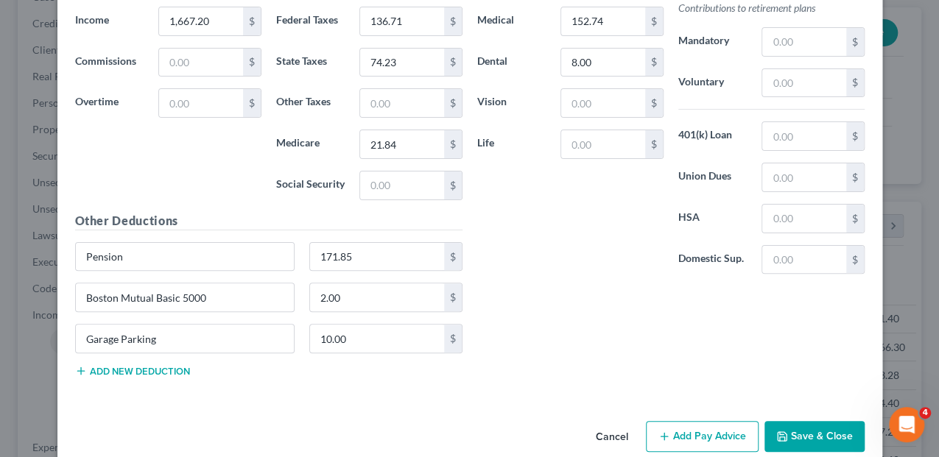
click at [691, 421] on button "Add Pay Advice" at bounding box center [702, 436] width 113 height 31
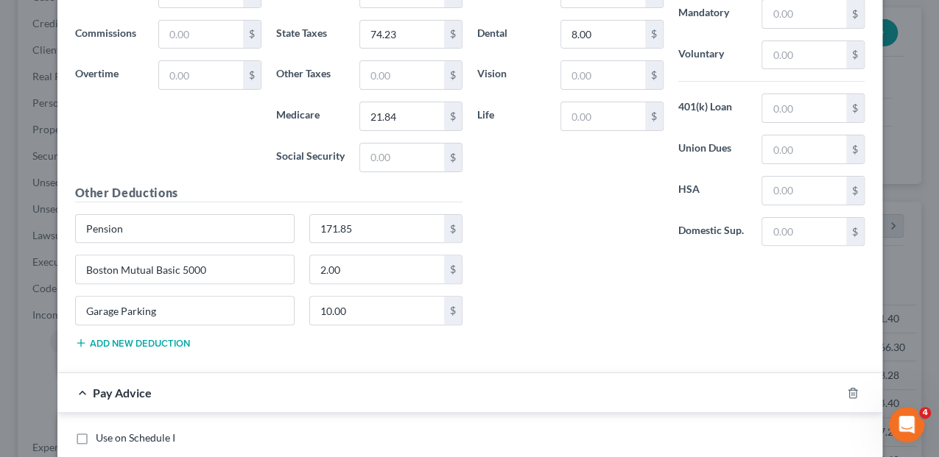
scroll to position [3111, 0]
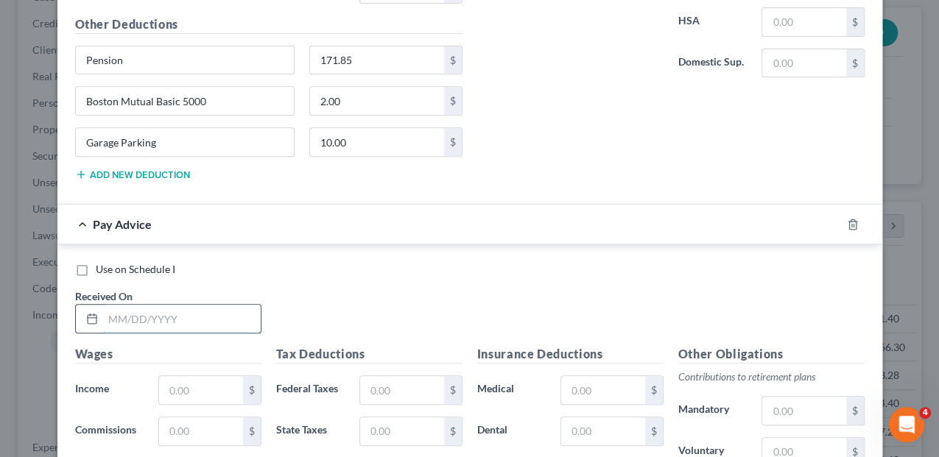
click at [138, 305] on input "text" at bounding box center [182, 319] width 158 height 28
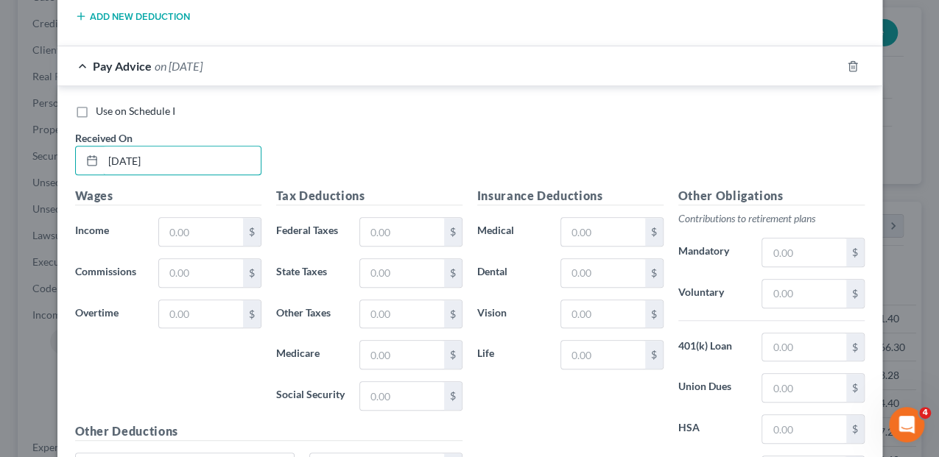
scroll to position [3307, 0]
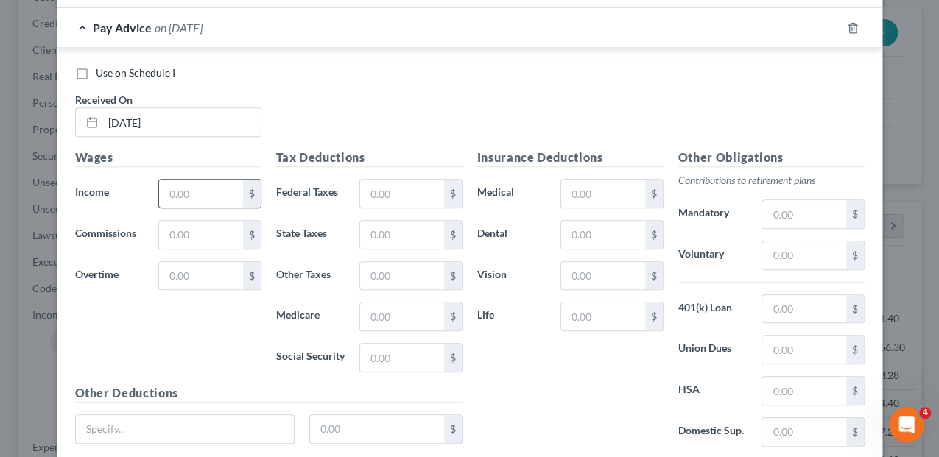
click at [173, 180] on input "text" at bounding box center [200, 194] width 83 height 28
click at [402, 180] on input "text" at bounding box center [401, 194] width 83 height 28
click at [385, 221] on input "text" at bounding box center [401, 235] width 83 height 28
click at [401, 303] on input "text" at bounding box center [401, 317] width 83 height 28
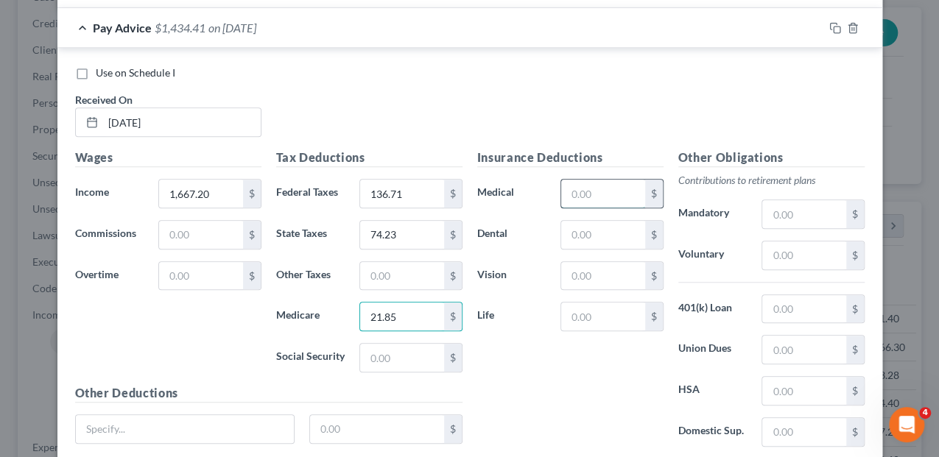
click at [581, 180] on input "text" at bounding box center [602, 194] width 83 height 28
click at [594, 221] on input "text" at bounding box center [602, 235] width 83 height 28
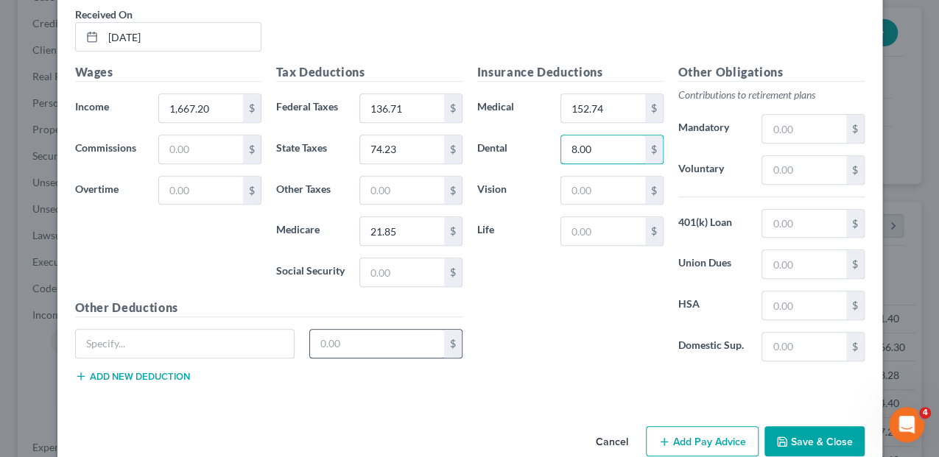
scroll to position [3394, 0]
click at [187, 329] on input "text" at bounding box center [185, 343] width 219 height 28
click at [153, 370] on button "Add new deduction" at bounding box center [132, 376] width 115 height 12
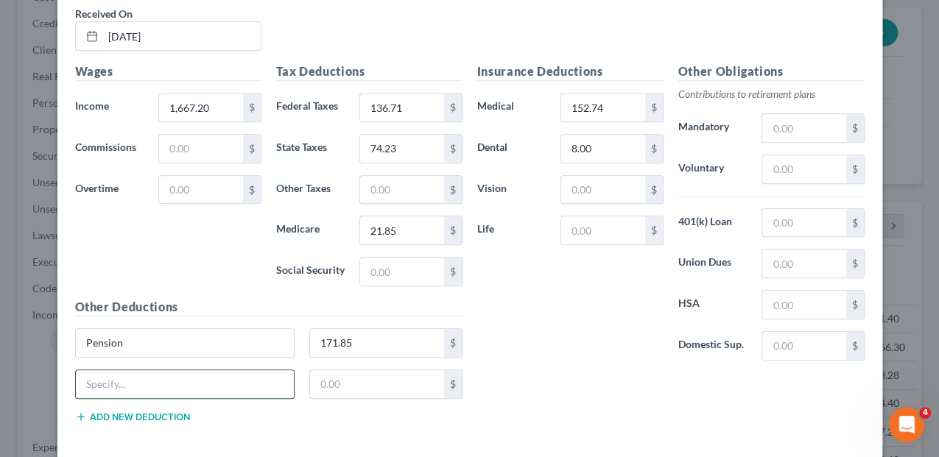
click at [153, 371] on input "text" at bounding box center [185, 385] width 219 height 28
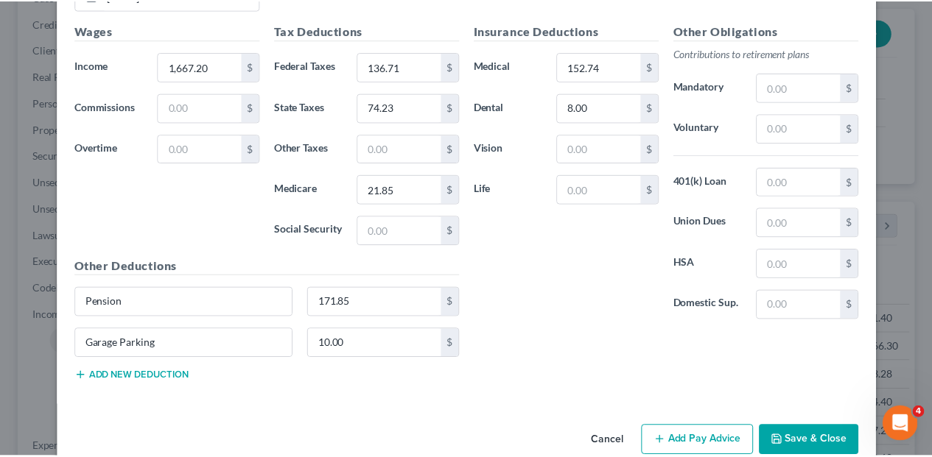
scroll to position [3434, 0]
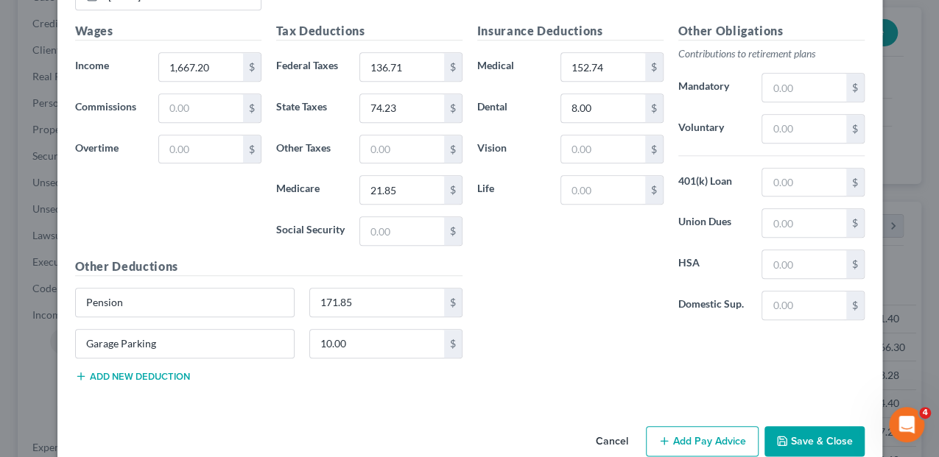
click at [804, 427] on button "Save & Close" at bounding box center [815, 442] width 100 height 31
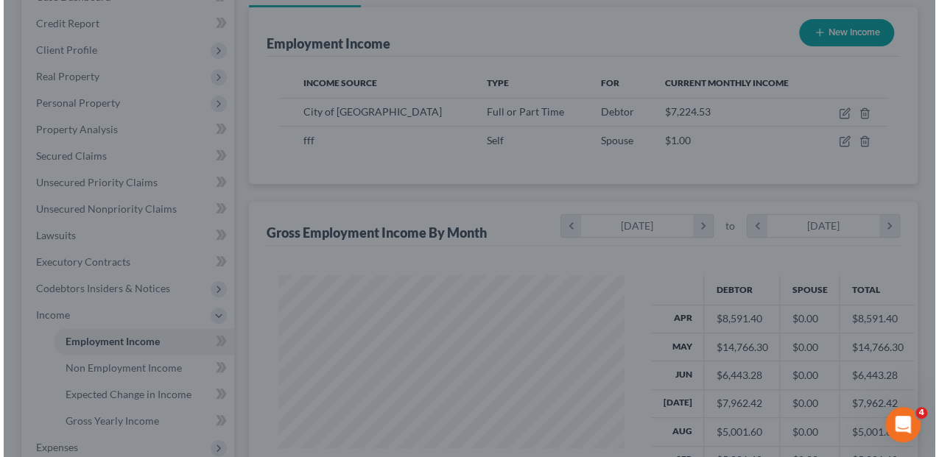
scroll to position [736360, 736250]
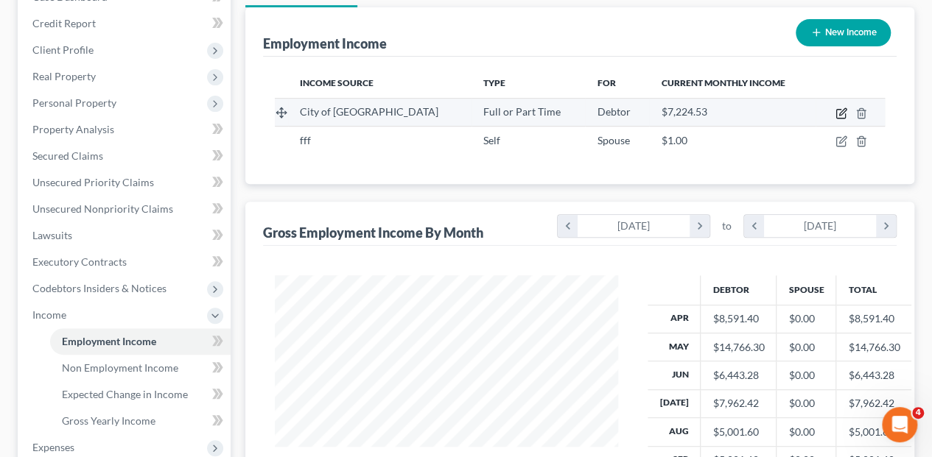
click at [838, 108] on icon "button" at bounding box center [841, 114] width 12 height 12
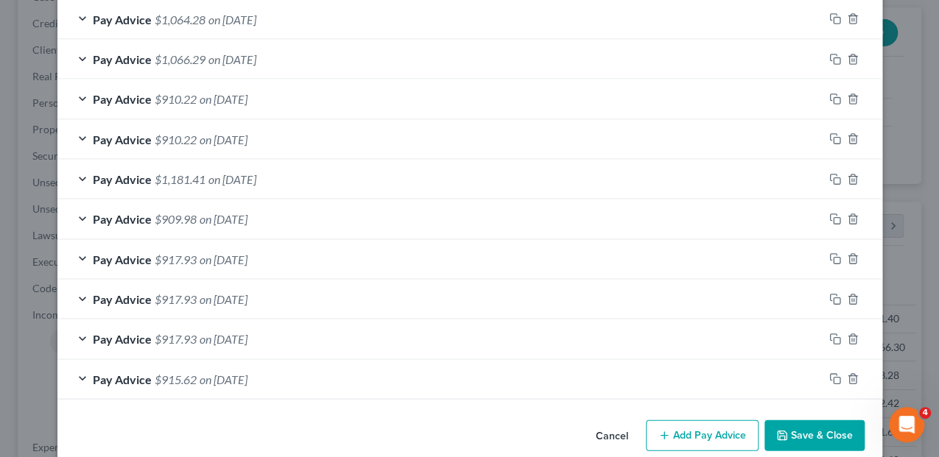
scroll to position [1433, 0]
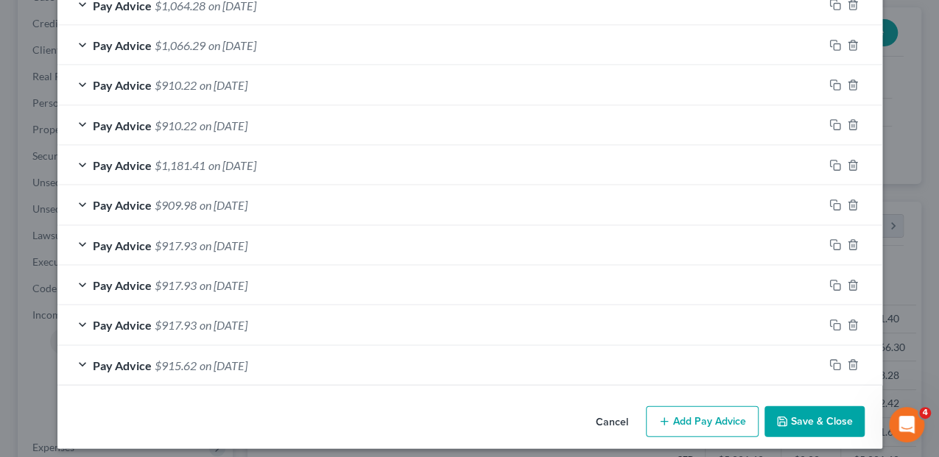
drag, startPoint x: 681, startPoint y: 411, endPoint x: 673, endPoint y: 404, distance: 11.0
click at [673, 407] on button "Add Pay Advice" at bounding box center [702, 422] width 113 height 31
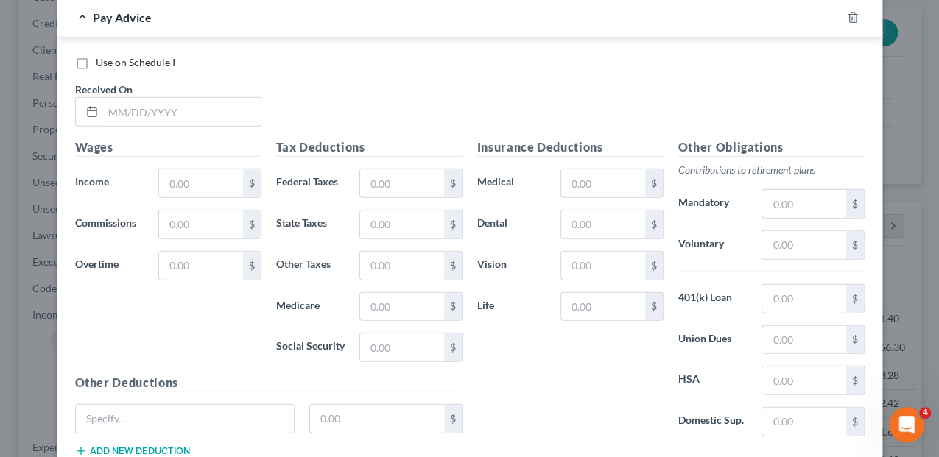
scroll to position [1825, 0]
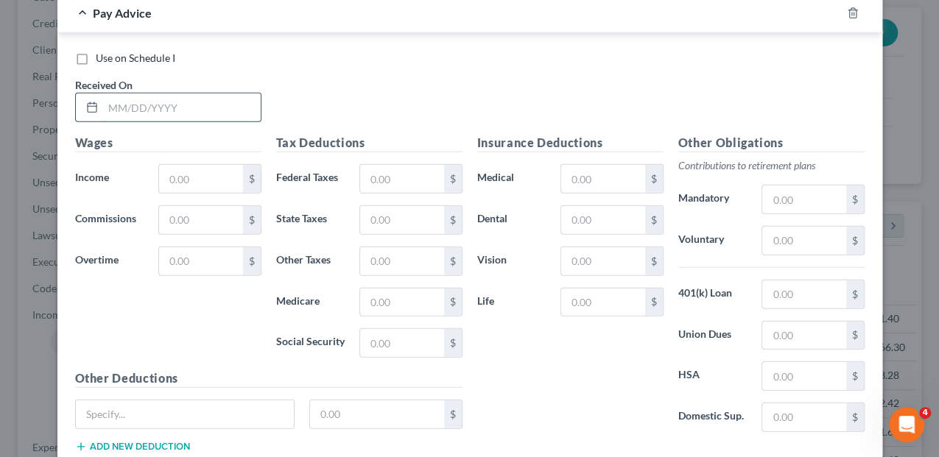
click at [171, 100] on input "text" at bounding box center [182, 108] width 158 height 28
click at [174, 165] on input "text" at bounding box center [200, 179] width 83 height 28
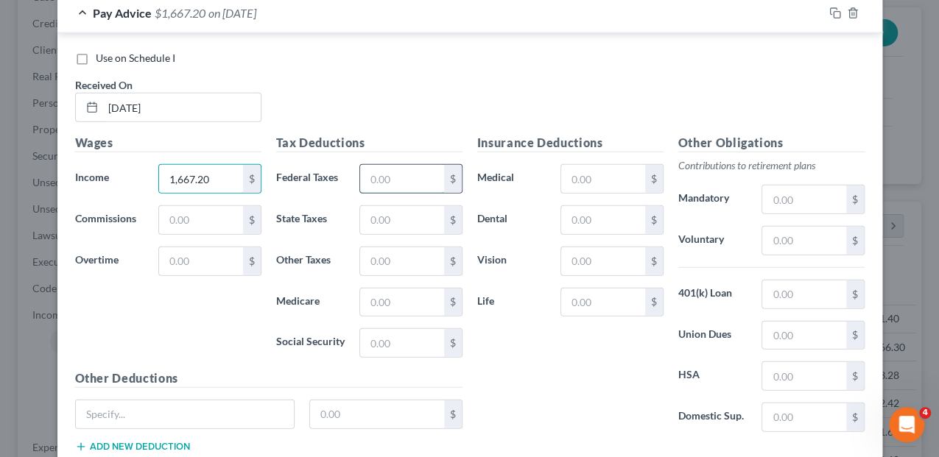
click at [371, 169] on input "text" at bounding box center [401, 179] width 83 height 28
click at [380, 206] on input "text" at bounding box center [401, 220] width 83 height 28
click at [371, 293] on input "text" at bounding box center [401, 303] width 83 height 28
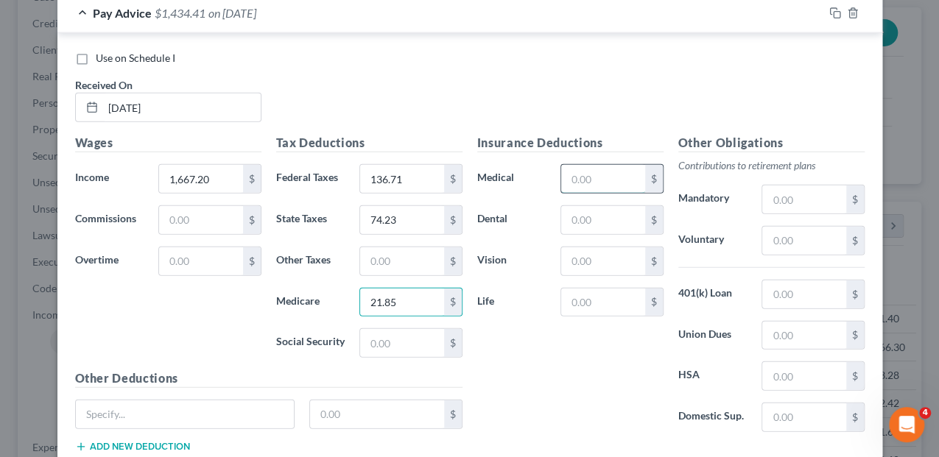
click at [576, 165] on input "text" at bounding box center [602, 179] width 83 height 28
click at [595, 206] on input "text" at bounding box center [602, 220] width 83 height 28
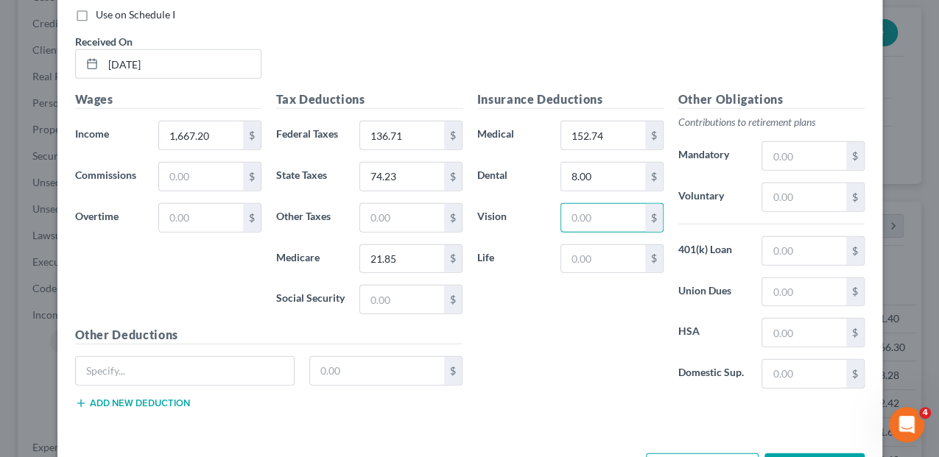
scroll to position [1912, 0]
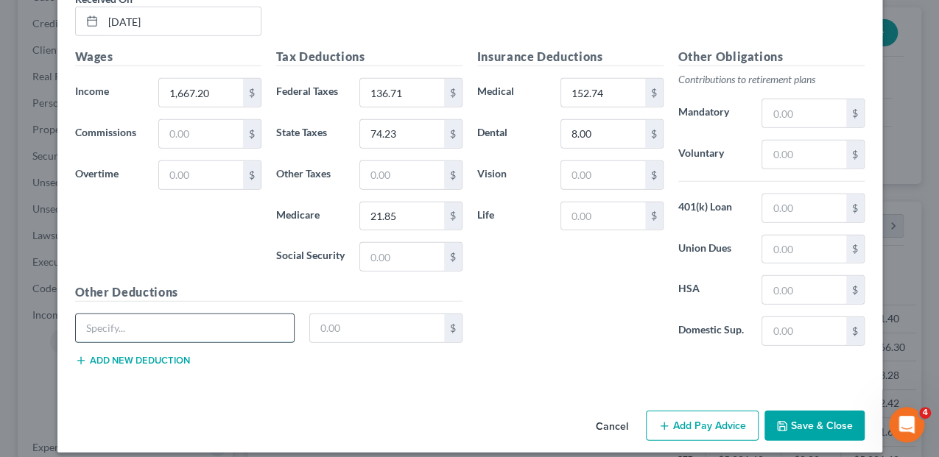
click at [175, 315] on input "text" at bounding box center [185, 329] width 219 height 28
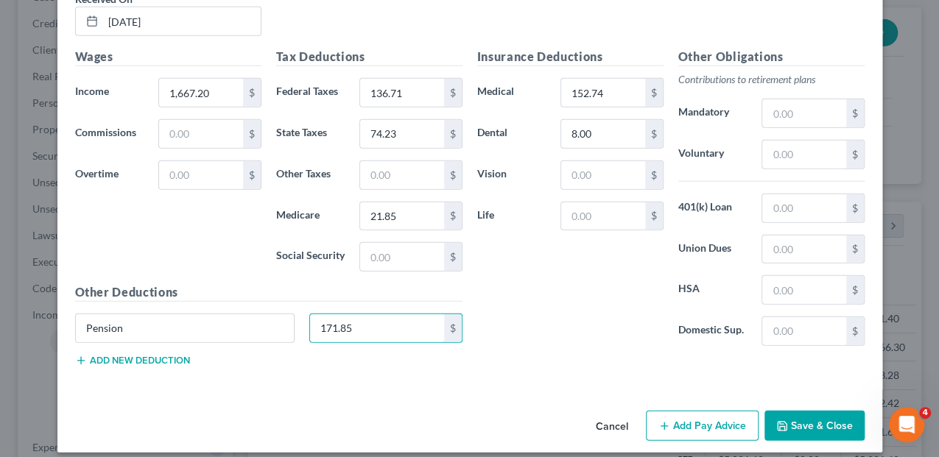
click at [158, 355] on button "Add new deduction" at bounding box center [132, 361] width 115 height 12
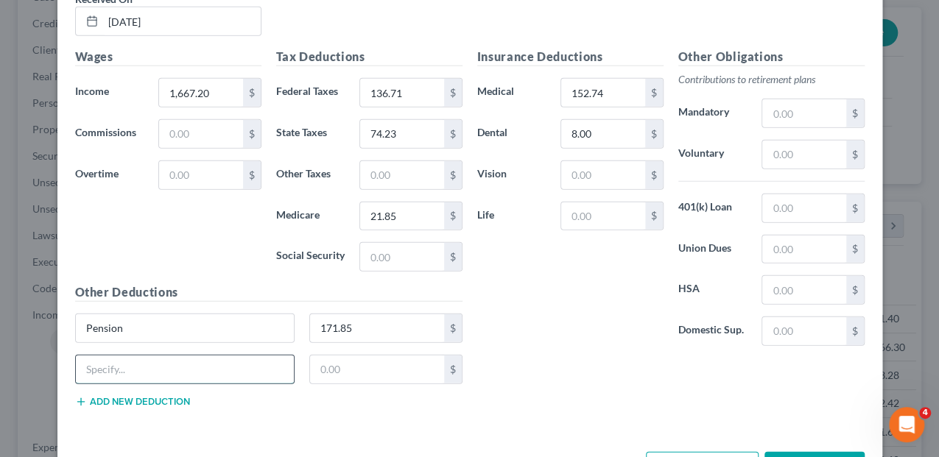
click at [158, 356] on input "text" at bounding box center [185, 370] width 219 height 28
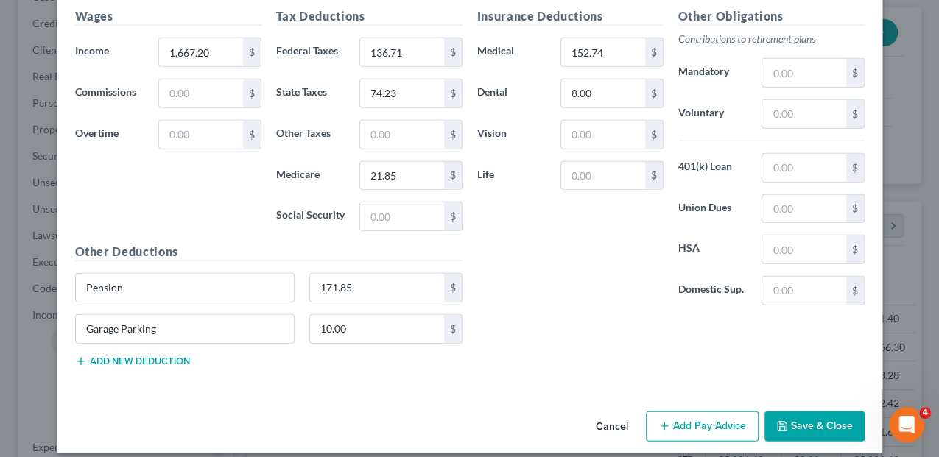
scroll to position [1952, 0]
click at [659, 421] on icon "button" at bounding box center [665, 427] width 12 height 12
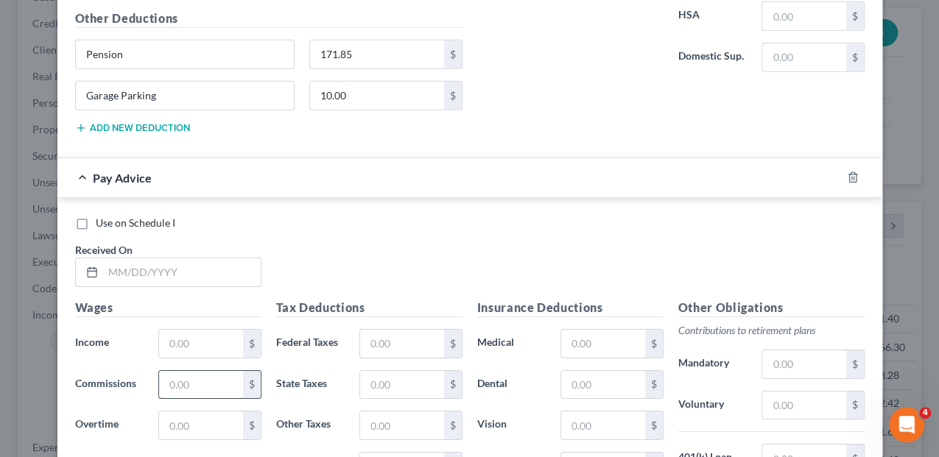
scroll to position [2198, 0]
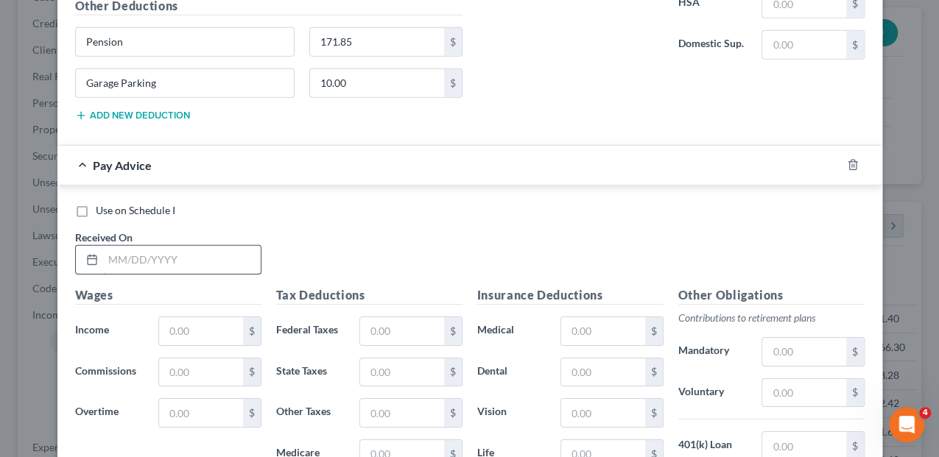
click at [124, 248] on input "text" at bounding box center [182, 260] width 158 height 28
click at [175, 317] on input "text" at bounding box center [200, 331] width 83 height 28
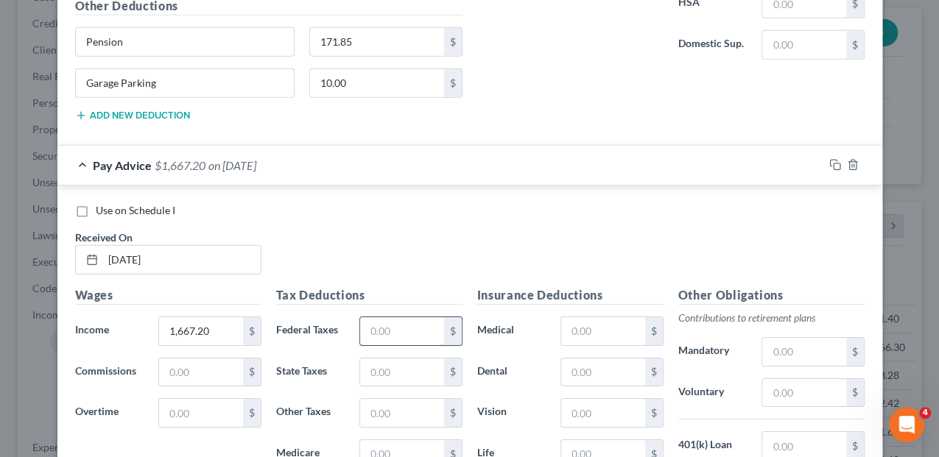
click at [396, 327] on input "text" at bounding box center [401, 331] width 83 height 28
click at [407, 367] on input "text" at bounding box center [401, 373] width 83 height 28
click at [410, 441] on input "text" at bounding box center [401, 455] width 83 height 28
click at [572, 317] on input "text" at bounding box center [602, 331] width 83 height 28
click at [579, 359] on input "text" at bounding box center [602, 373] width 83 height 28
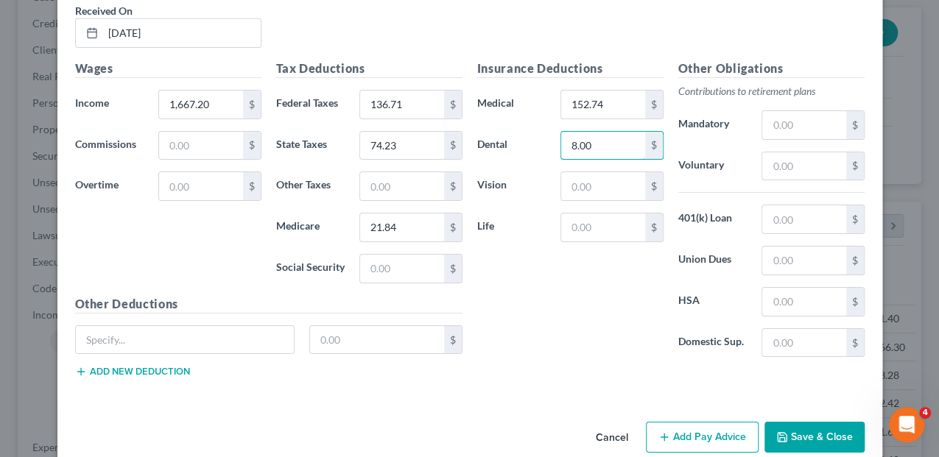
scroll to position [2432, 0]
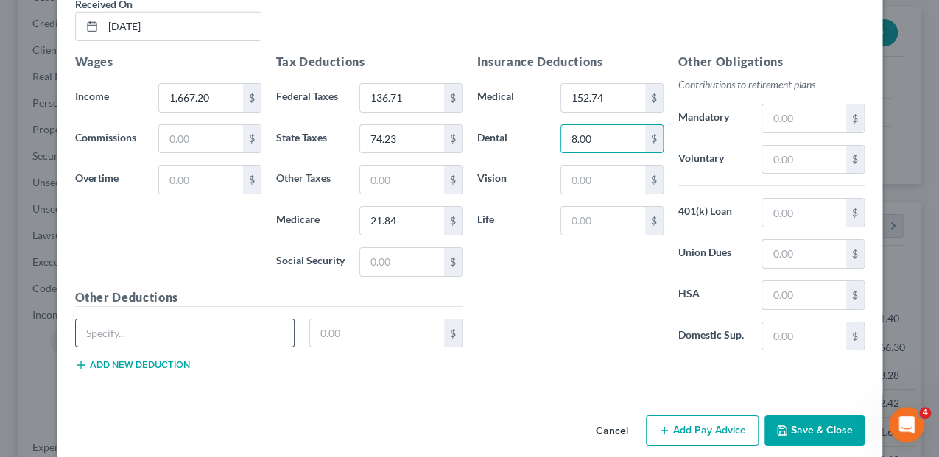
click at [194, 320] on input "text" at bounding box center [185, 334] width 219 height 28
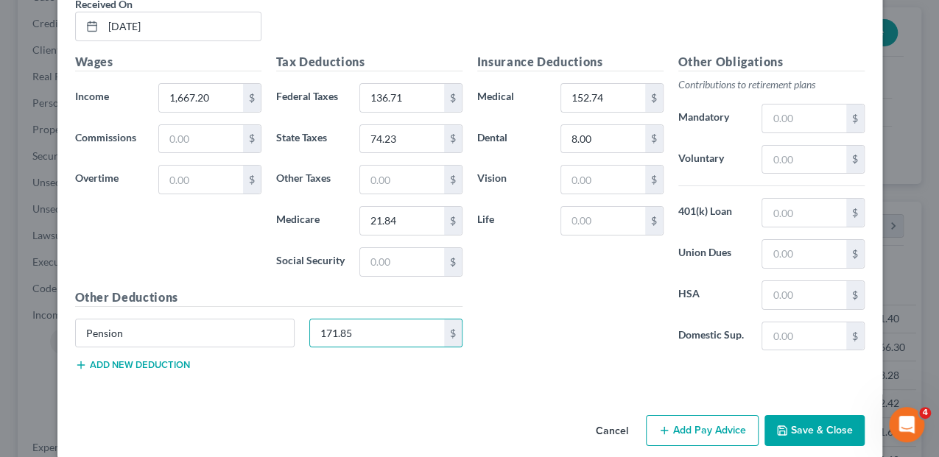
click at [167, 354] on div "Other Deductions Pension 171.85 $ Add new deduction" at bounding box center [269, 336] width 402 height 95
click at [153, 359] on button "Add new deduction" at bounding box center [132, 365] width 115 height 12
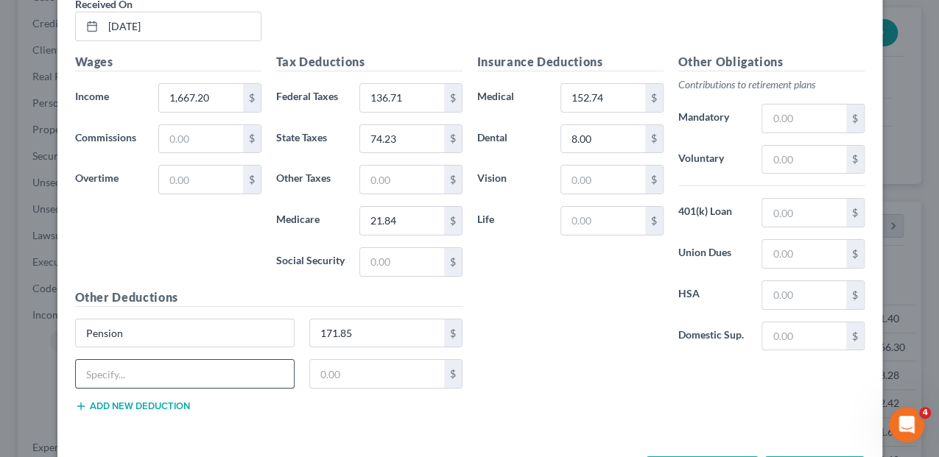
click at [134, 360] on input "text" at bounding box center [185, 374] width 219 height 28
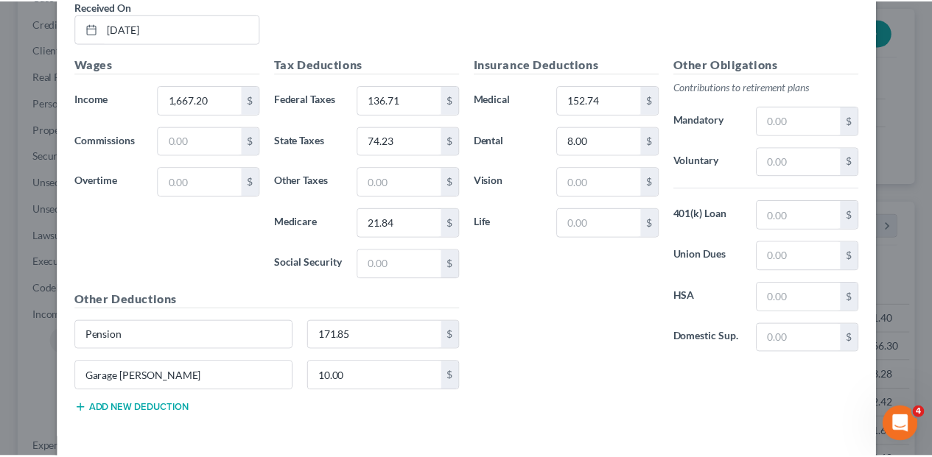
scroll to position [2472, 0]
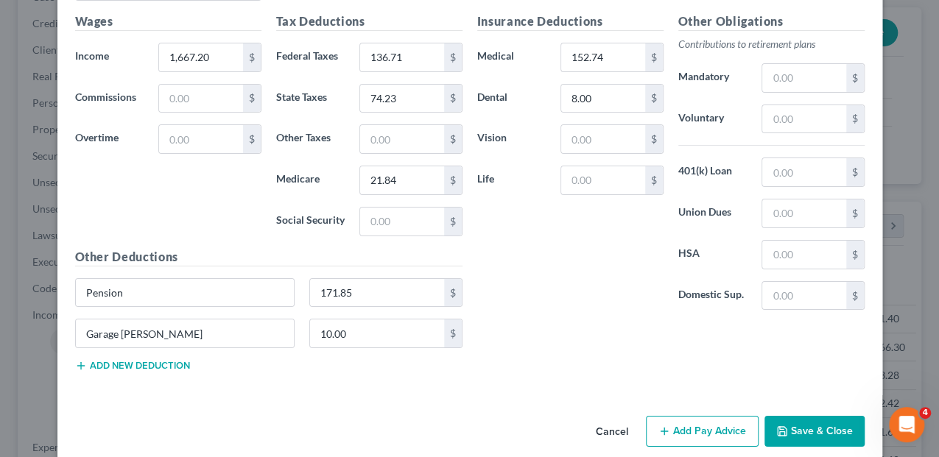
click at [817, 416] on button "Save & Close" at bounding box center [815, 431] width 100 height 31
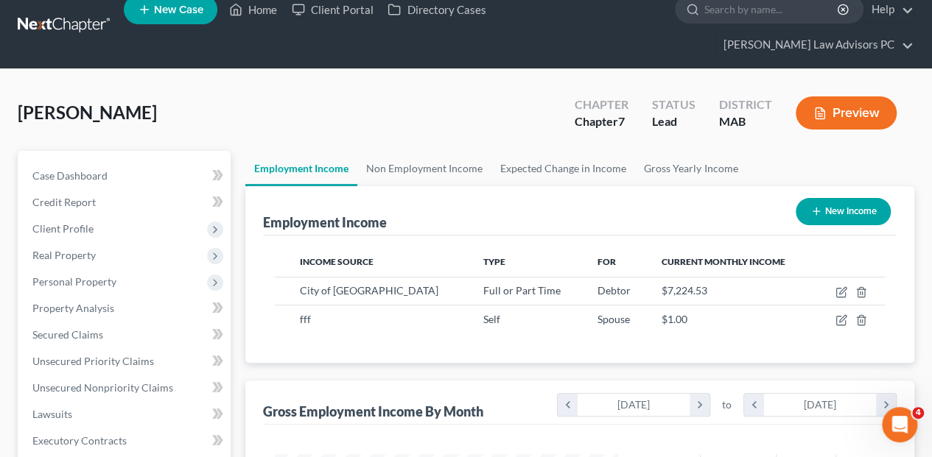
scroll to position [0, 0]
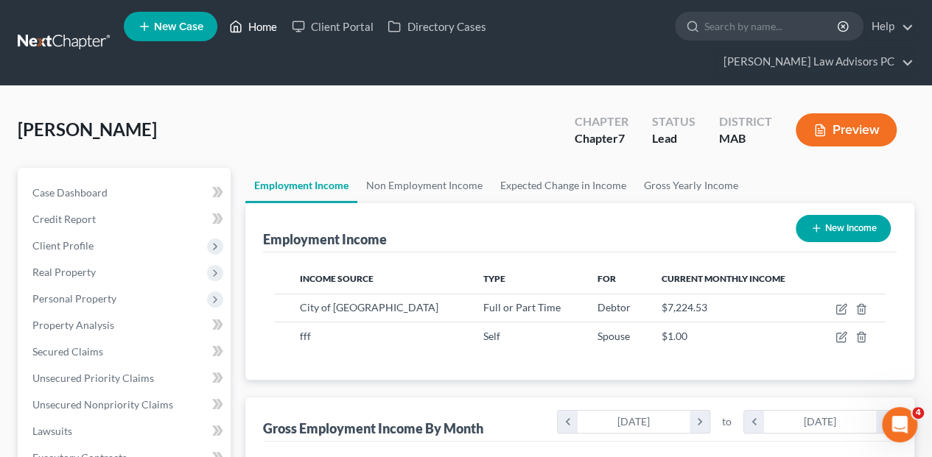
click at [256, 29] on link "Home" at bounding box center [253, 26] width 63 height 27
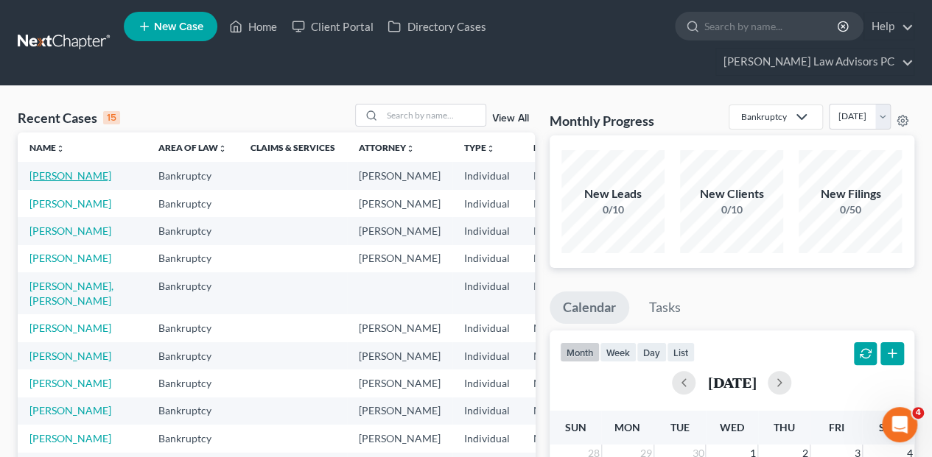
click at [57, 169] on link "[PERSON_NAME]" at bounding box center [70, 175] width 82 height 13
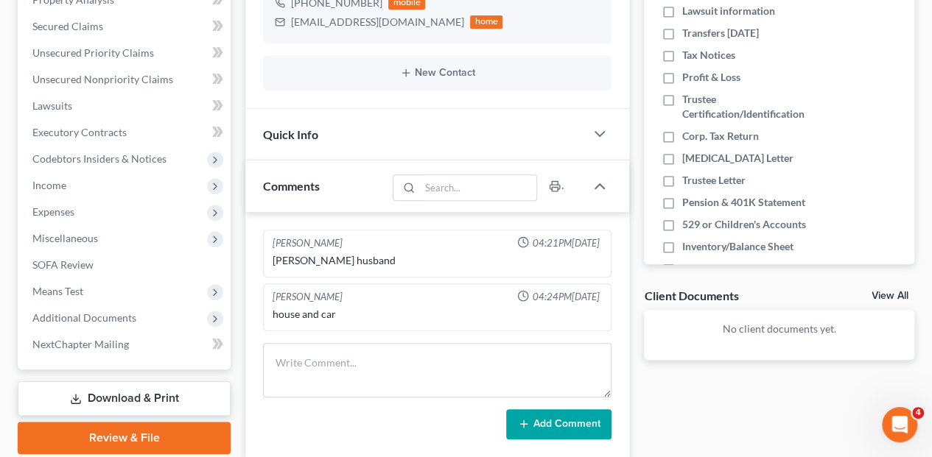
scroll to position [343, 0]
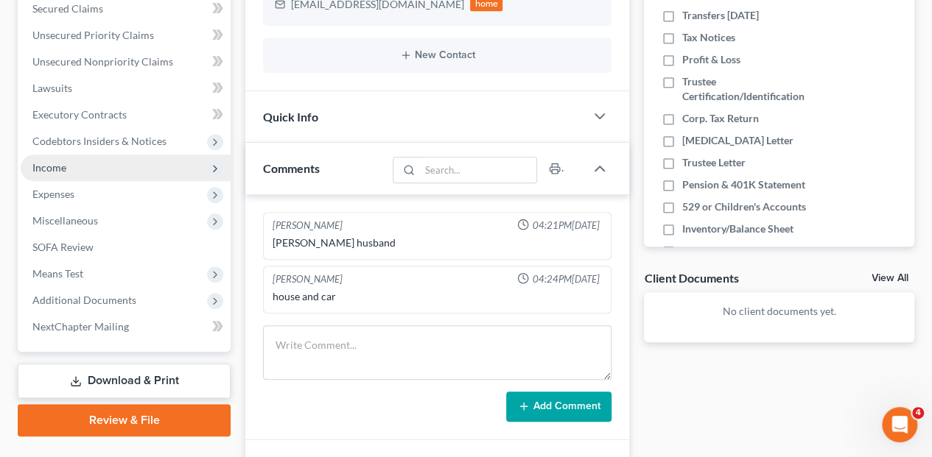
click at [58, 161] on span "Income" at bounding box center [49, 167] width 34 height 13
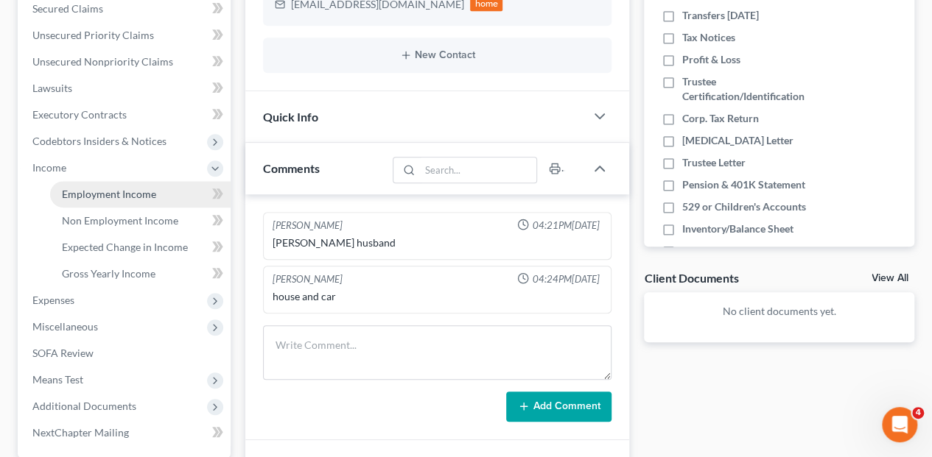
click at [150, 188] on span "Employment Income" at bounding box center [109, 194] width 94 height 13
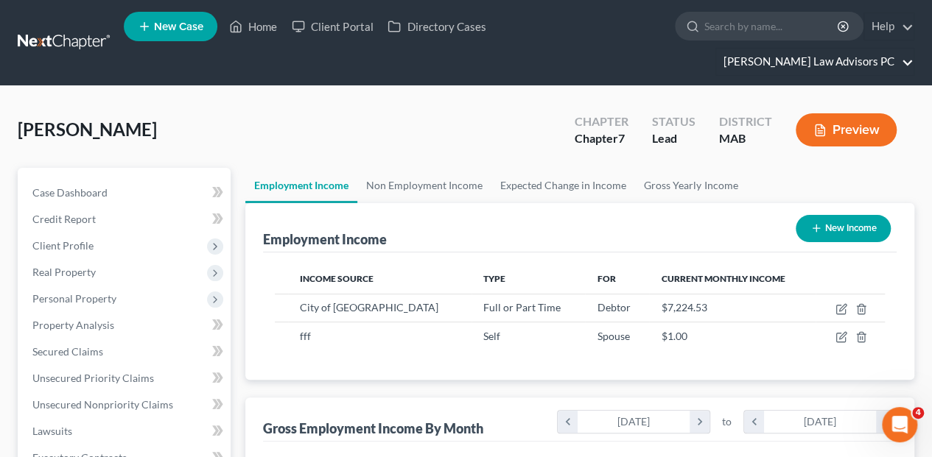
click at [873, 49] on link "[PERSON_NAME] Law Advisors PC" at bounding box center [814, 62] width 197 height 27
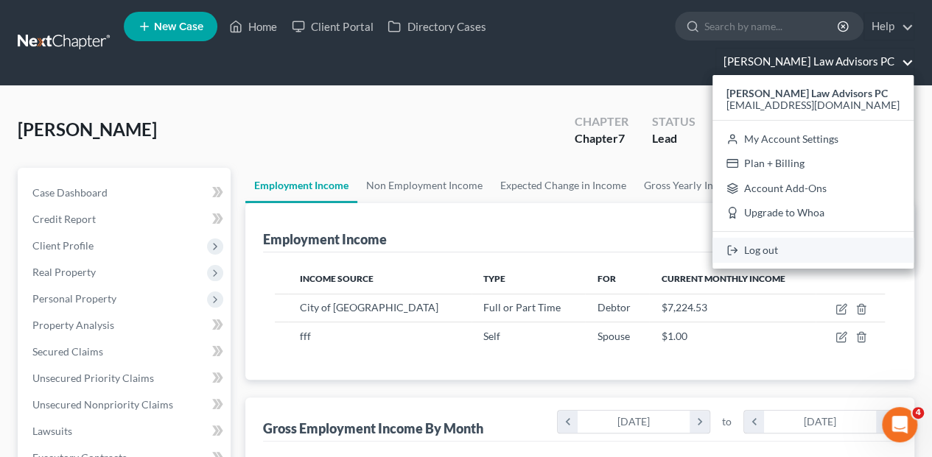
click at [818, 238] on link "Log out" at bounding box center [812, 250] width 201 height 25
